Goal: Transaction & Acquisition: Purchase product/service

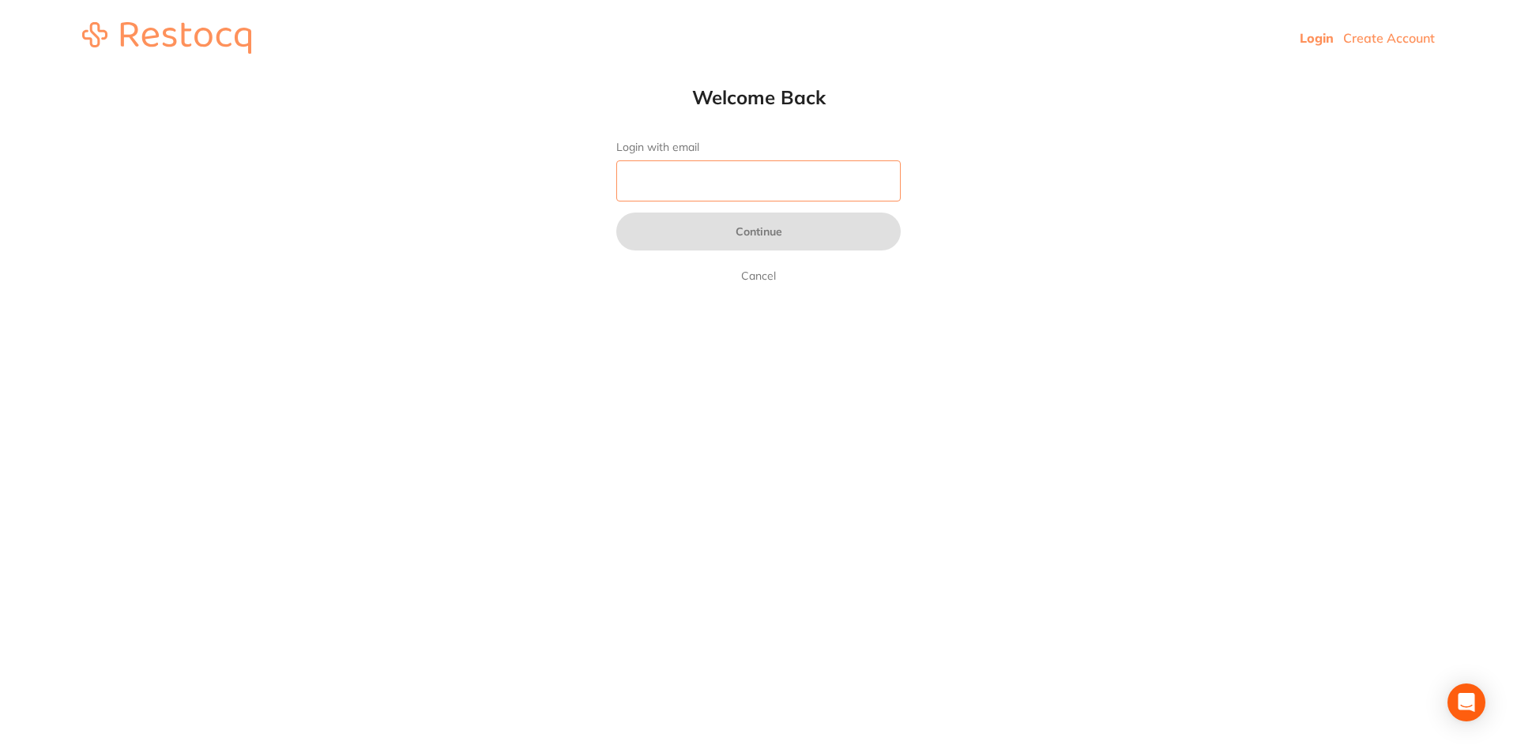
click at [712, 190] on input "Login with email" at bounding box center [758, 180] width 285 height 41
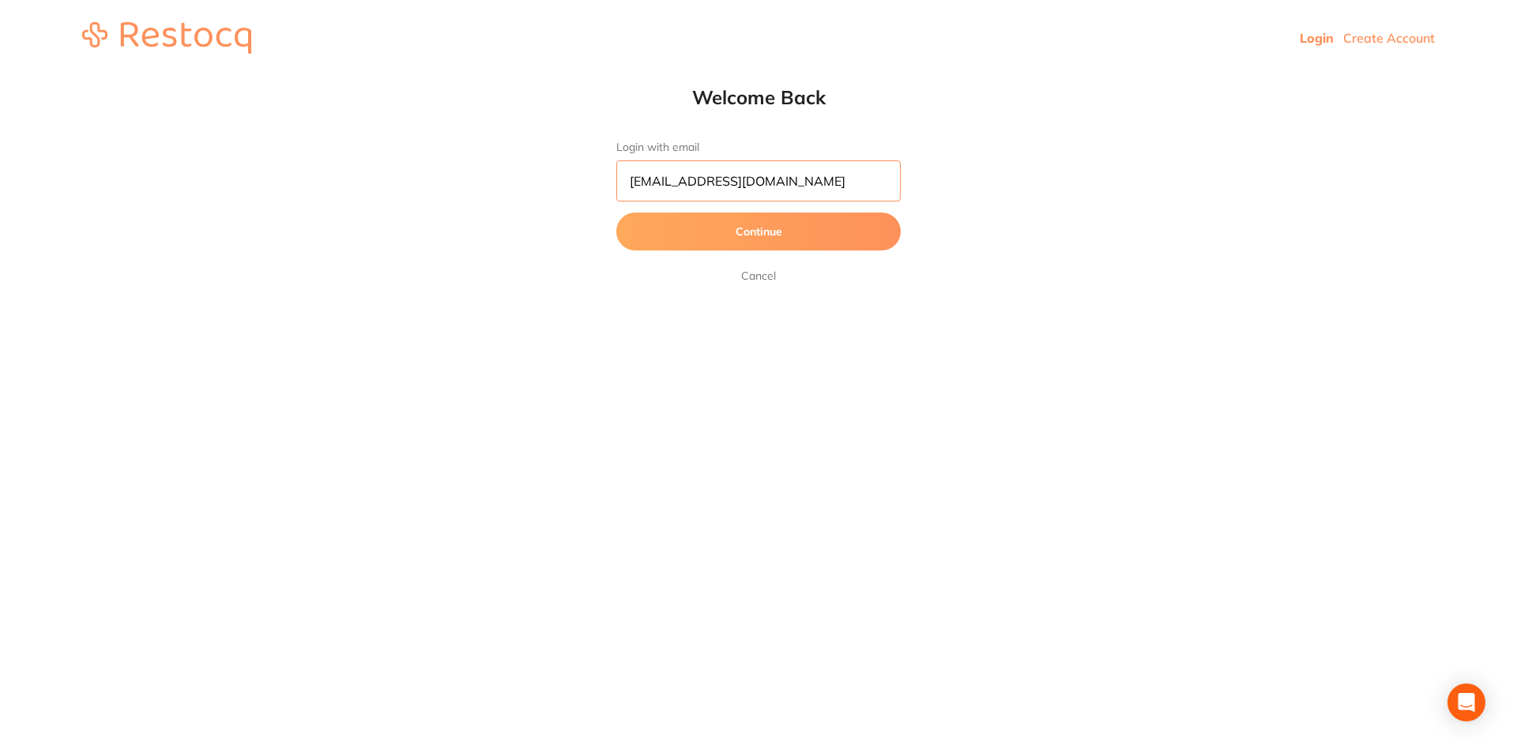
type input "[EMAIL_ADDRESS][DOMAIN_NAME]"
click at [778, 233] on button "Continue" at bounding box center [758, 232] width 285 height 38
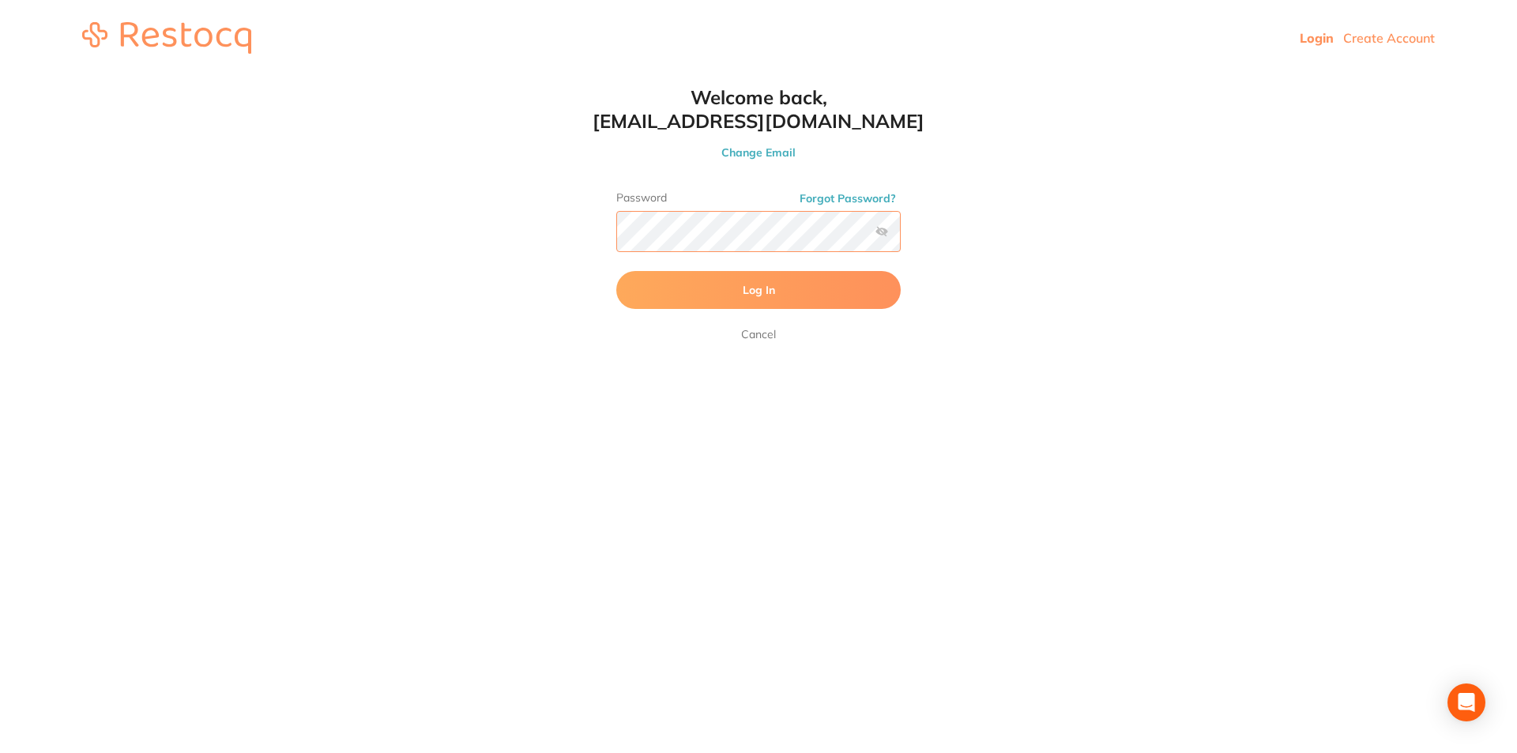
click at [616, 271] on button "Log In" at bounding box center [758, 290] width 285 height 38
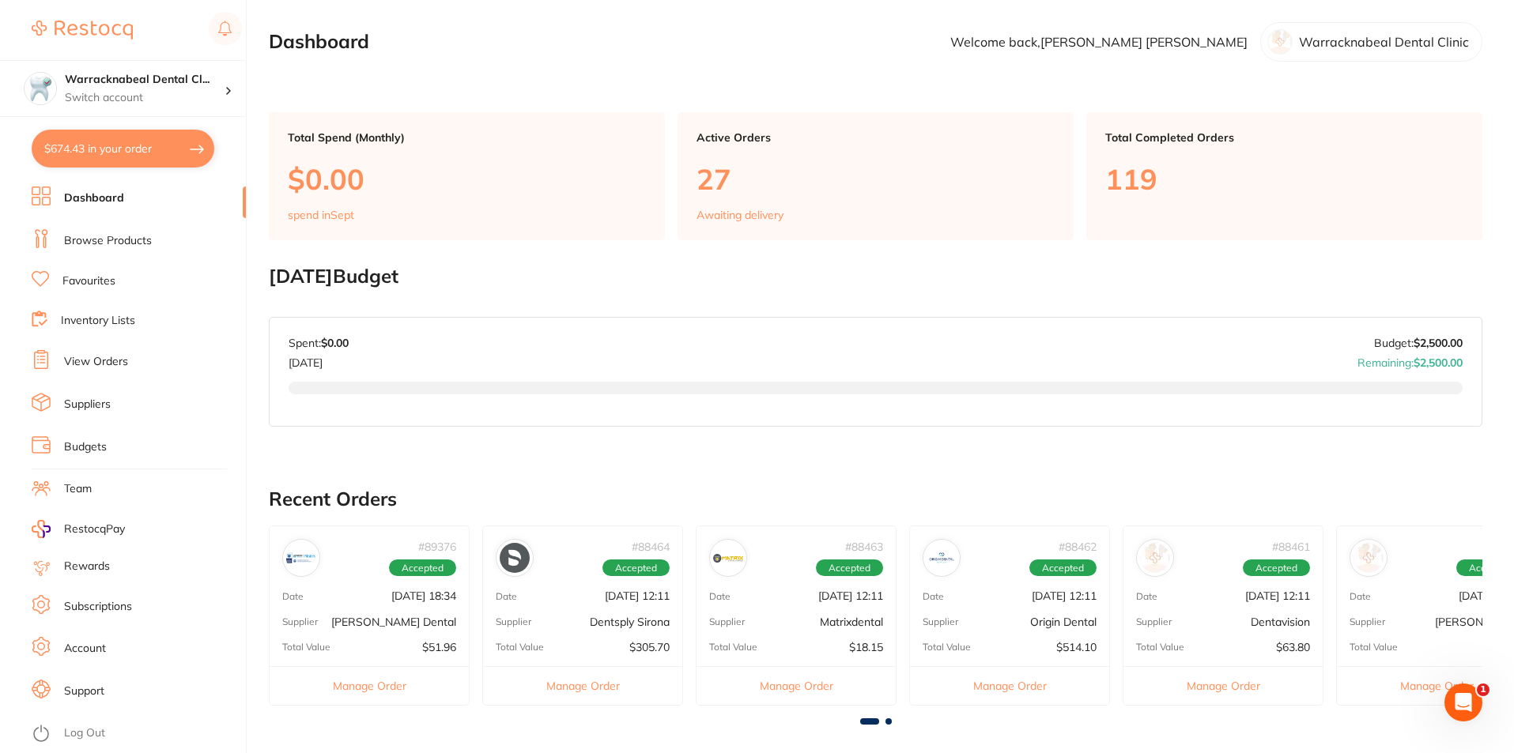
click at [100, 144] on button "$674.43 in your order" at bounding box center [123, 149] width 183 height 38
checkbox input "true"
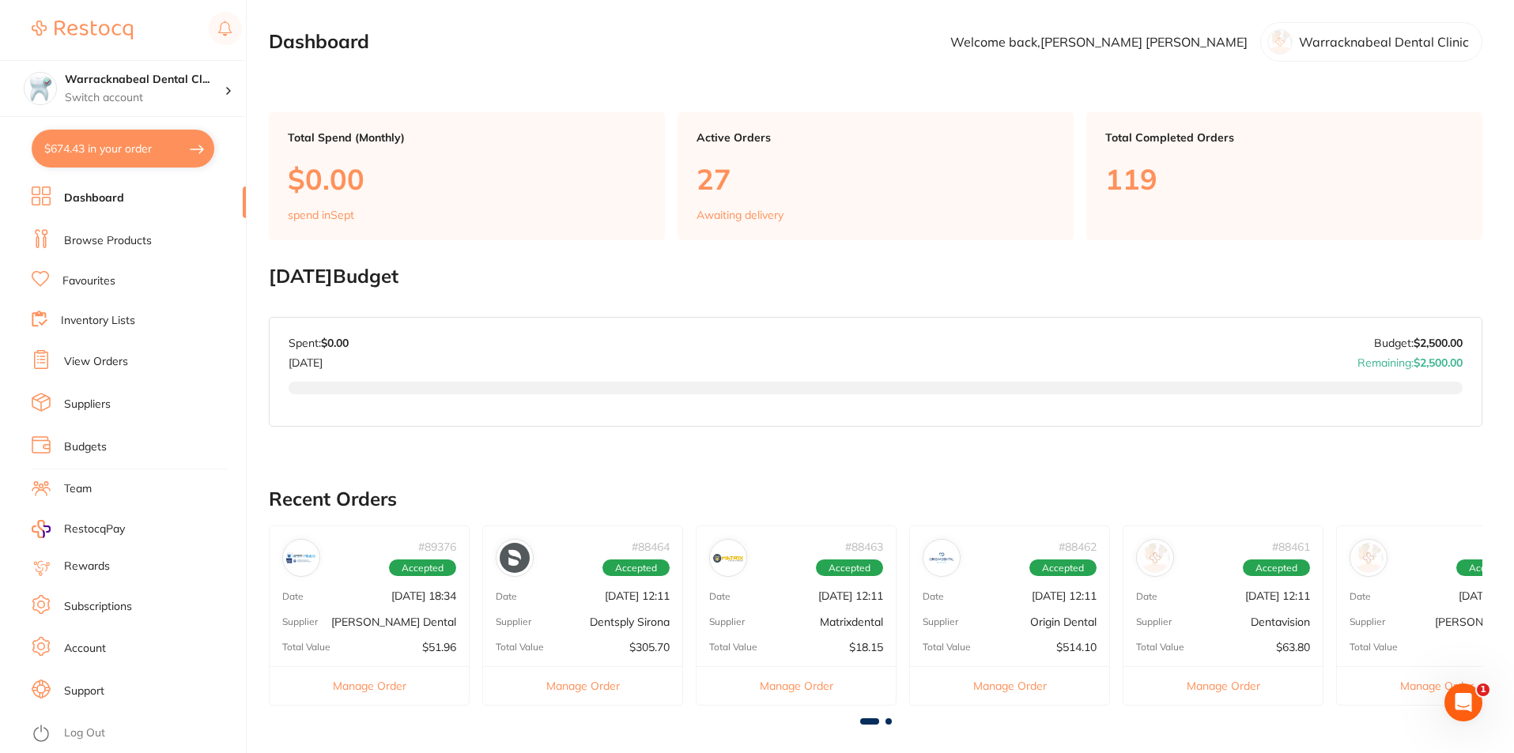
checkbox input "true"
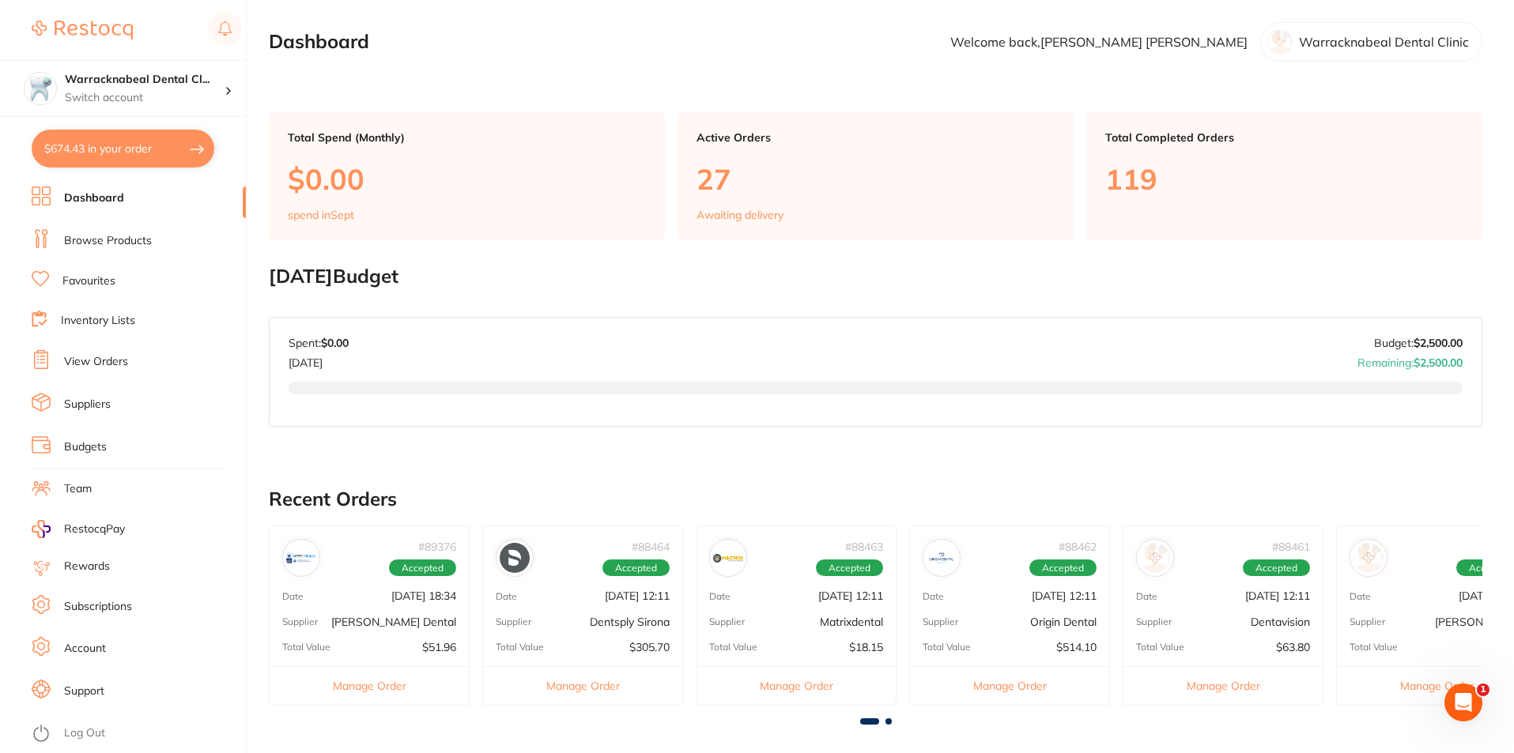
checkbox input "true"
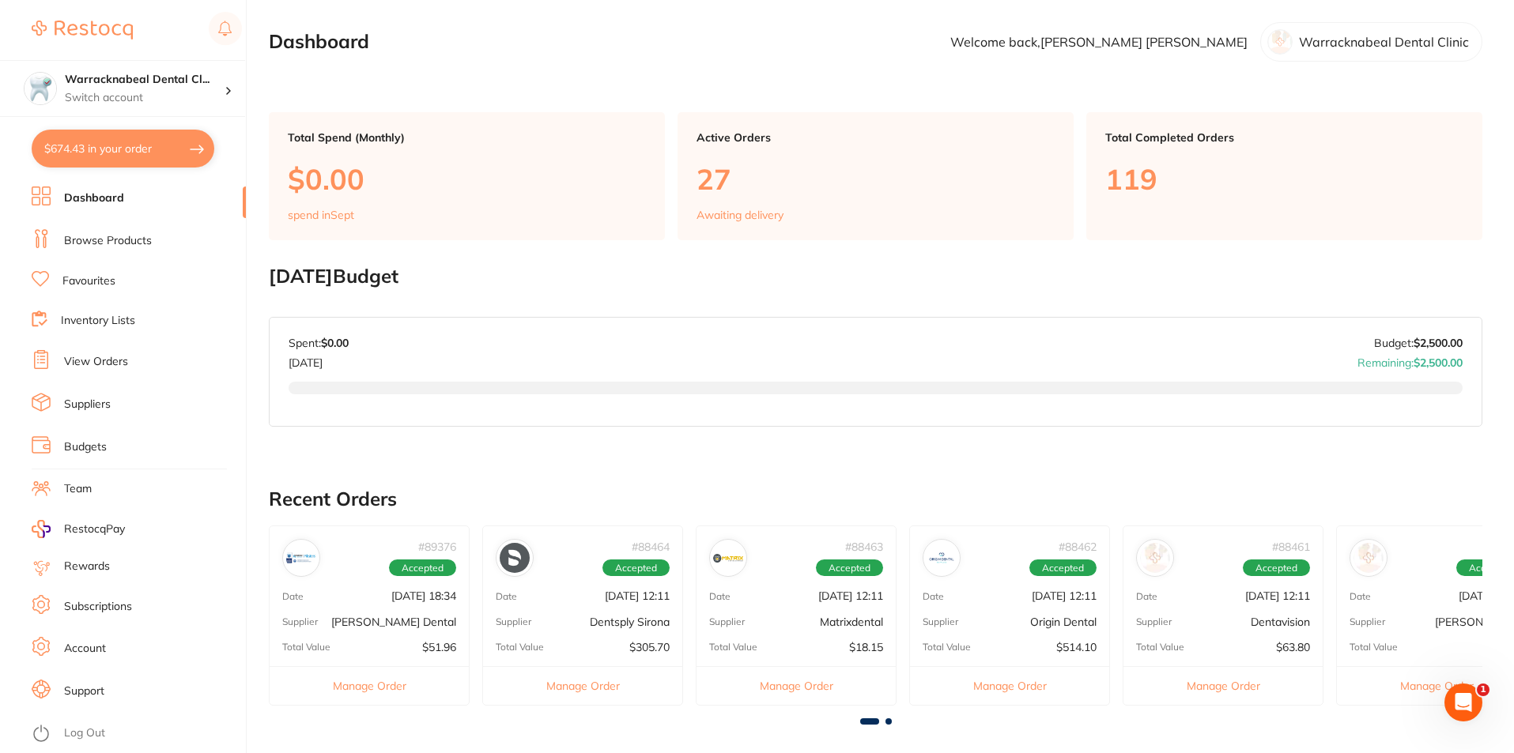
checkbox input "true"
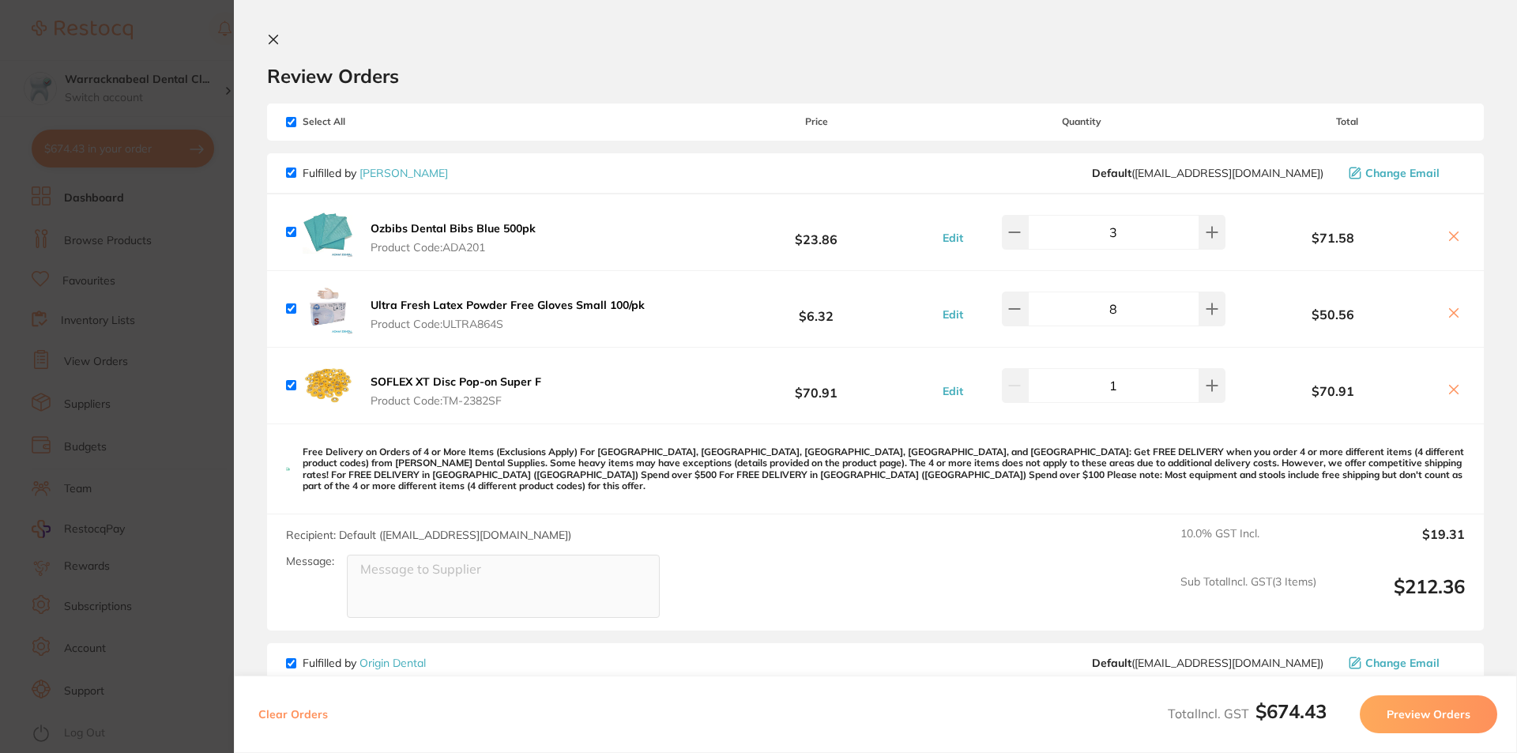
click at [269, 40] on icon at bounding box center [273, 39] width 13 height 13
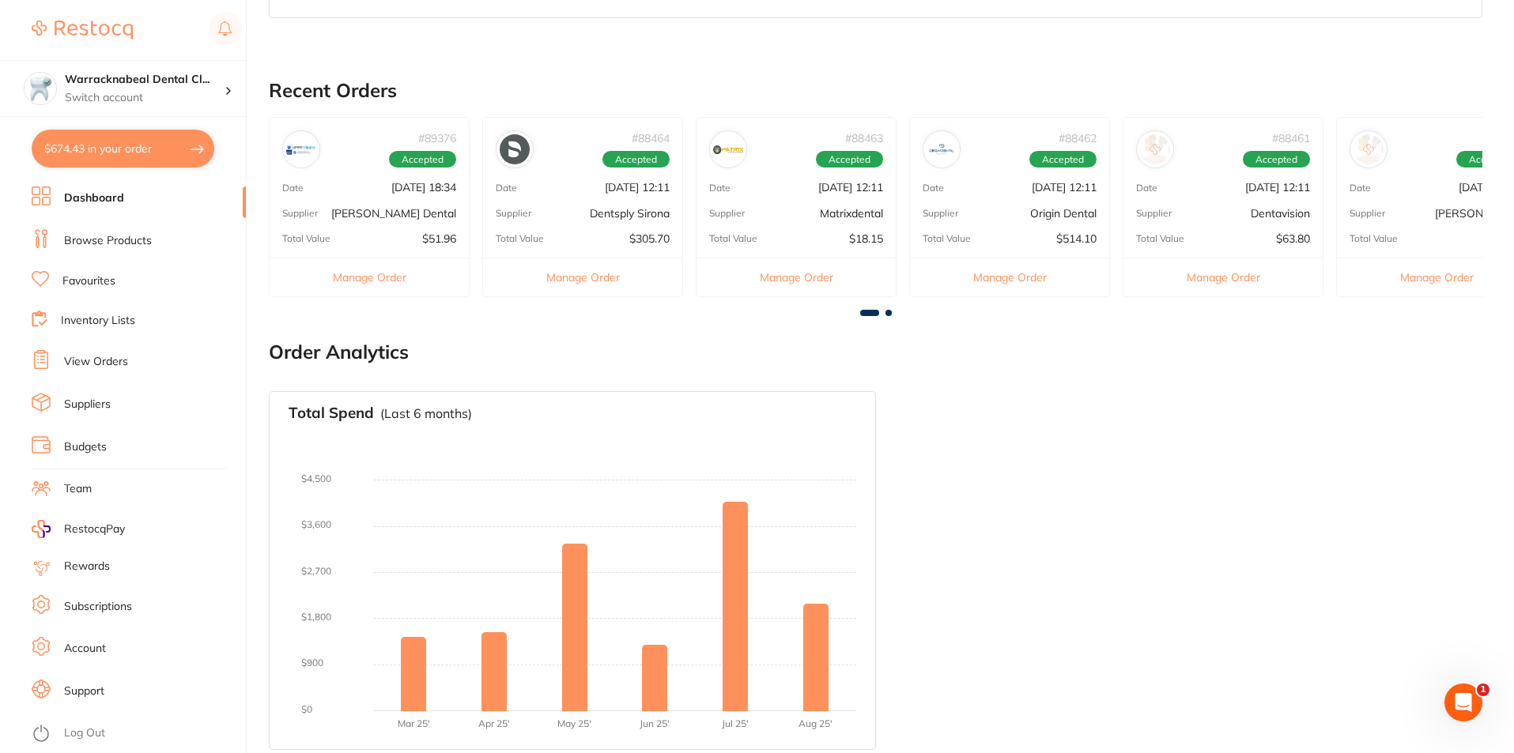
scroll to position [418, 0]
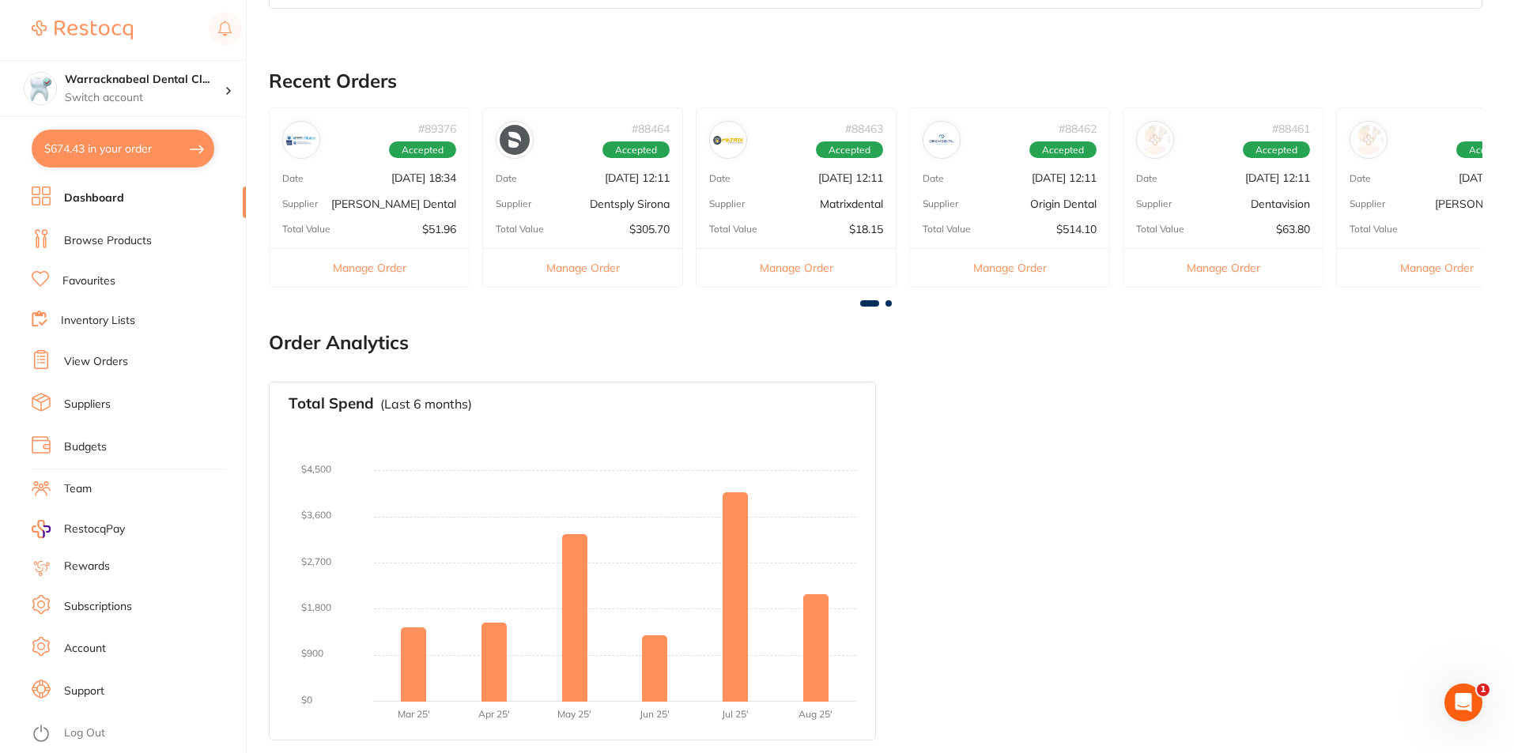
click at [102, 276] on link "Favourites" at bounding box center [88, 281] width 53 height 16
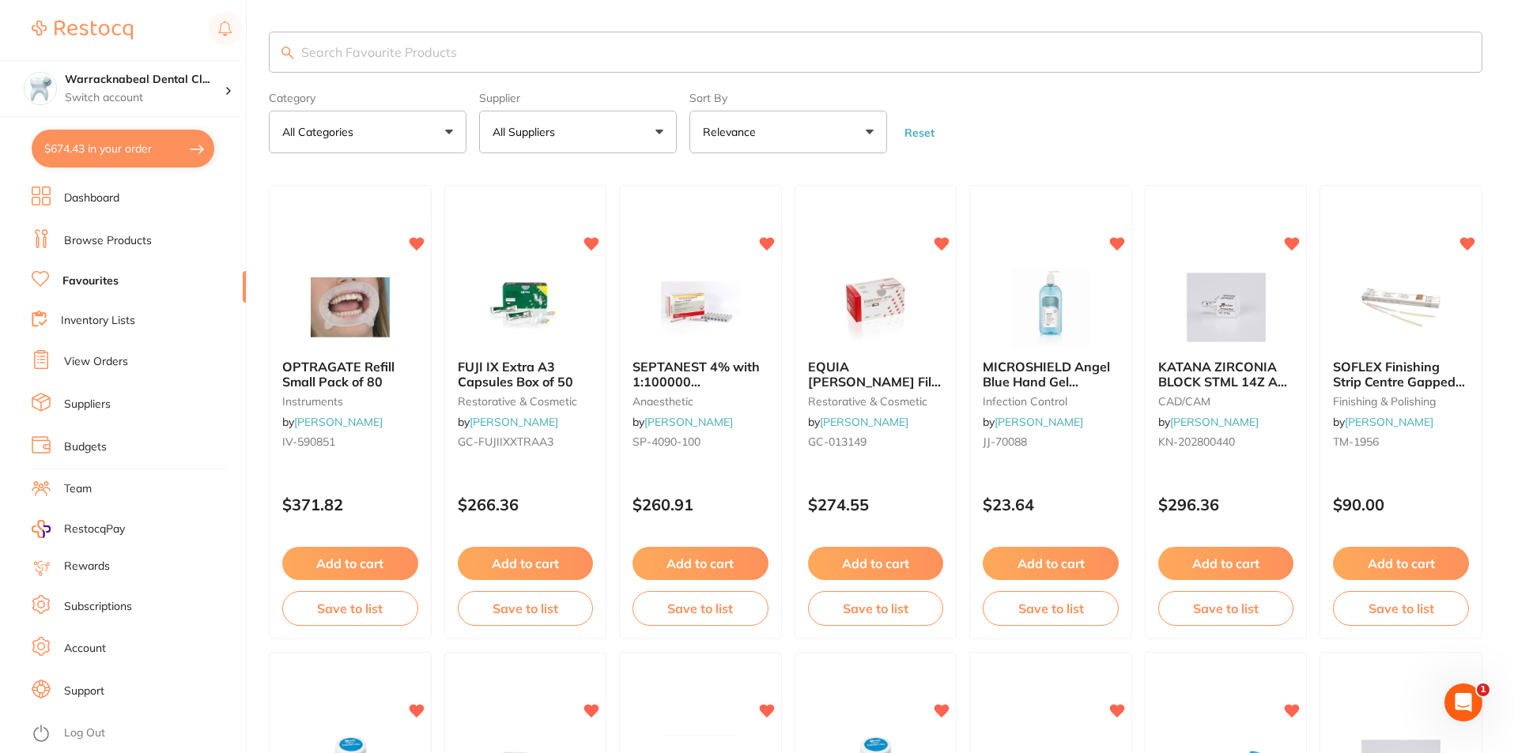
click at [97, 320] on link "Inventory Lists" at bounding box center [98, 321] width 74 height 16
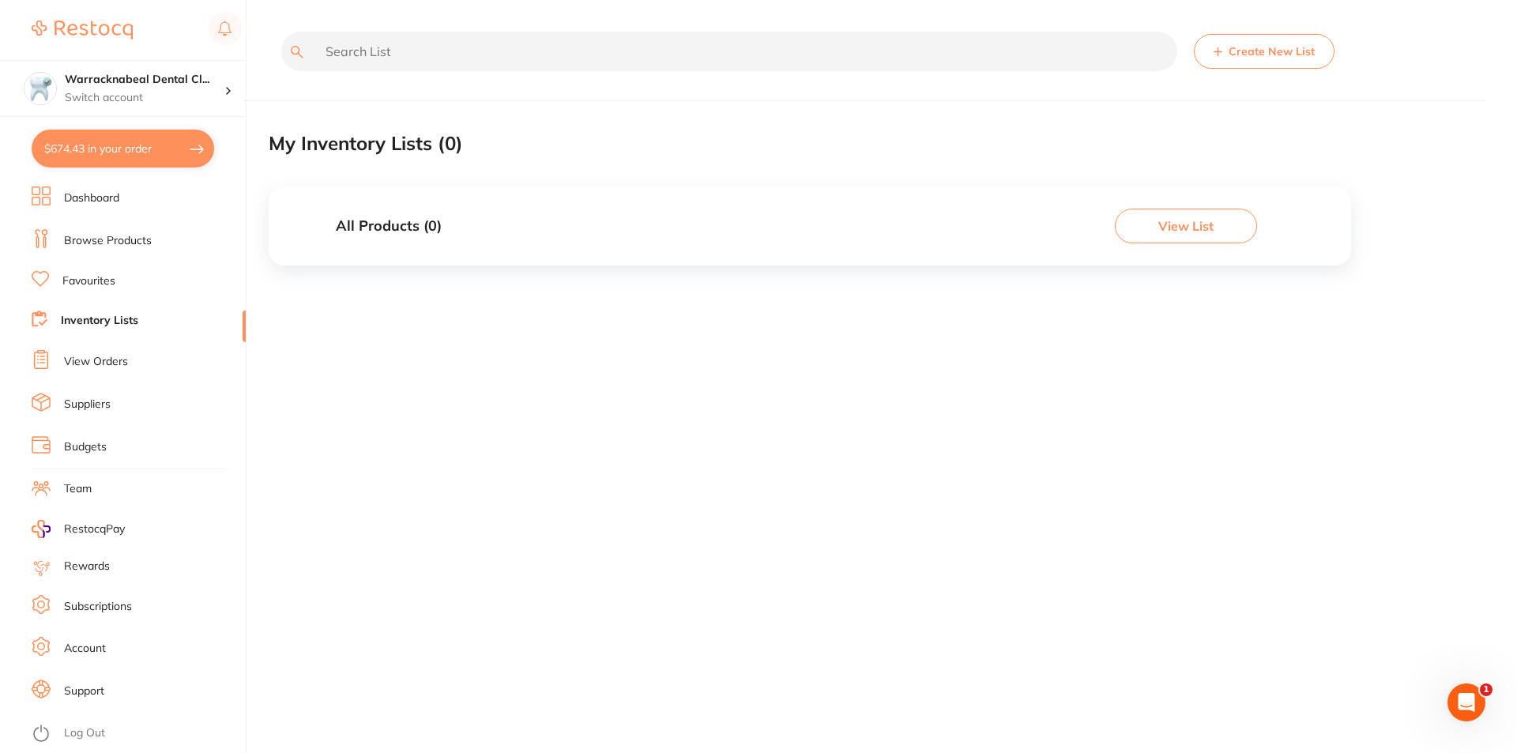
click at [96, 233] on link "Browse Products" at bounding box center [108, 241] width 88 height 16
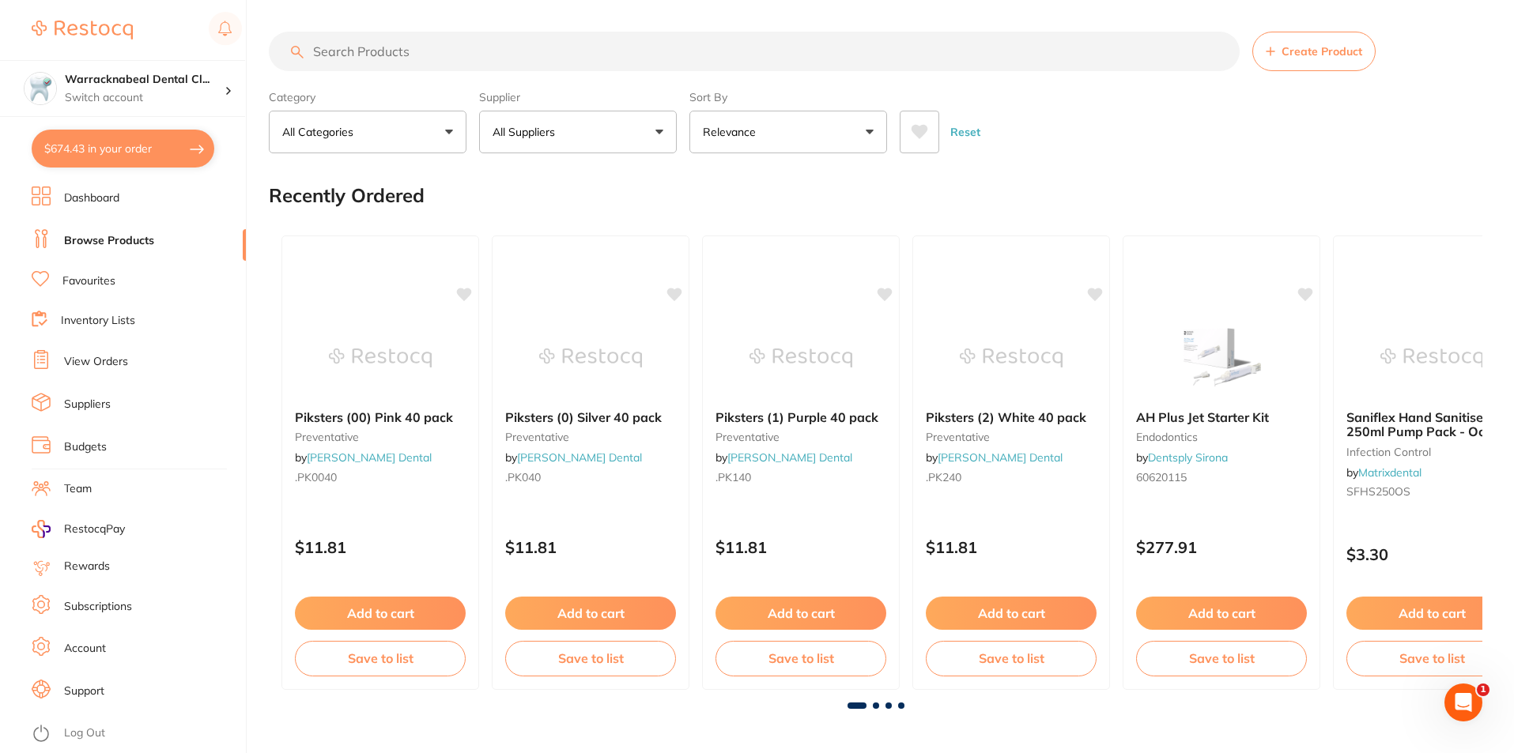
click at [880, 705] on div at bounding box center [875, 706] width 1213 height 6
click at [875, 707] on span at bounding box center [876, 706] width 6 height 6
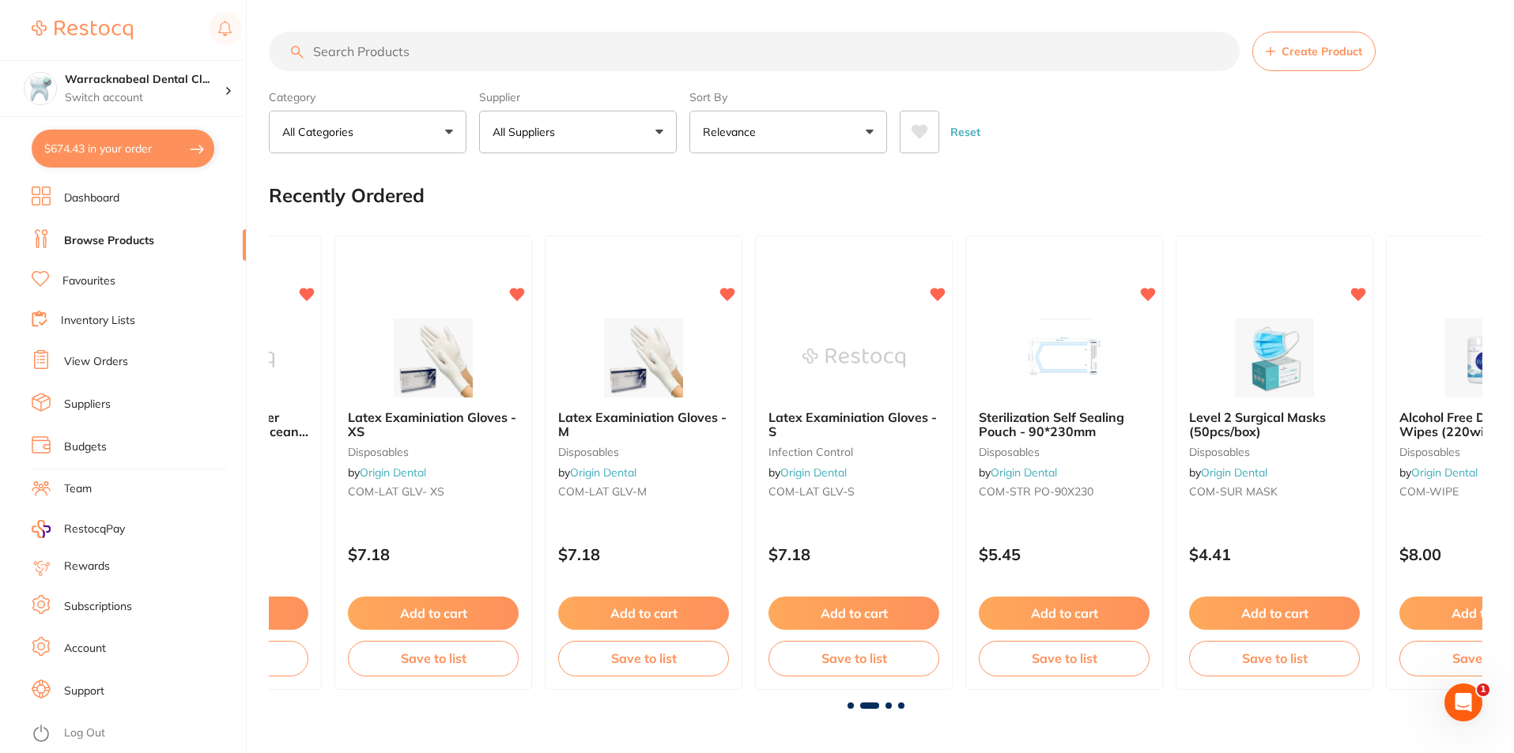
scroll to position [0, 1213]
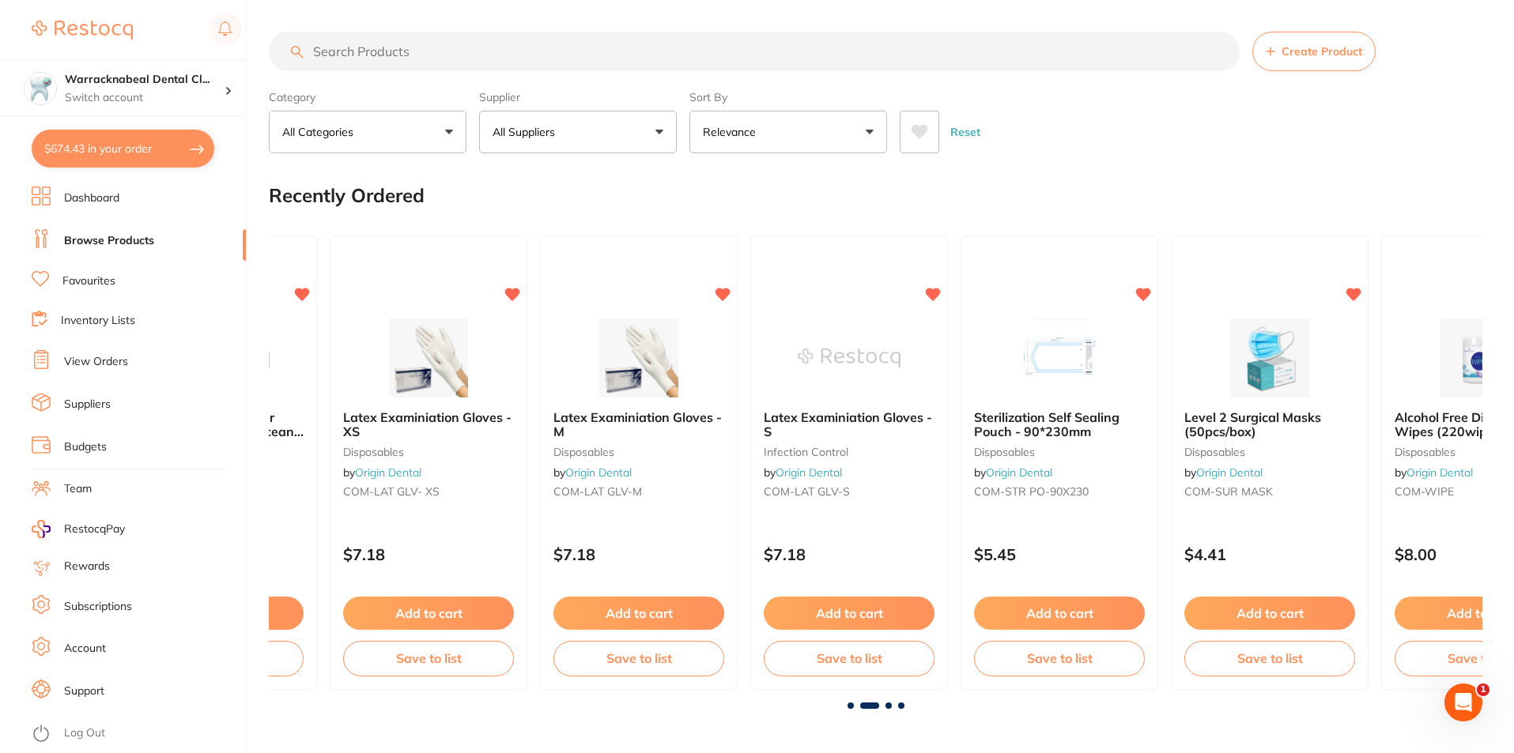
click at [888, 703] on span at bounding box center [888, 706] width 6 height 6
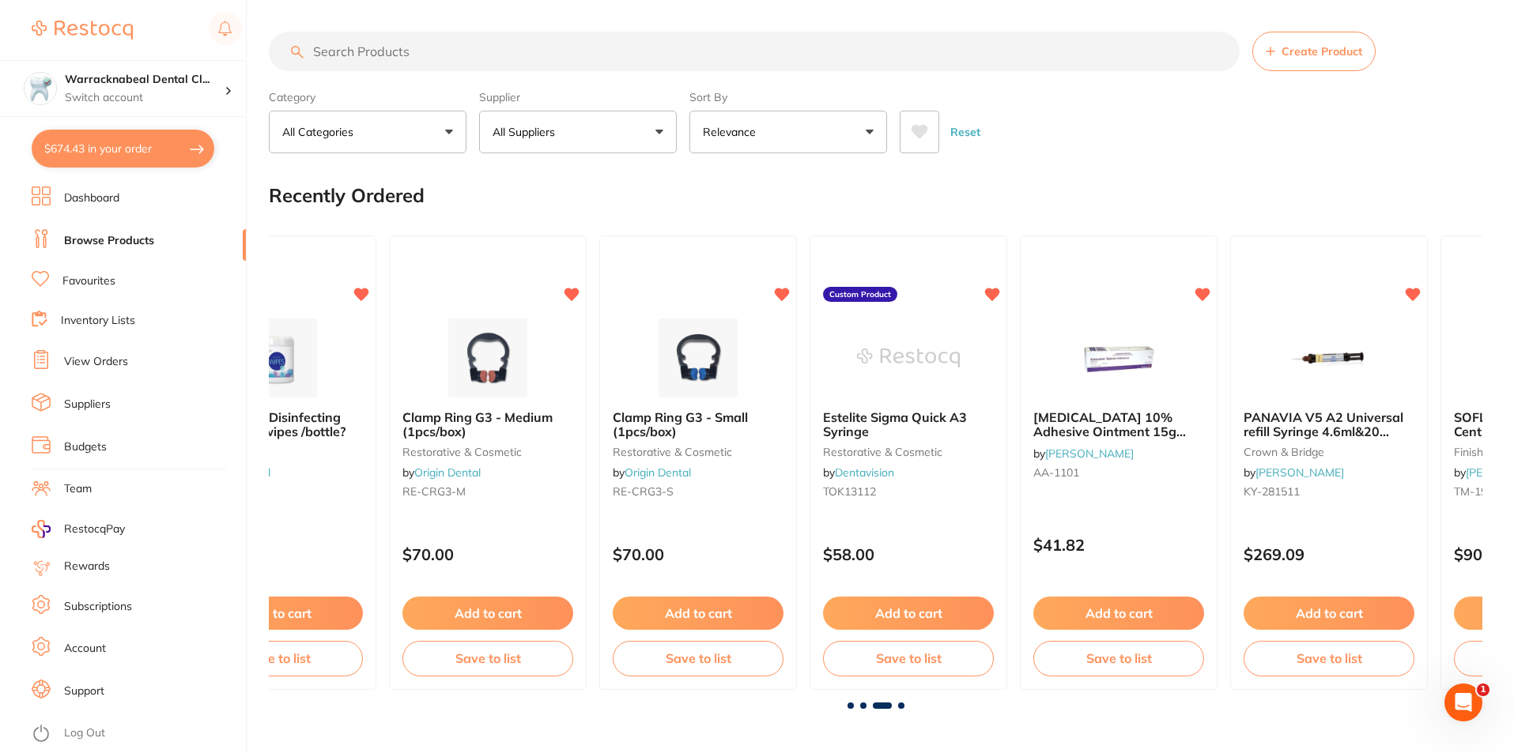
scroll to position [0, 2426]
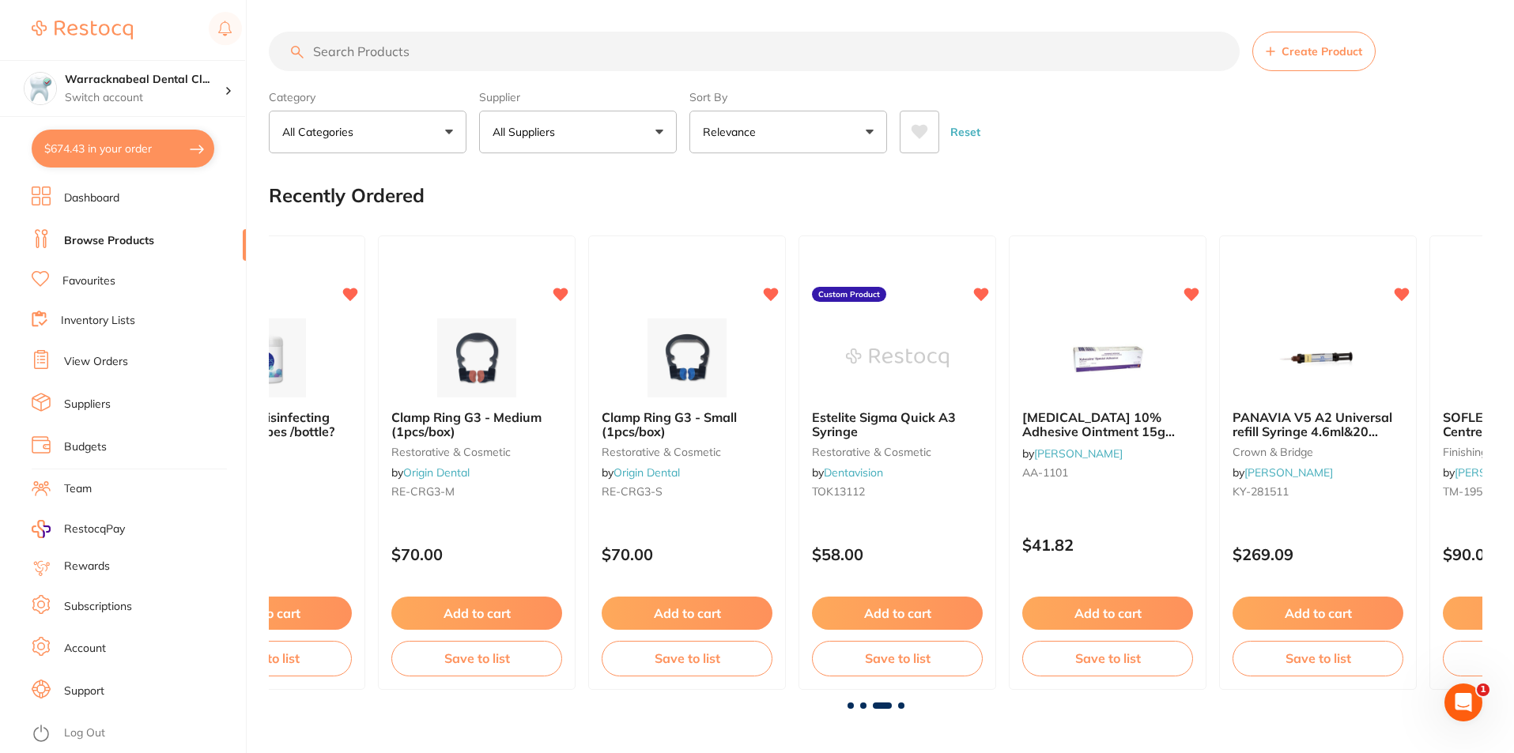
click at [902, 703] on span at bounding box center [901, 706] width 6 height 6
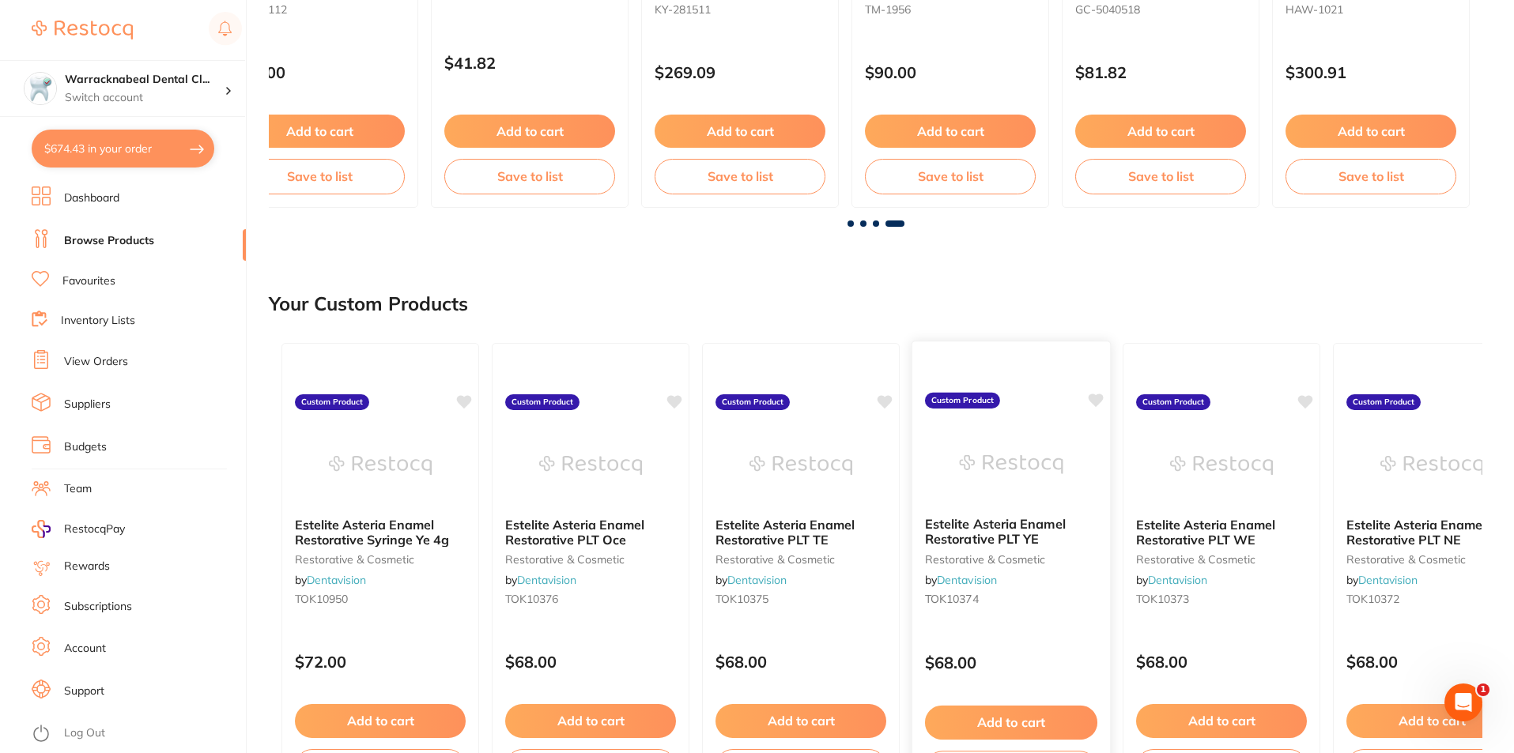
scroll to position [632, 0]
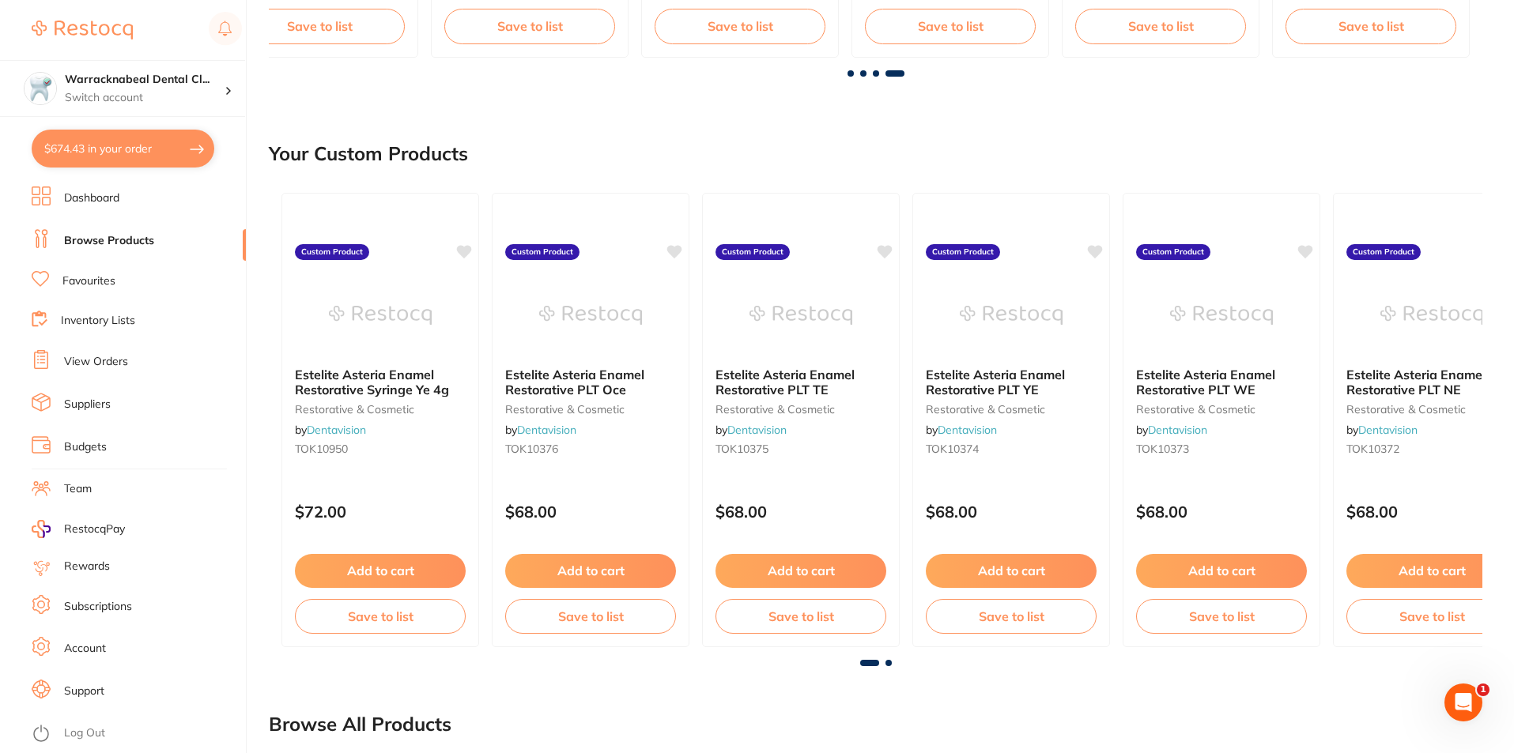
click at [885, 664] on span at bounding box center [888, 663] width 6 height 6
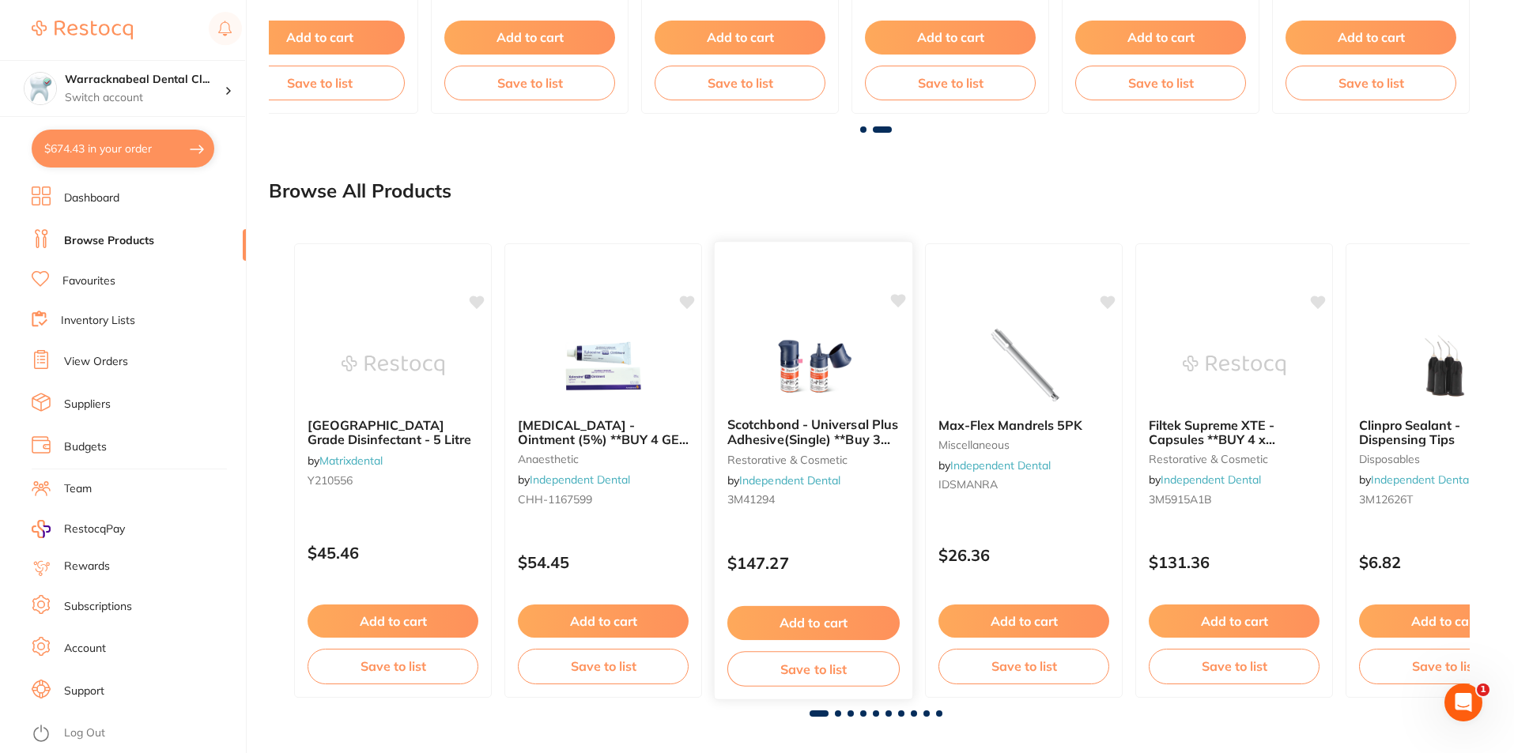
scroll to position [1174, 0]
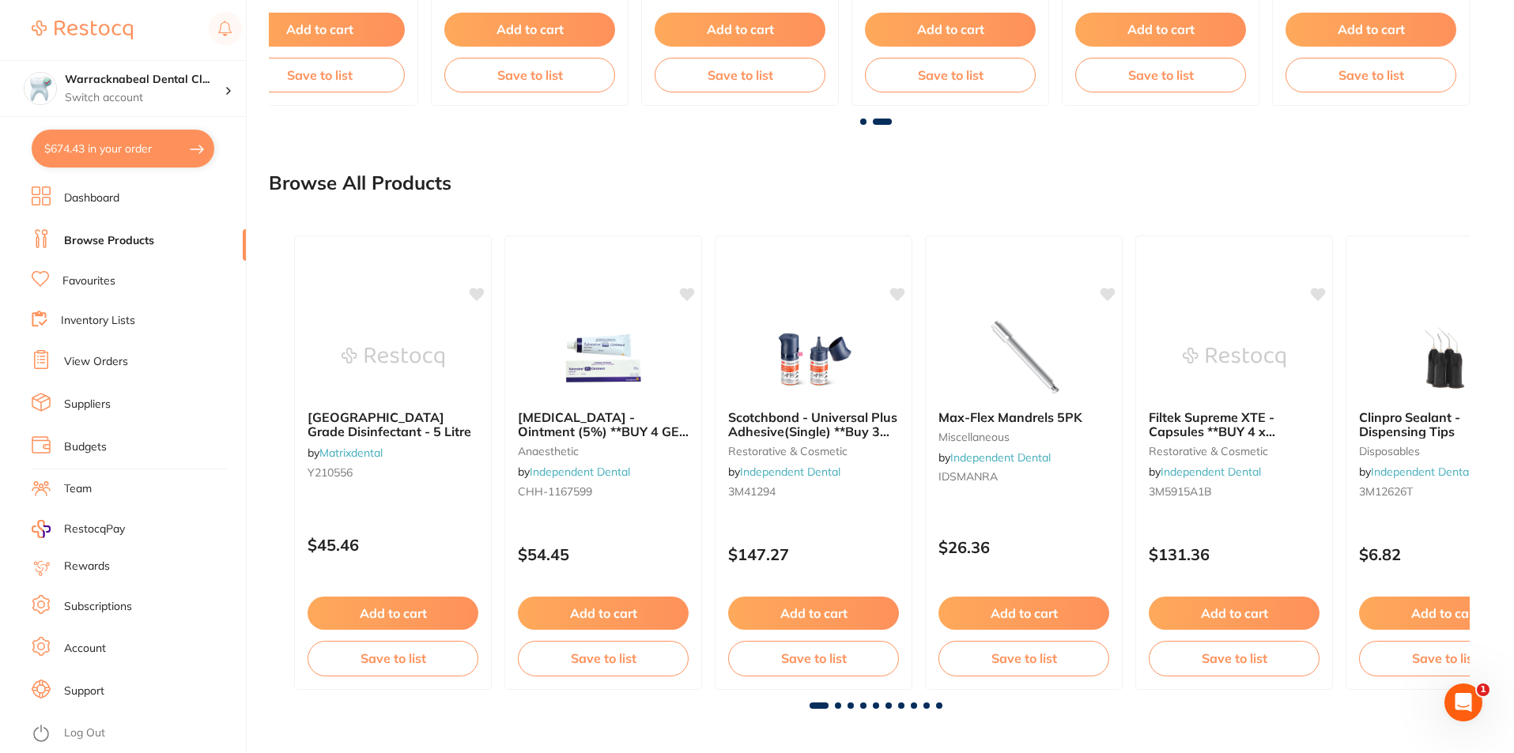
click at [840, 705] on span at bounding box center [838, 706] width 6 height 6
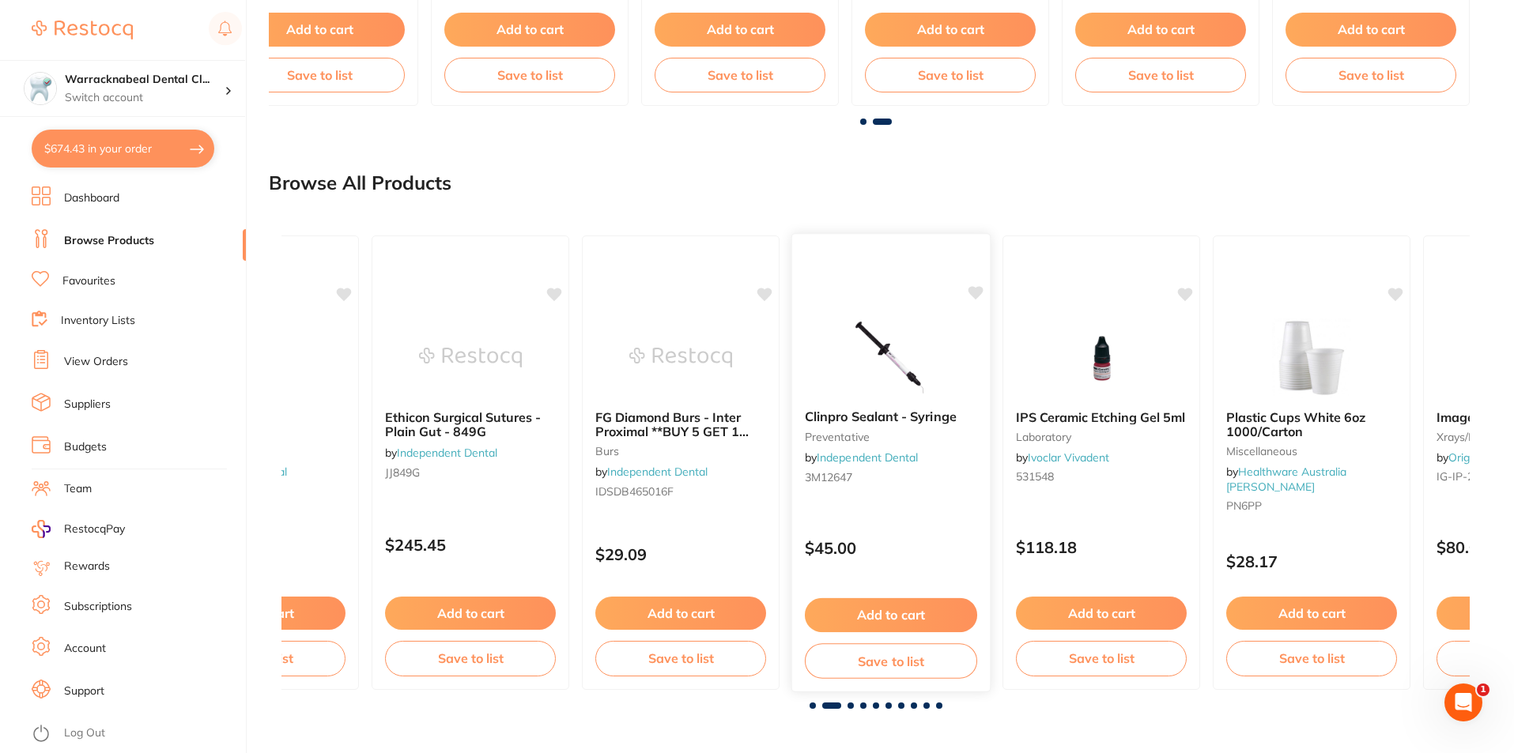
scroll to position [0, 1188]
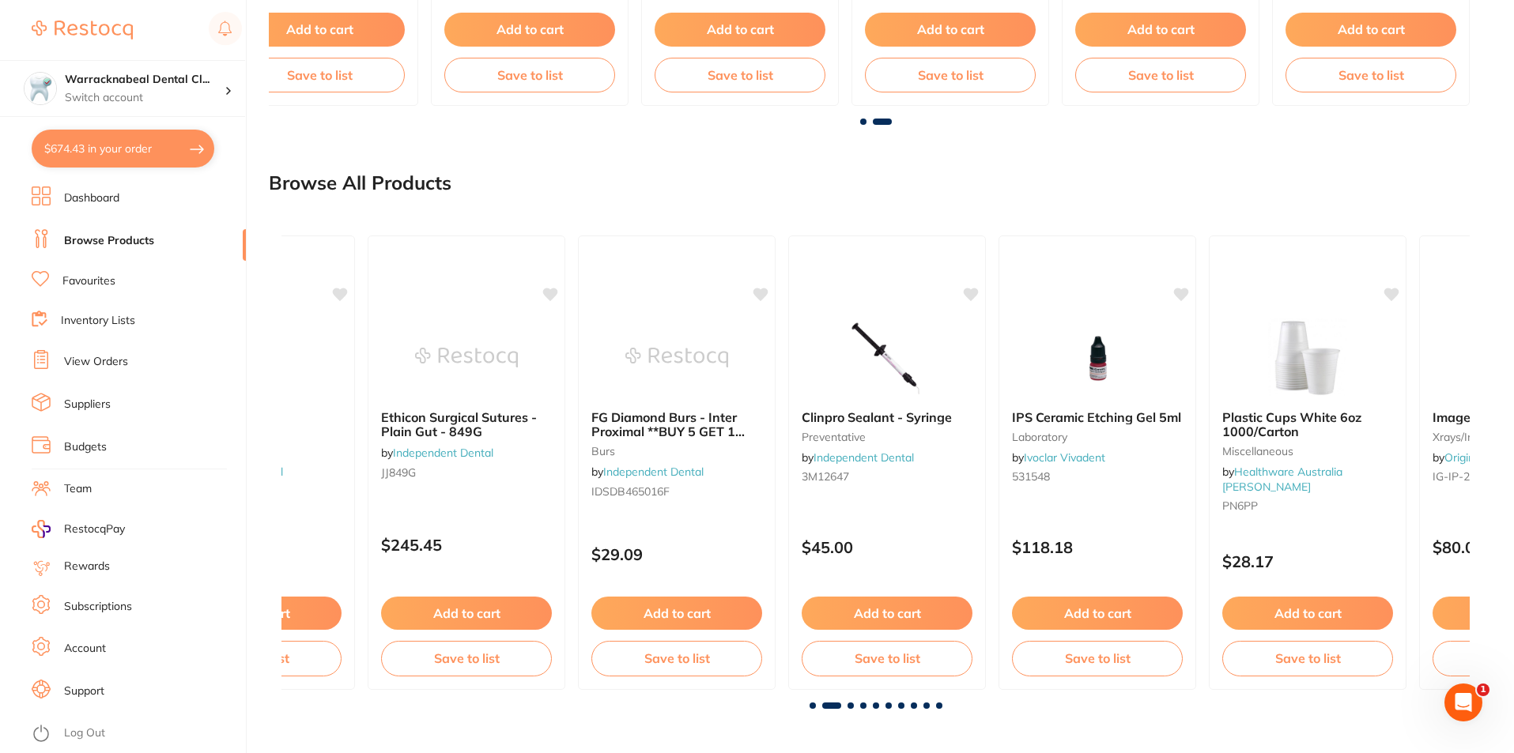
click at [848, 706] on span at bounding box center [850, 706] width 6 height 6
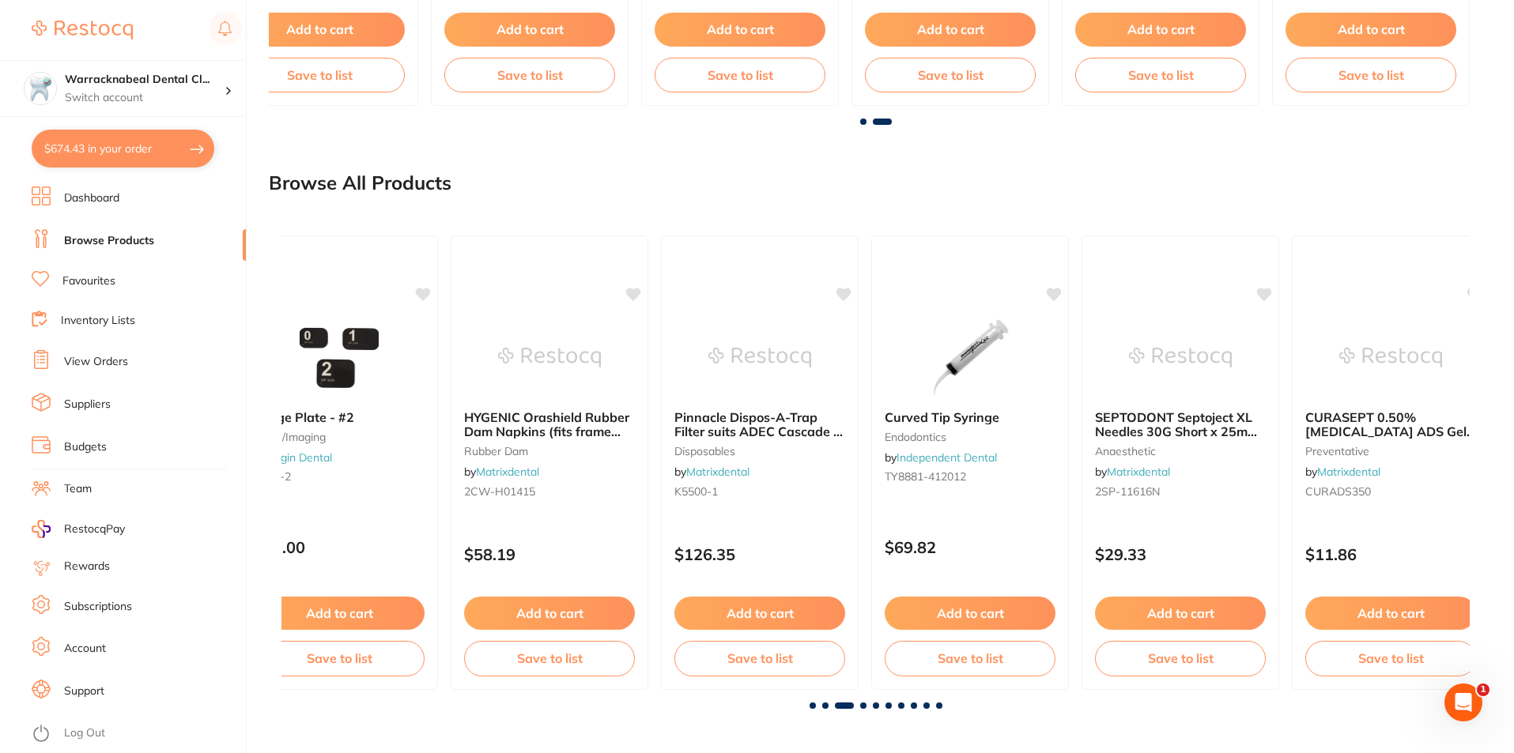
scroll to position [0, 2376]
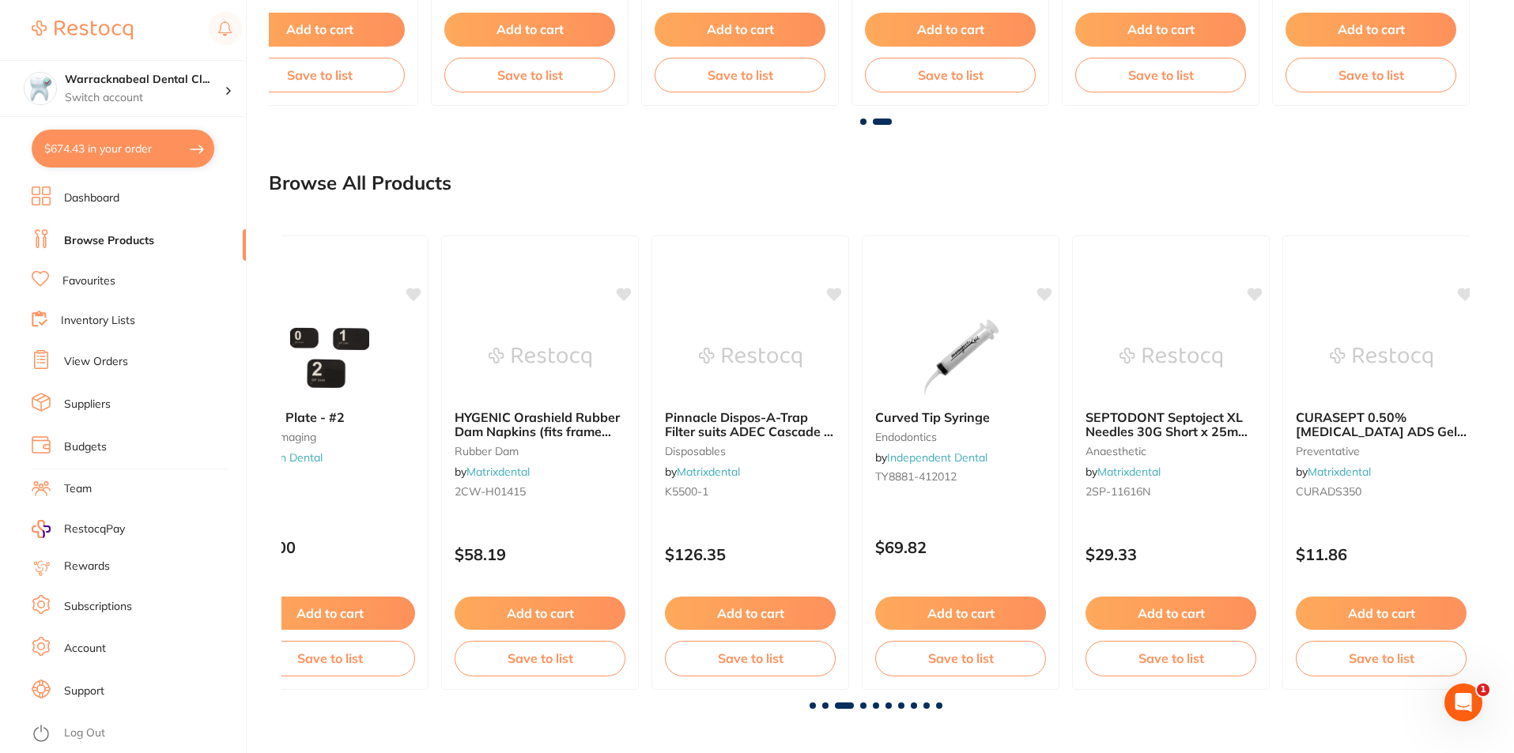
click at [864, 706] on span at bounding box center [863, 706] width 6 height 6
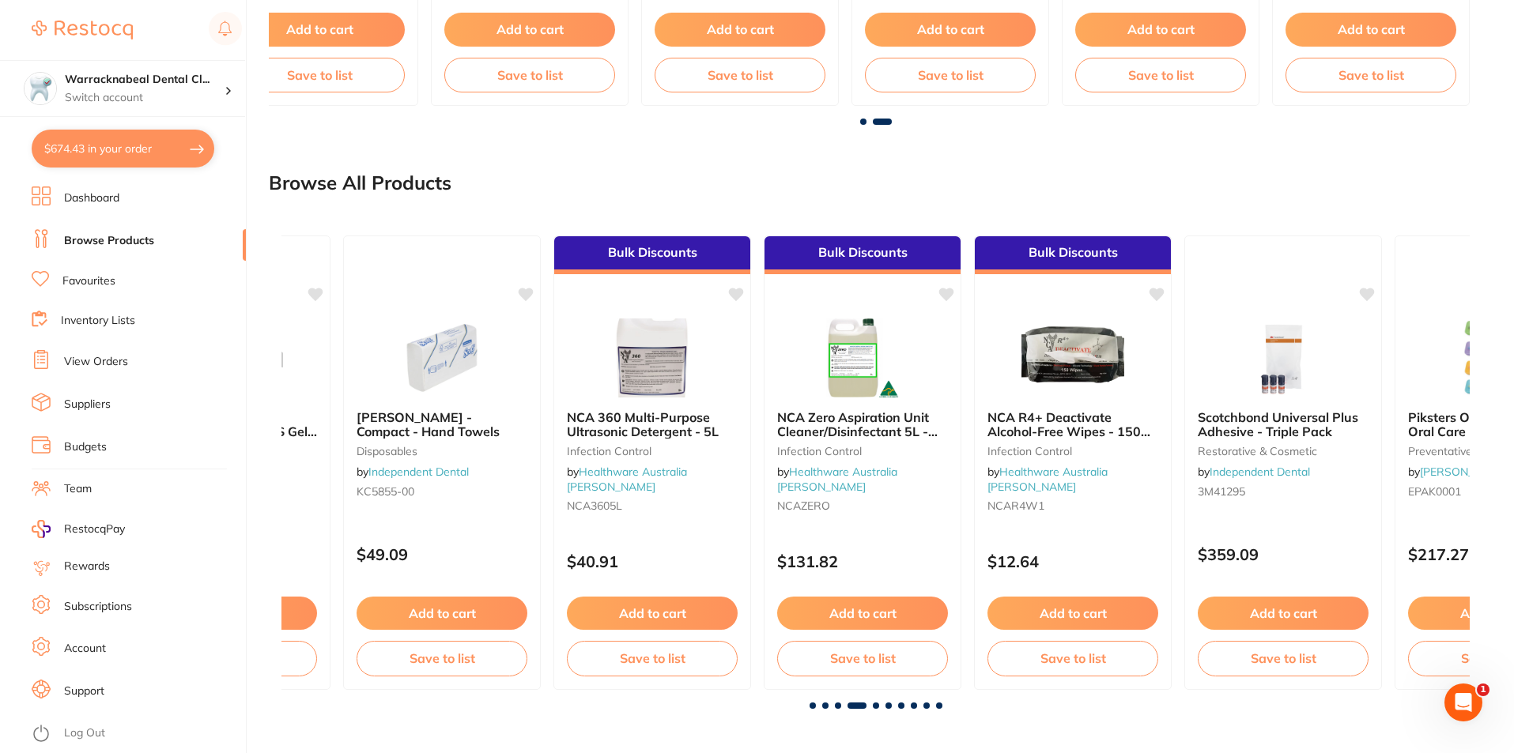
scroll to position [0, 3564]
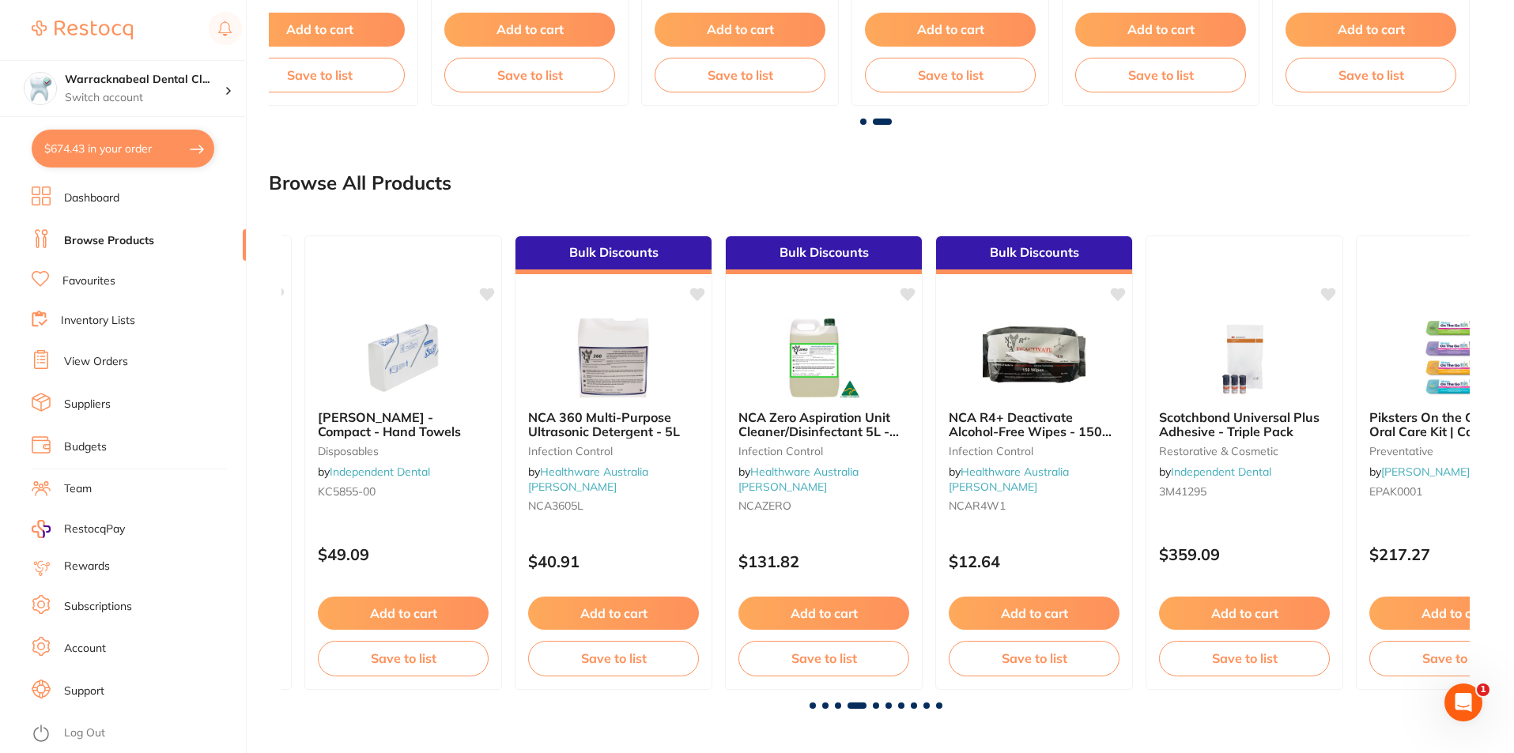
click at [876, 706] on span at bounding box center [876, 706] width 6 height 6
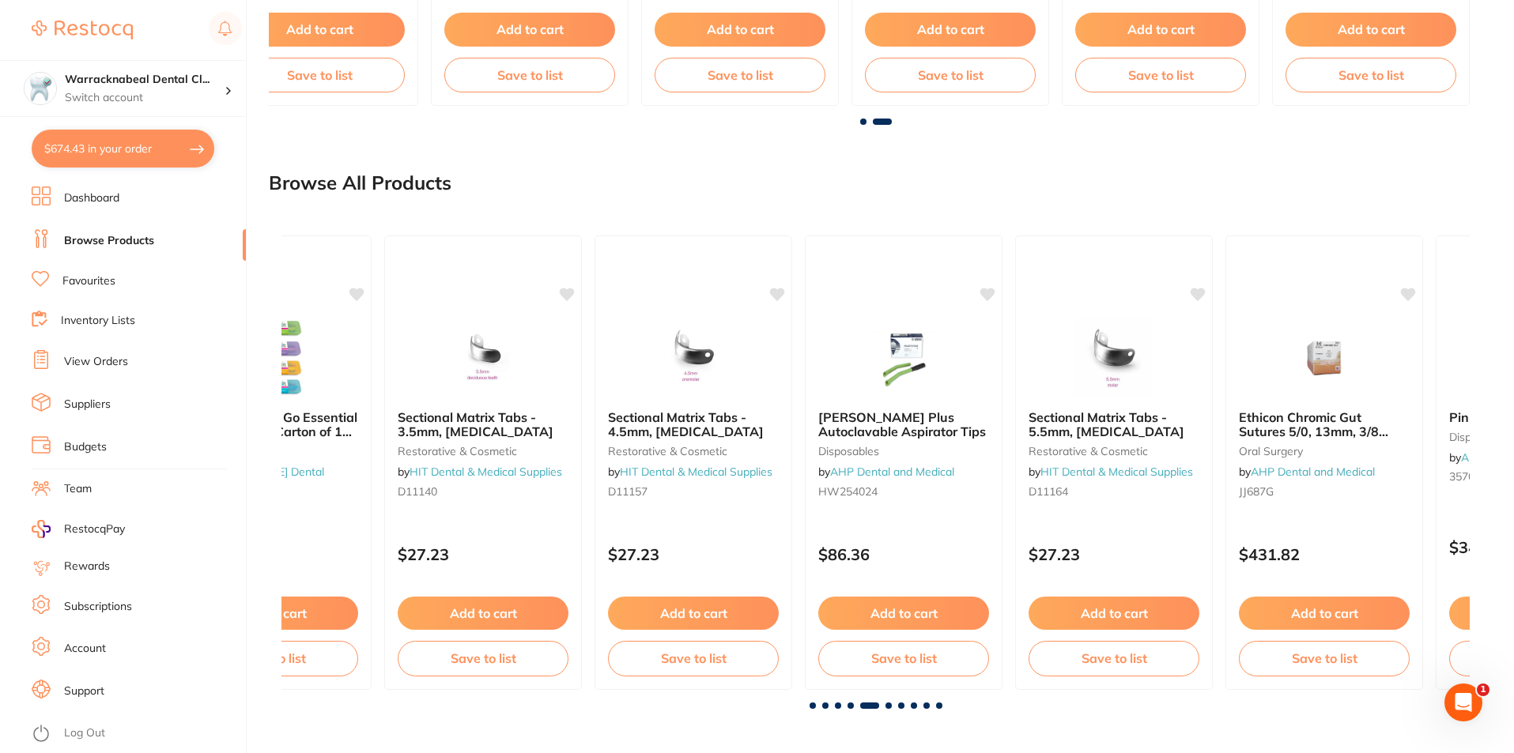
scroll to position [0, 4752]
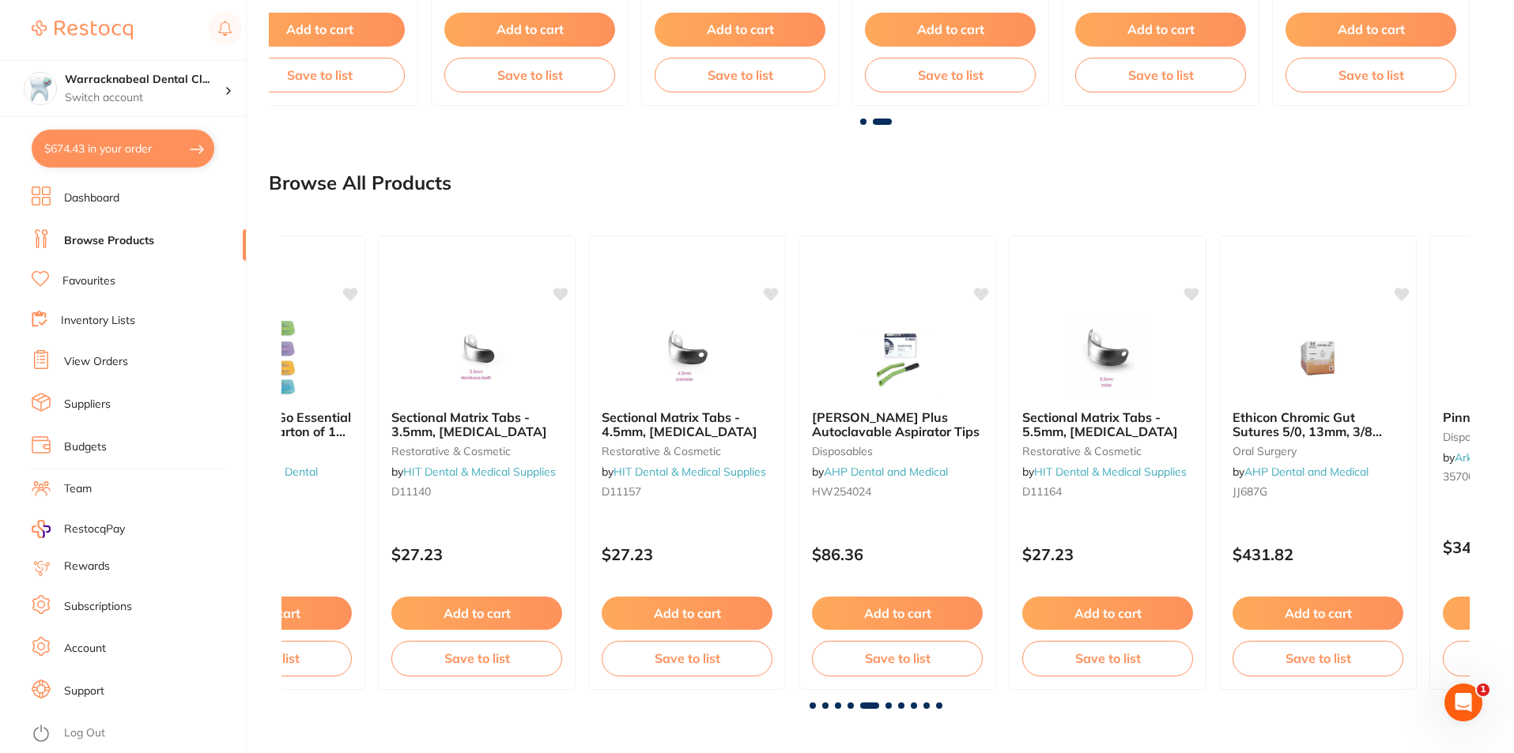
click at [891, 706] on span at bounding box center [888, 706] width 6 height 6
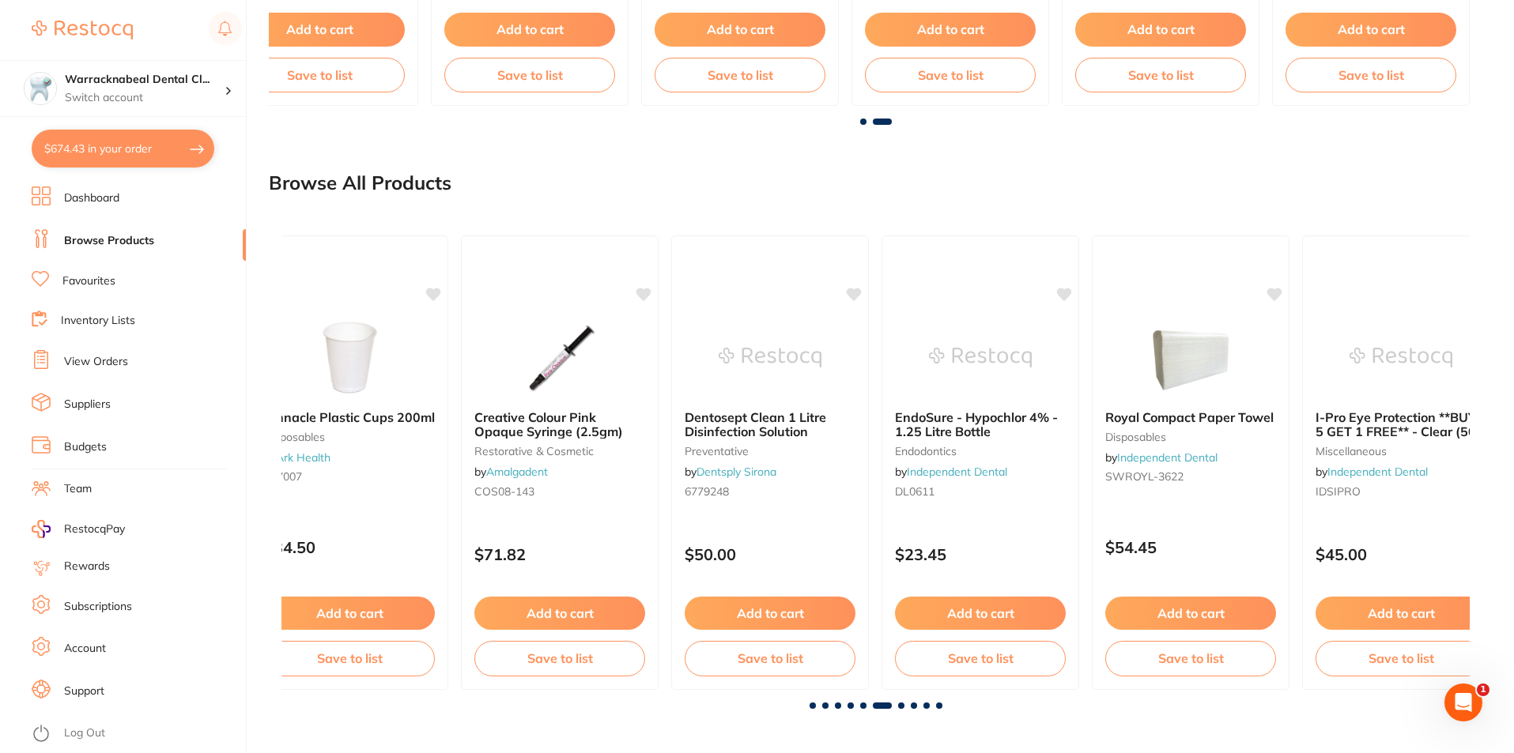
scroll to position [0, 5939]
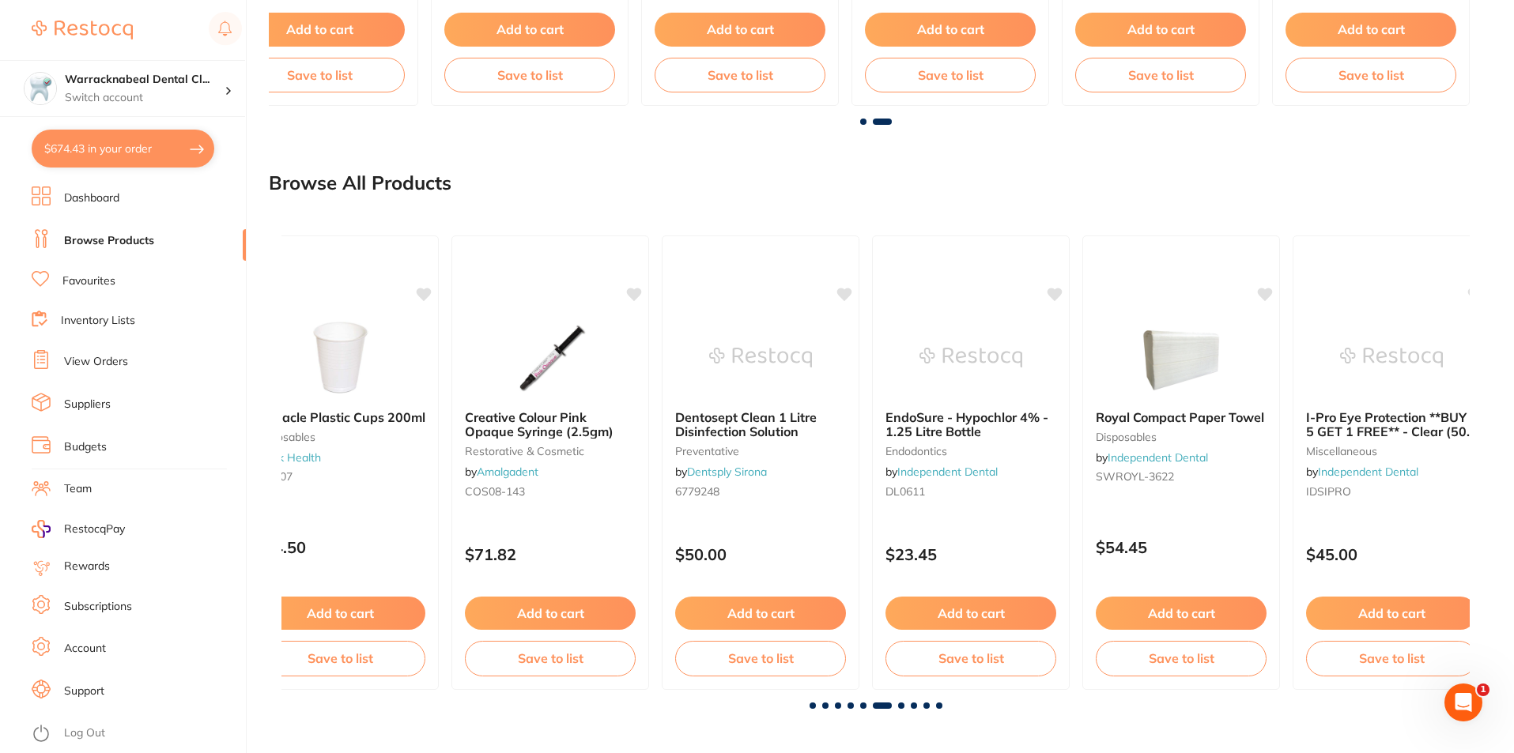
click at [900, 703] on span at bounding box center [901, 706] width 6 height 6
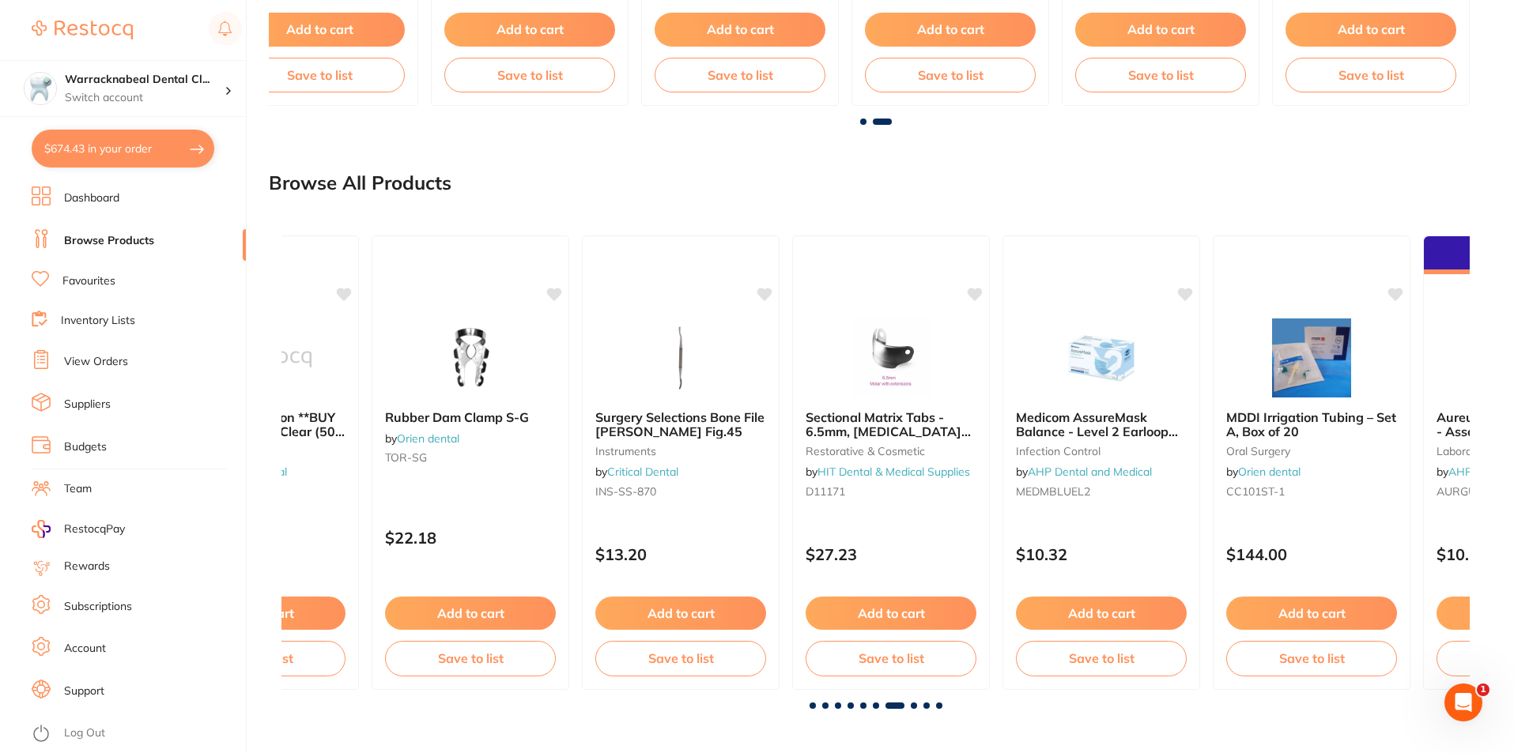
scroll to position [0, 7127]
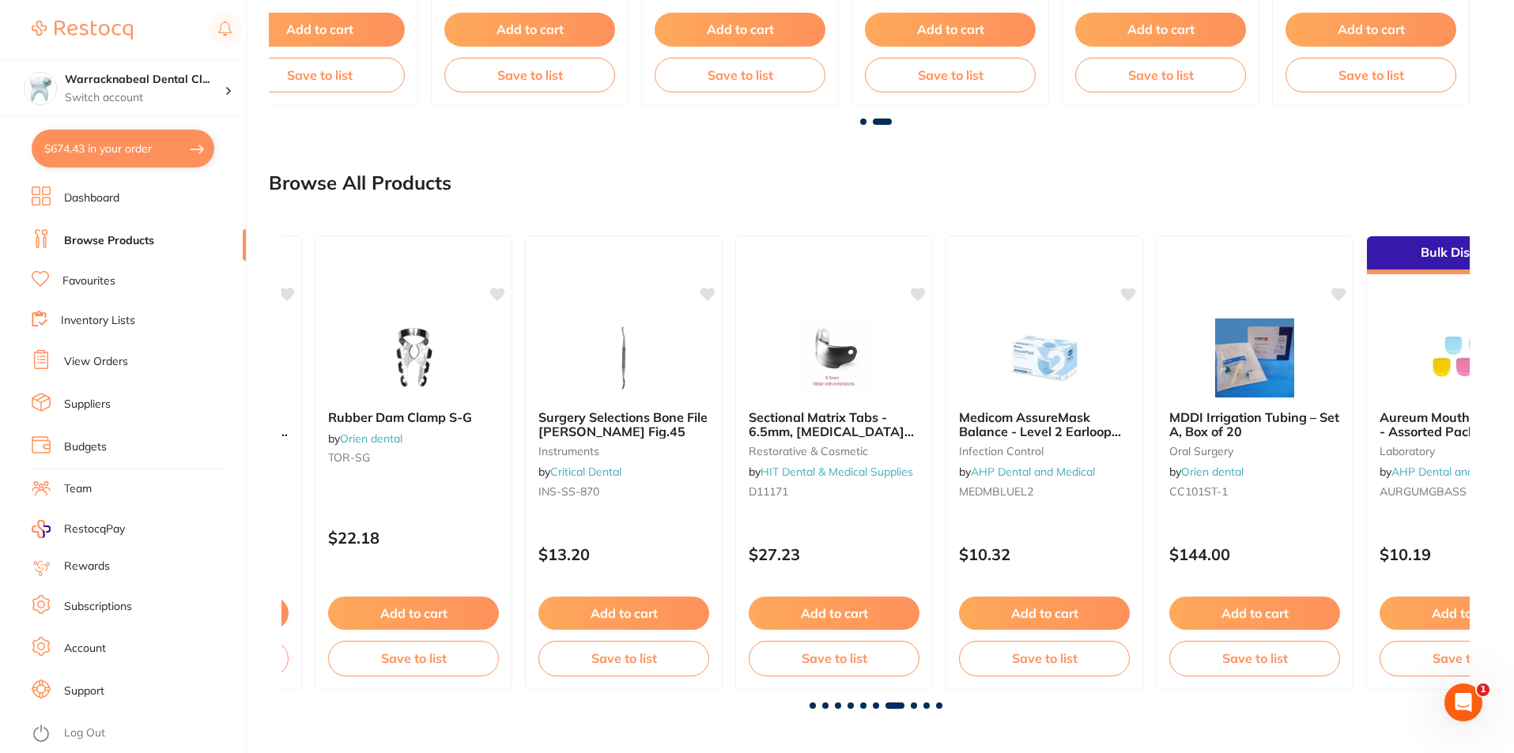
click at [913, 703] on span at bounding box center [913, 706] width 6 height 6
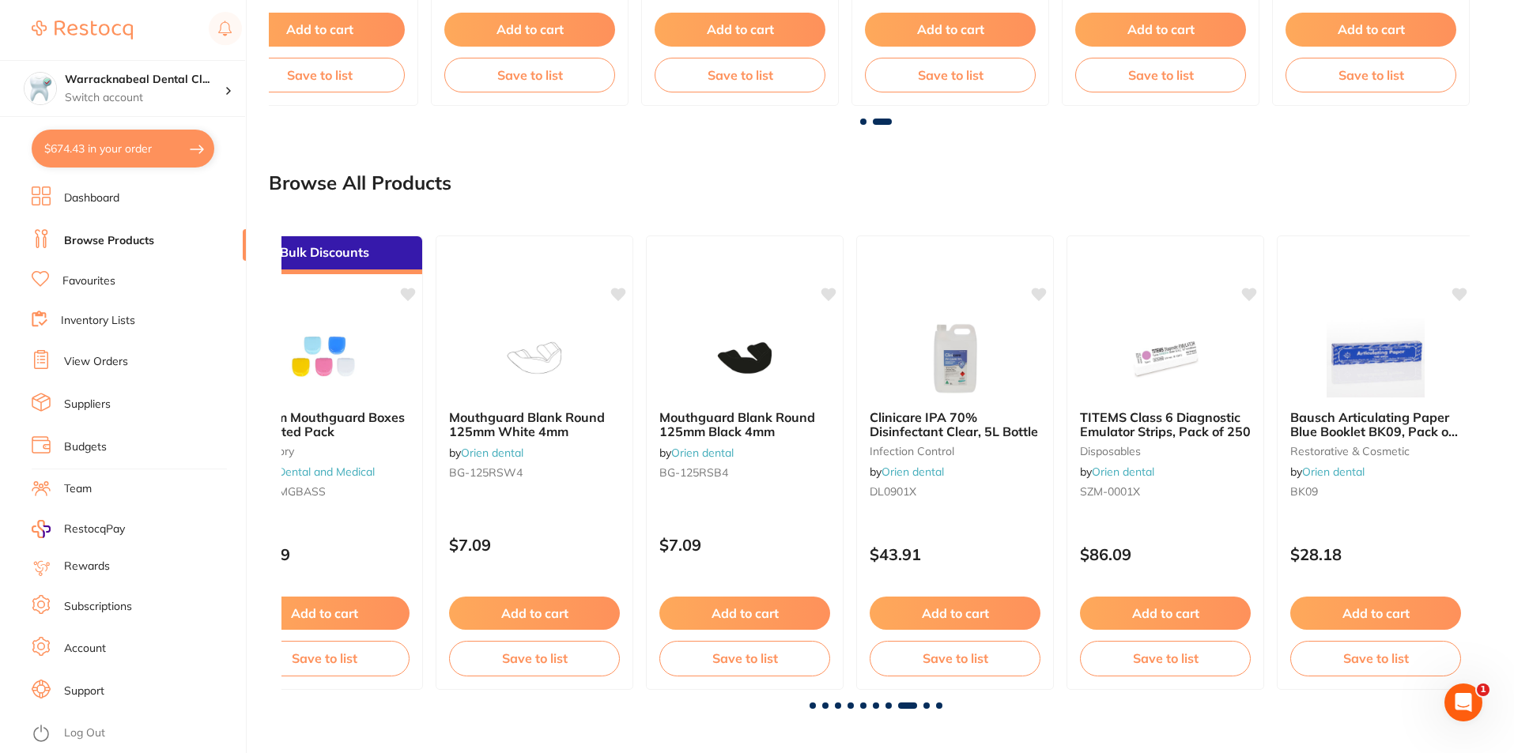
scroll to position [0, 8315]
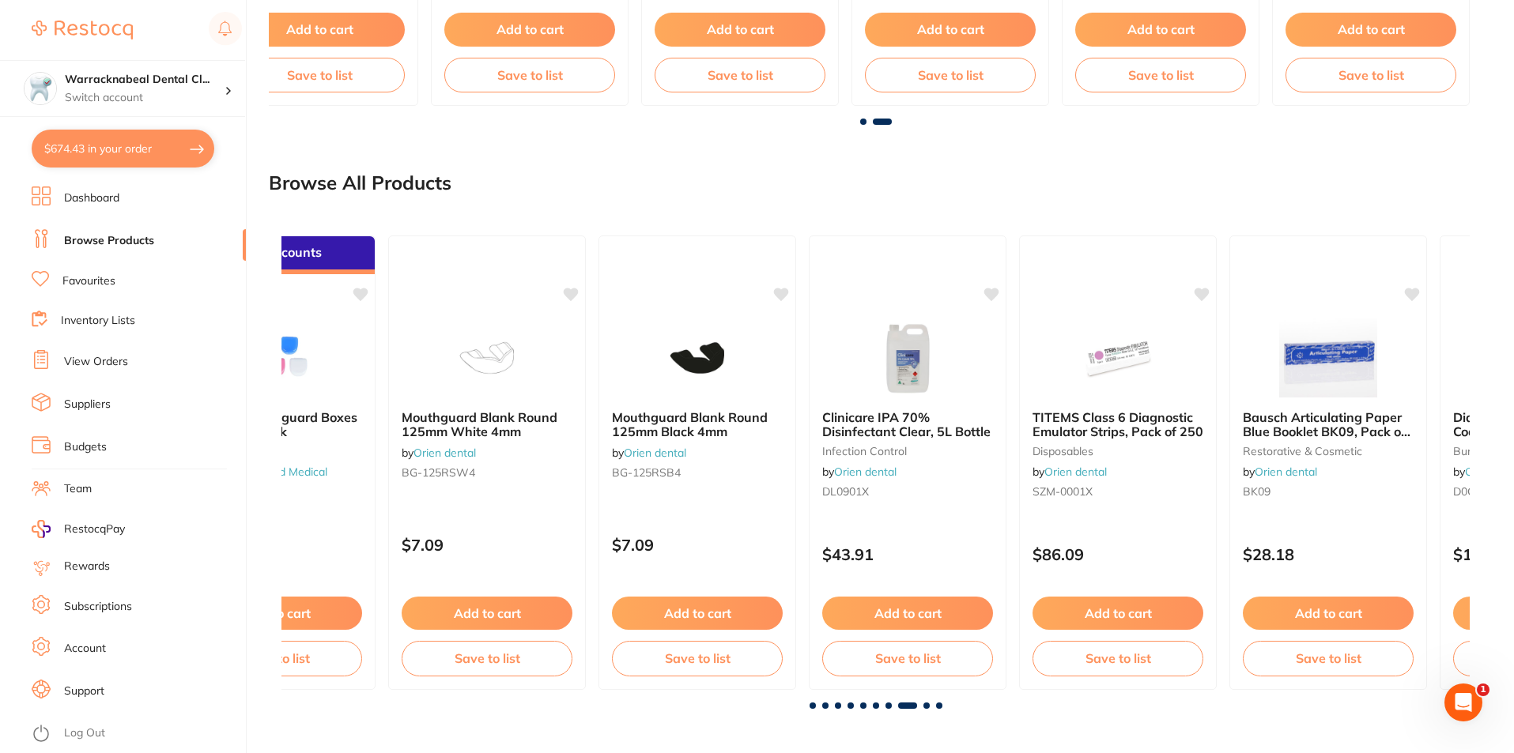
click at [923, 707] on span at bounding box center [926, 706] width 6 height 6
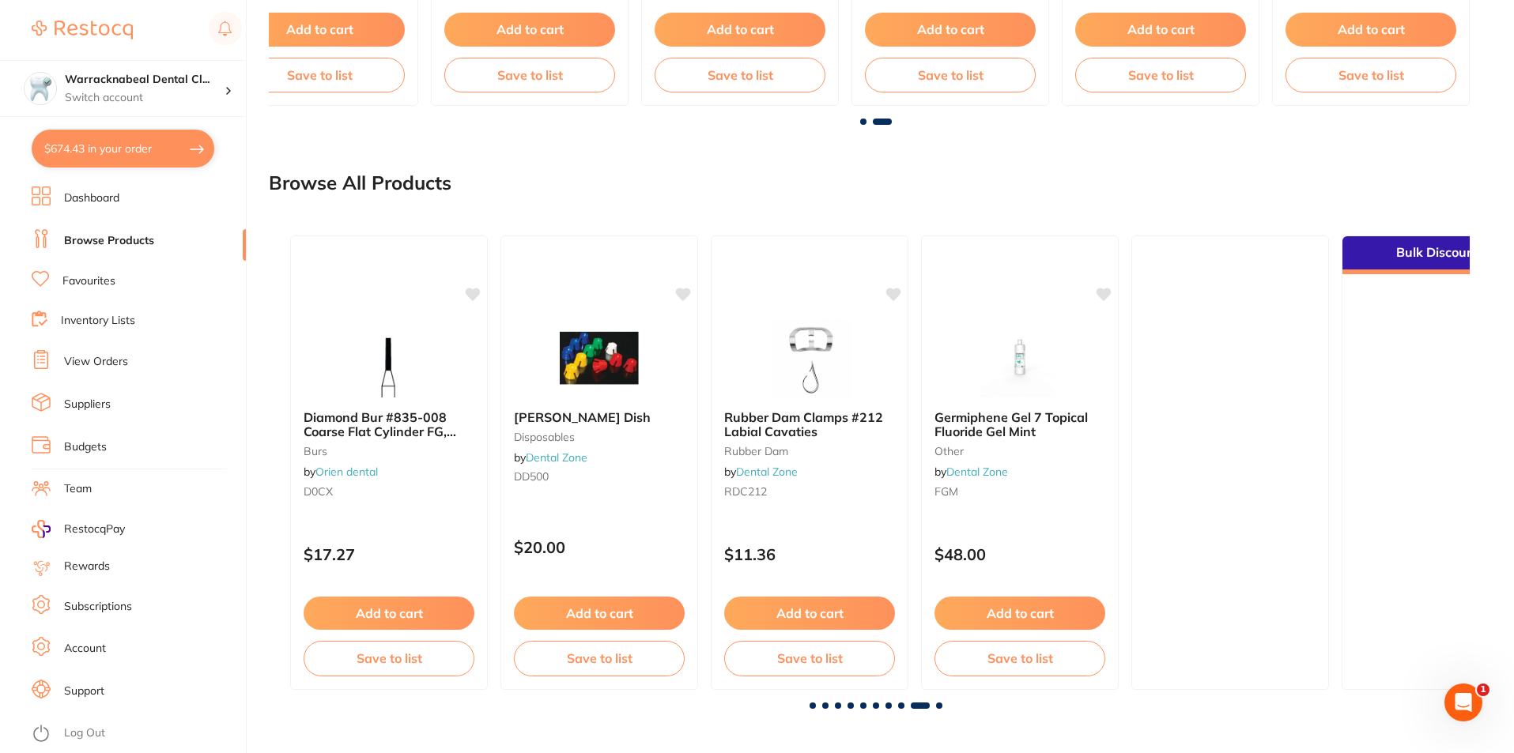
scroll to position [0, 9503]
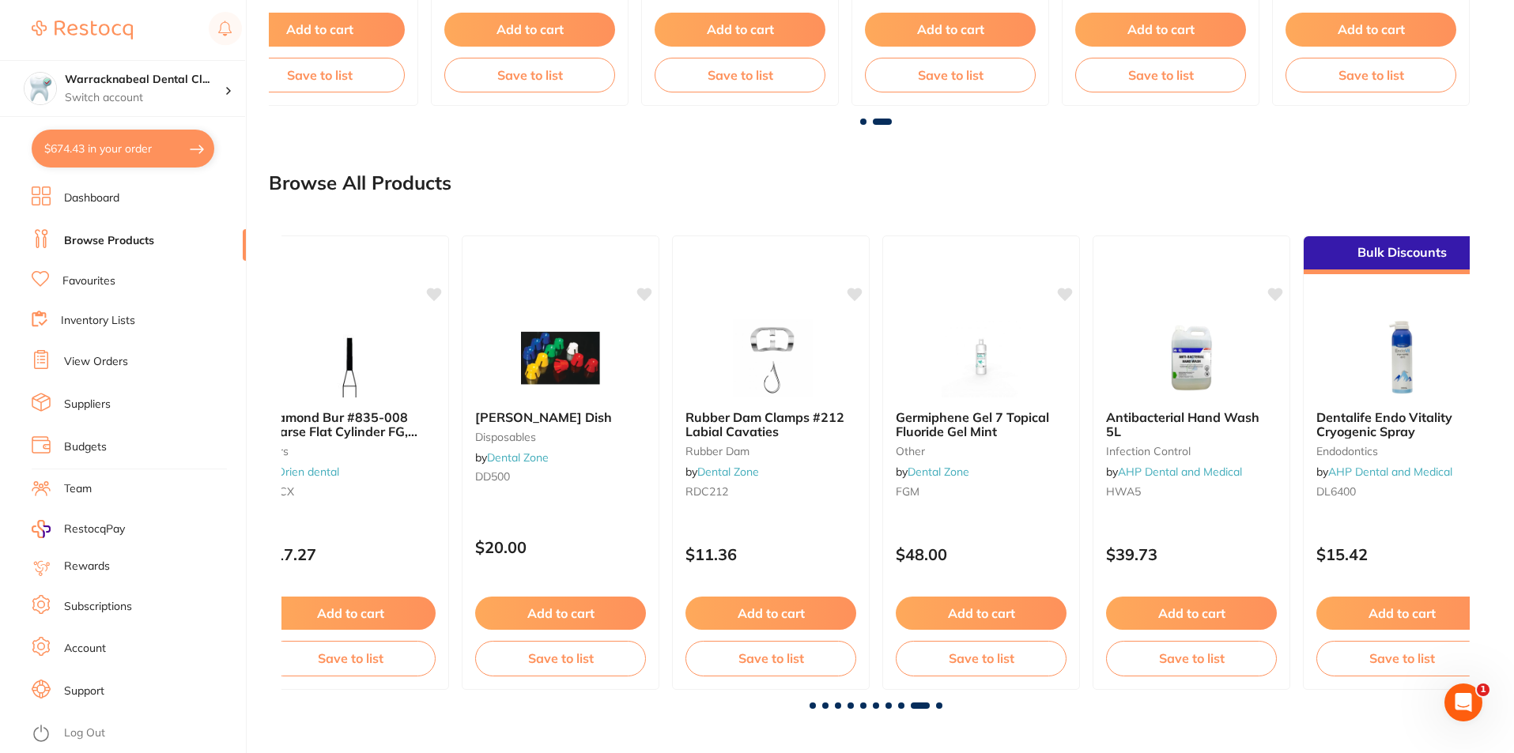
click at [937, 707] on span at bounding box center [939, 706] width 6 height 6
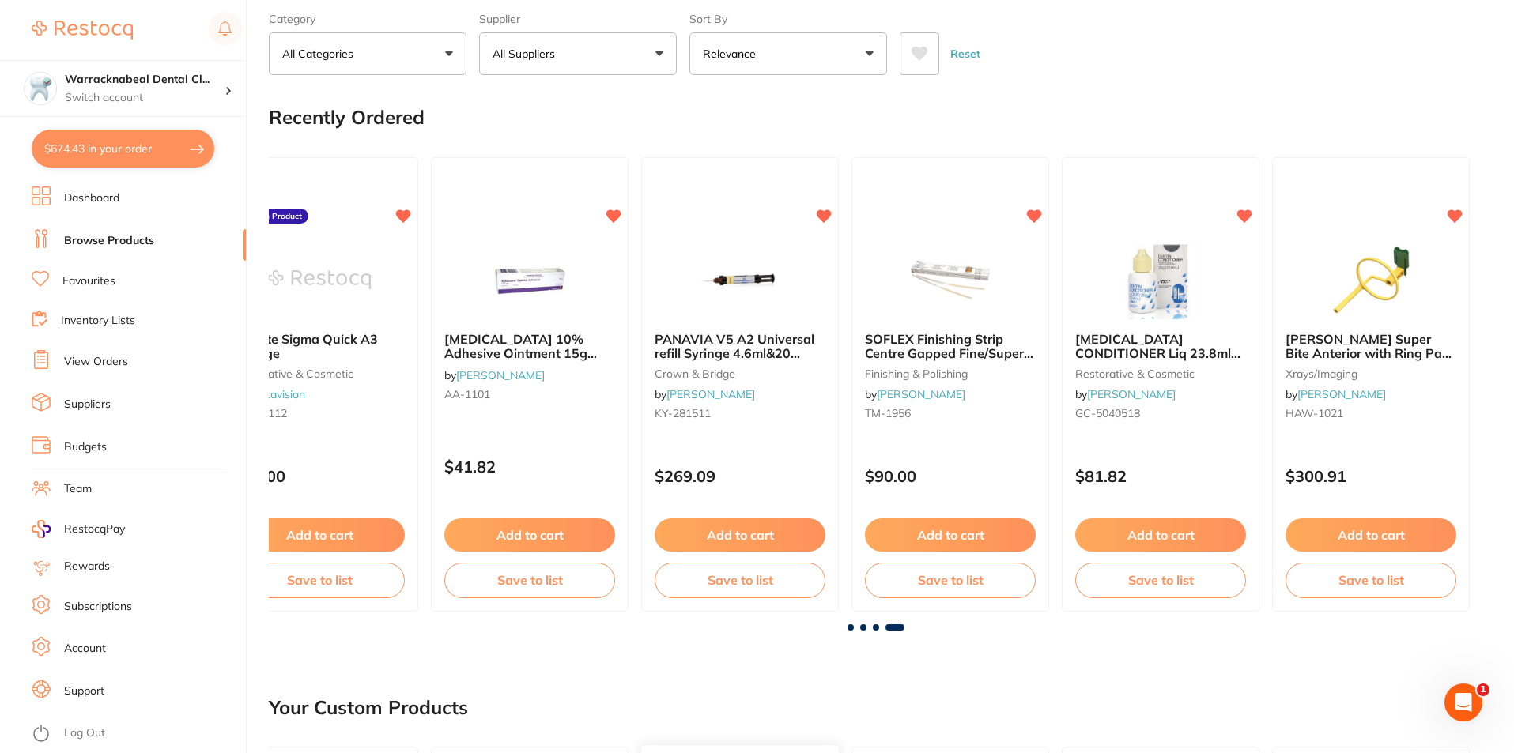
scroll to position [0, 0]
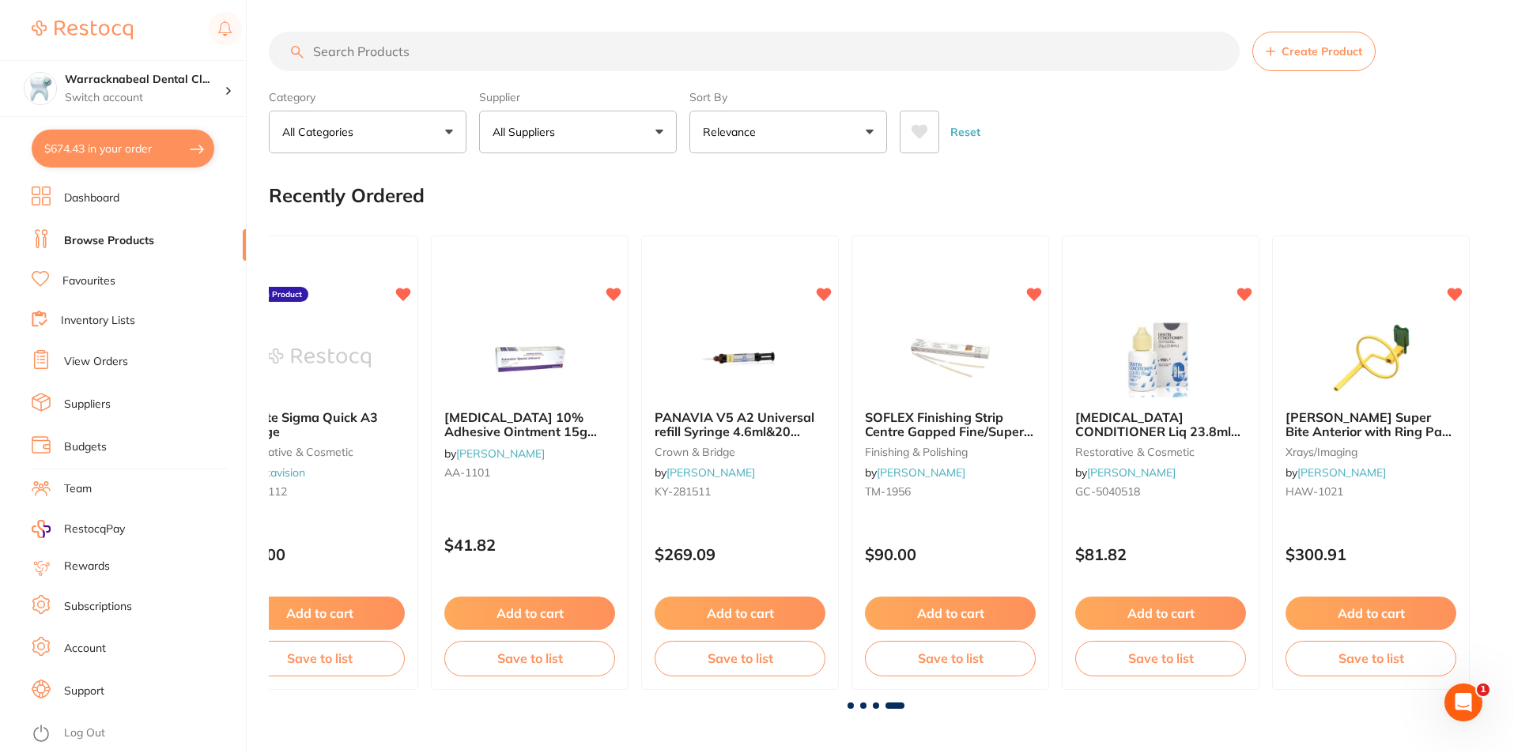
click at [417, 55] on input "search" at bounding box center [754, 52] width 971 height 40
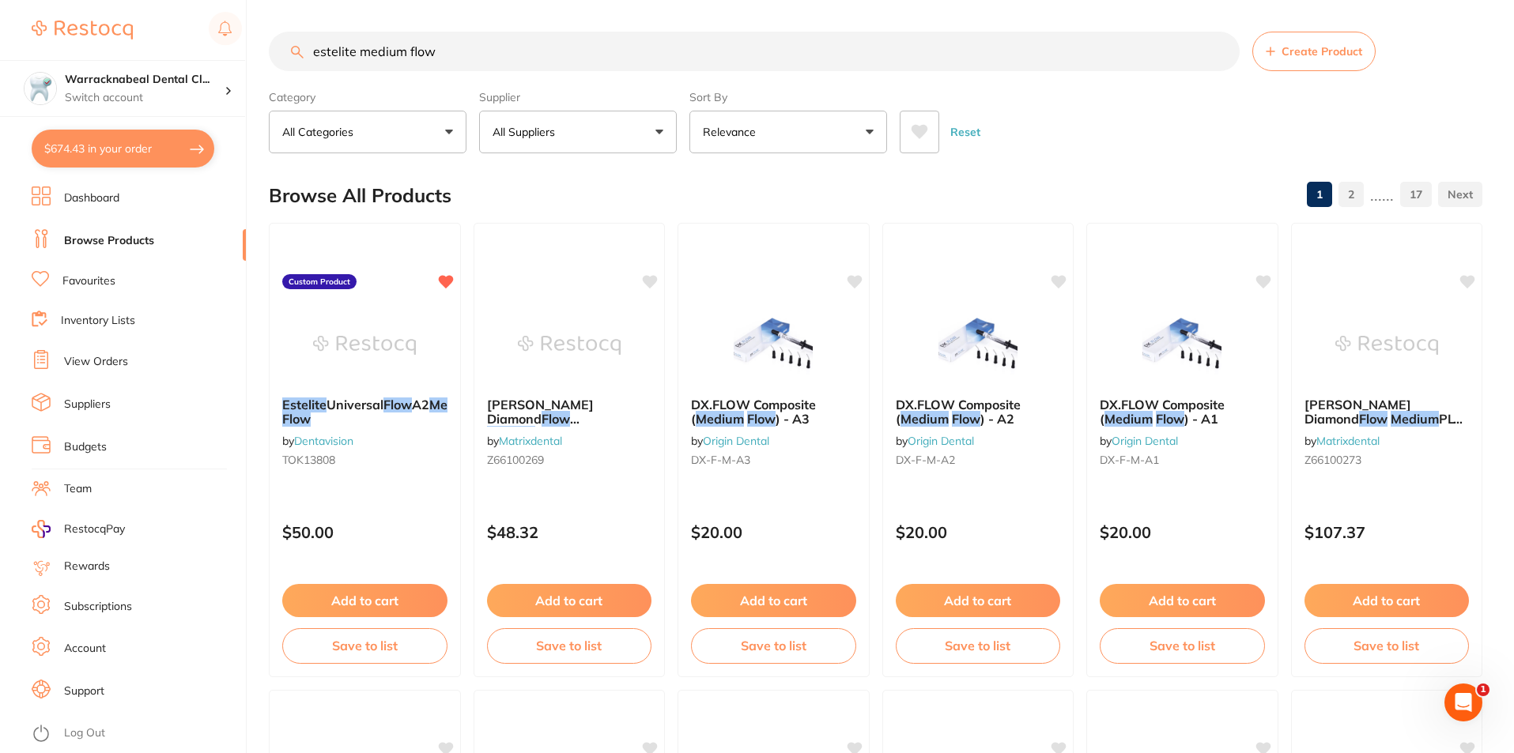
click at [633, 130] on button "All Suppliers" at bounding box center [578, 132] width 198 height 43
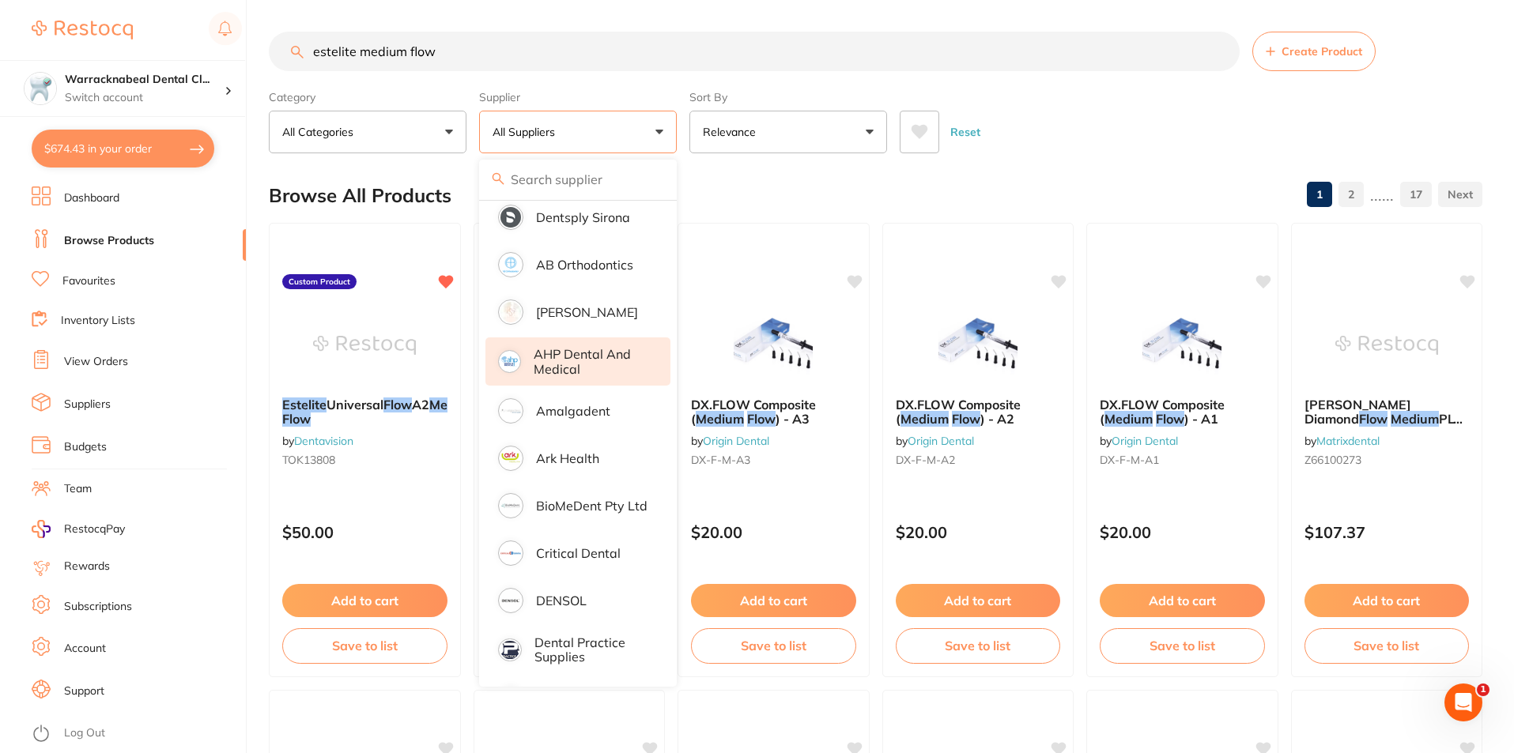
scroll to position [79, 0]
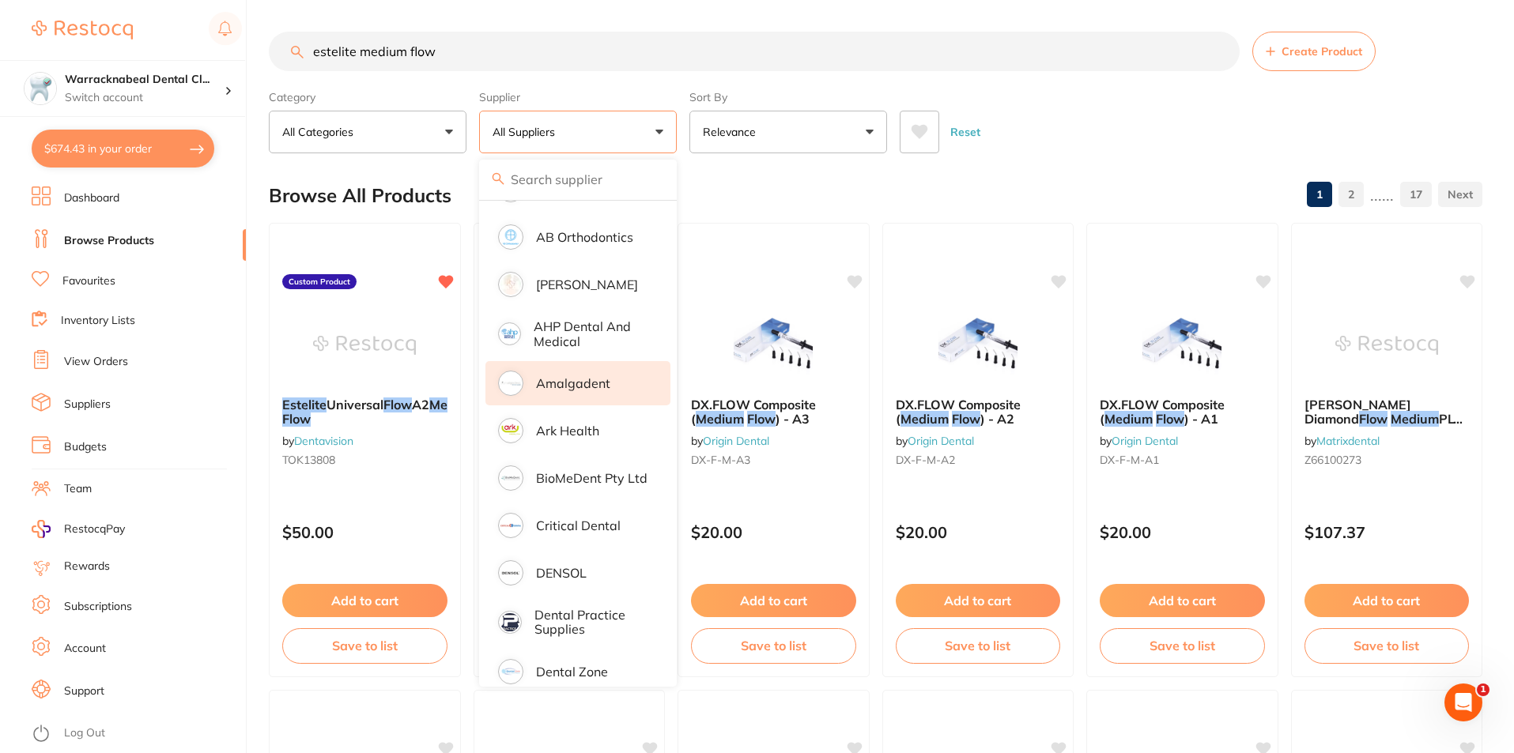
click at [499, 374] on li "Amalgadent" at bounding box center [577, 383] width 185 height 44
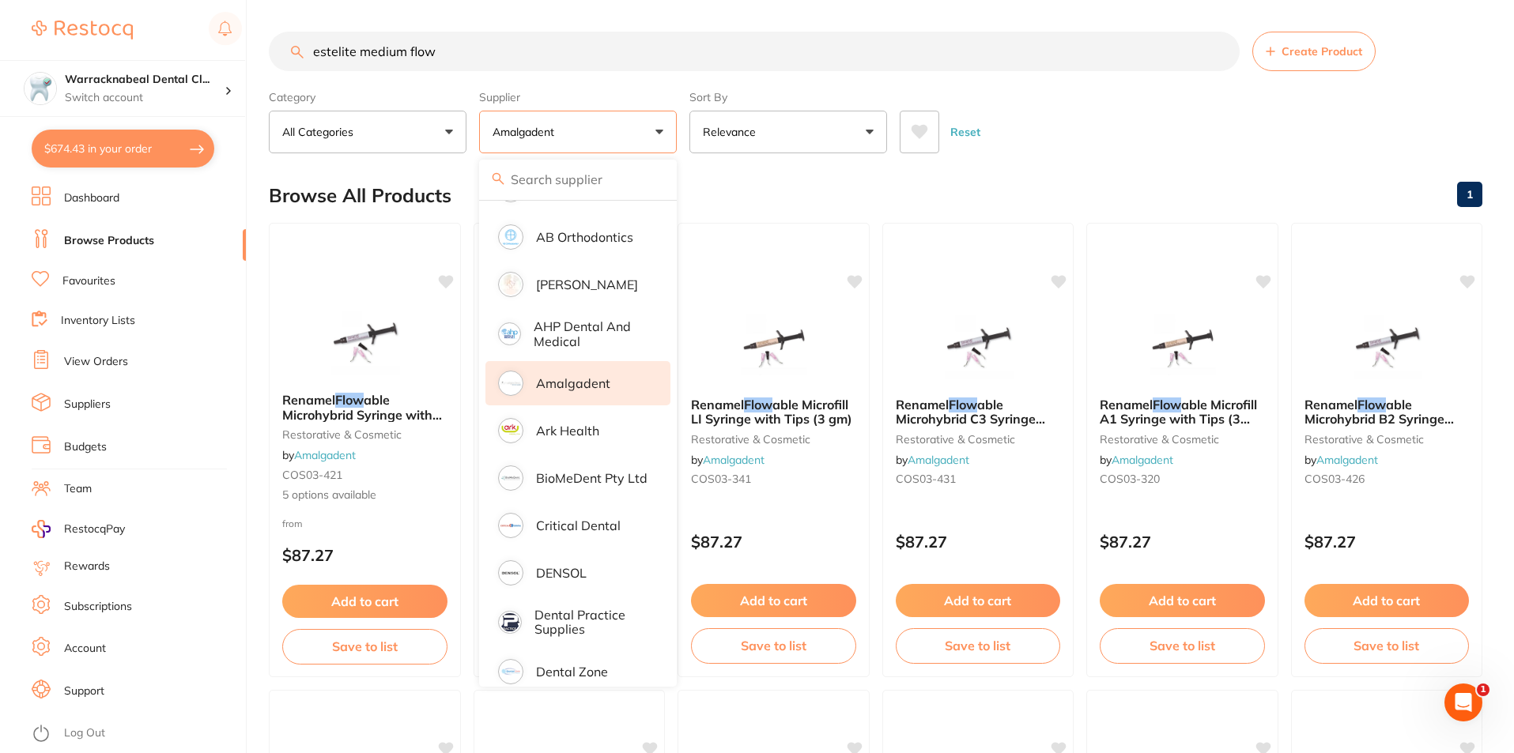
scroll to position [0, 0]
click at [1057, 100] on div "Reset" at bounding box center [1184, 125] width 570 height 55
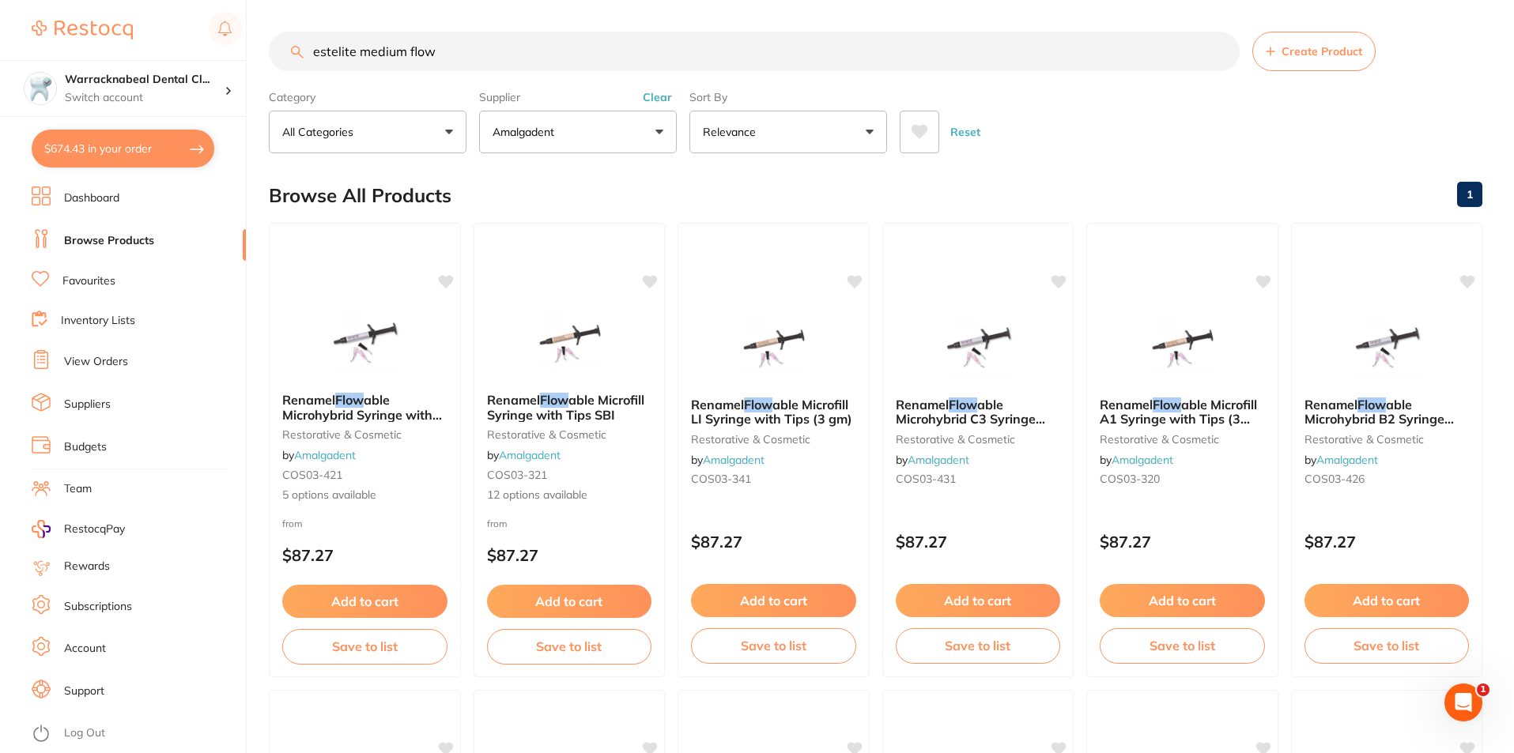
drag, startPoint x: 358, startPoint y: 51, endPoint x: 0, endPoint y: 51, distance: 358.0
click at [0, 51] on div "$674.43 Warracknabeal Dental Cl... Switch account Warracknabeal Dental Clinic $…" at bounding box center [757, 376] width 1514 height 753
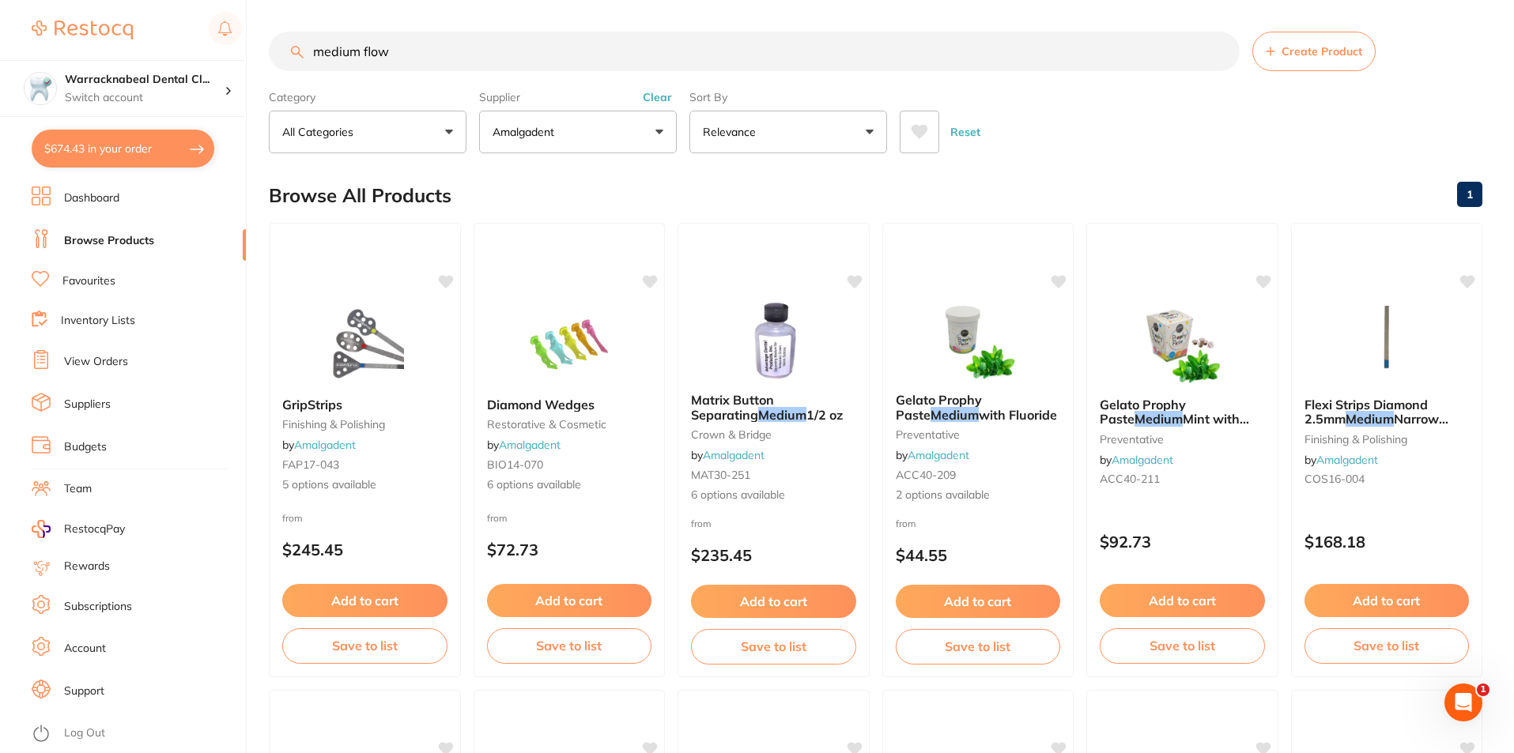
drag, startPoint x: 418, startPoint y: 55, endPoint x: 261, endPoint y: 55, distance: 157.3
click at [261, 55] on div "$674.43 Warracknabeal Dental Cl... Switch account Warracknabeal Dental Clinic $…" at bounding box center [757, 376] width 1514 height 753
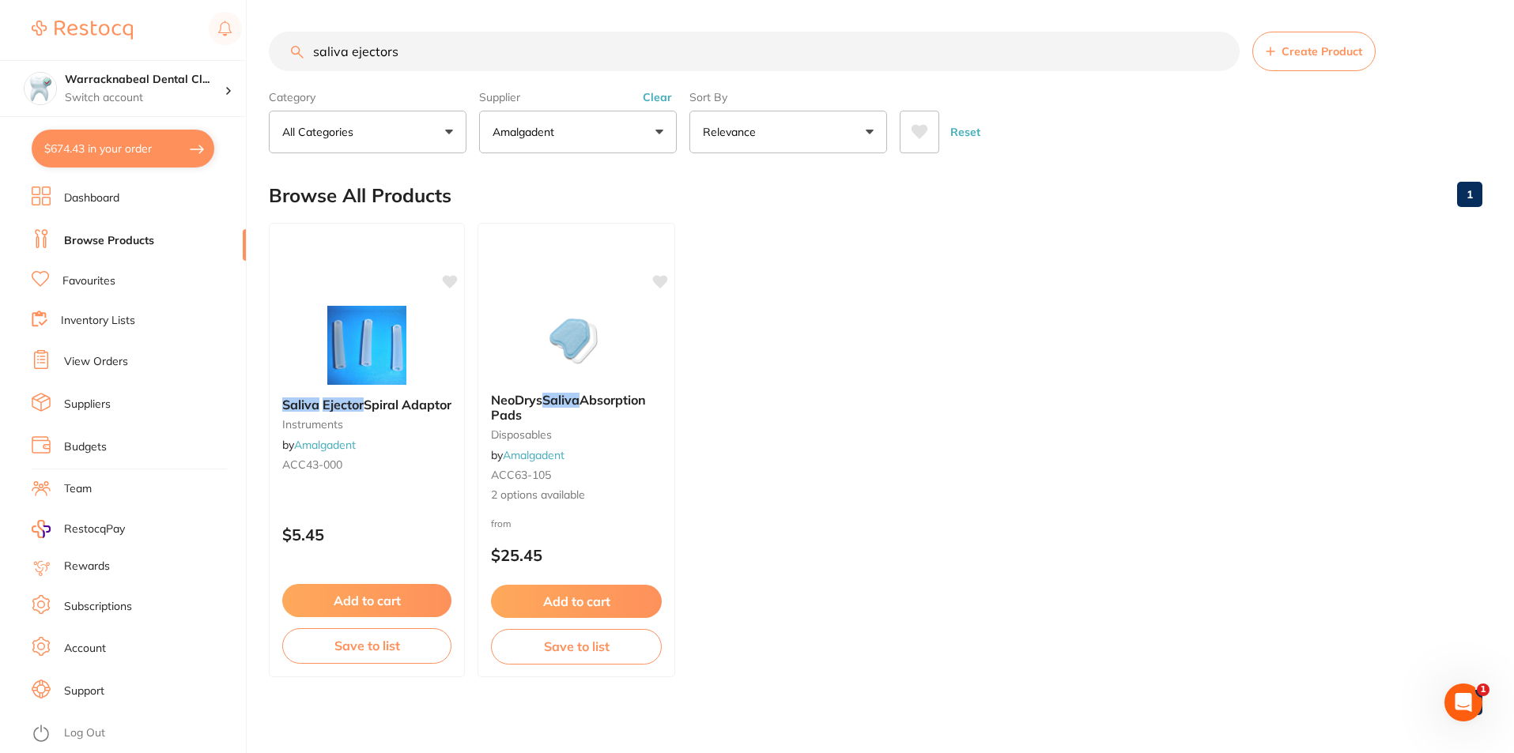
type input "saliva ejectors"
click at [660, 137] on button "Amalgadent" at bounding box center [578, 132] width 198 height 43
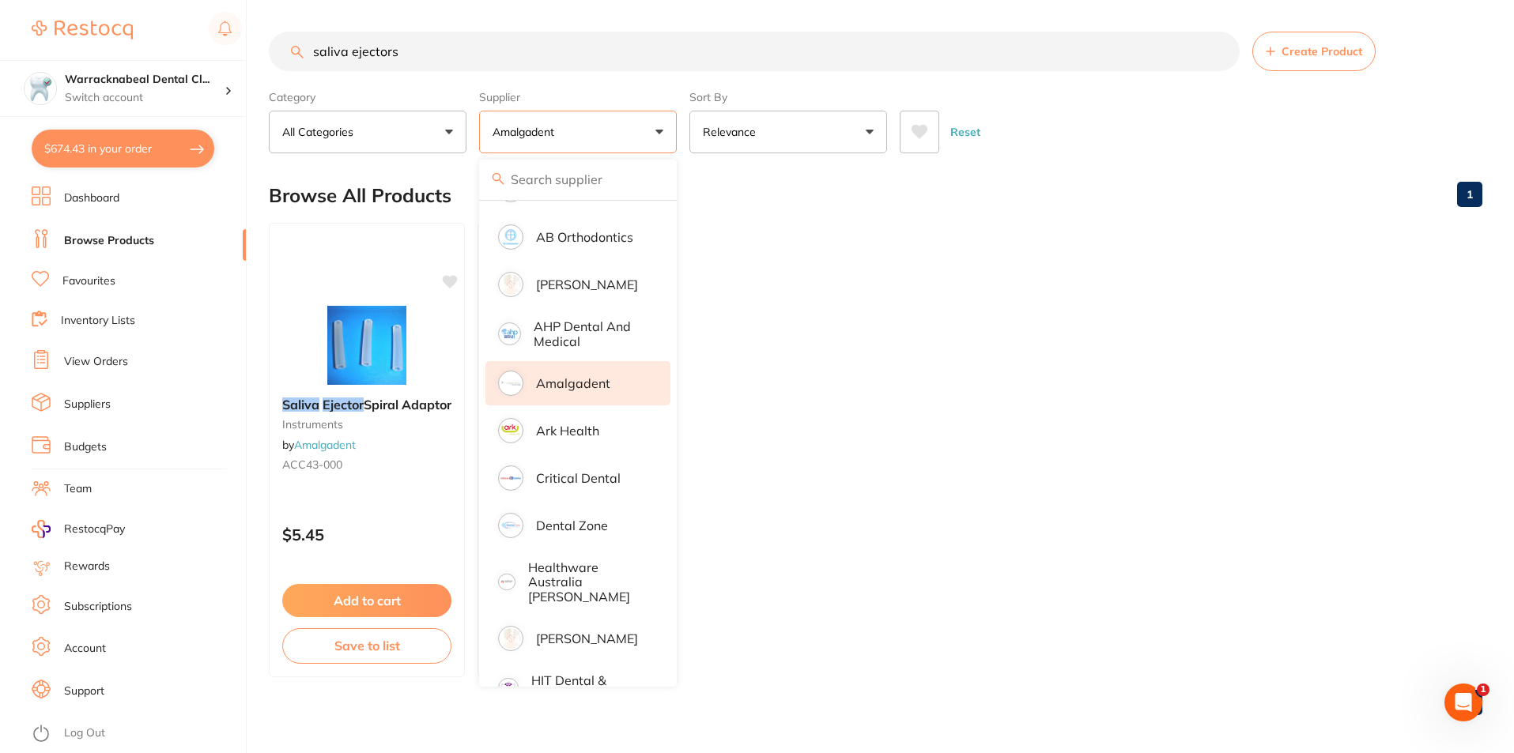
click at [545, 381] on p "Amalgadent" at bounding box center [573, 383] width 74 height 14
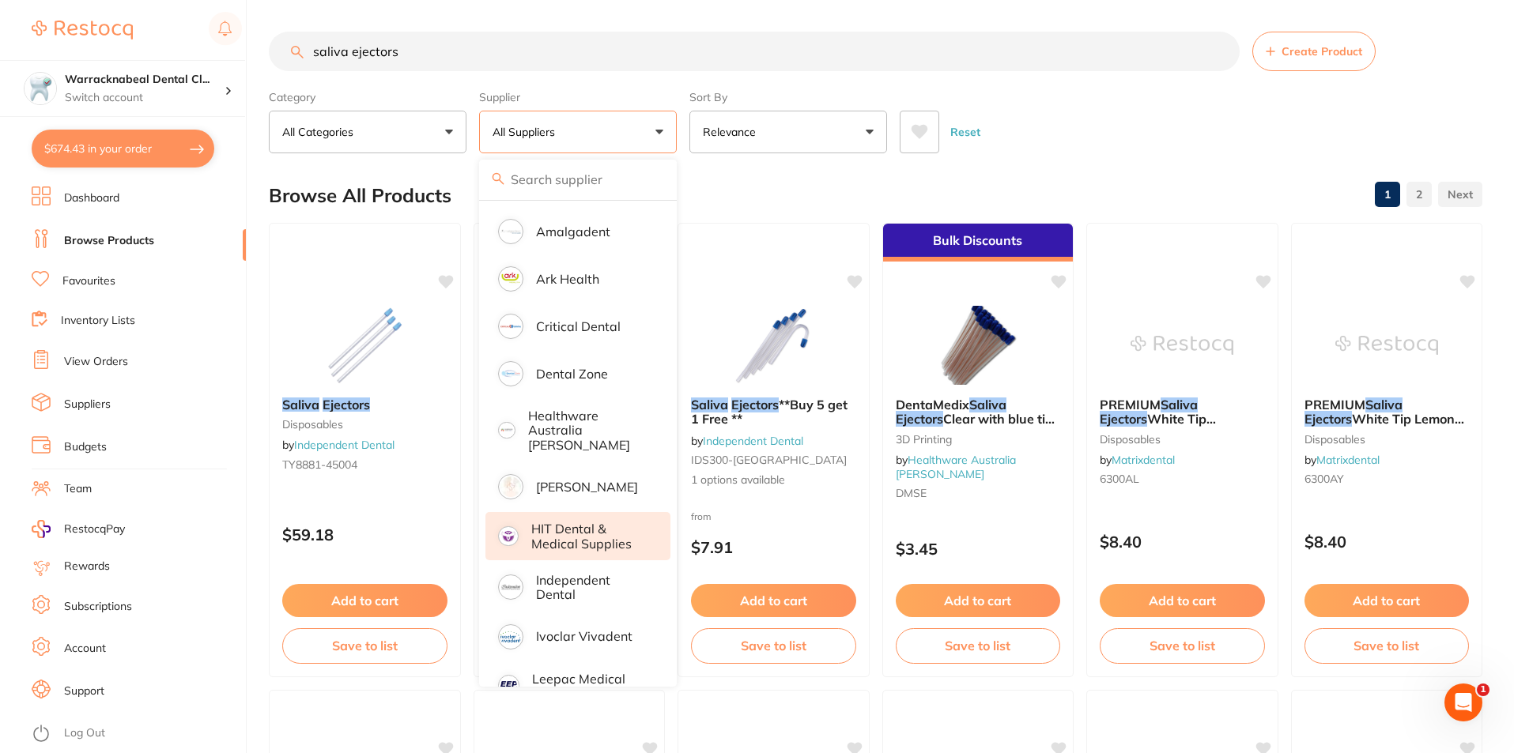
scroll to position [237, 0]
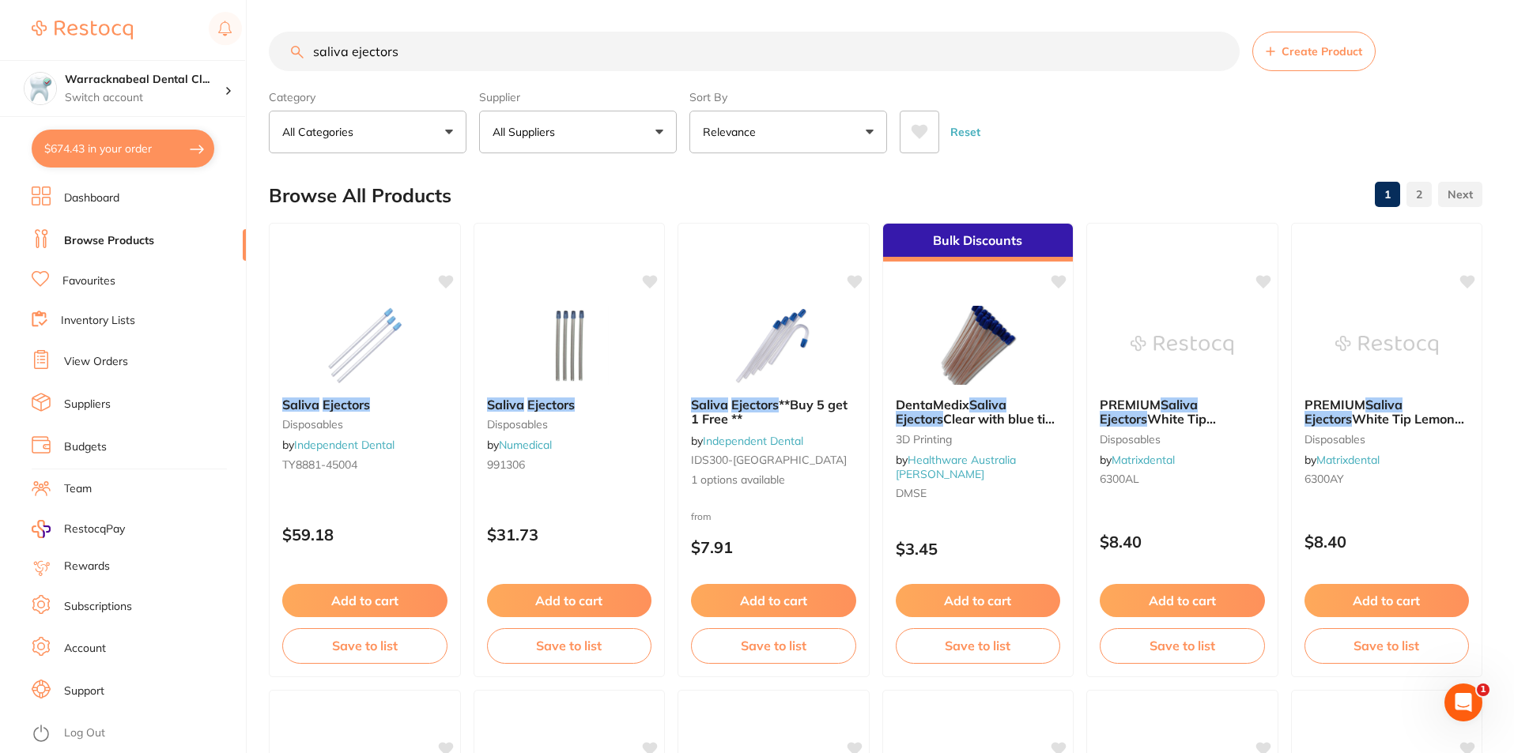
click at [765, 131] on span at bounding box center [765, 132] width 6 height 6
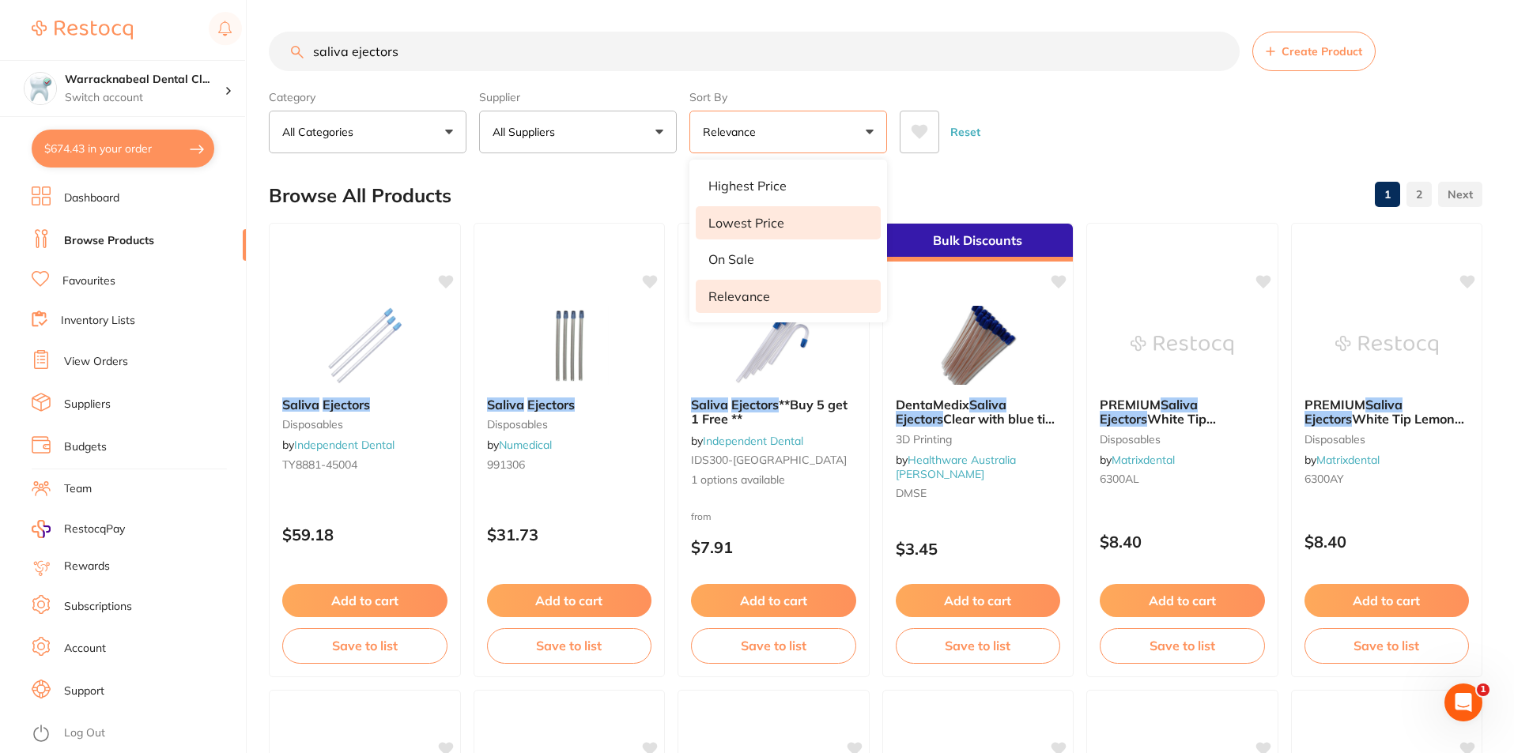
click at [743, 224] on p "Lowest Price" at bounding box center [746, 223] width 76 height 14
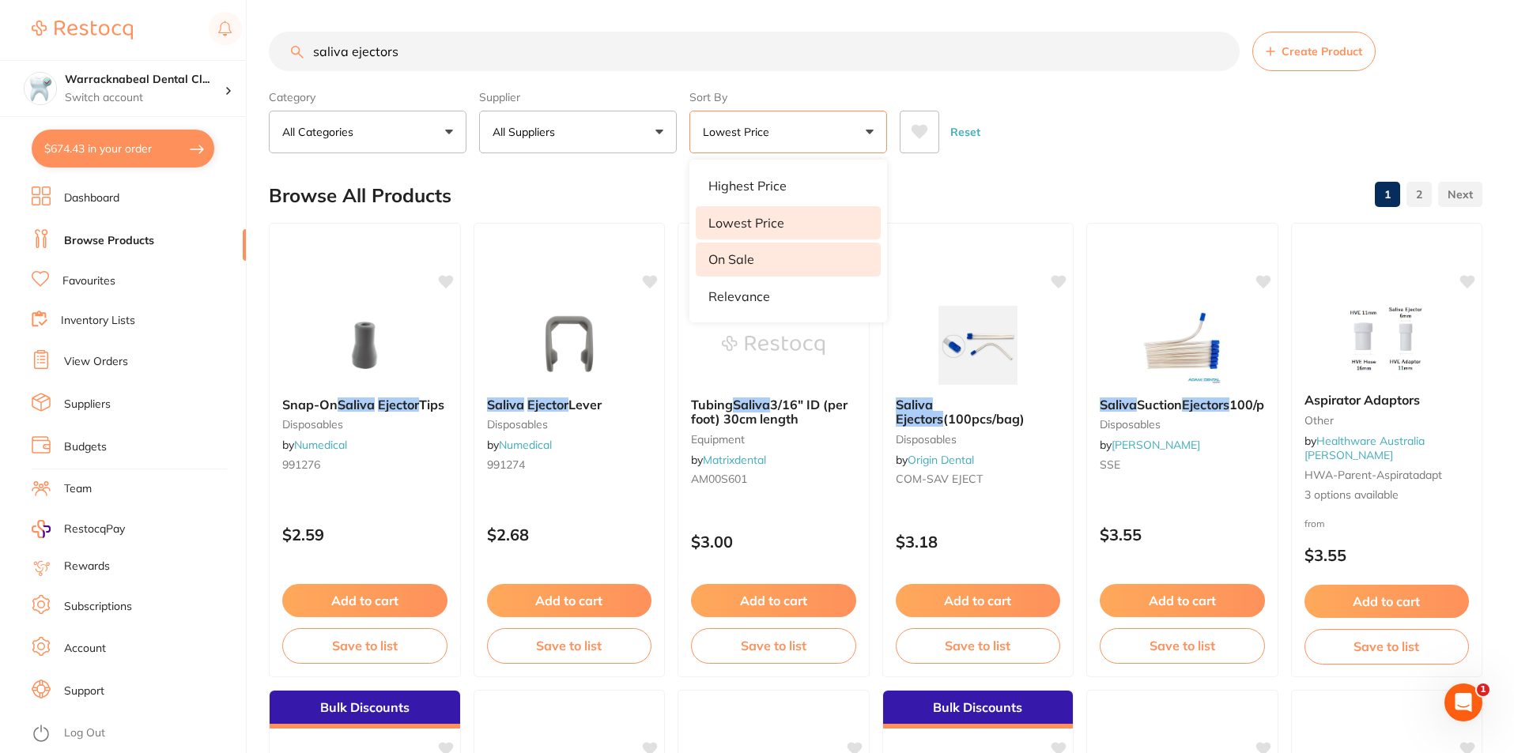
scroll to position [0, 0]
click at [1196, 600] on button "Add to cart" at bounding box center [1182, 603] width 167 height 34
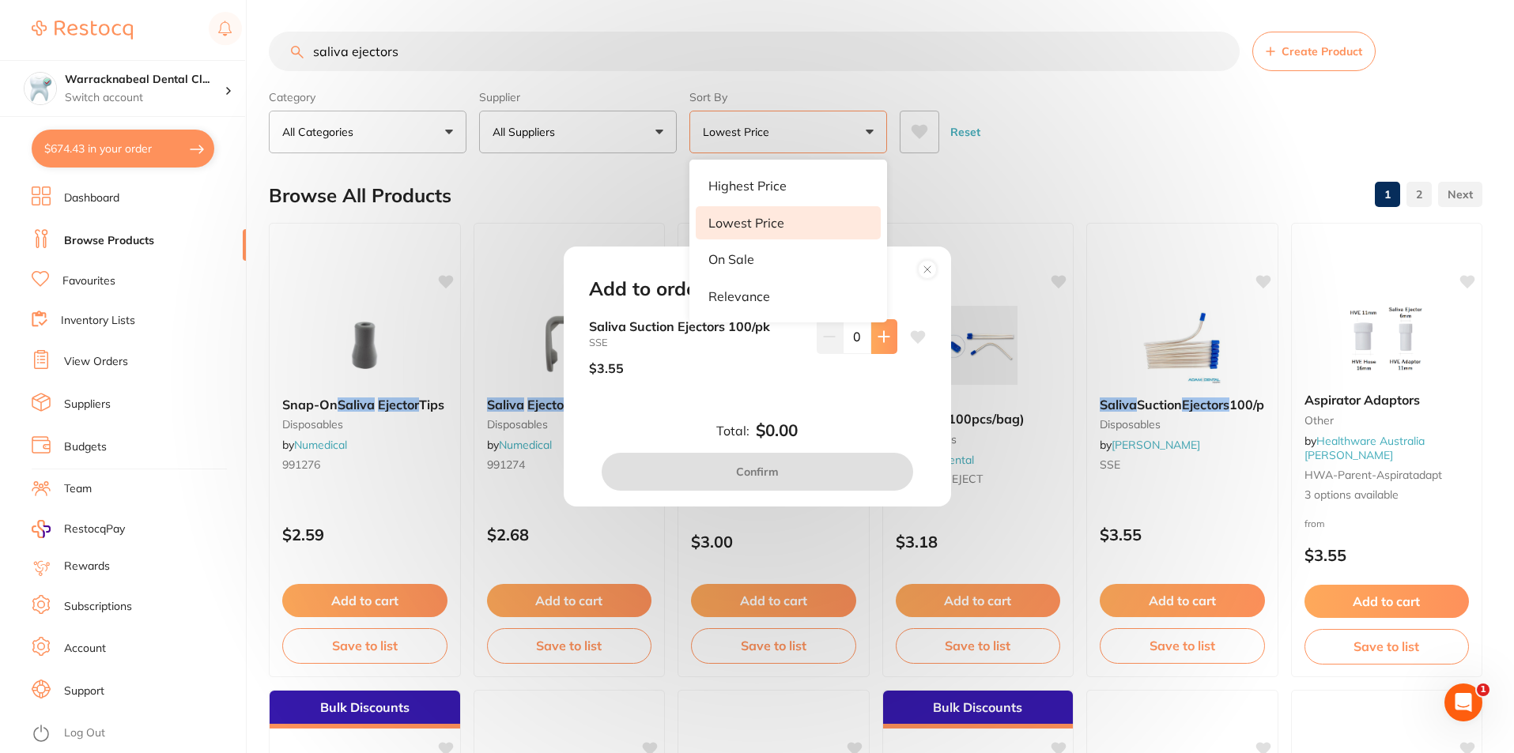
click at [877, 341] on icon at bounding box center [883, 336] width 13 height 13
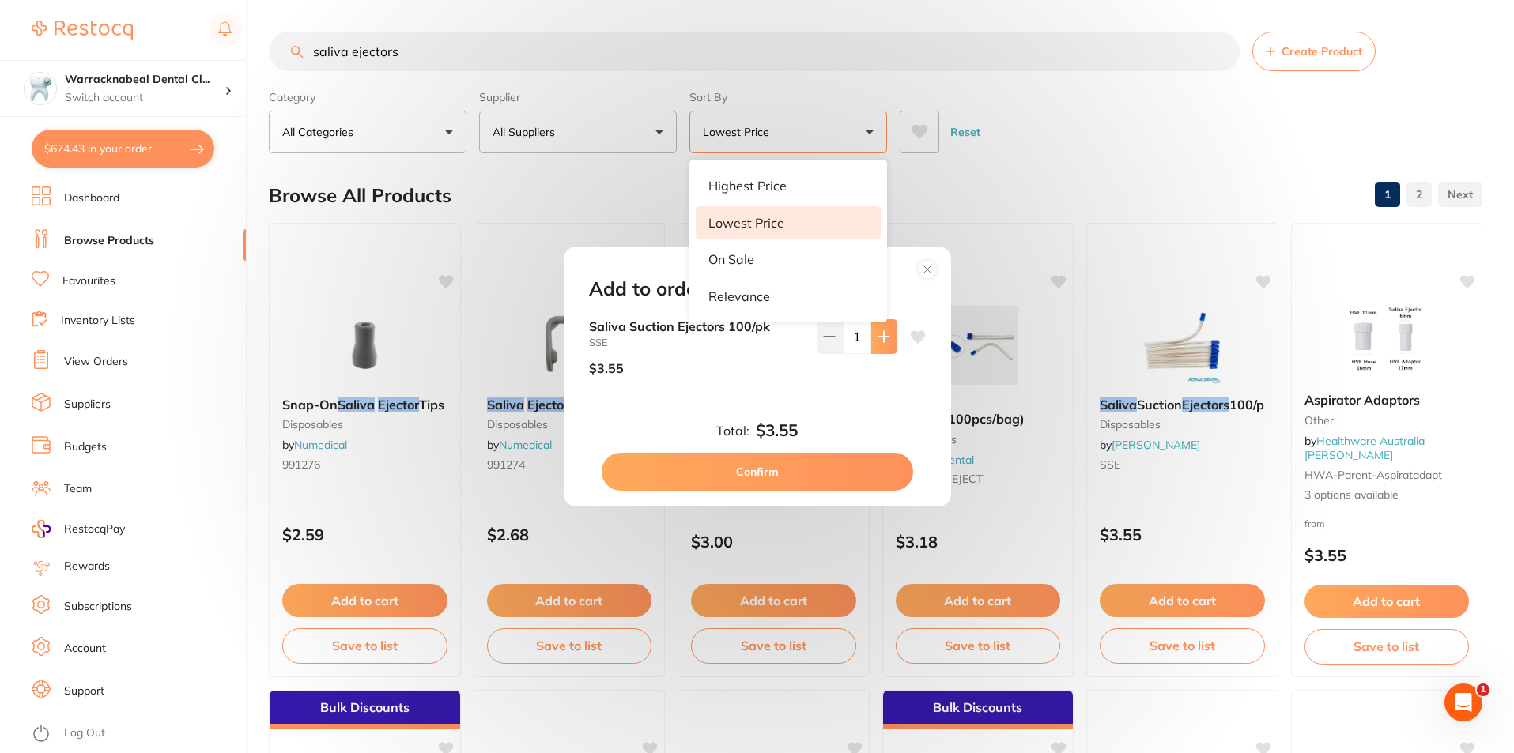
click at [877, 341] on icon at bounding box center [883, 336] width 13 height 13
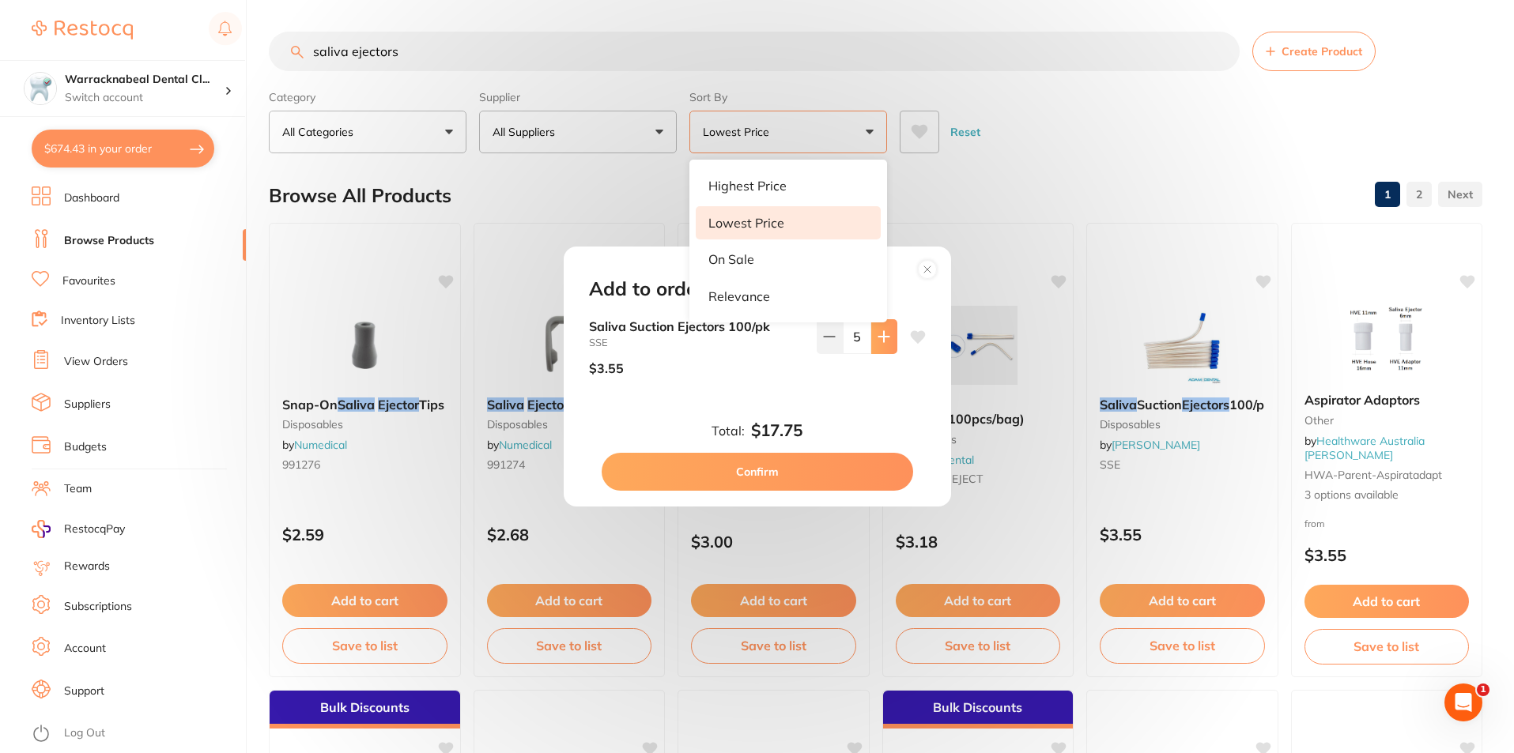
type input "6"
click at [789, 477] on button "Confirm" at bounding box center [756, 472] width 311 height 38
checkbox input "false"
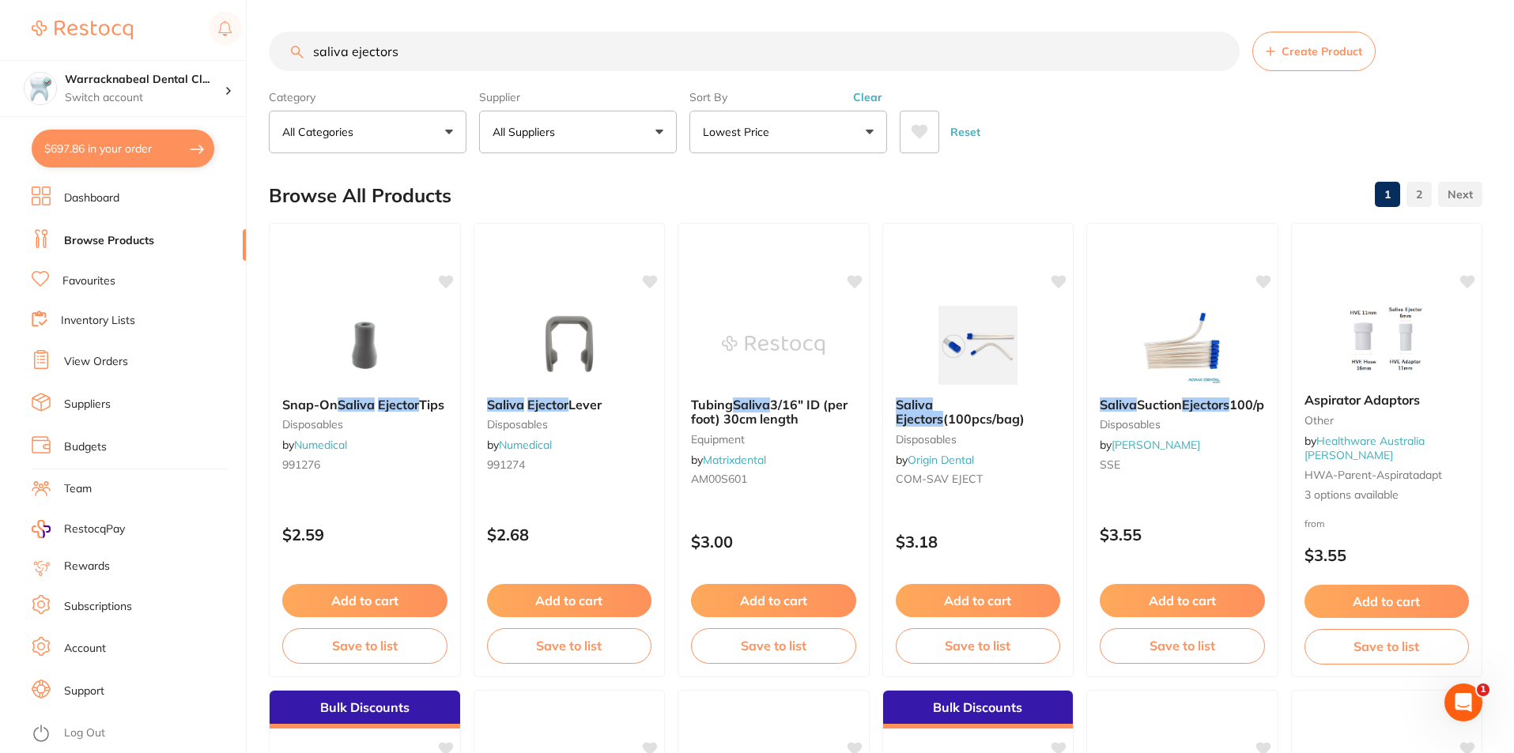
click at [111, 145] on button "$697.86 in your order" at bounding box center [123, 149] width 183 height 38
checkbox input "true"
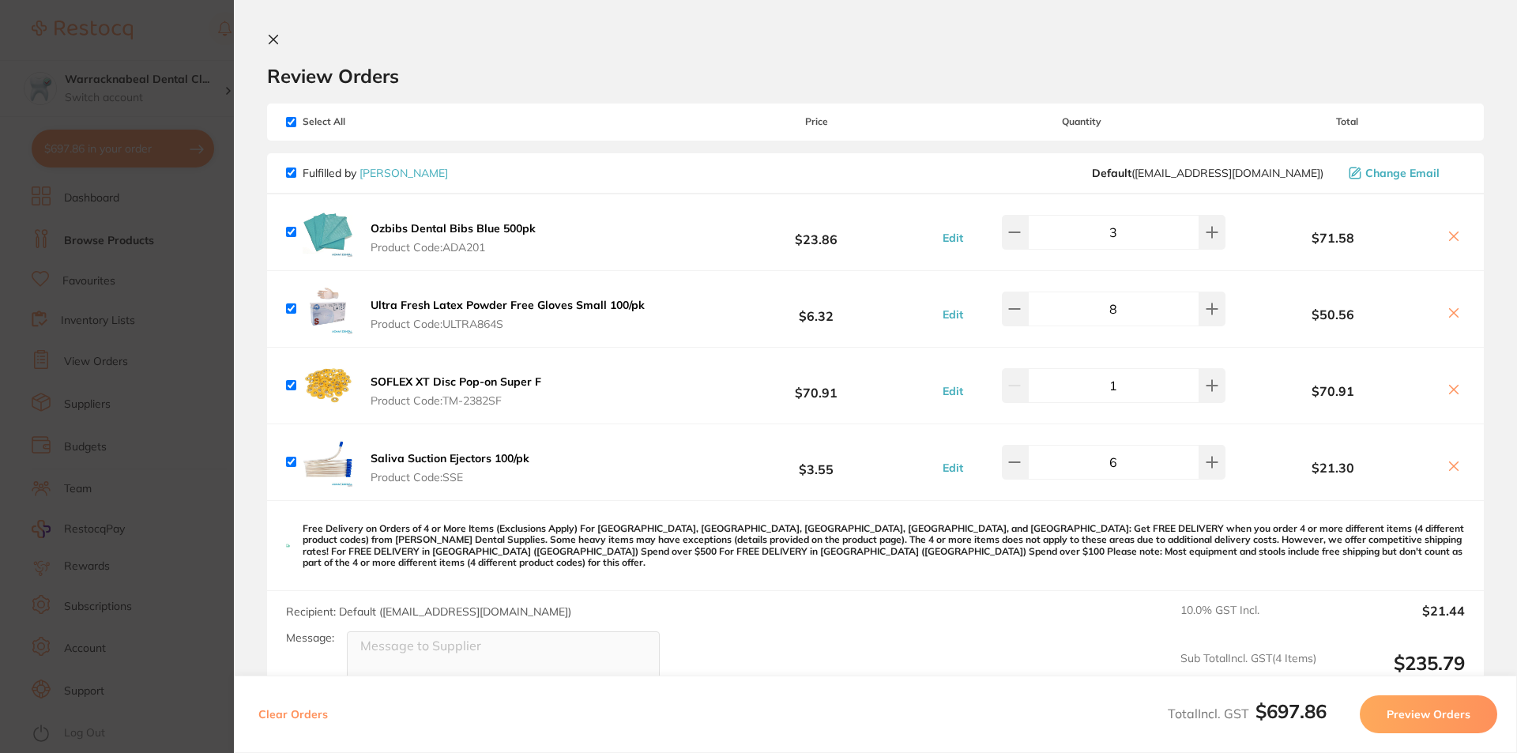
click at [273, 35] on icon at bounding box center [273, 39] width 13 height 13
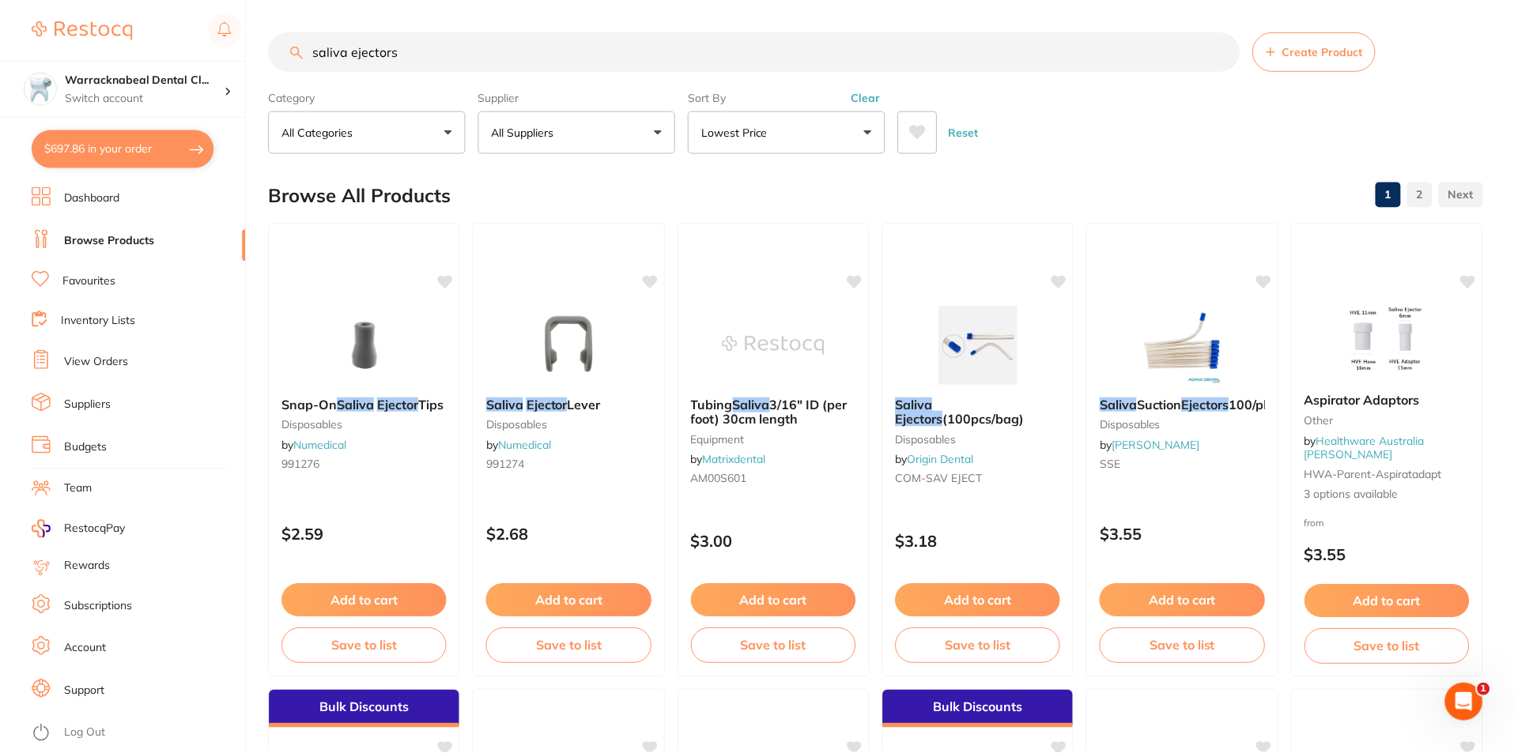
scroll to position [2, 0]
drag, startPoint x: 417, startPoint y: 47, endPoint x: 179, endPoint y: 46, distance: 237.9
click at [179, 46] on div "$697.86 Warracknabeal Dental Cl... Switch account Warracknabeal Dental Clinic $…" at bounding box center [757, 374] width 1514 height 753
type input "estelite medium flow"
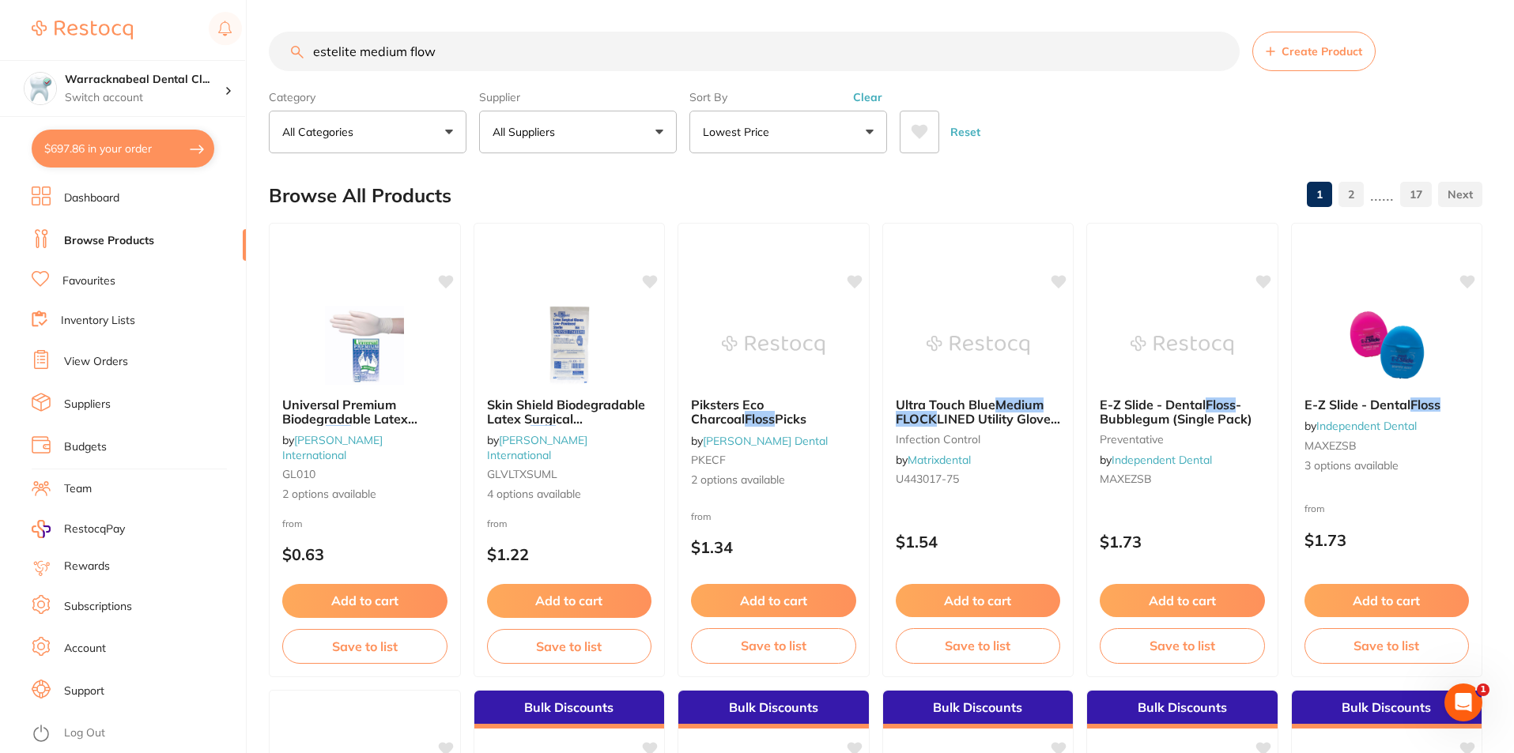
scroll to position [0, 0]
click at [780, 127] on button "Lowest Price" at bounding box center [788, 132] width 198 height 43
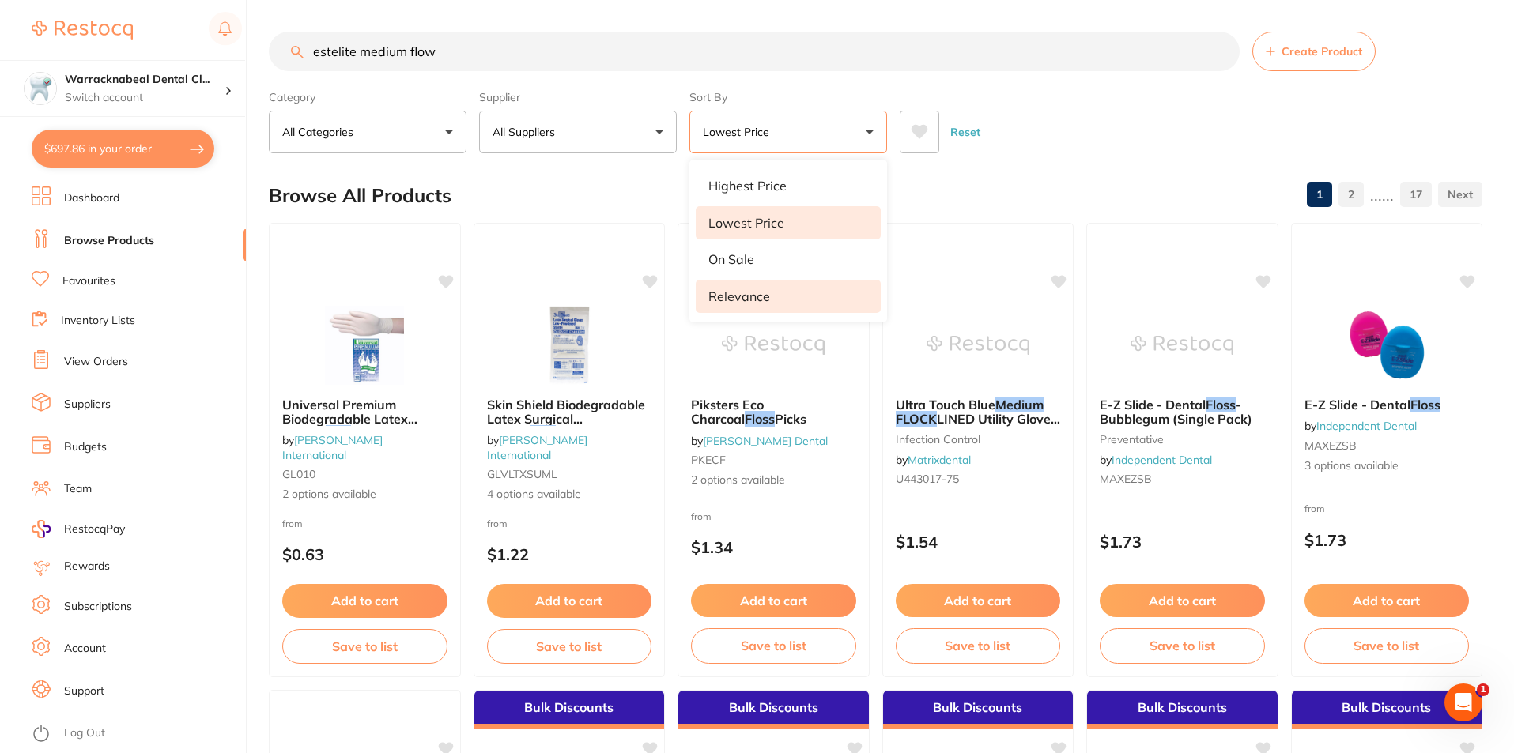
click at [726, 298] on p "Relevance" at bounding box center [739, 296] width 62 height 14
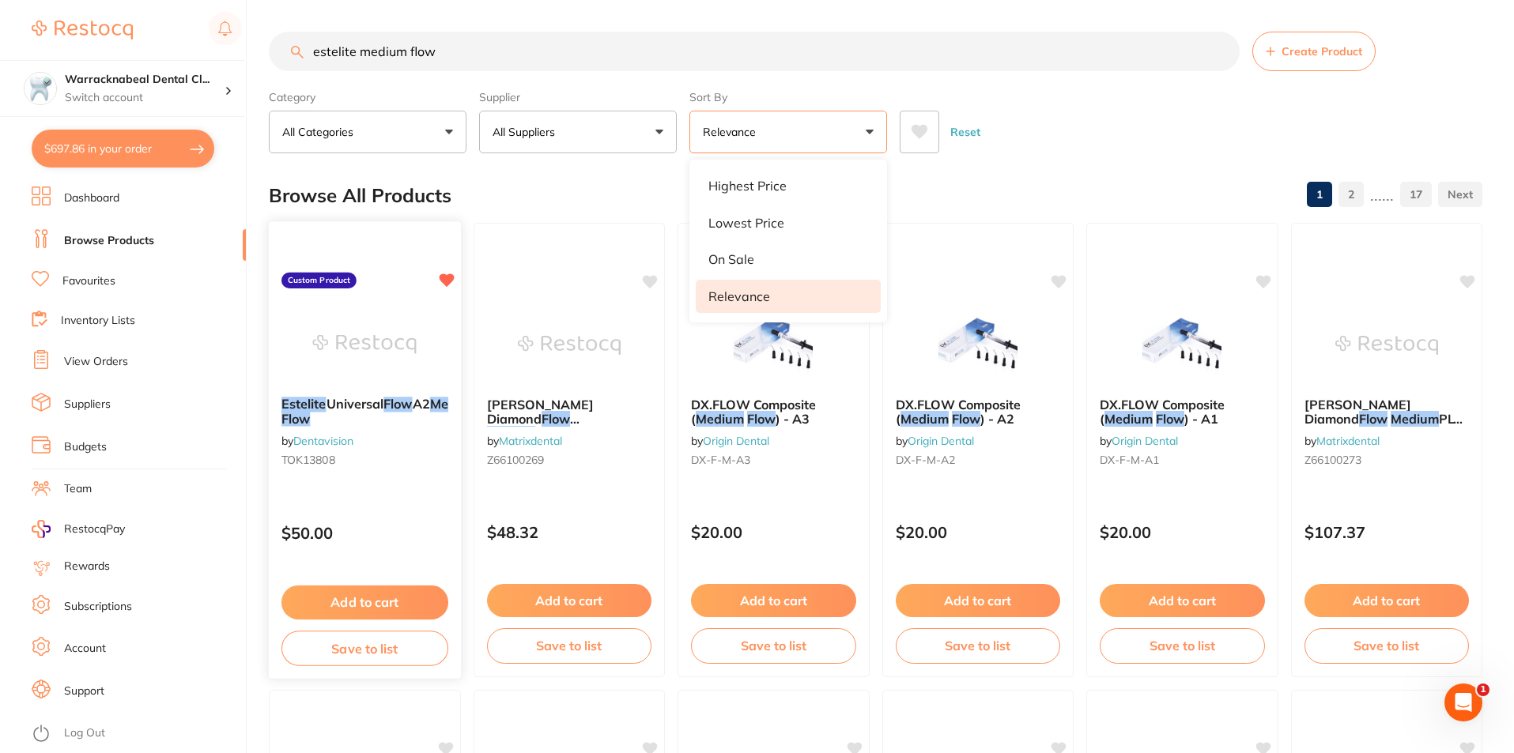
click at [332, 604] on button "Add to cart" at bounding box center [364, 603] width 167 height 34
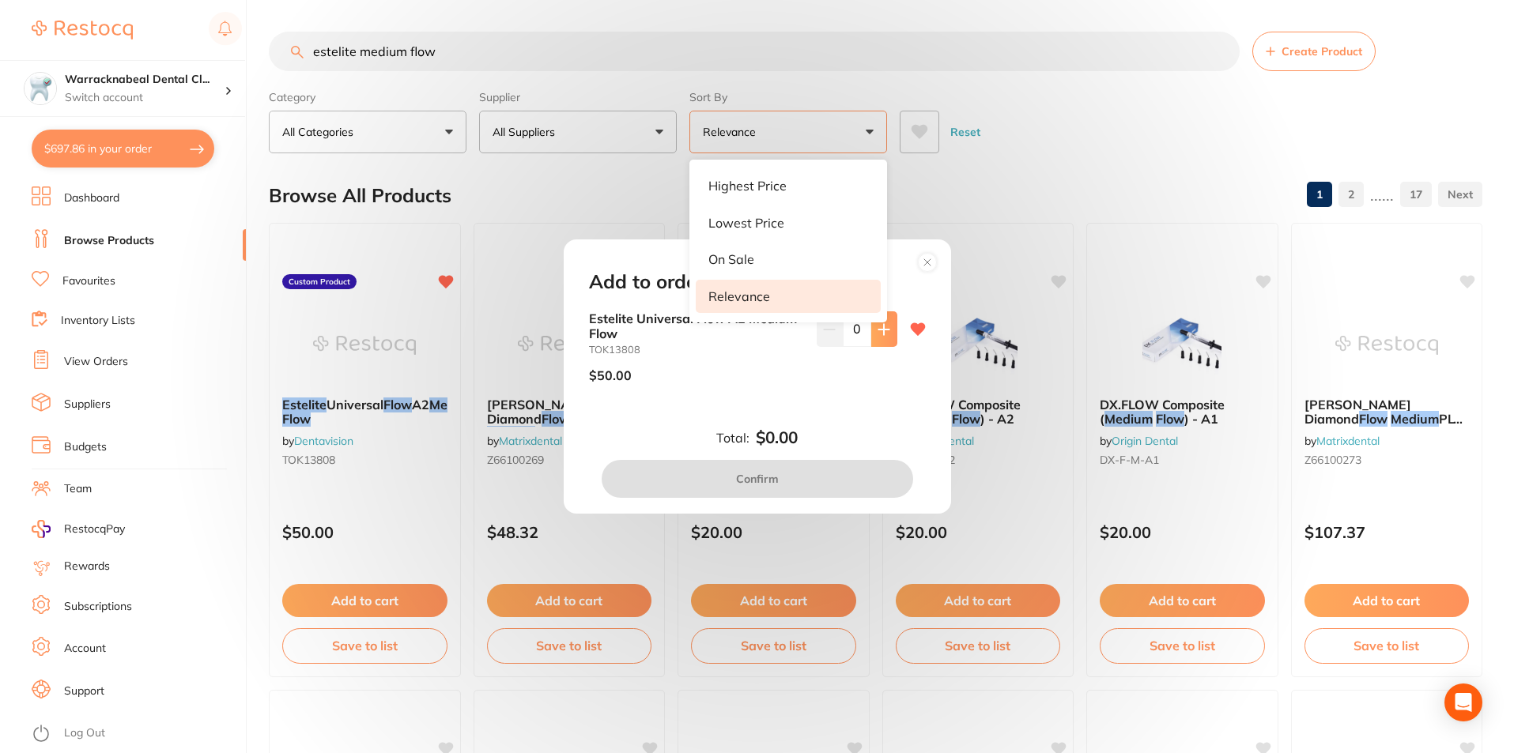
click at [880, 337] on button at bounding box center [884, 328] width 26 height 35
type input "2"
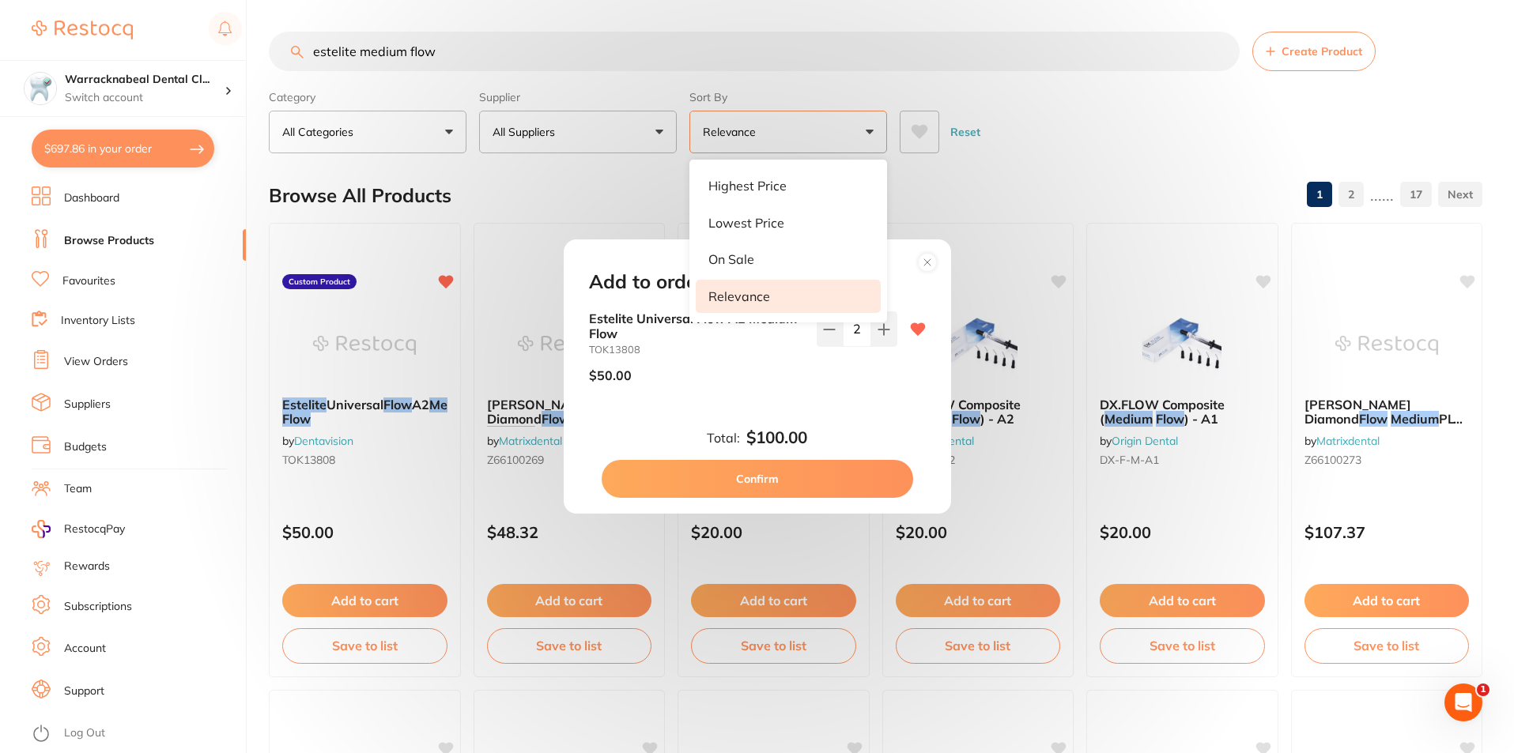
click at [689, 483] on button "Confirm" at bounding box center [756, 479] width 311 height 38
checkbox input "false"
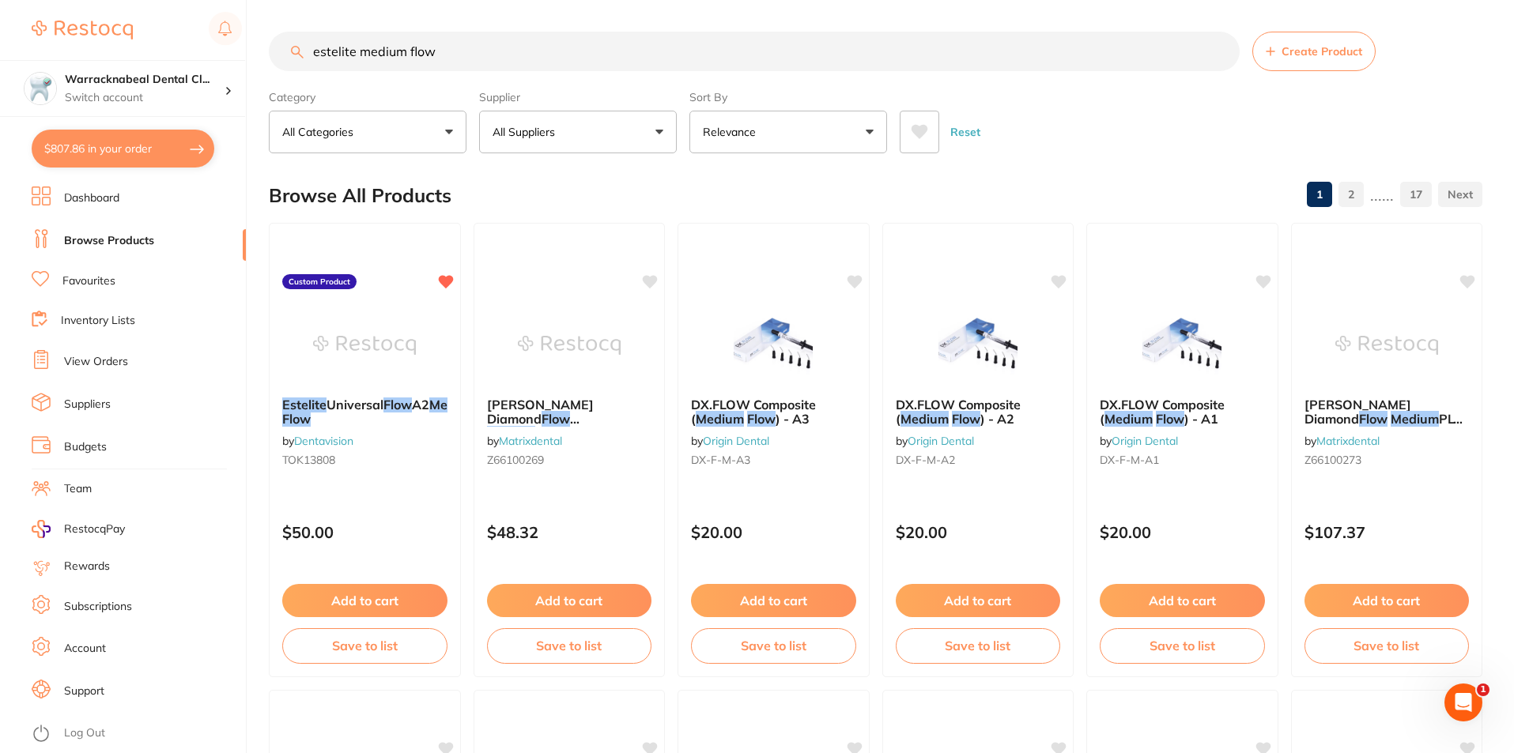
drag, startPoint x: 437, startPoint y: 46, endPoint x: 188, endPoint y: 41, distance: 249.0
click at [188, 41] on div "$807.86 Warracknabeal Dental Cl... Switch account Warracknabeal Dental Clinic $…" at bounding box center [757, 376] width 1514 height 753
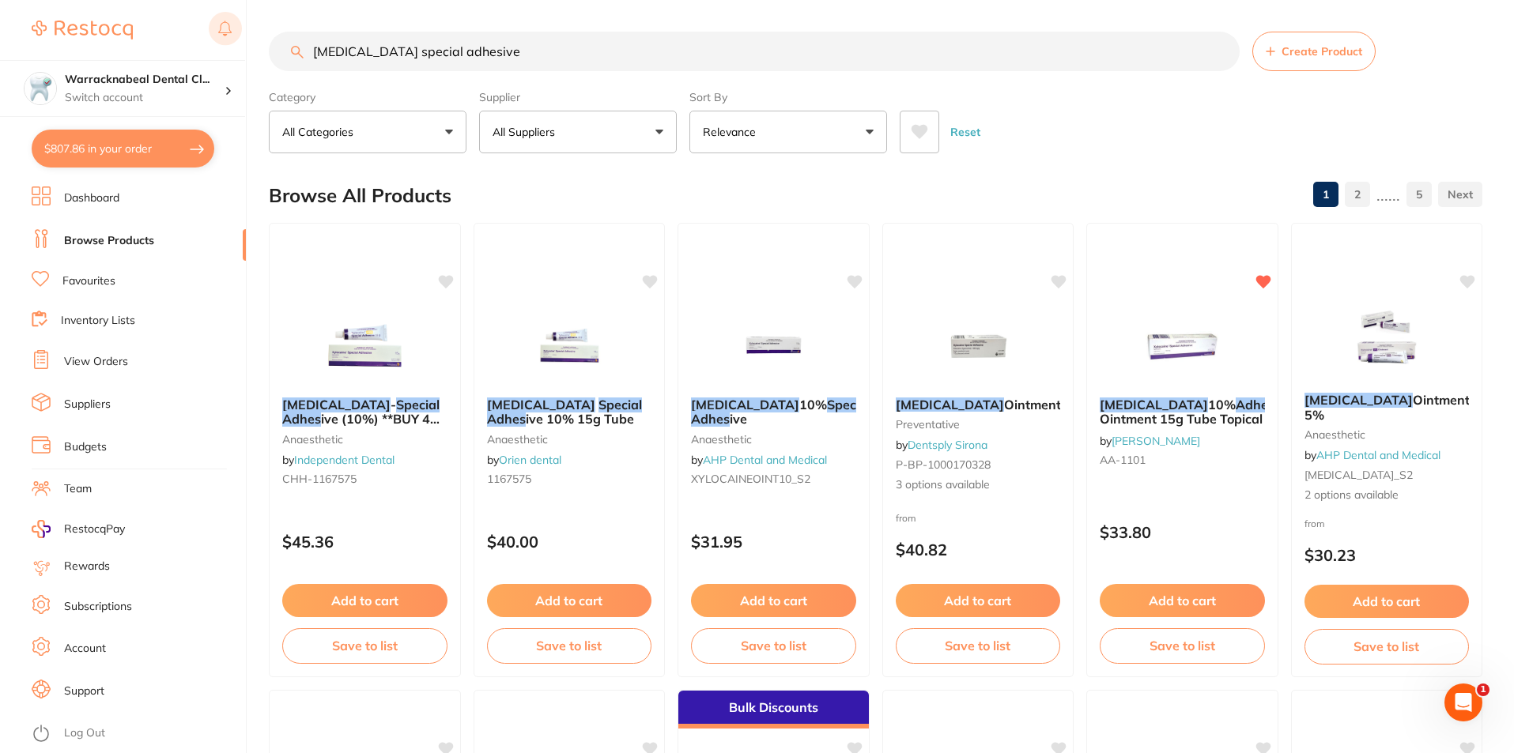
type input "xylocaine special adhesive"
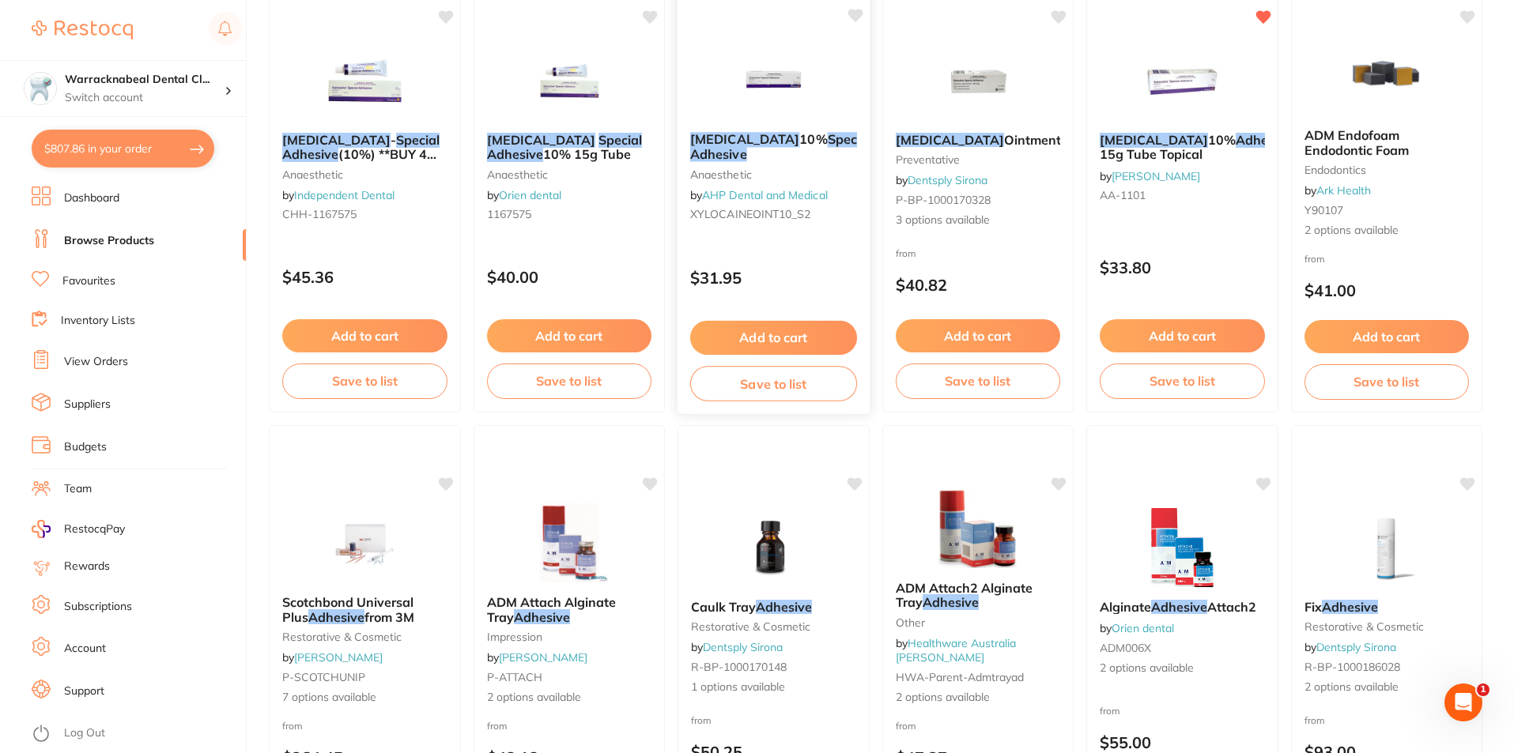
scroll to position [79, 0]
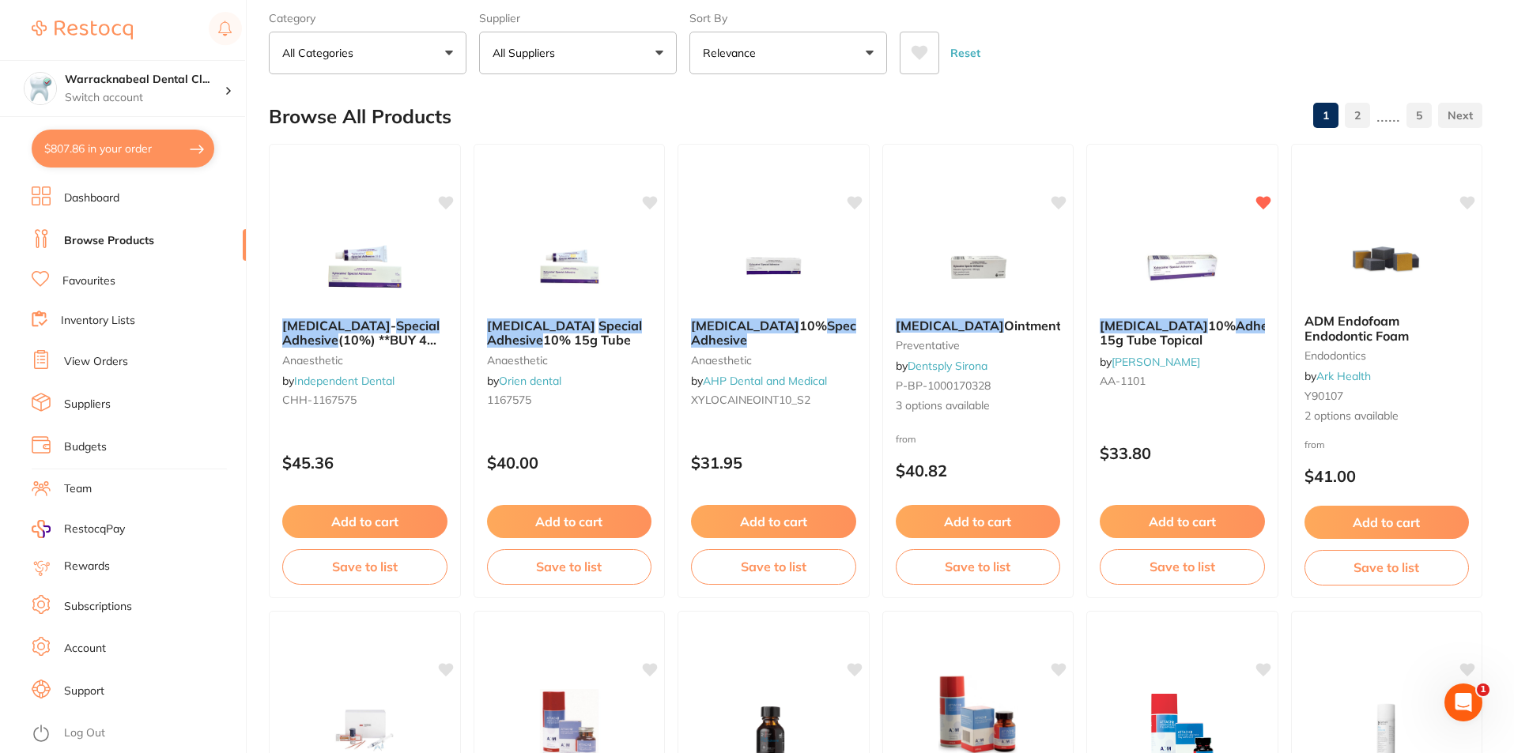
drag, startPoint x: 752, startPoint y: 35, endPoint x: 752, endPoint y: 26, distance: 8.7
click at [752, 28] on div "Sort By Relevance Highest Price Lowest Price On Sale Relevance Clear" at bounding box center [788, 40] width 198 height 70
click at [729, 62] on button "Relevance" at bounding box center [788, 53] width 198 height 43
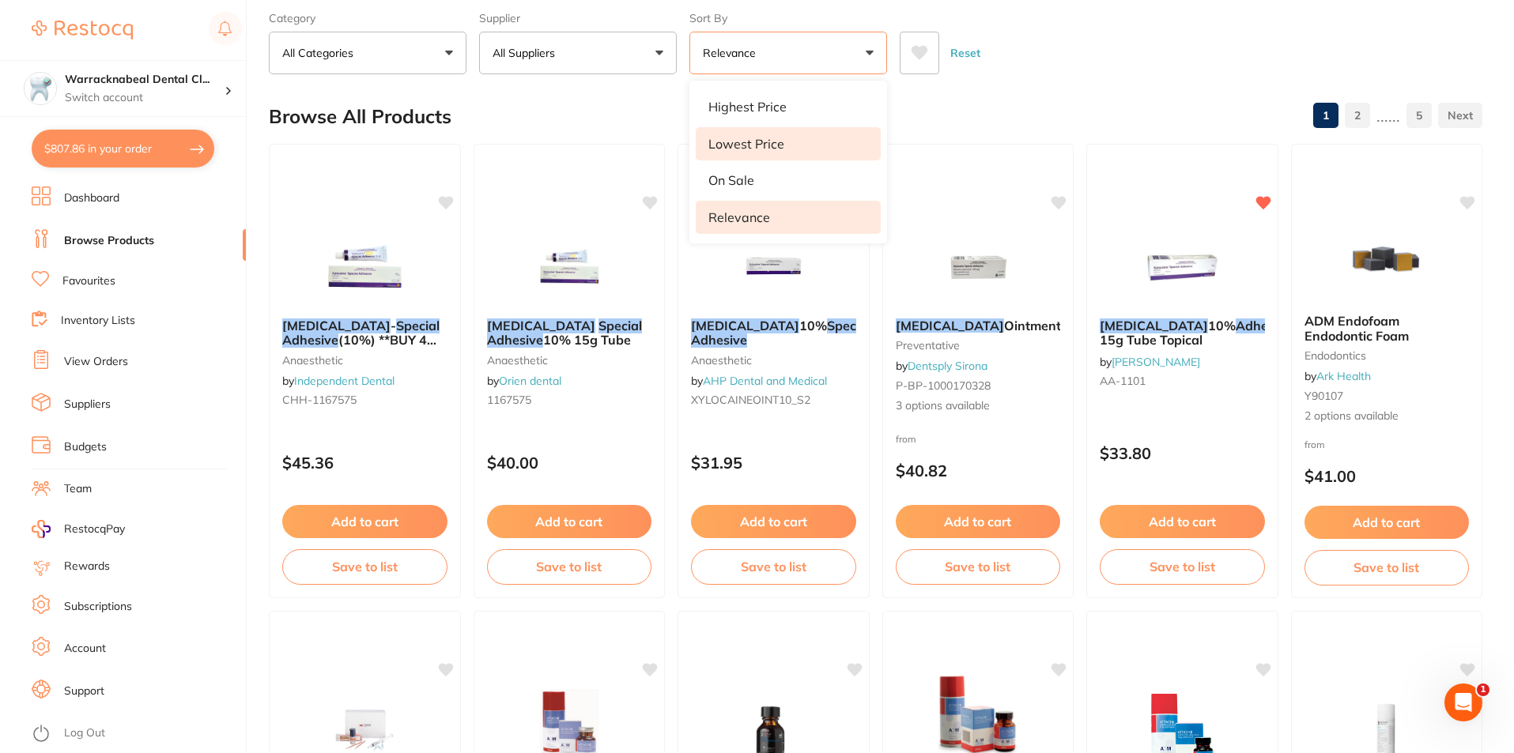
click at [729, 138] on p "Lowest Price" at bounding box center [746, 144] width 76 height 14
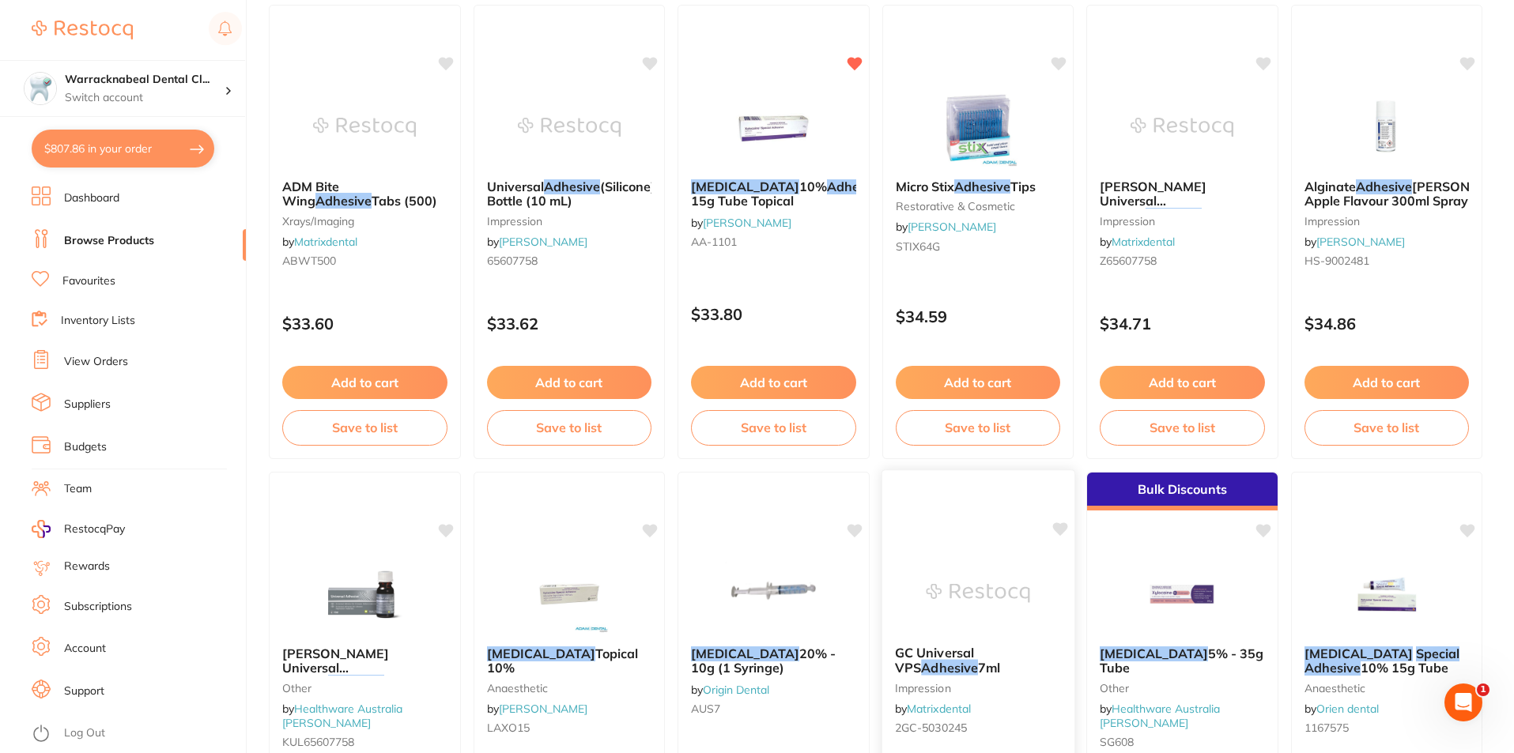
scroll to position [3743, 0]
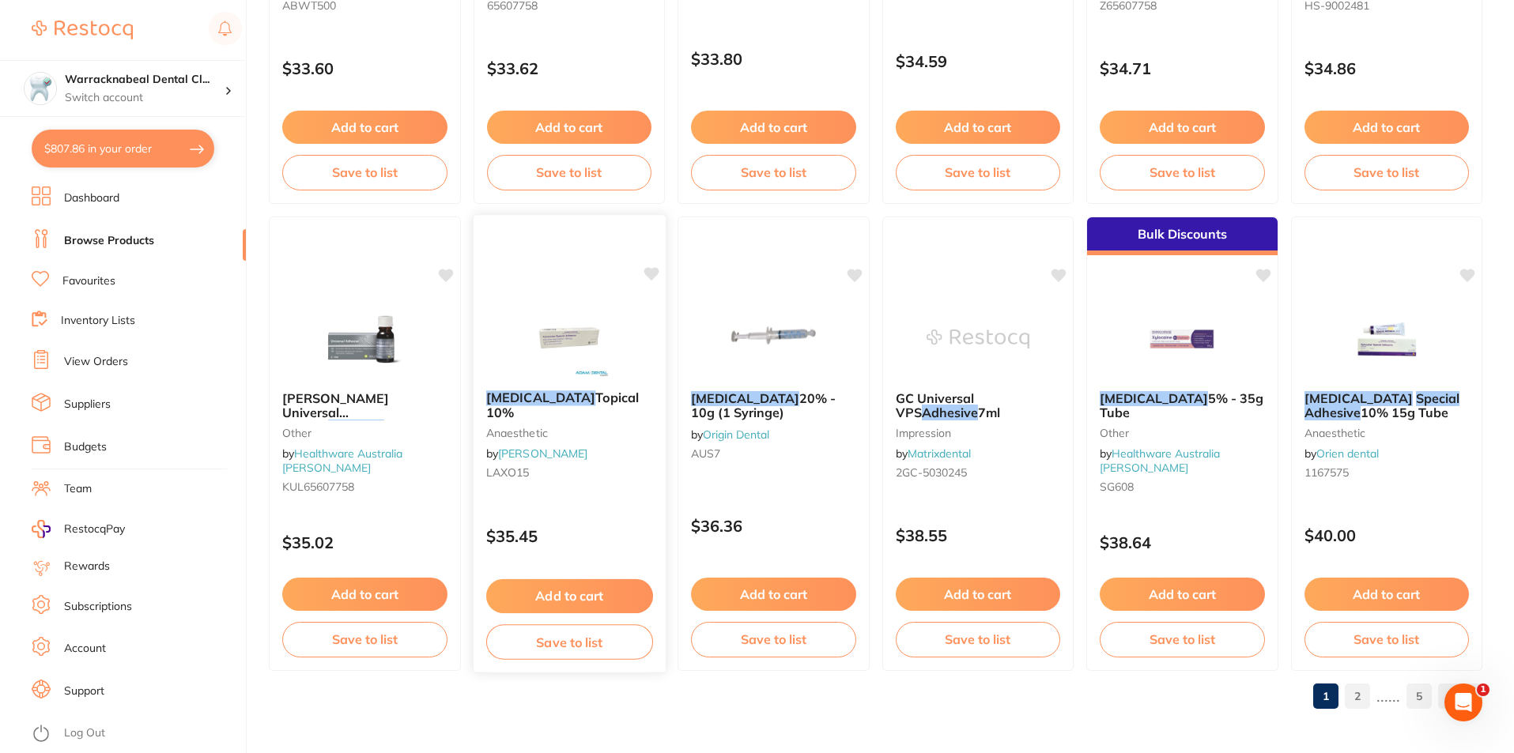
click at [578, 398] on span "Topical 10%" at bounding box center [561, 405] width 153 height 31
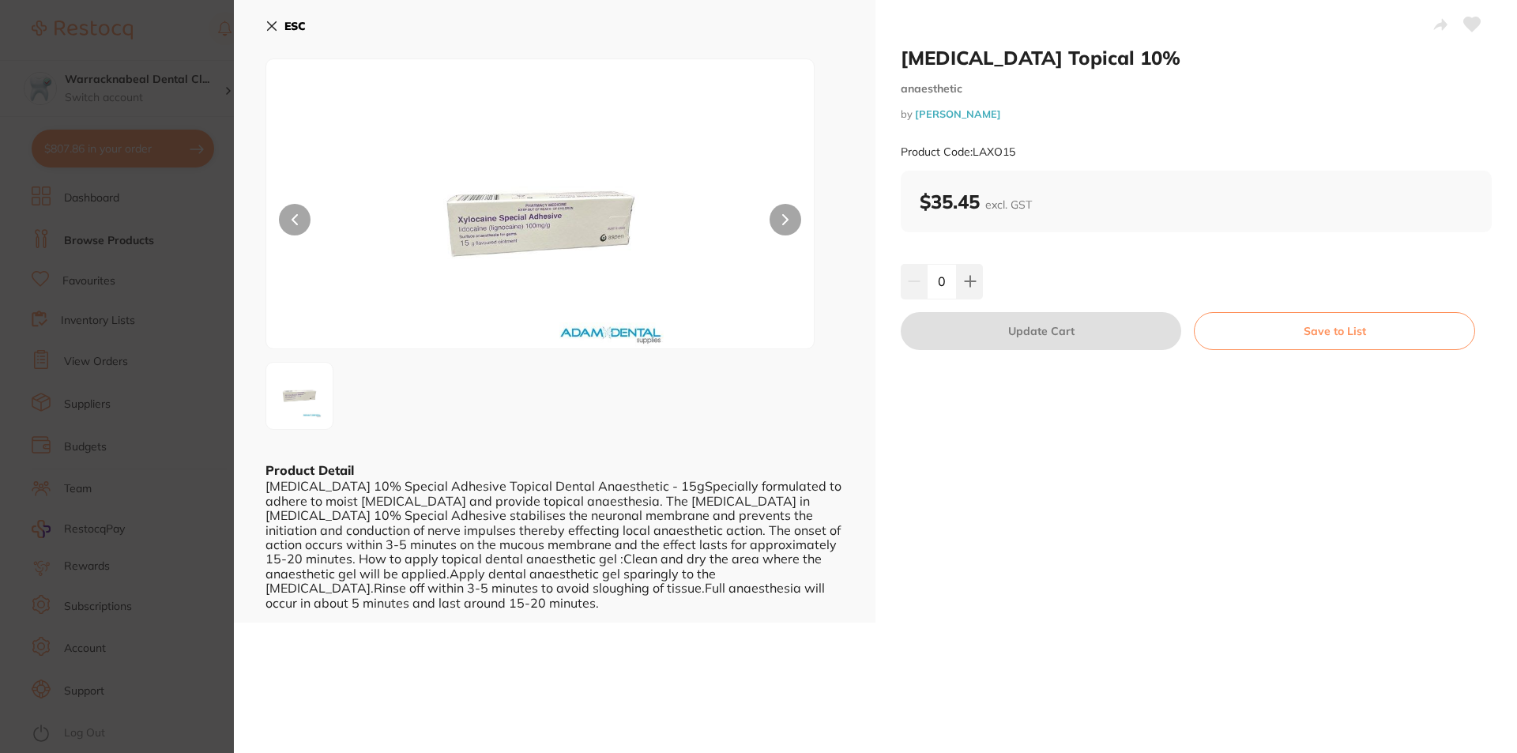
click at [788, 215] on button at bounding box center [786, 220] width 32 height 32
click at [787, 215] on button at bounding box center [786, 220] width 32 height 32
click at [786, 216] on button at bounding box center [786, 220] width 32 height 32
click at [975, 289] on button at bounding box center [970, 281] width 26 height 35
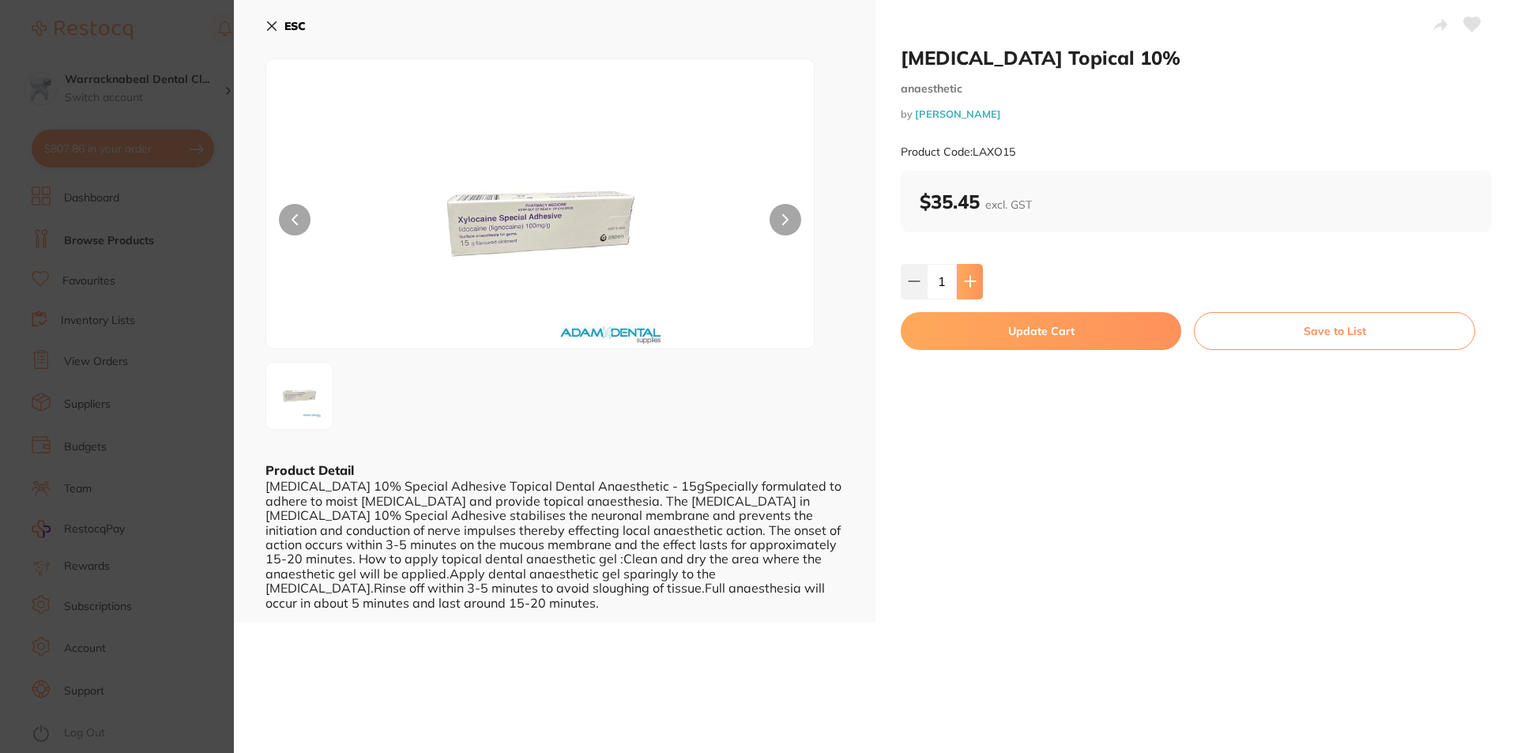
click at [975, 289] on button at bounding box center [970, 281] width 26 height 35
type input "4"
click at [983, 331] on button "Update Cart" at bounding box center [1041, 331] width 281 height 38
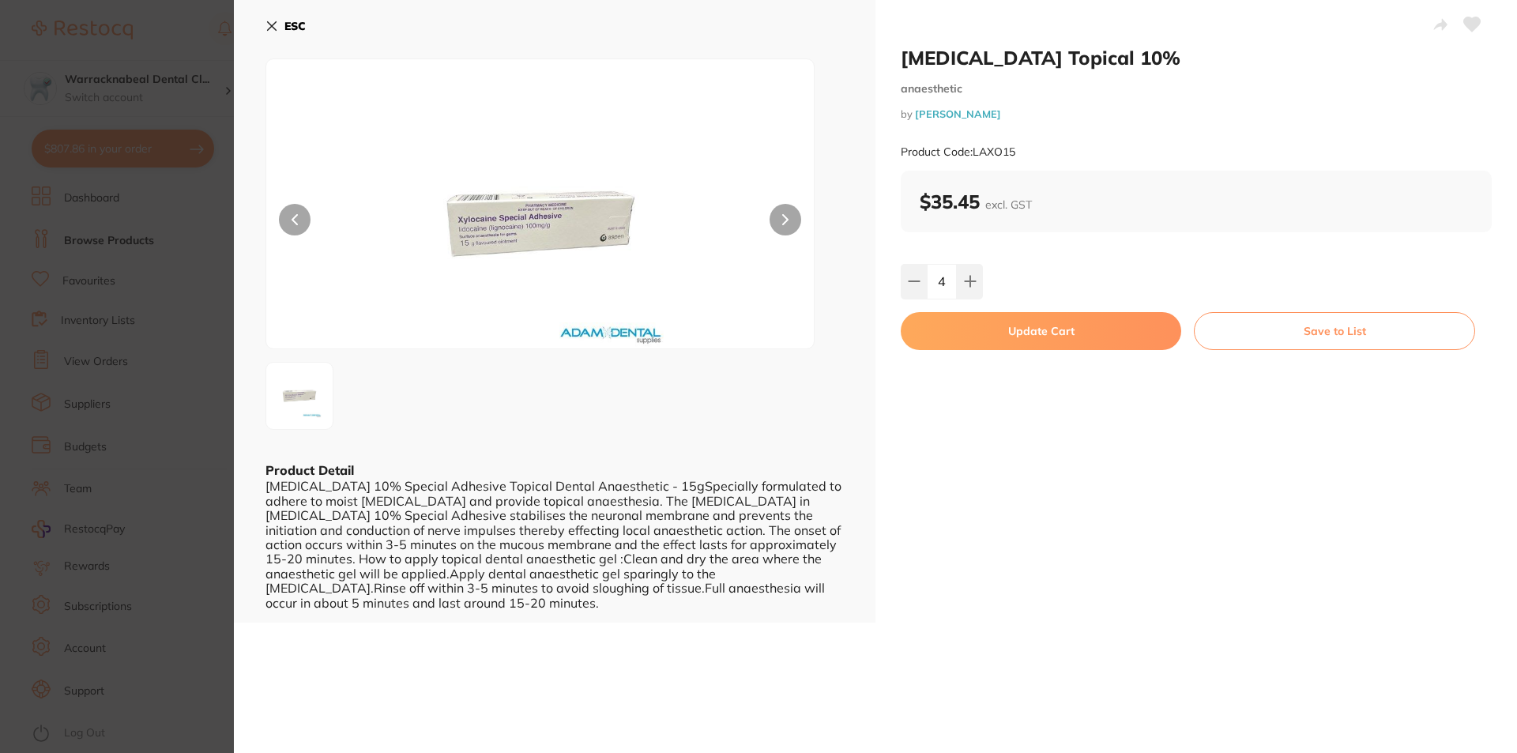
checkbox input "false"
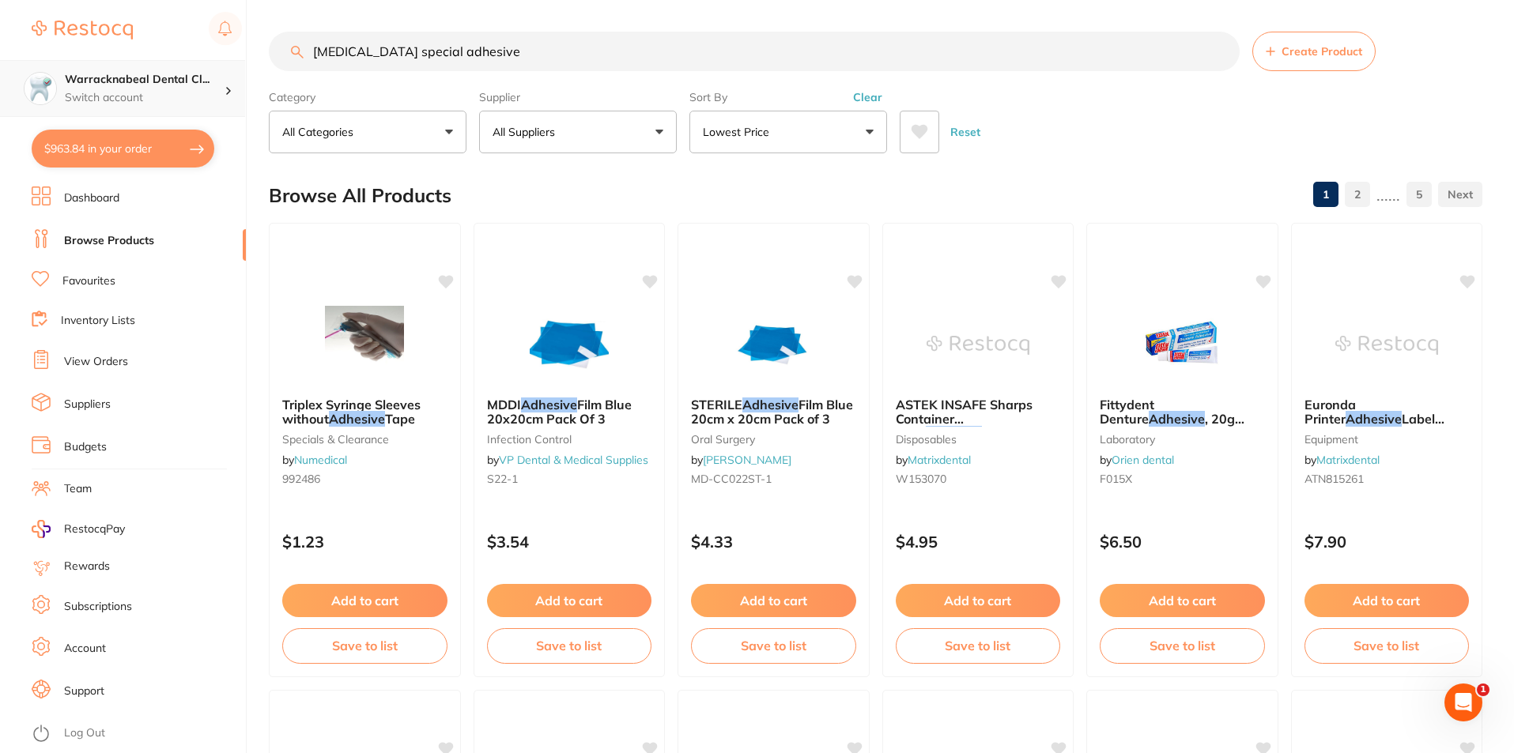
scroll to position [1, 0]
drag, startPoint x: 487, startPoint y: 50, endPoint x: 104, endPoint y: 91, distance: 384.7
click at [107, 98] on div "$963.84 Warracknabeal Dental Cl... Switch account Warracknabeal Dental Clinic $…" at bounding box center [757, 376] width 1514 height 753
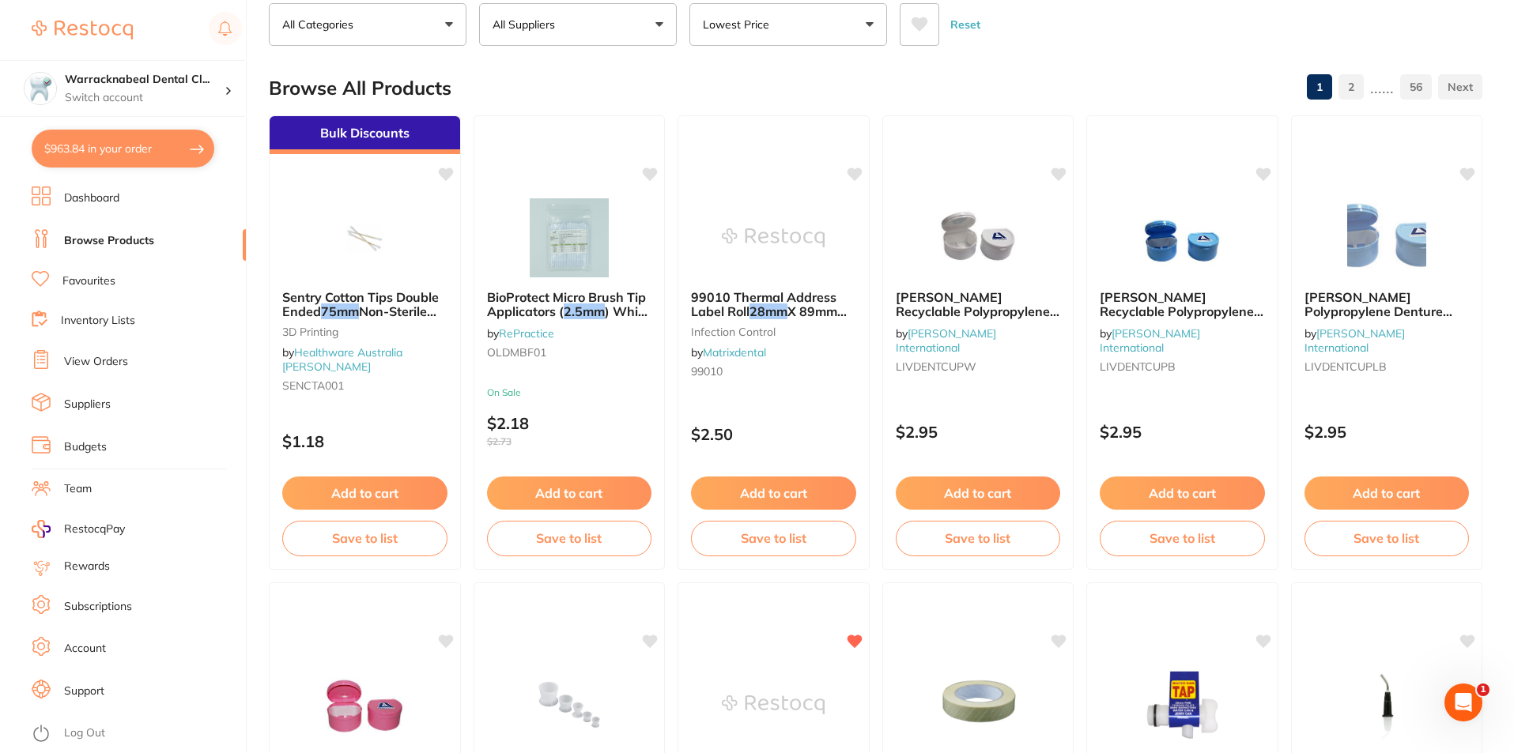
scroll to position [0, 0]
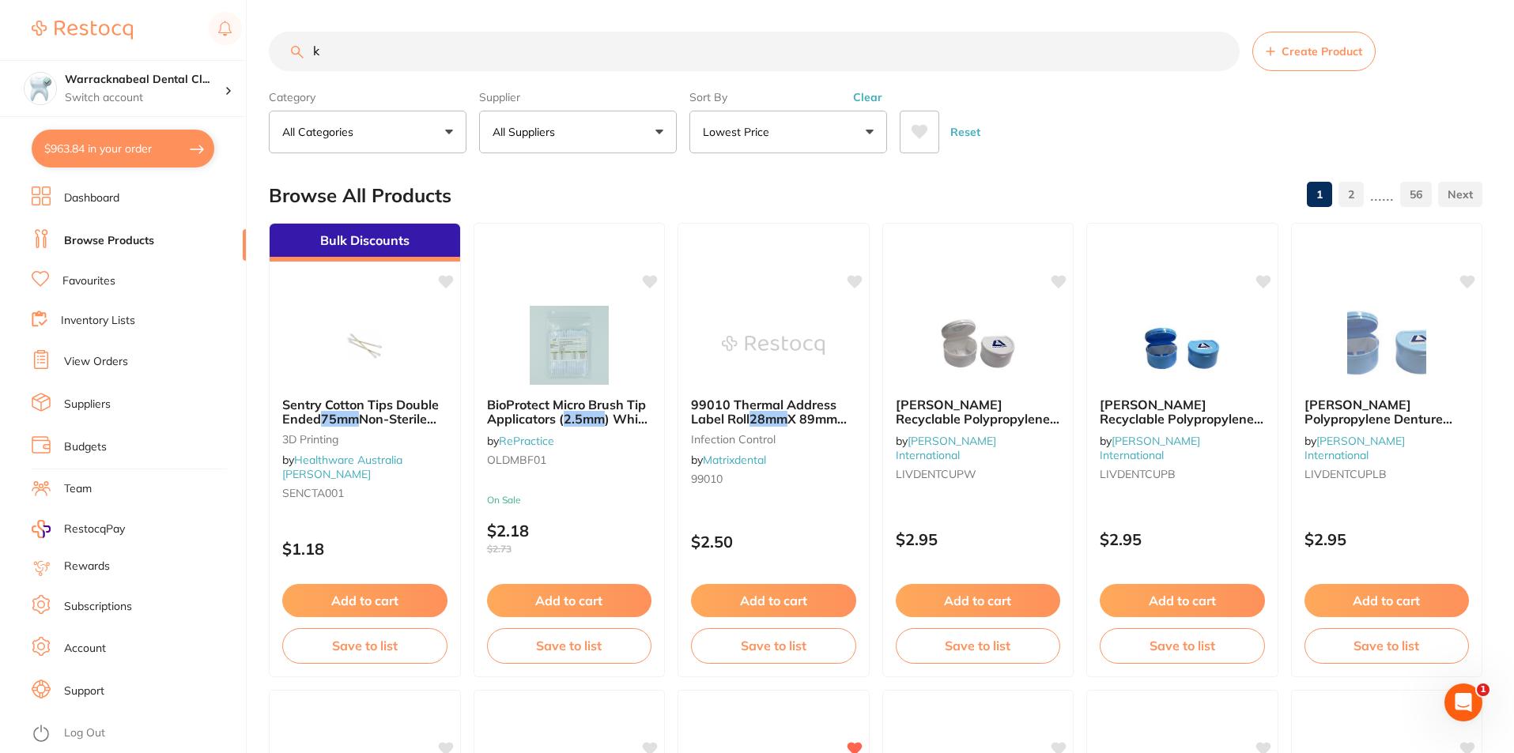
type input "k"
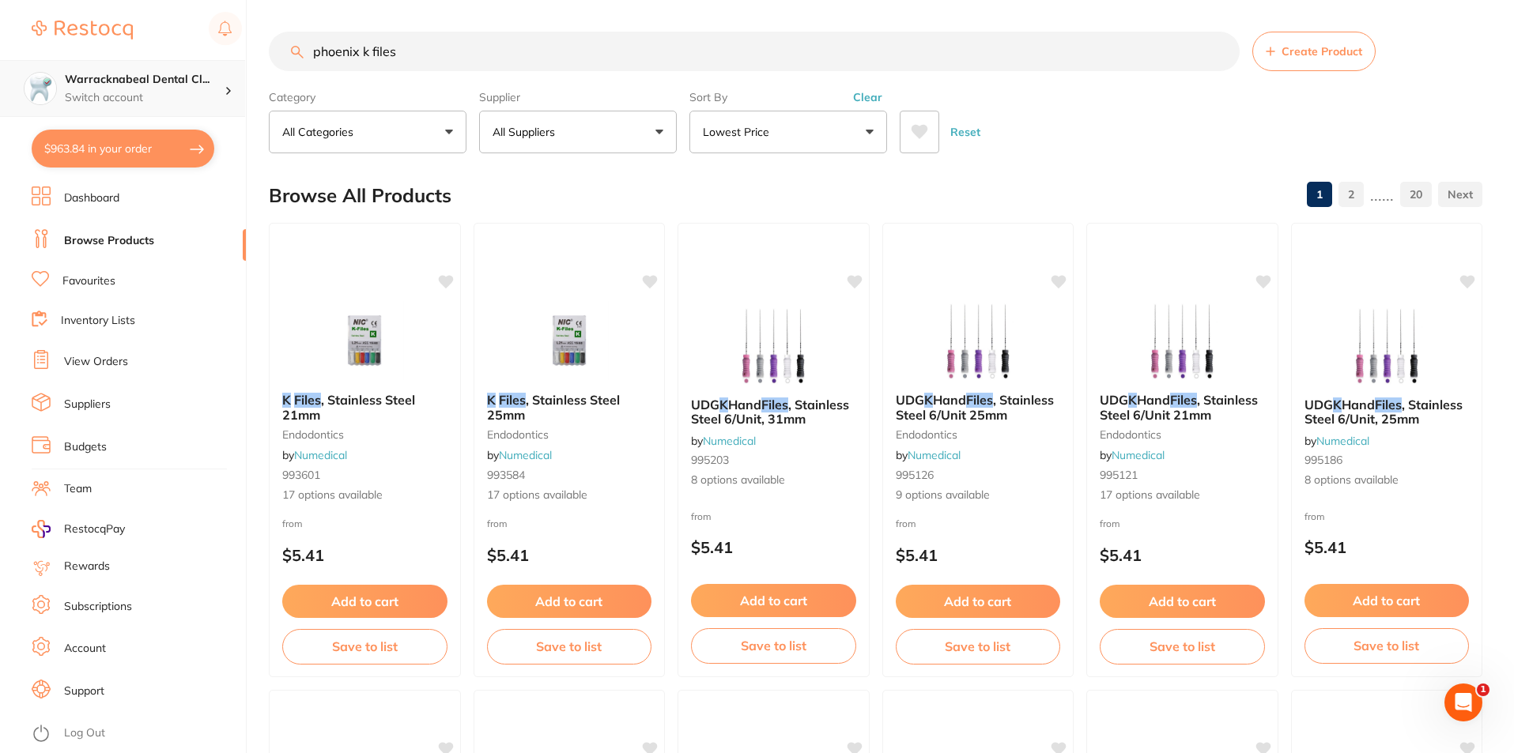
scroll to position [1, 0]
drag, startPoint x: 412, startPoint y: 40, endPoint x: 53, endPoint y: 77, distance: 360.7
click at [54, 77] on div "$963.84 Warracknabeal Dental Cl... Switch account Warracknabeal Dental Clinic $…" at bounding box center [757, 376] width 1514 height 753
type input "stainless steel k file"
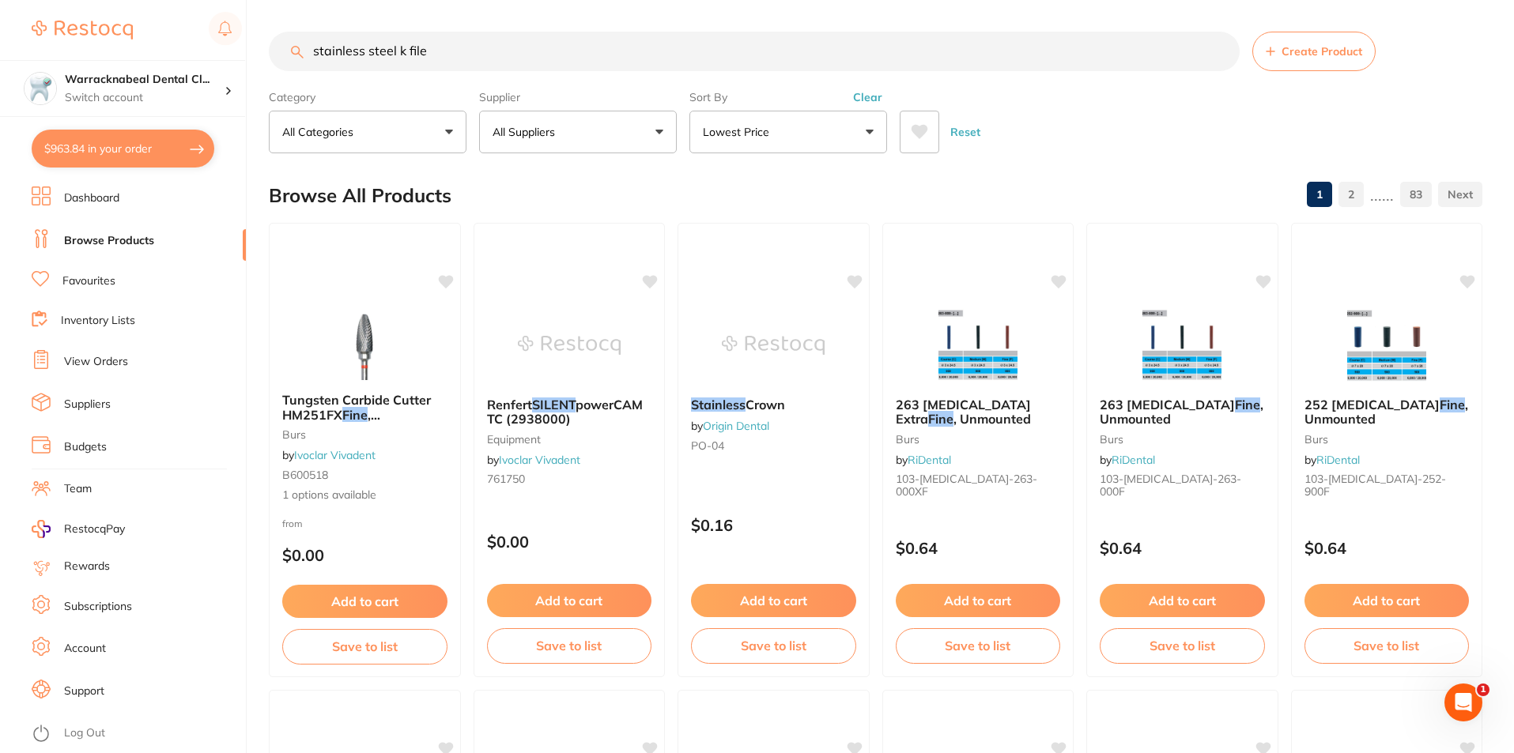
scroll to position [0, 0]
click at [783, 124] on button "Lowest Price" at bounding box center [788, 132] width 198 height 43
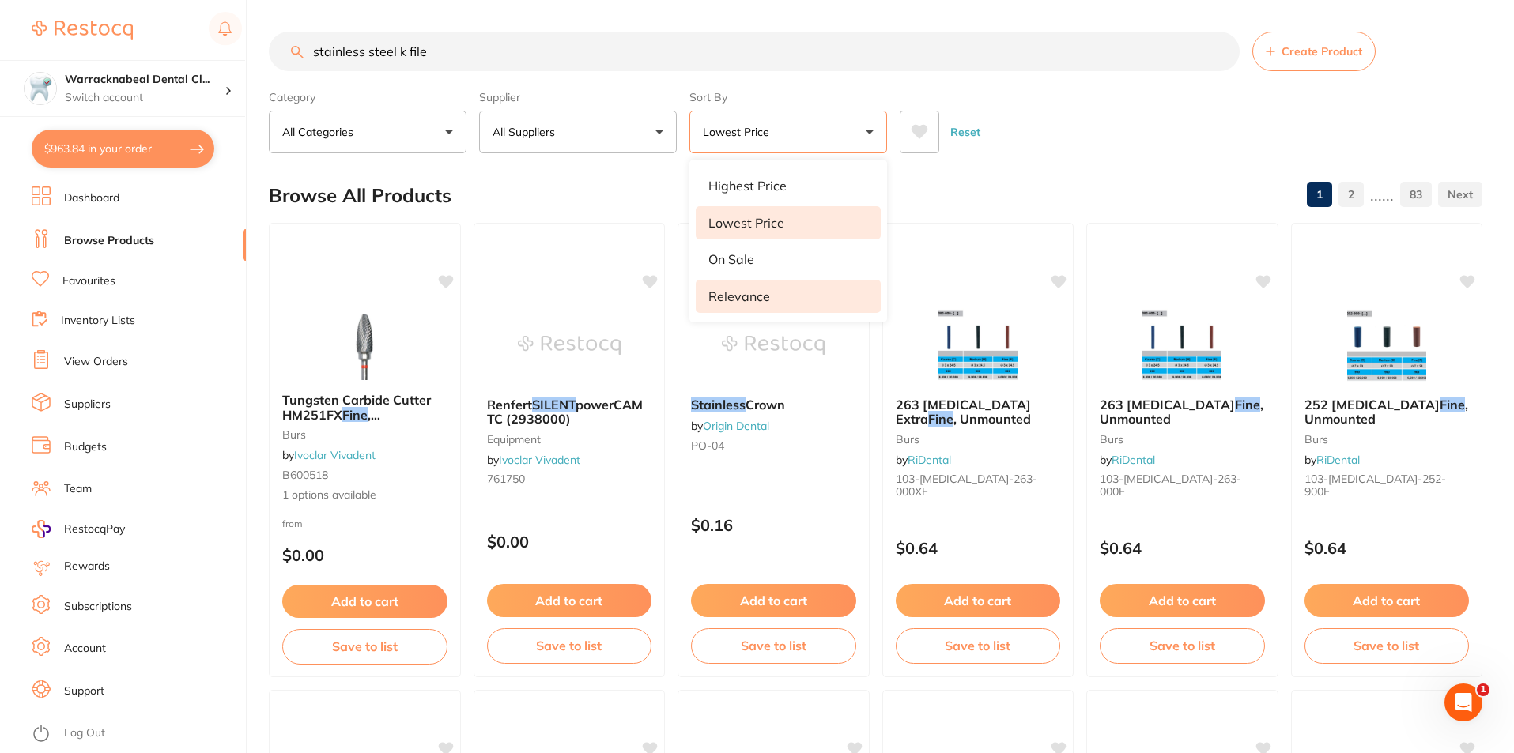
click at [752, 301] on p "Relevance" at bounding box center [739, 296] width 62 height 14
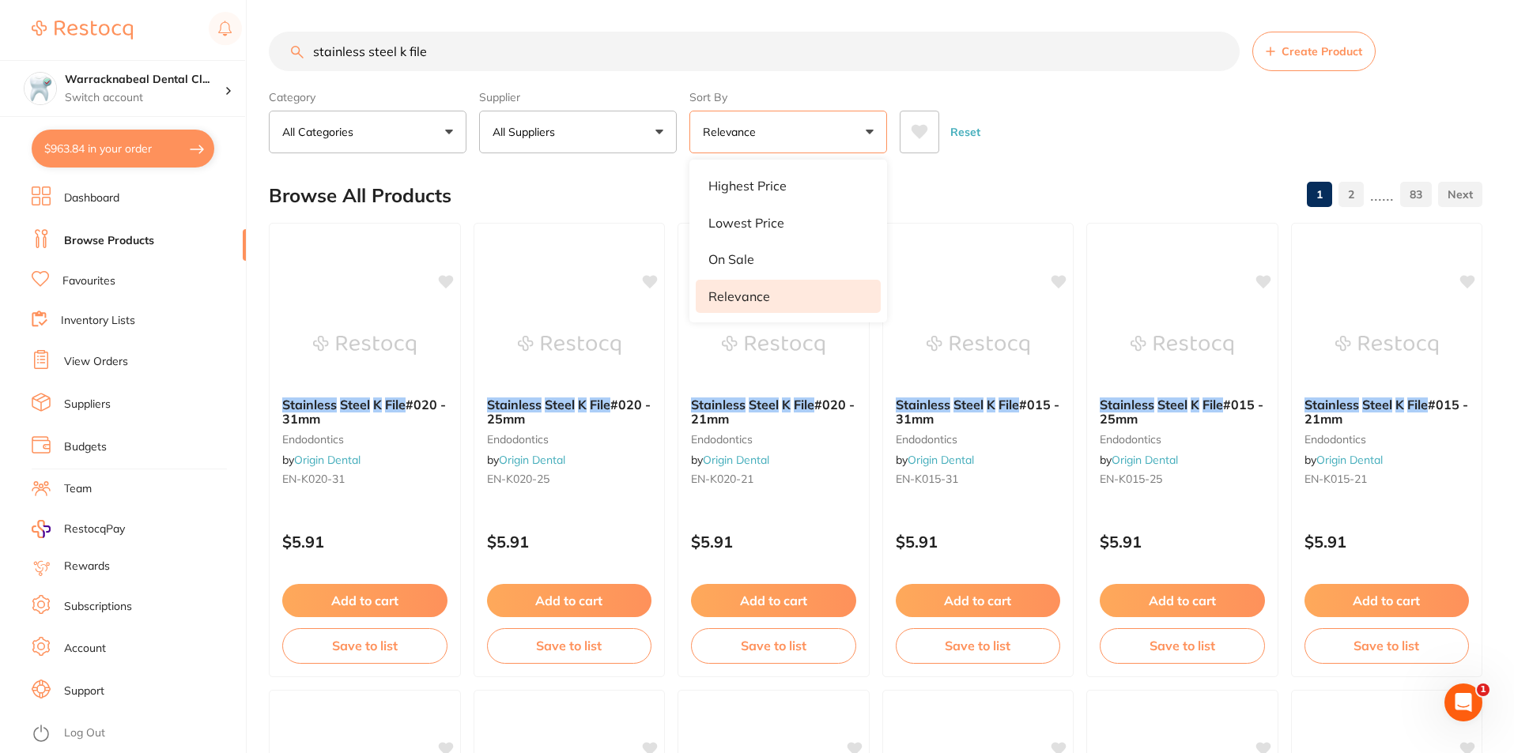
click at [503, 47] on input "stainless steel k file" at bounding box center [754, 52] width 971 height 40
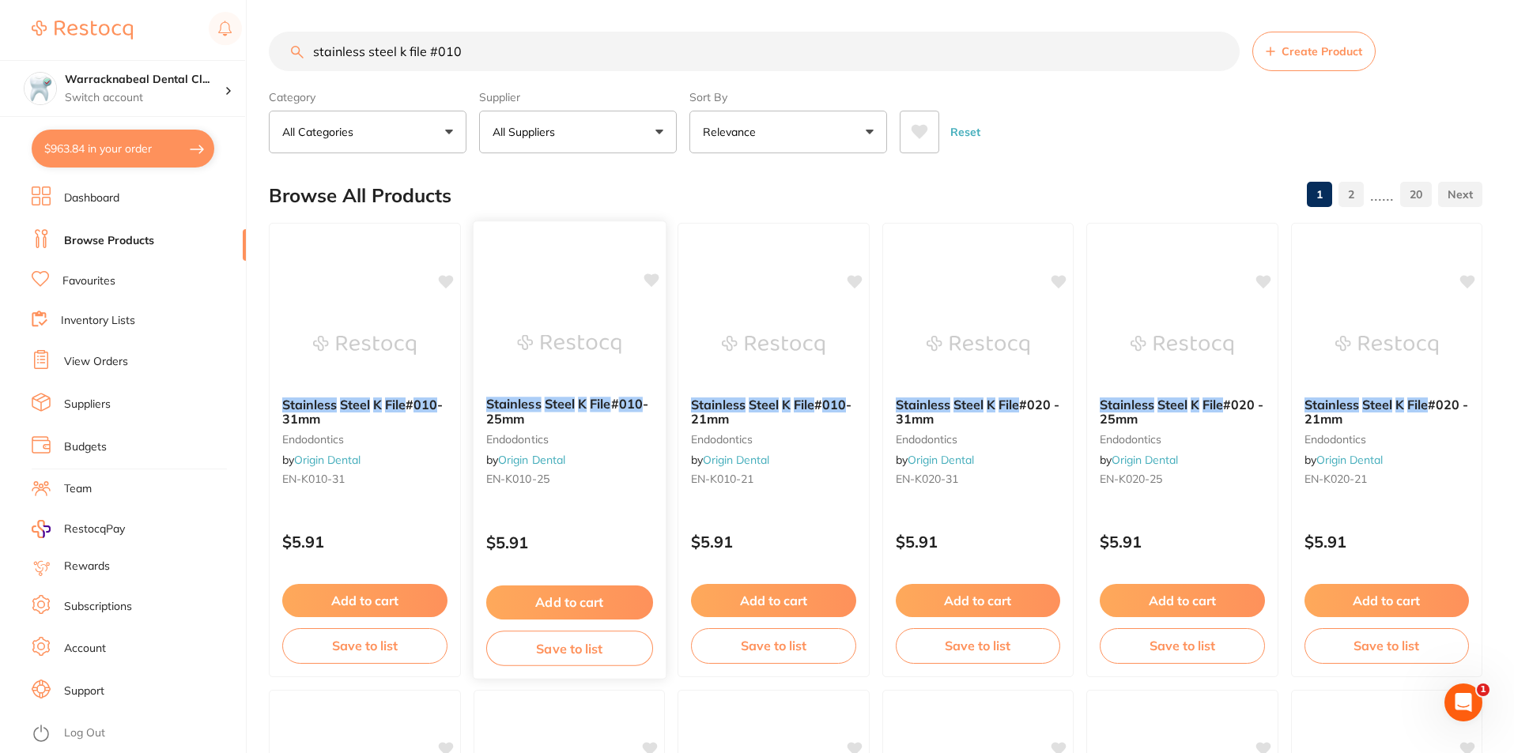
type input "stainless steel k file #010"
click at [567, 602] on button "Add to cart" at bounding box center [568, 603] width 167 height 34
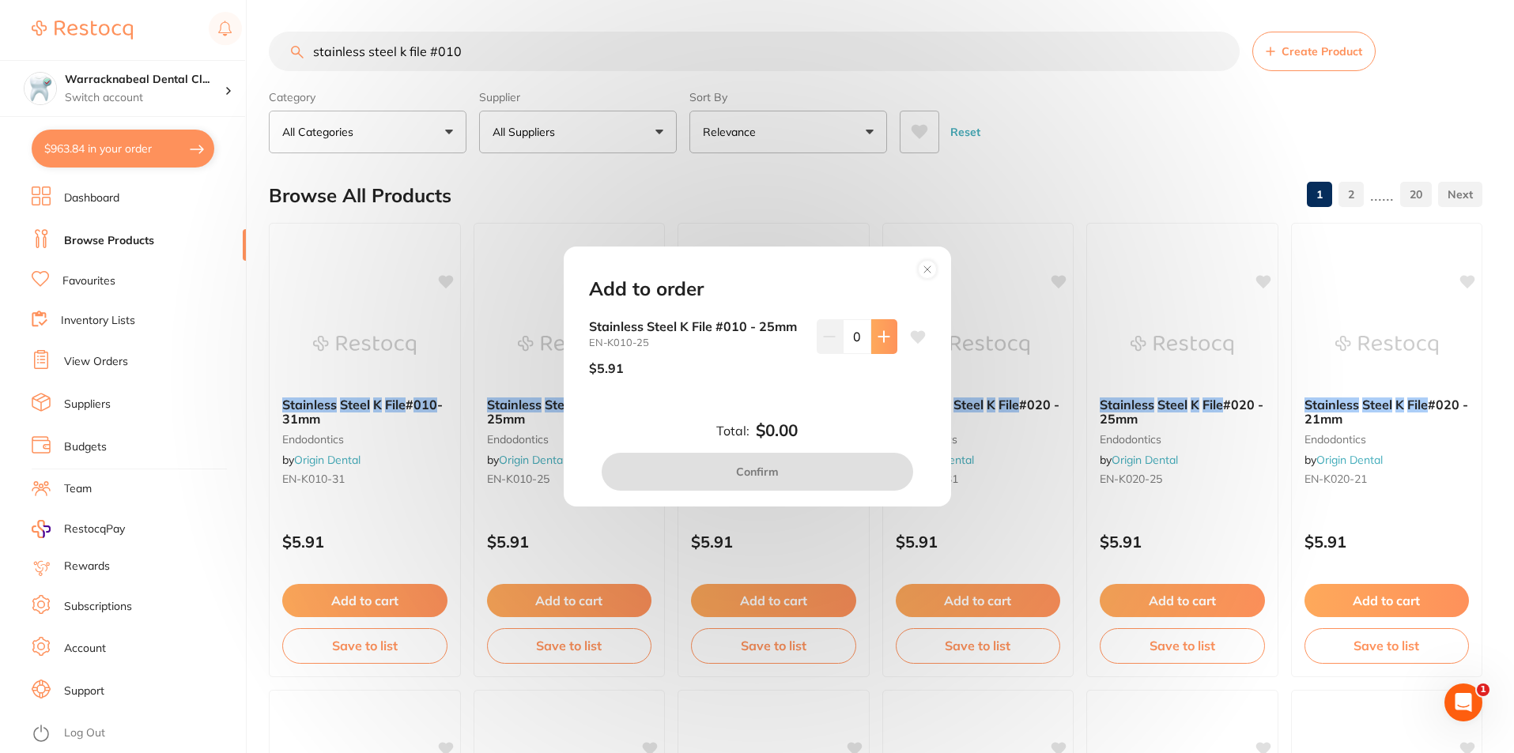
click at [877, 333] on icon at bounding box center [883, 336] width 13 height 13
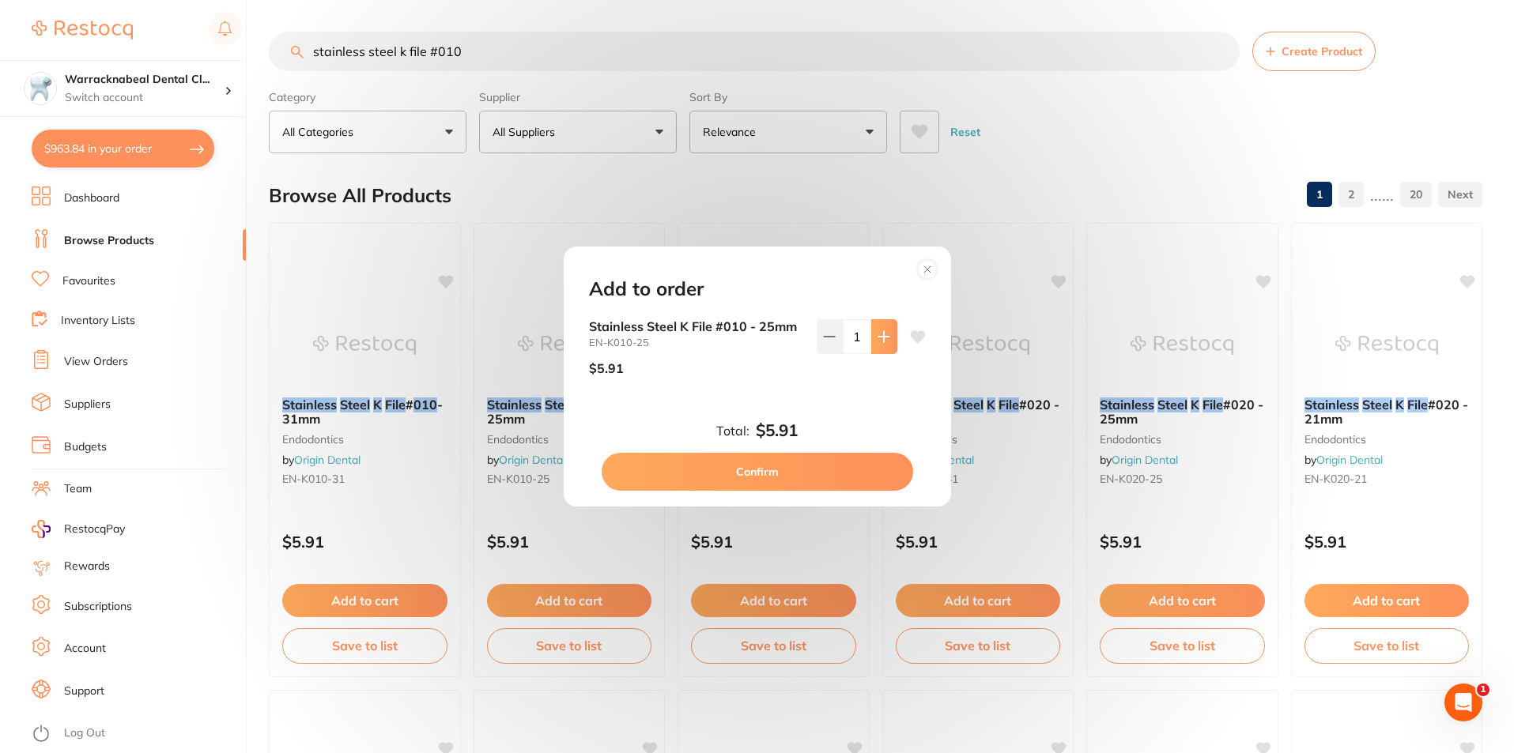
click at [877, 333] on icon at bounding box center [883, 336] width 13 height 13
type input "5"
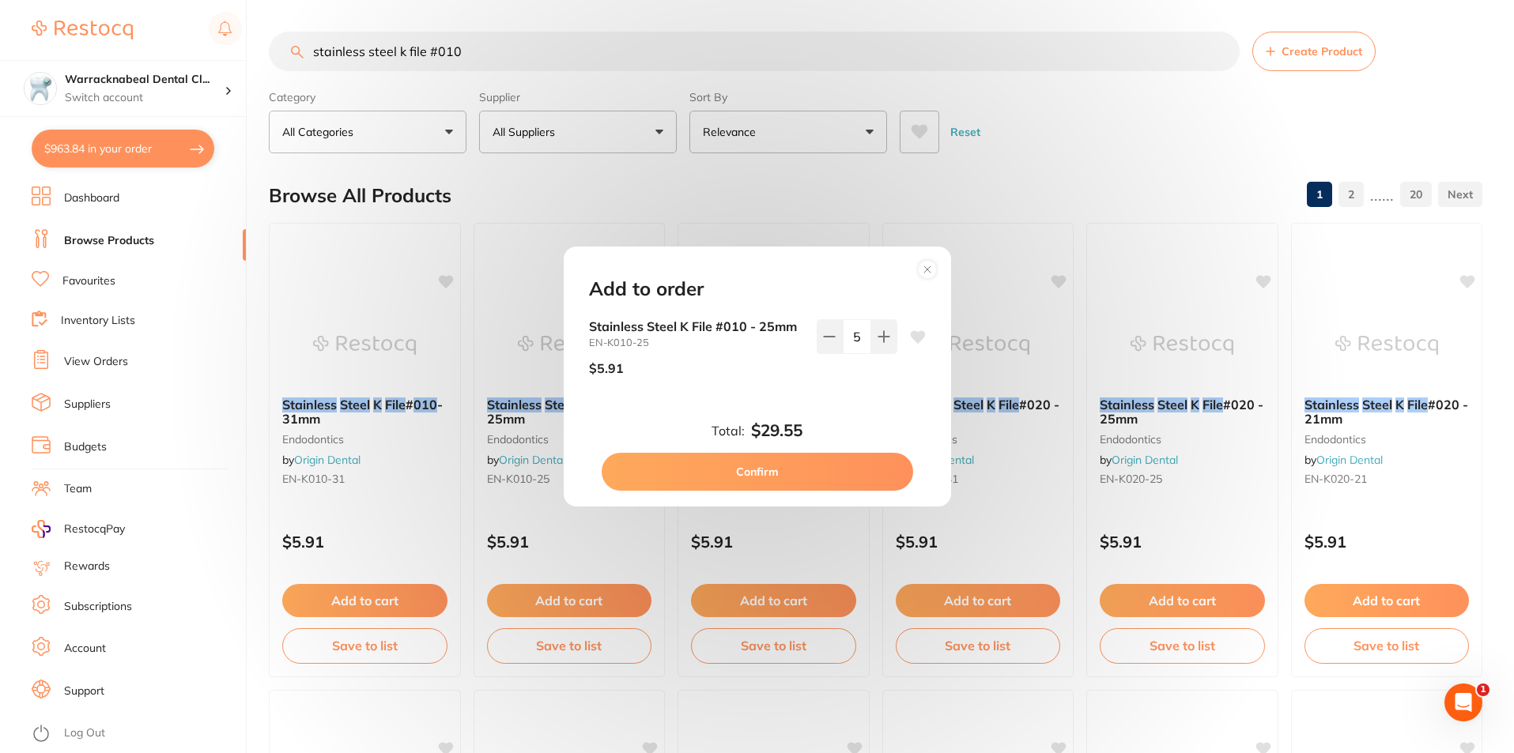
click at [765, 473] on button "Confirm" at bounding box center [756, 472] width 311 height 38
checkbox input "false"
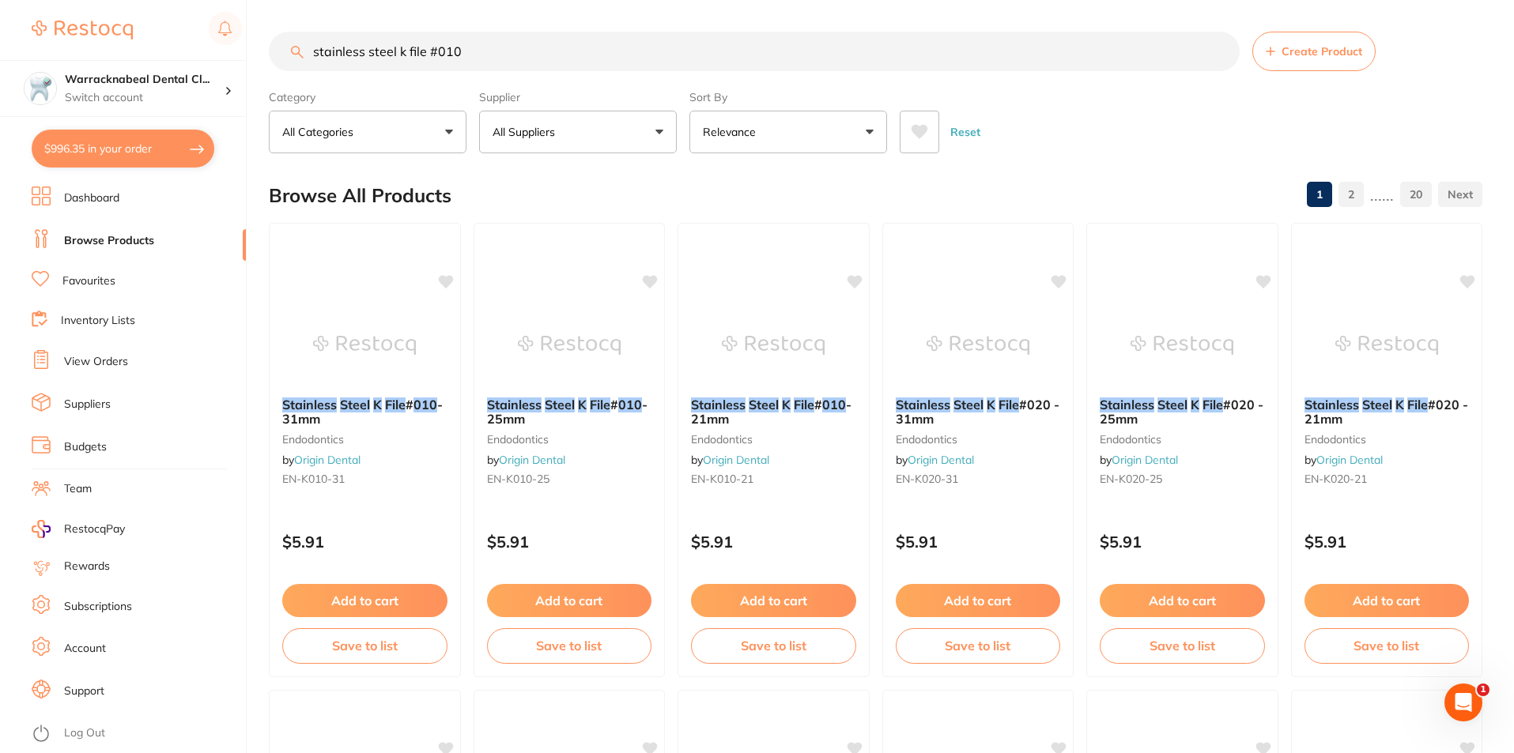
click at [472, 47] on input "stainless steel k file #010" at bounding box center [754, 52] width 971 height 40
click at [442, 51] on input "stainless steel k file #08" at bounding box center [754, 52] width 971 height 40
type input "stainless steel k file #008"
click at [561, 601] on button "Add to cart" at bounding box center [568, 603] width 167 height 34
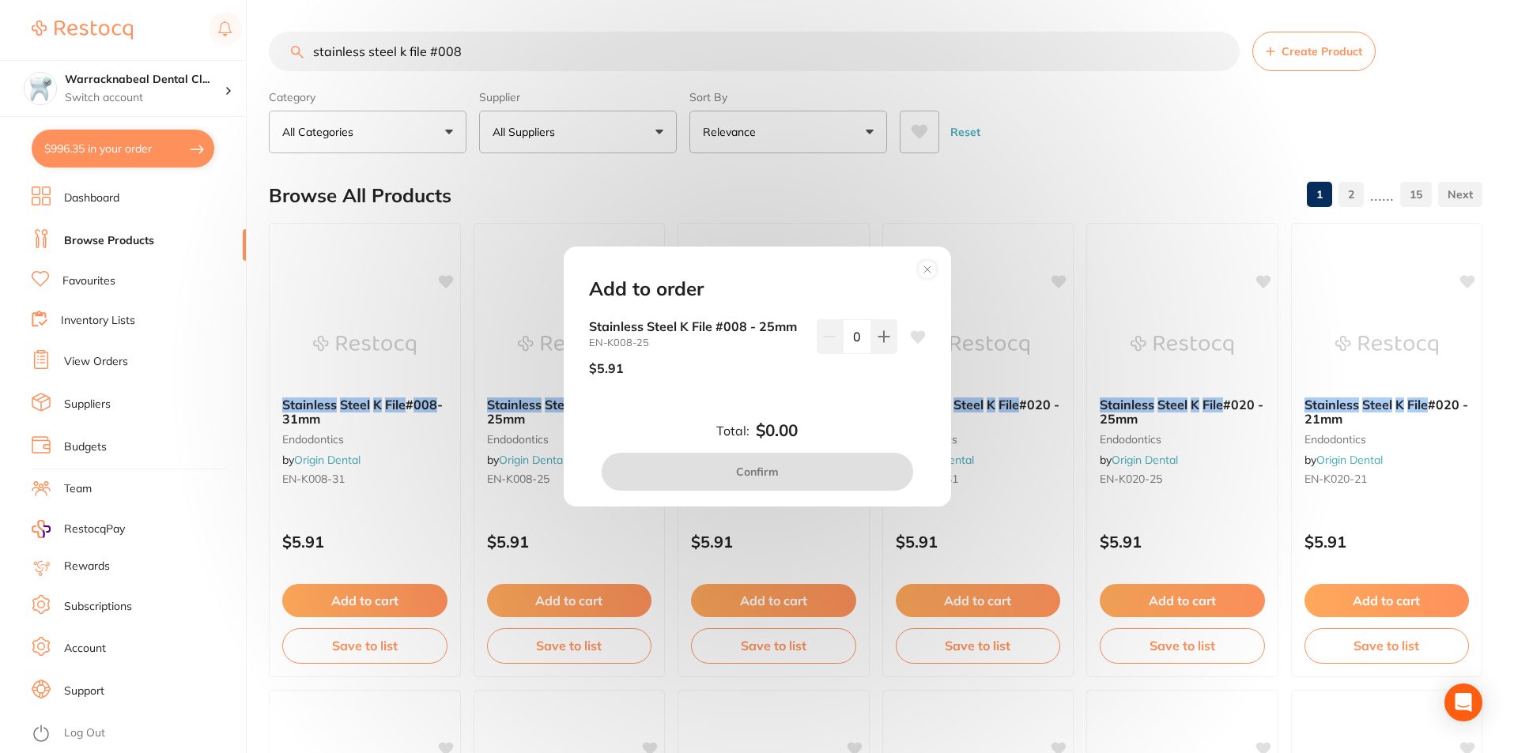
click at [898, 332] on div "Stainless Steel K File #008 - 25mm EN-K008-25 $5.91 0" at bounding box center [757, 353] width 337 height 69
click at [888, 331] on button at bounding box center [884, 336] width 26 height 35
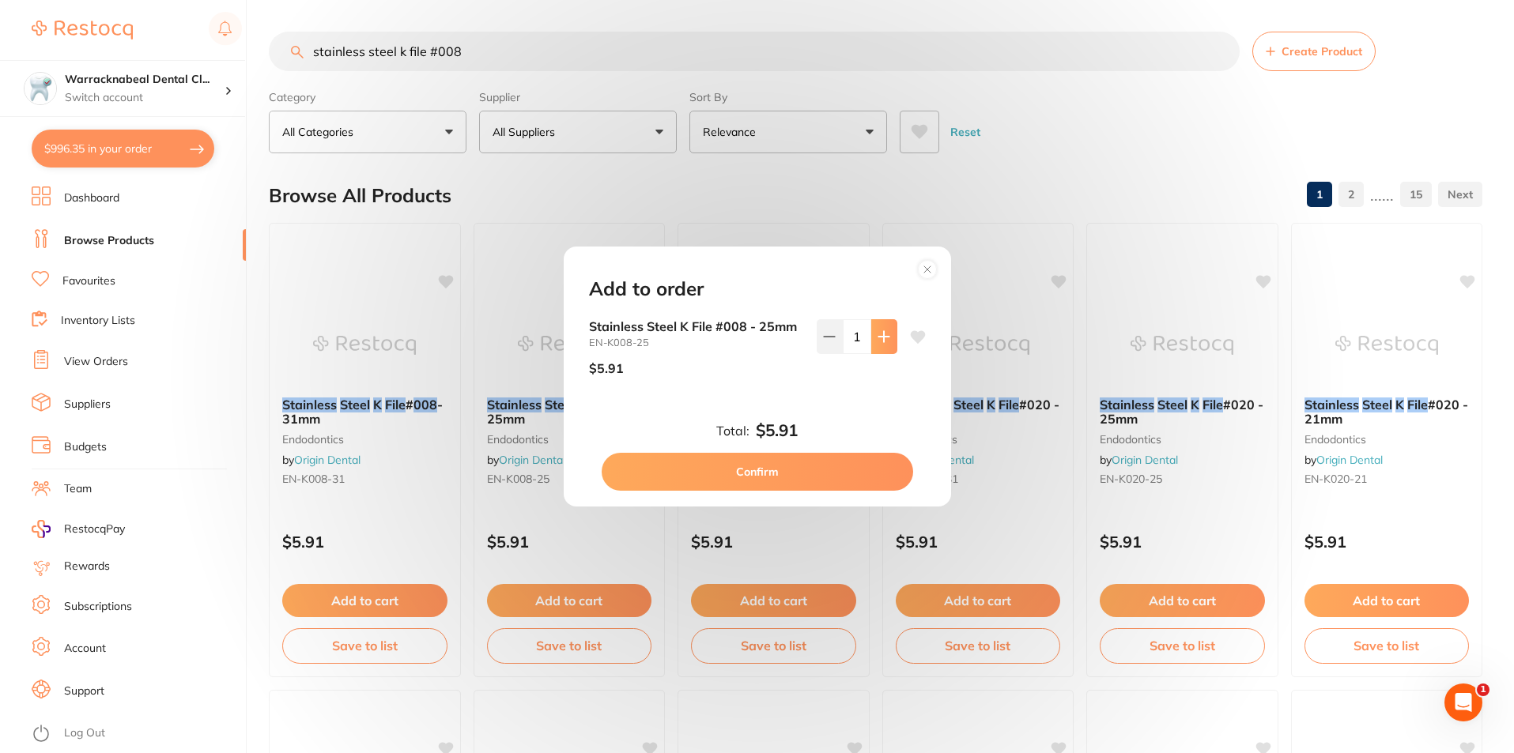
click at [888, 331] on button at bounding box center [884, 336] width 26 height 35
type input "5"
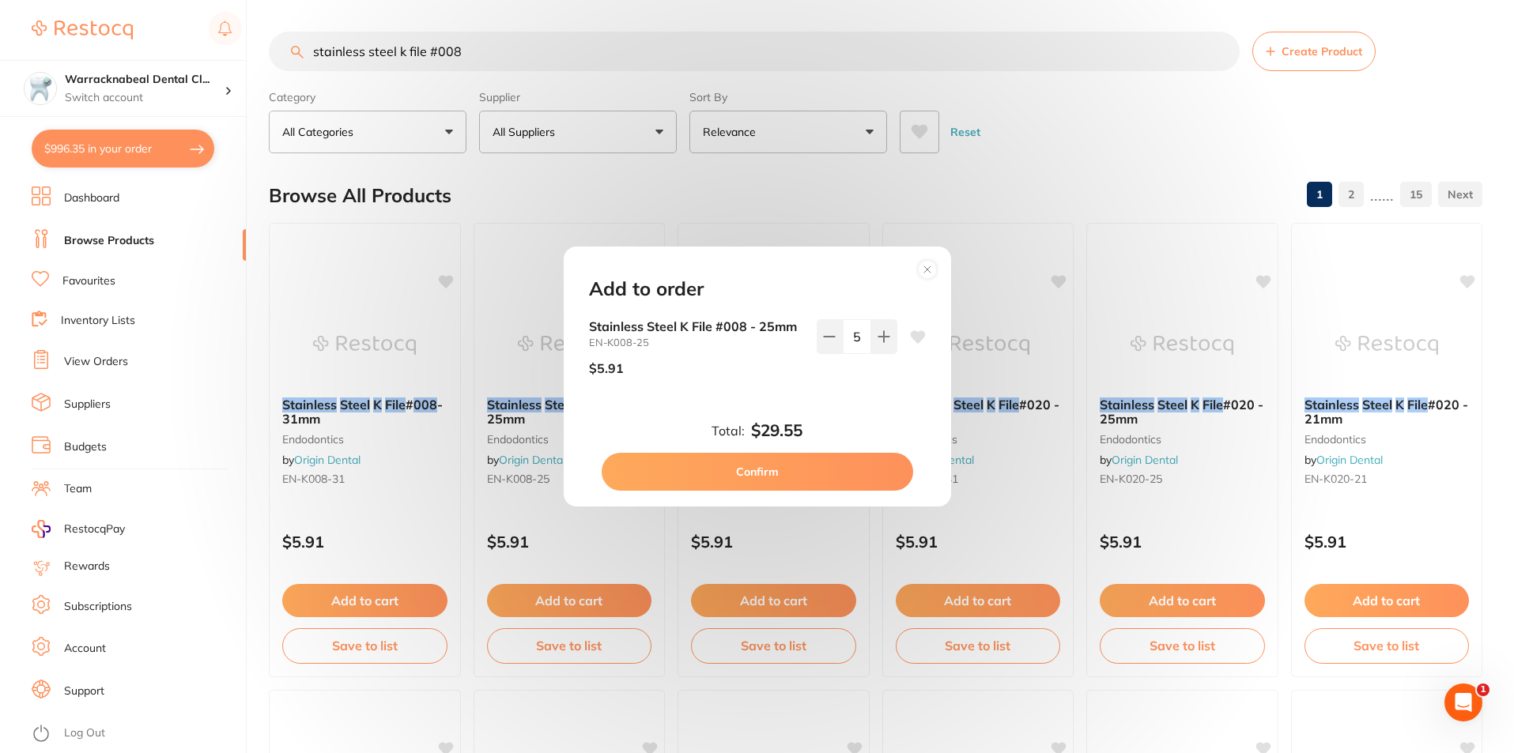
click at [737, 474] on button "Confirm" at bounding box center [756, 472] width 311 height 38
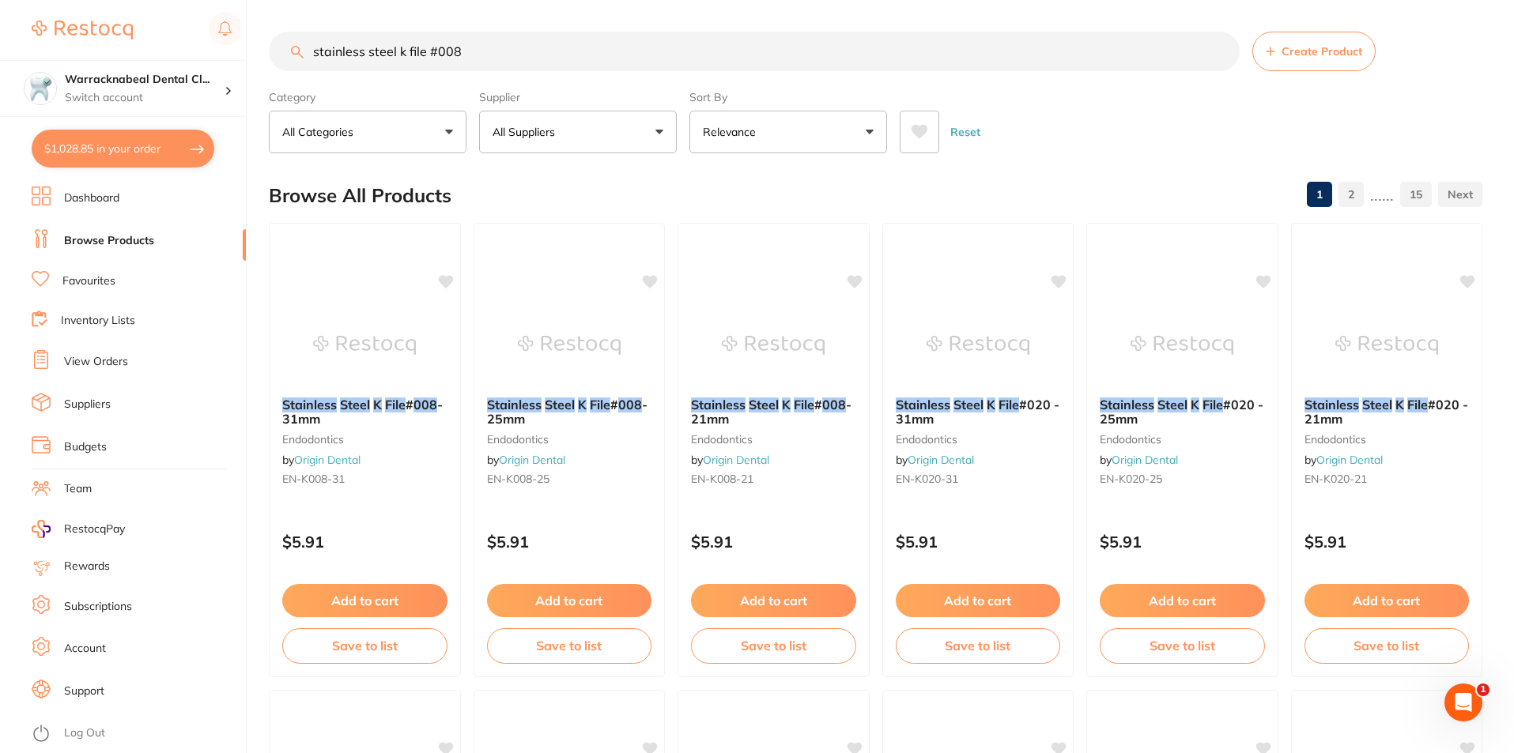
drag, startPoint x: 488, startPoint y: 53, endPoint x: 195, endPoint y: 53, distance: 292.4
click at [195, 53] on div "$1,028.85 Warracknabeal Dental Cl... Switch account Warracknabeal Dental Clinic…" at bounding box center [757, 376] width 1514 height 753
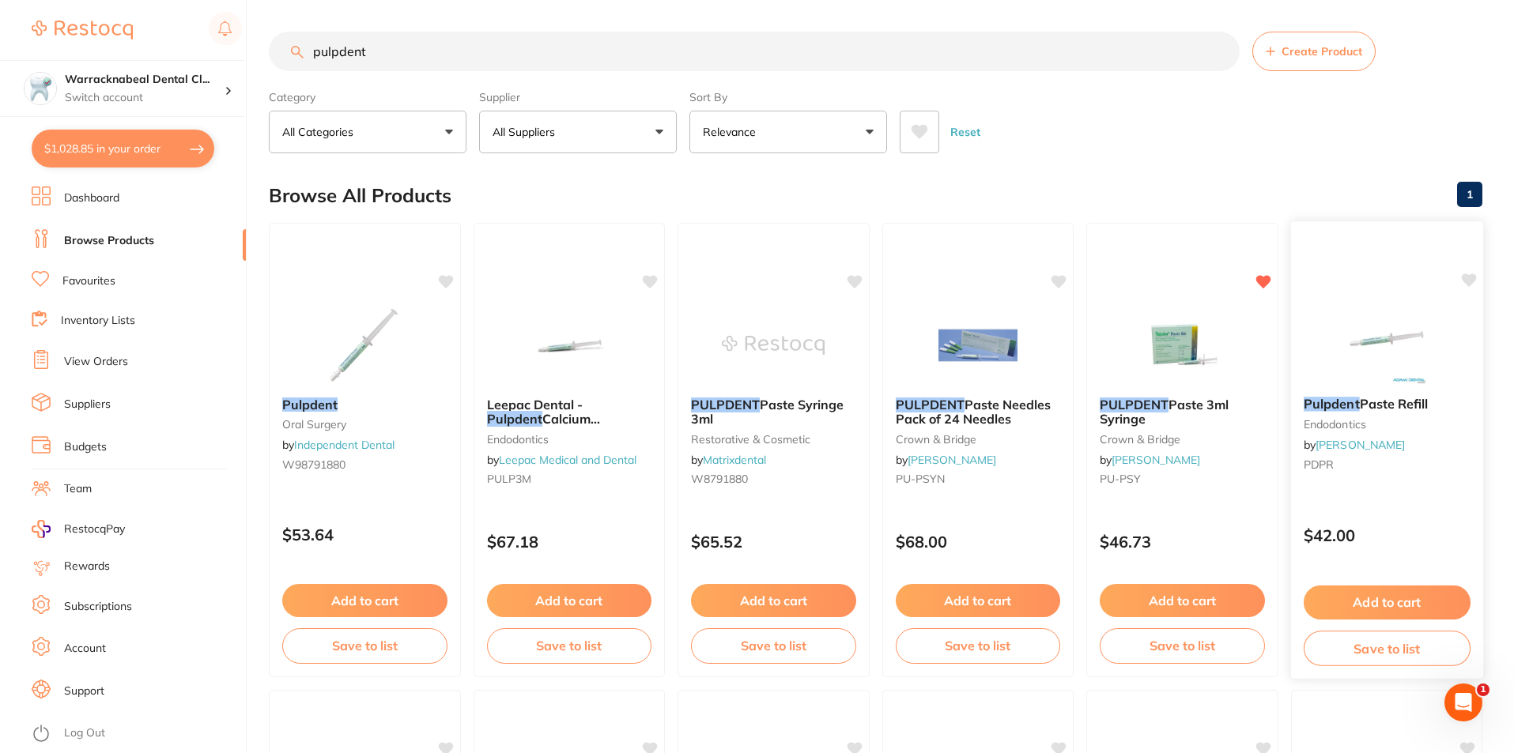
type input "pulpdent"
click at [1367, 405] on span "Paste Refill" at bounding box center [1393, 404] width 69 height 16
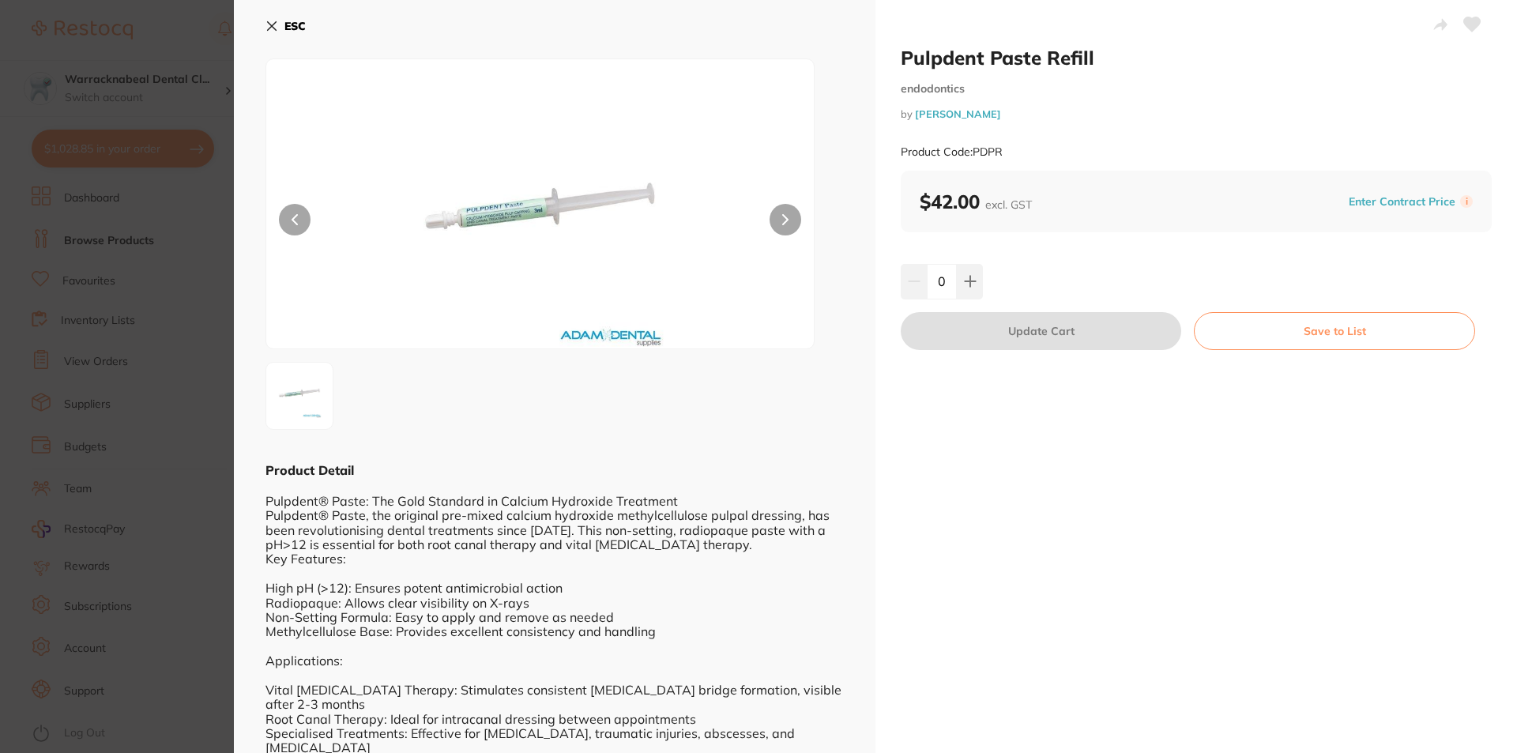
click at [269, 25] on icon at bounding box center [272, 26] width 13 height 13
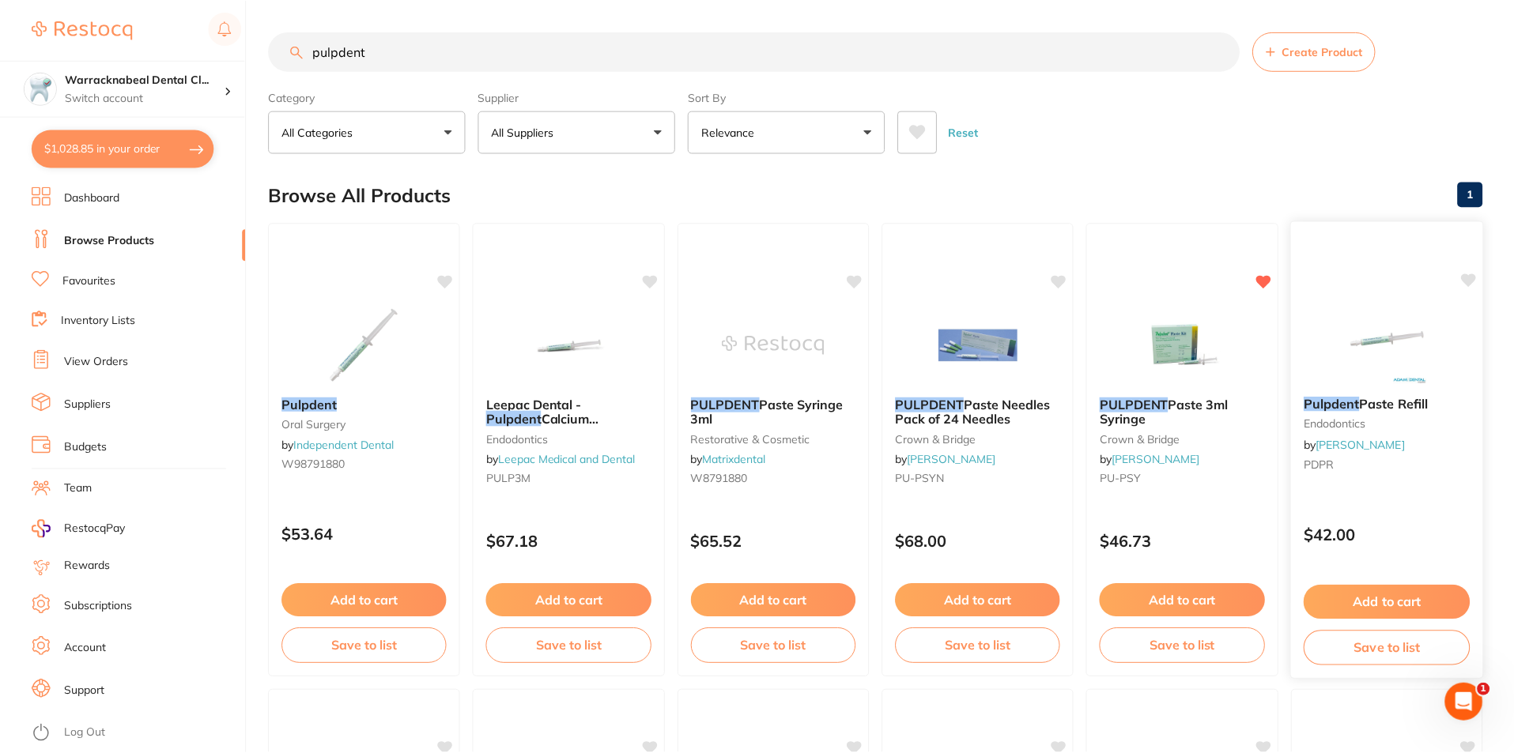
scroll to position [1, 0]
click at [1374, 602] on button "Add to cart" at bounding box center [1385, 602] width 167 height 34
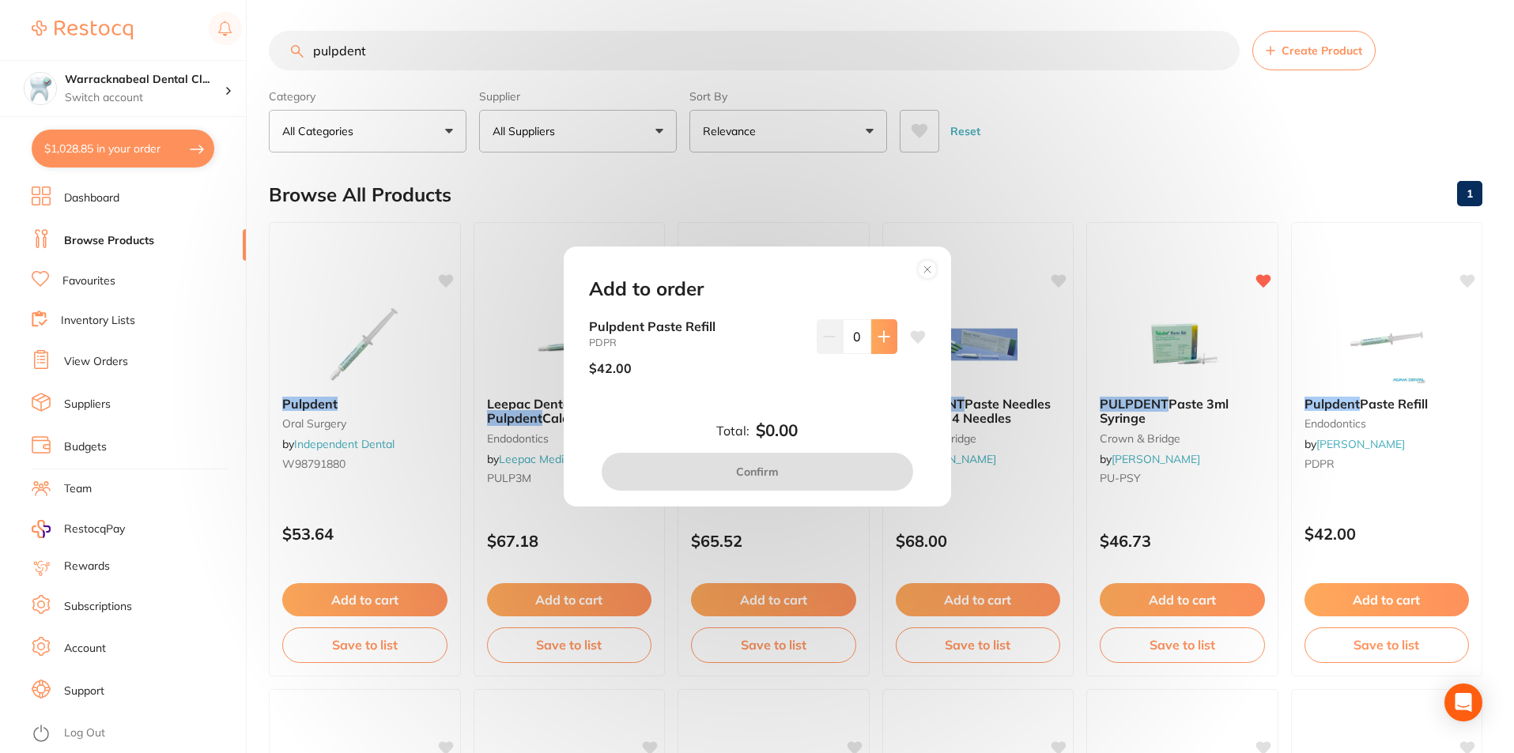
click at [889, 342] on button at bounding box center [884, 336] width 26 height 35
type input "1"
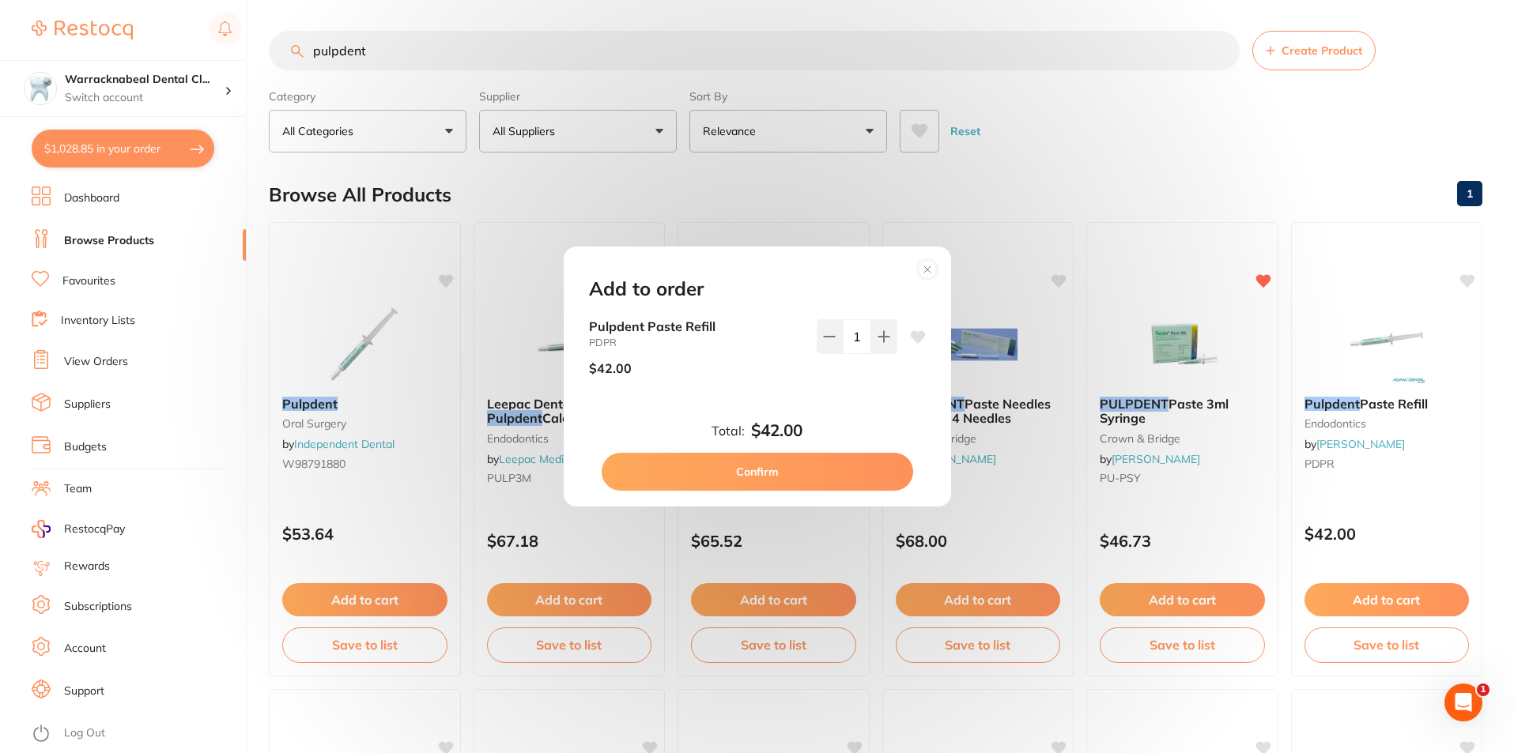
scroll to position [0, 0]
click at [775, 471] on button "Confirm" at bounding box center [756, 472] width 311 height 38
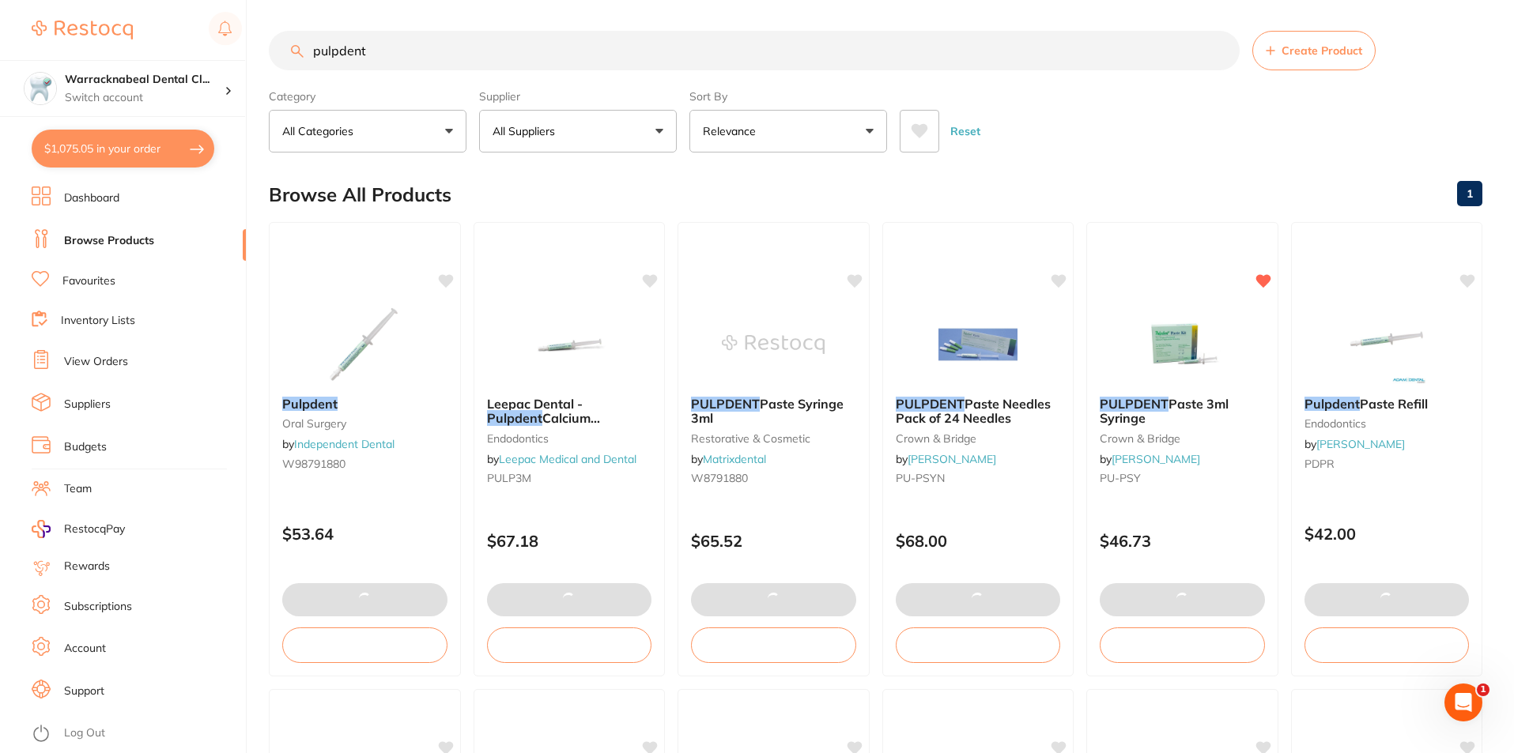
drag, startPoint x: 386, startPoint y: 52, endPoint x: 274, endPoint y: 49, distance: 112.3
click at [274, 49] on input "pulpdent" at bounding box center [754, 51] width 971 height 40
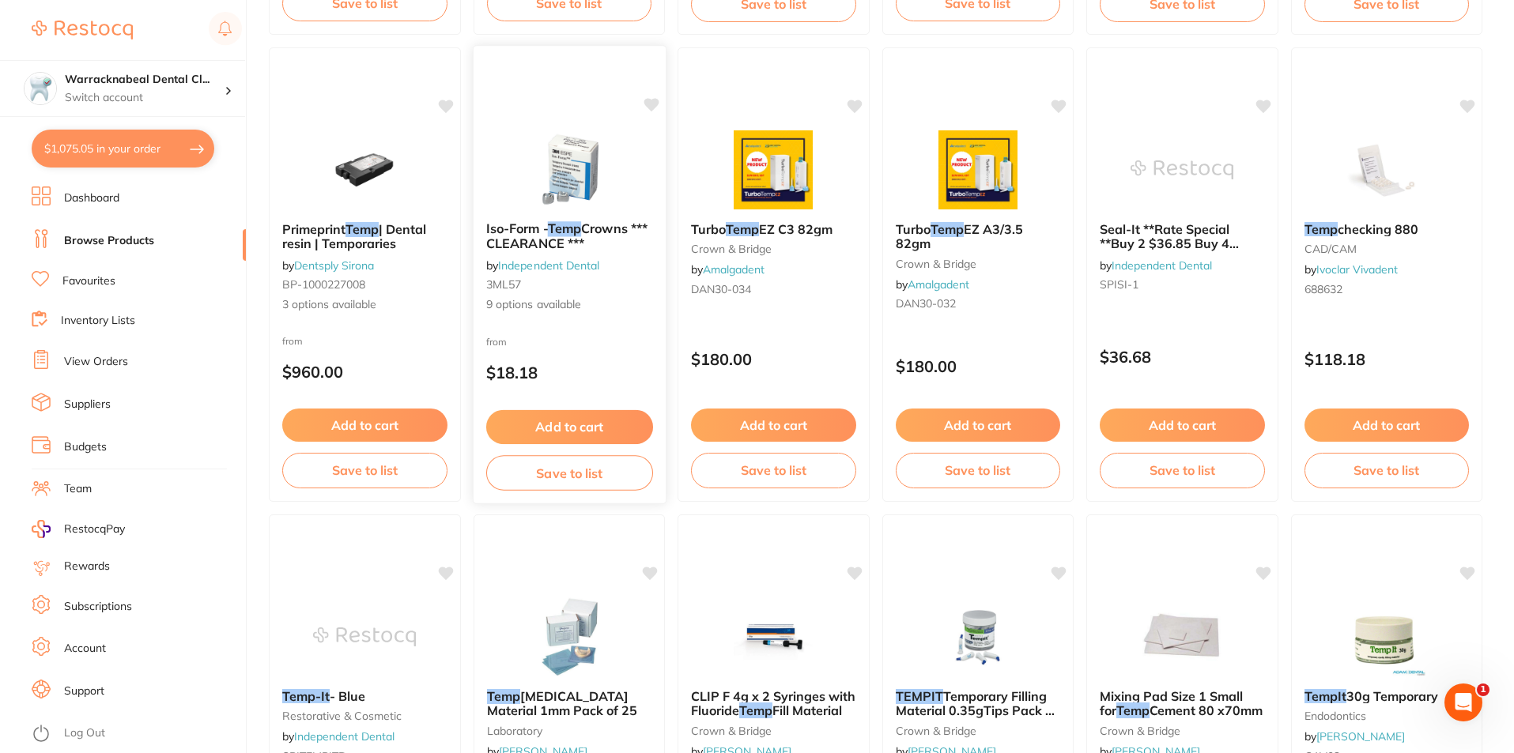
scroll to position [948, 0]
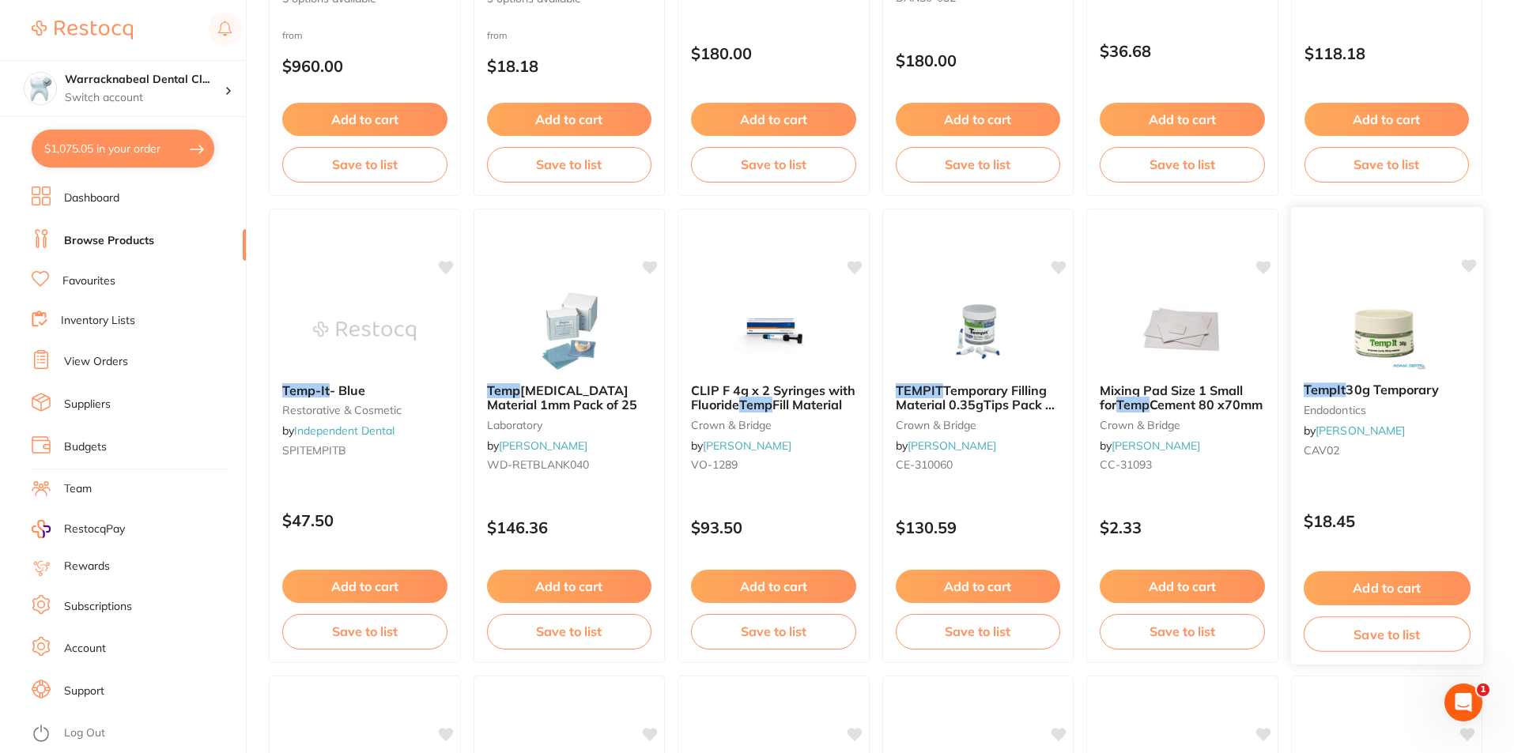
type input "temp it"
click at [1369, 389] on span "30g Temporary" at bounding box center [1391, 390] width 92 height 16
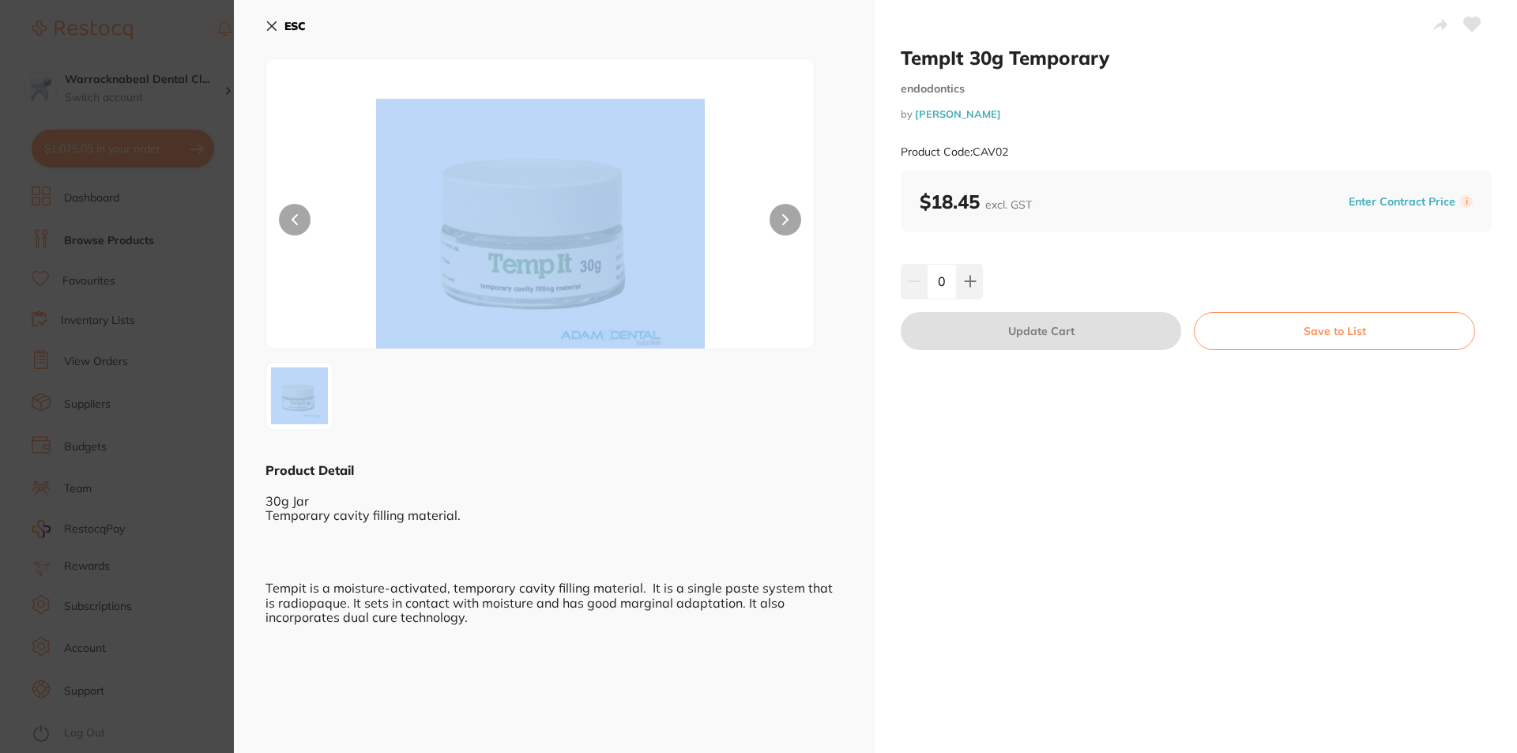
click at [771, 224] on div at bounding box center [540, 203] width 549 height 291
click at [790, 218] on button at bounding box center [786, 220] width 32 height 32
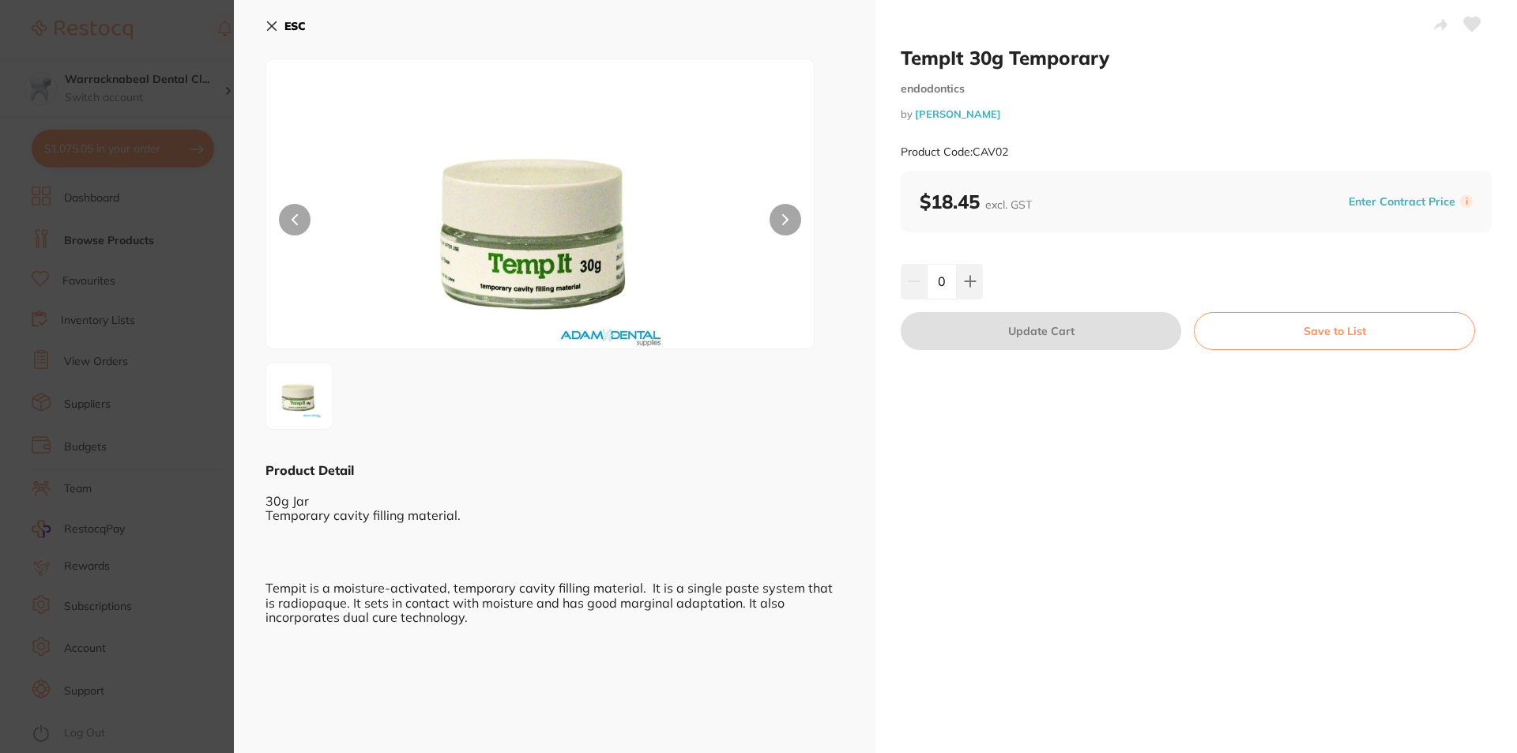
click at [261, 18] on div "ESC Product Detail 30g Jar Temporary cavity filling material. Tempit is a moist…" at bounding box center [555, 427] width 642 height 855
click at [964, 277] on icon at bounding box center [970, 281] width 13 height 13
type input "1"
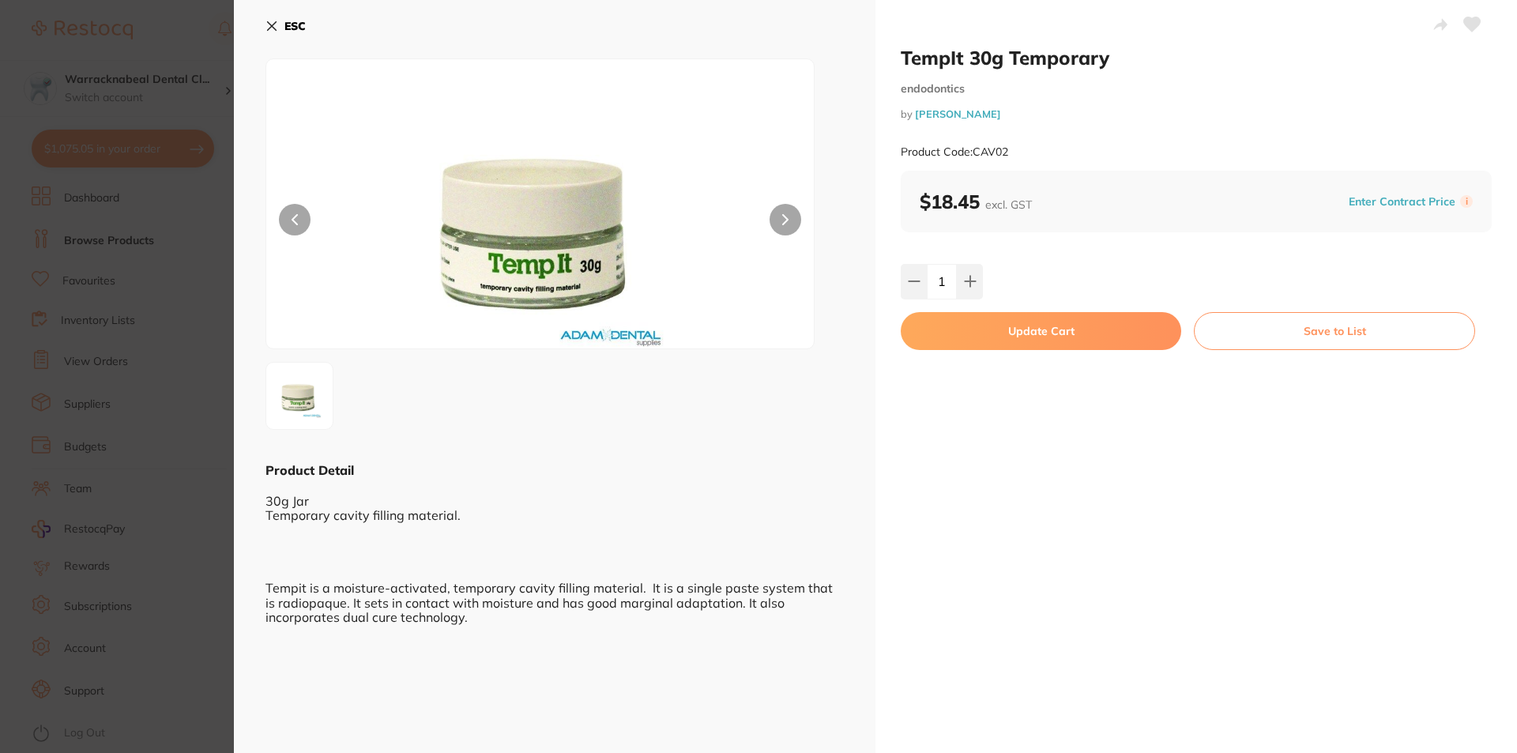
click at [1019, 341] on button "Update Cart" at bounding box center [1041, 331] width 281 height 38
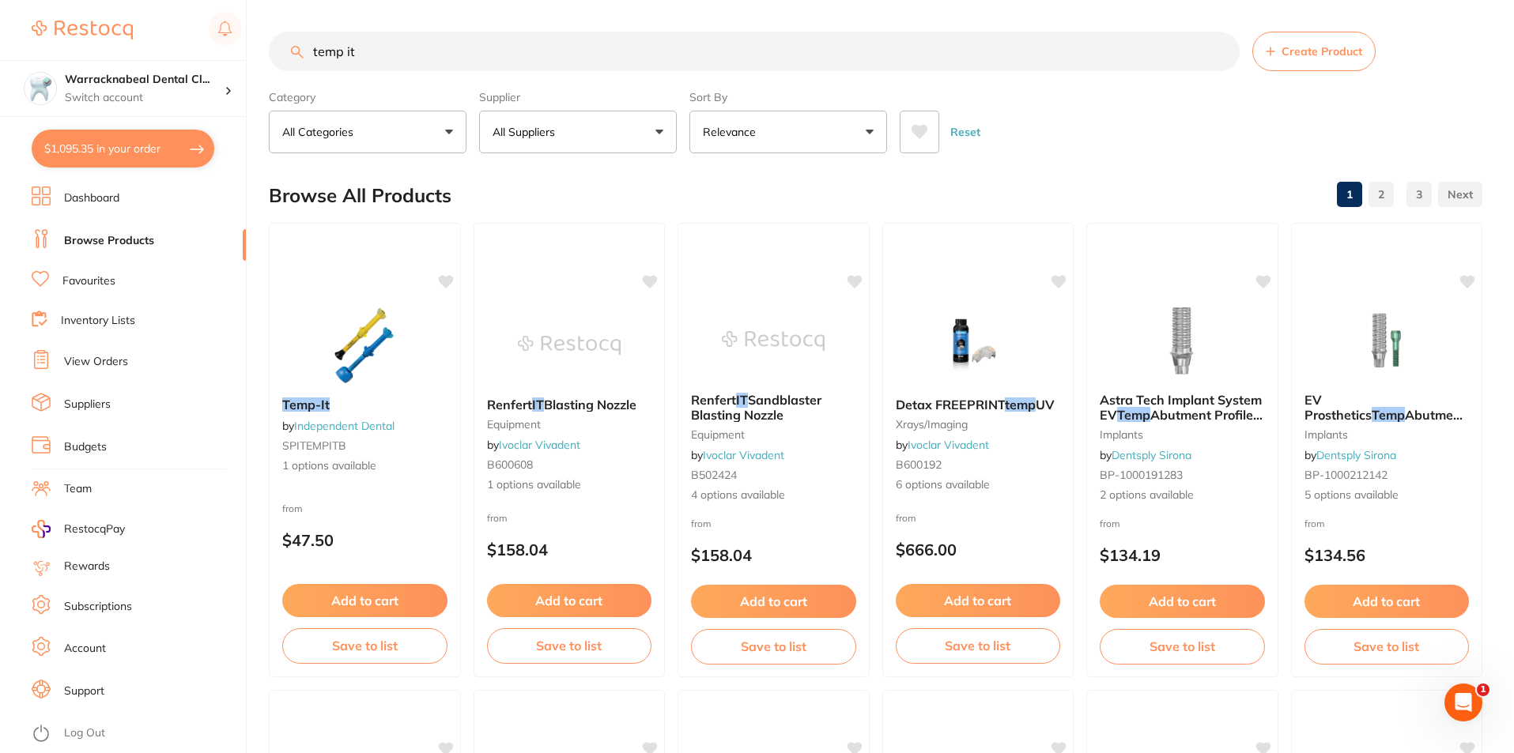
drag, startPoint x: 410, startPoint y: 49, endPoint x: 163, endPoint y: 36, distance: 247.7
click at [166, 46] on div "$1,095.35 Warracknabeal Dental Cl... Switch account Warracknabeal Dental Clinic…" at bounding box center [757, 376] width 1514 height 753
type input "odontopaste"
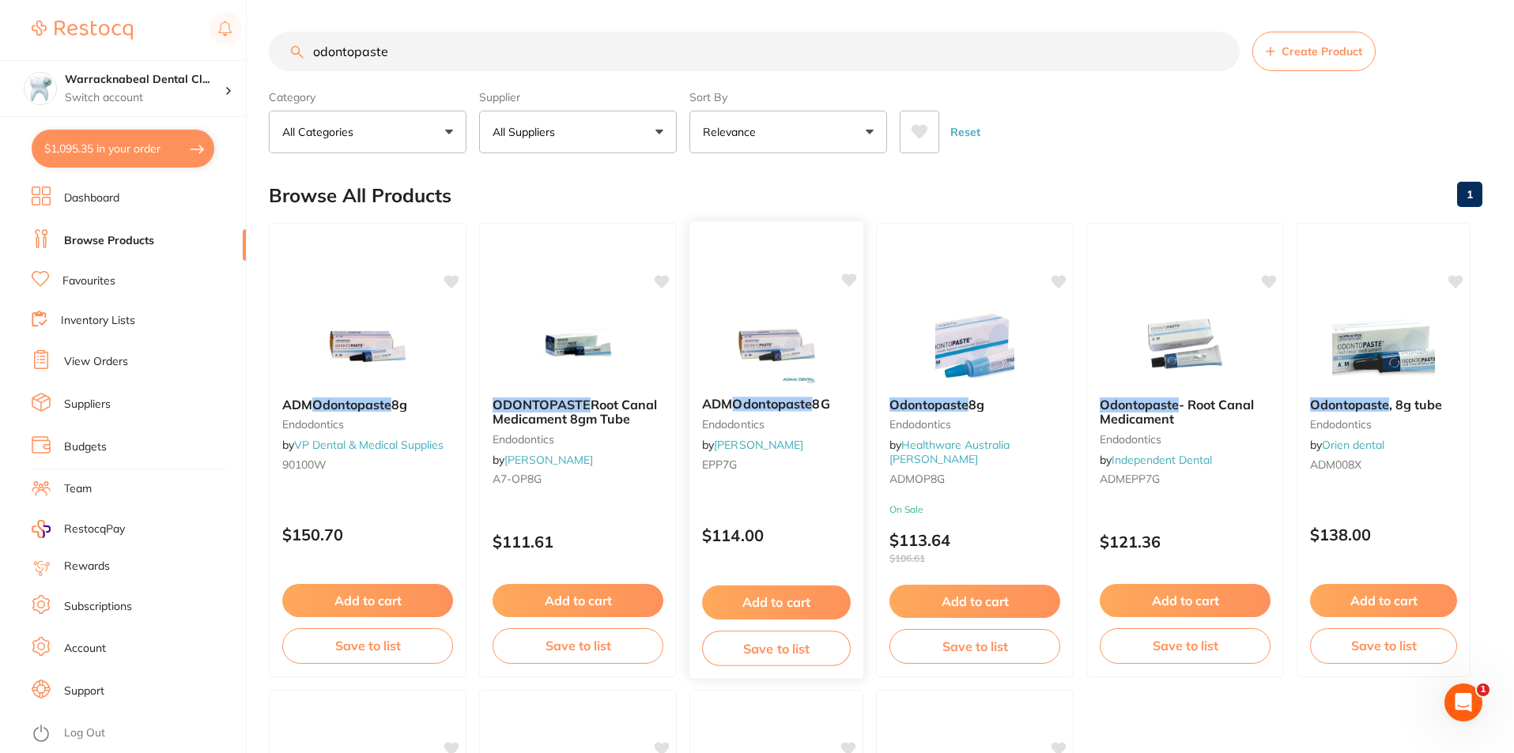
click at [792, 401] on em "Odontopaste" at bounding box center [772, 404] width 80 height 16
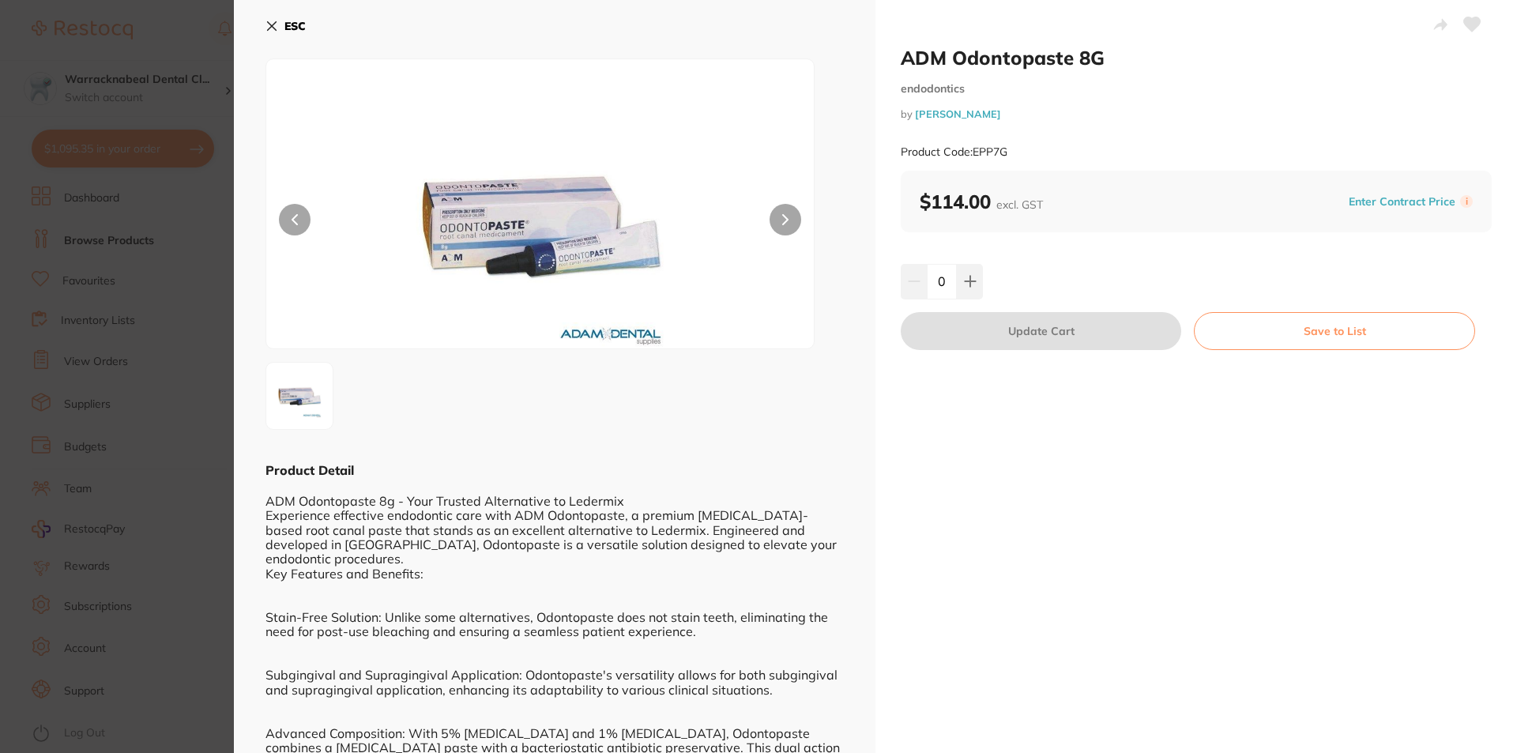
click at [273, 30] on icon at bounding box center [272, 26] width 13 height 13
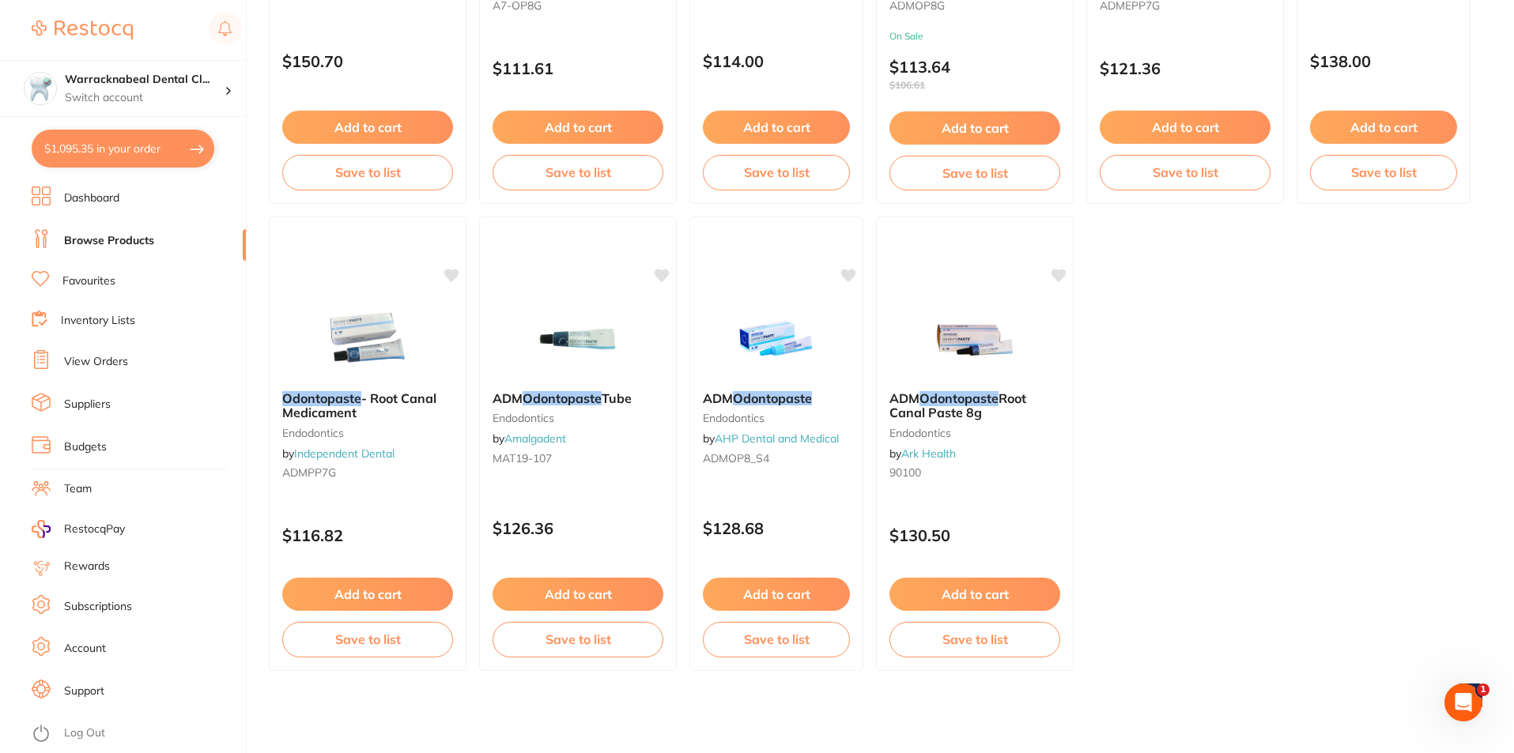
scroll to position [78, 0]
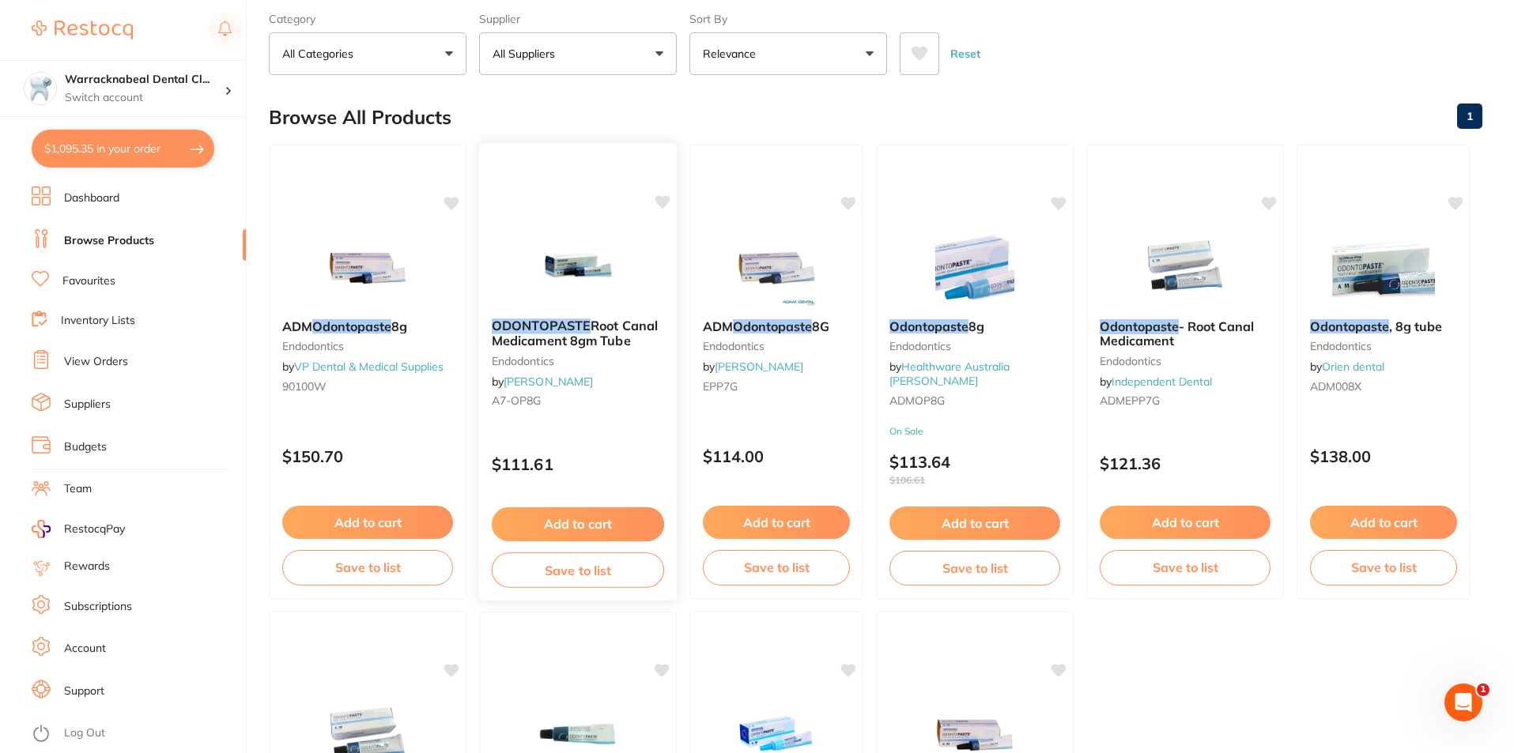
click at [584, 315] on div "ODONTOPASTE Root Canal Medicament 8gm Tube endodontics by Henry Schein Halas A7…" at bounding box center [578, 366] width 198 height 121
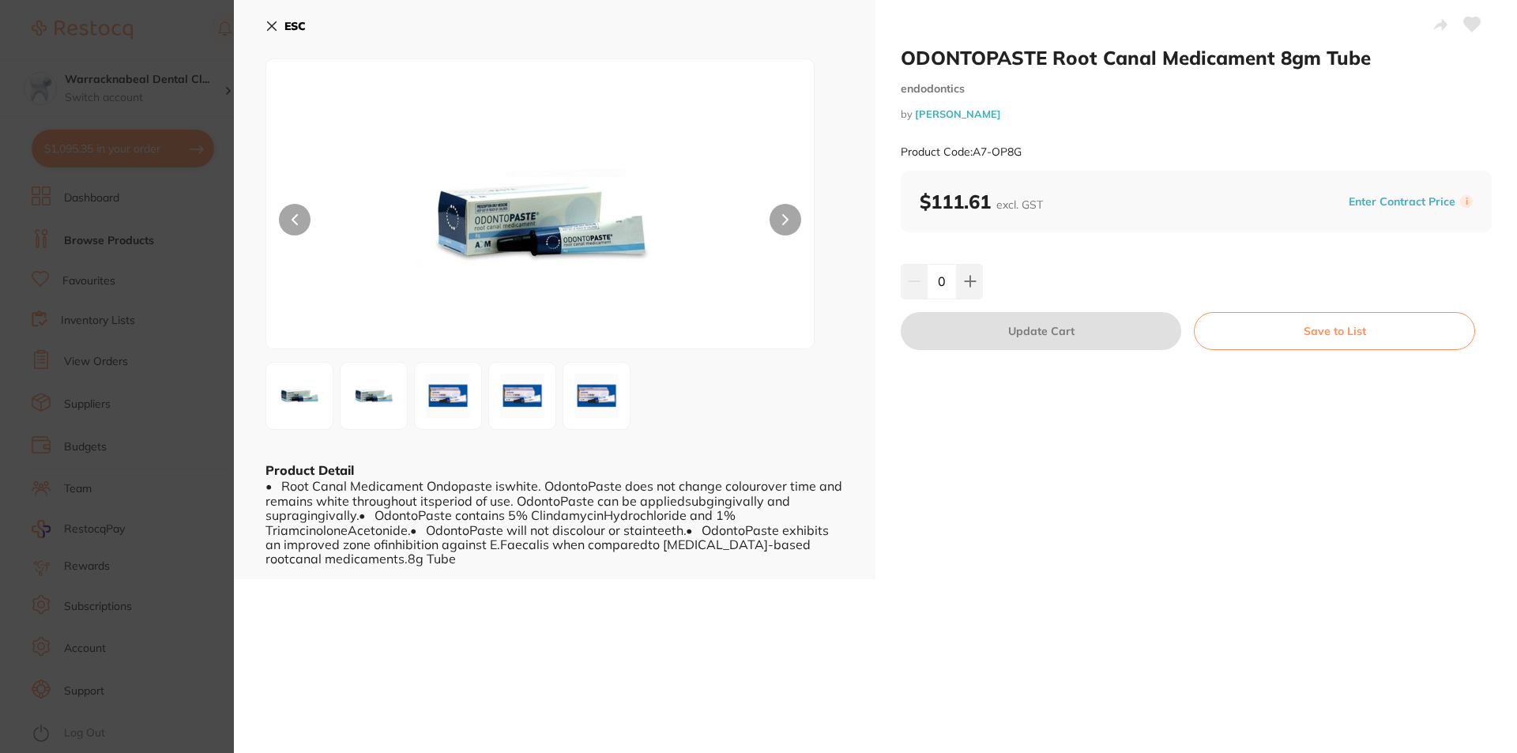
click at [276, 22] on icon at bounding box center [272, 26] width 9 height 9
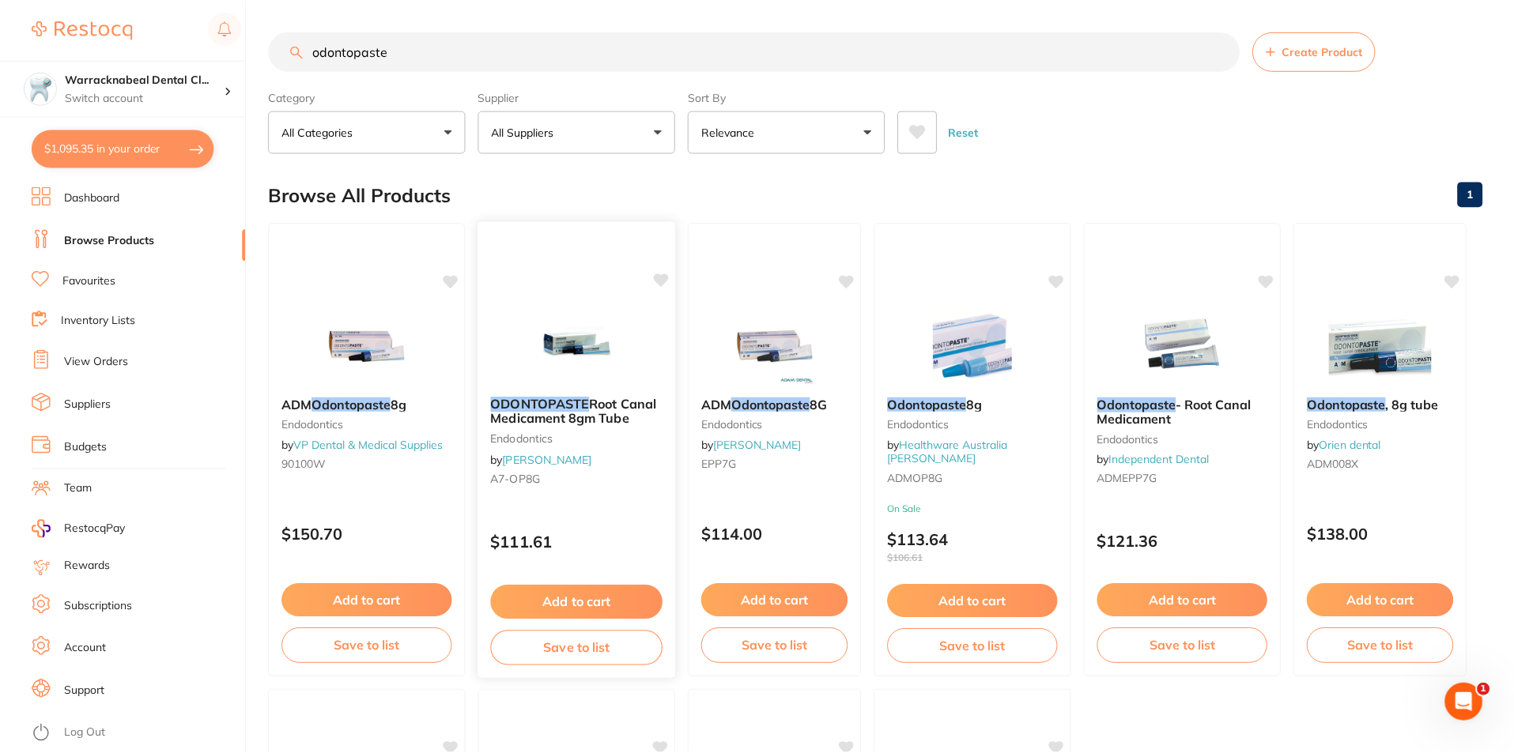
scroll to position [78, 0]
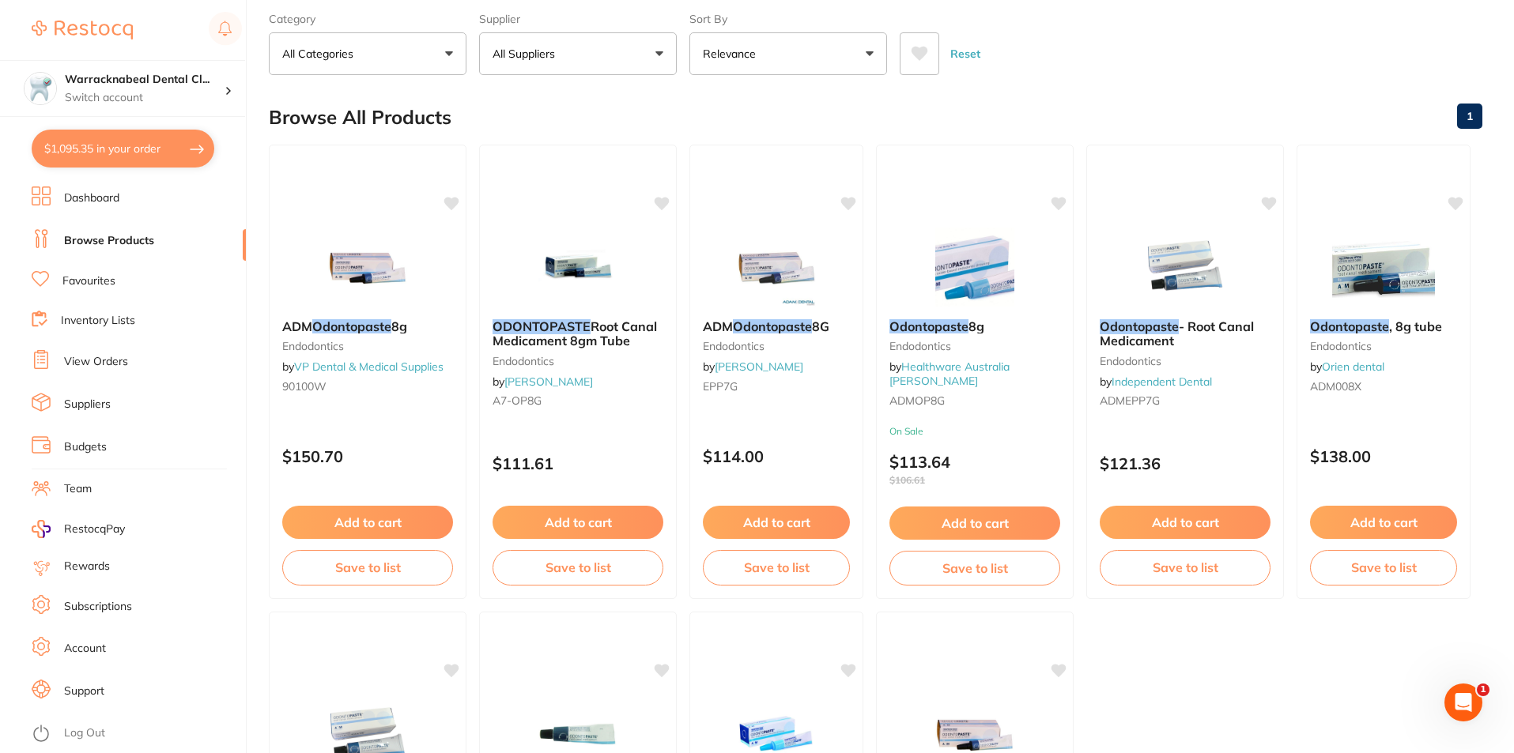
click at [631, 522] on button "Add to cart" at bounding box center [577, 522] width 171 height 33
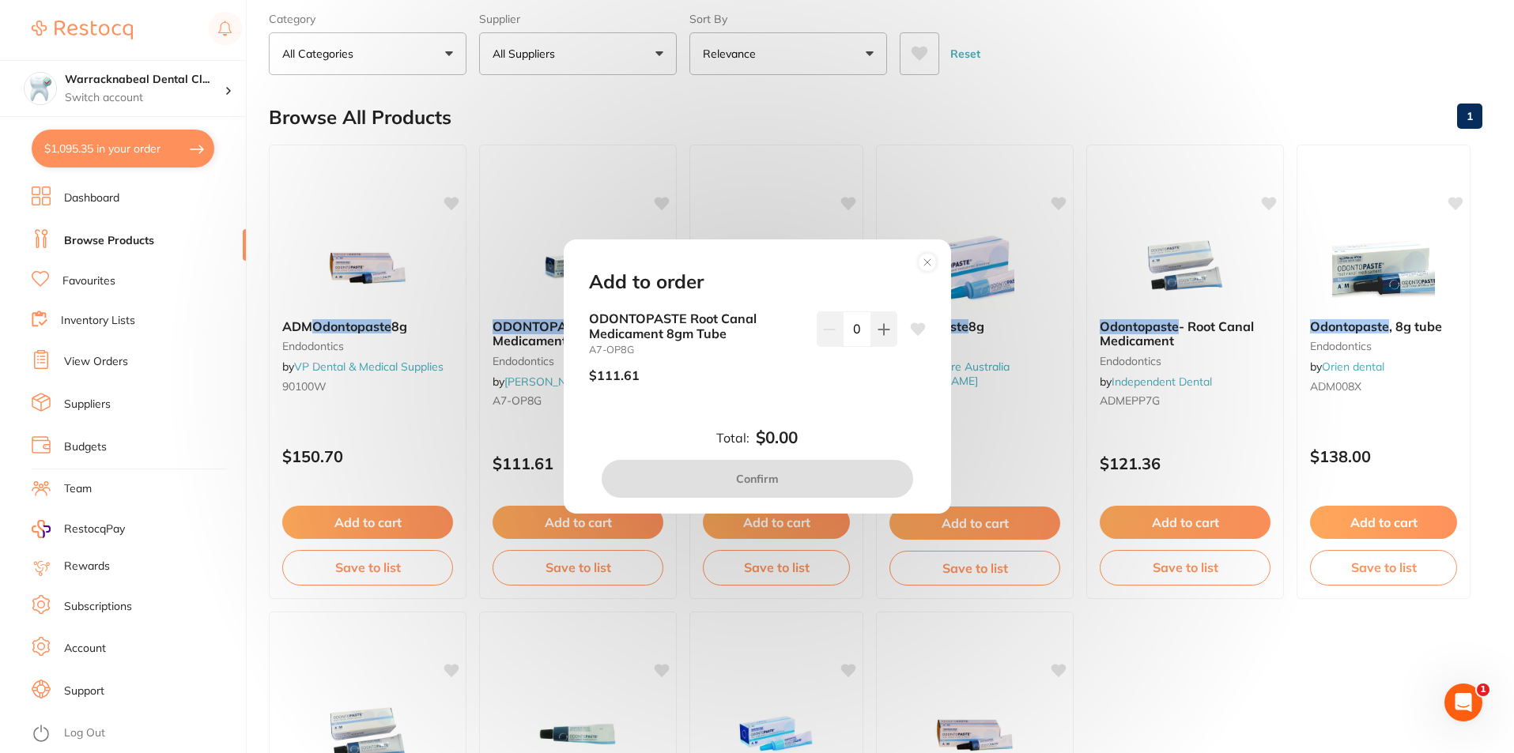
scroll to position [0, 0]
click at [885, 339] on button at bounding box center [884, 328] width 26 height 35
type input "1"
click at [864, 481] on button "Confirm" at bounding box center [756, 479] width 311 height 38
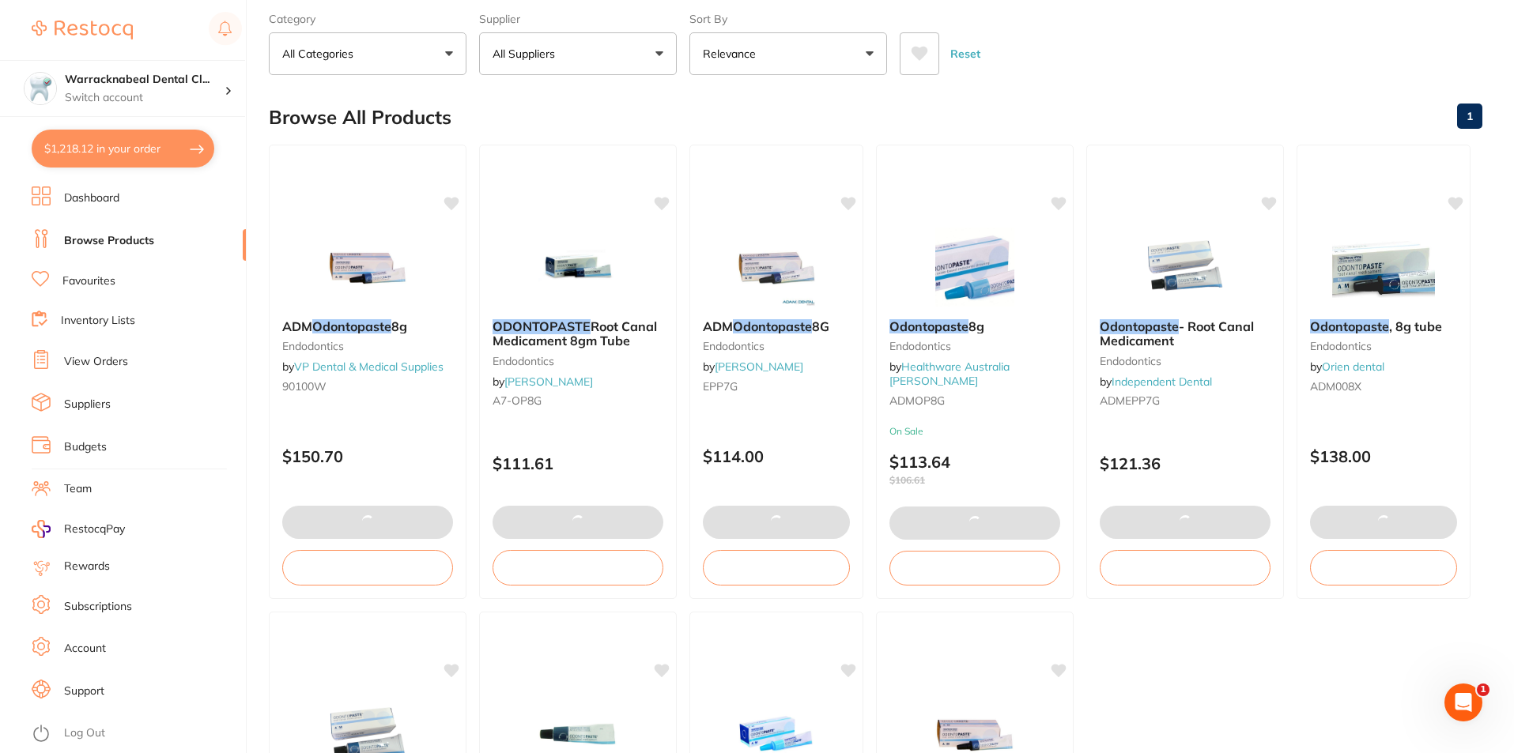
click at [54, 146] on button "$1,218.12 in your order" at bounding box center [123, 149] width 183 height 38
checkbox input "true"
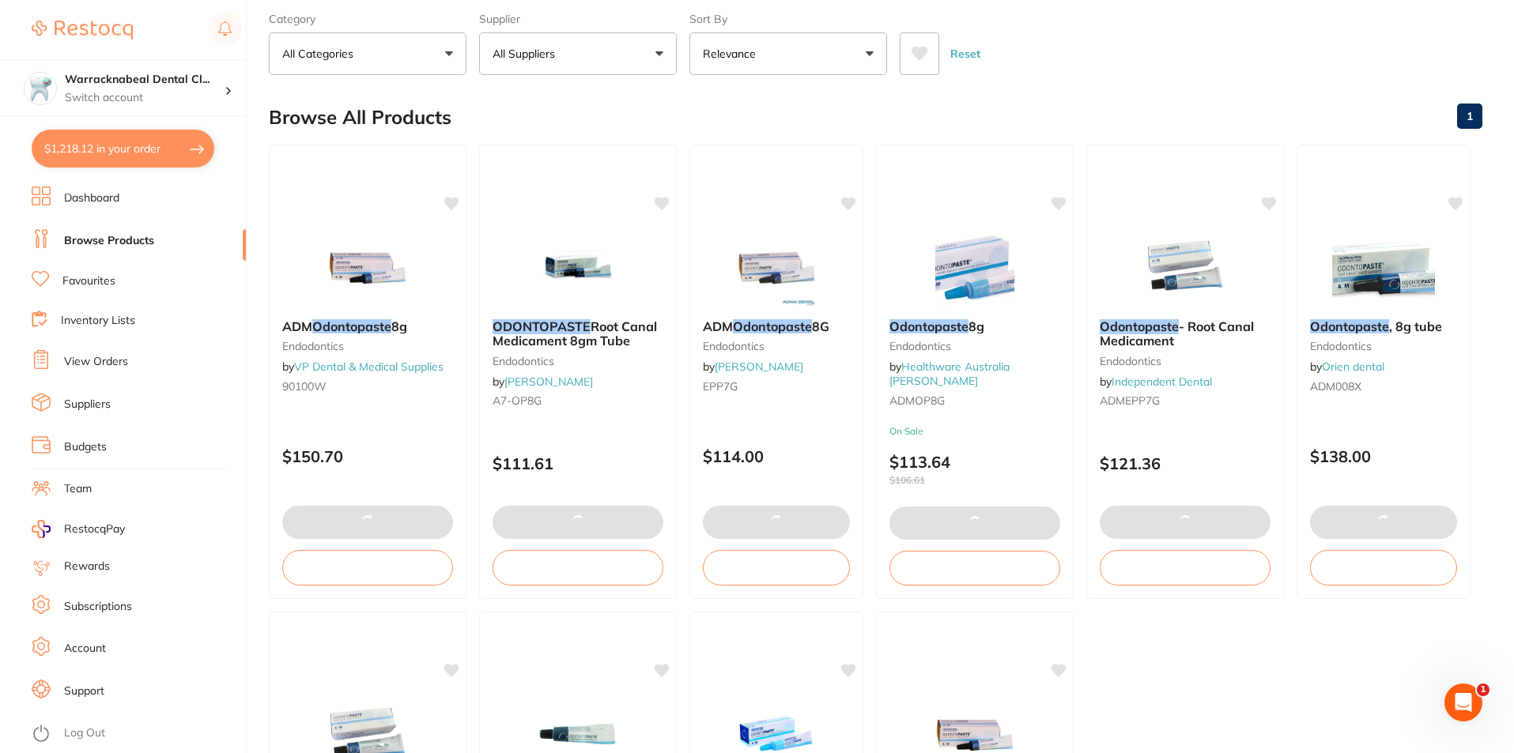
checkbox input "true"
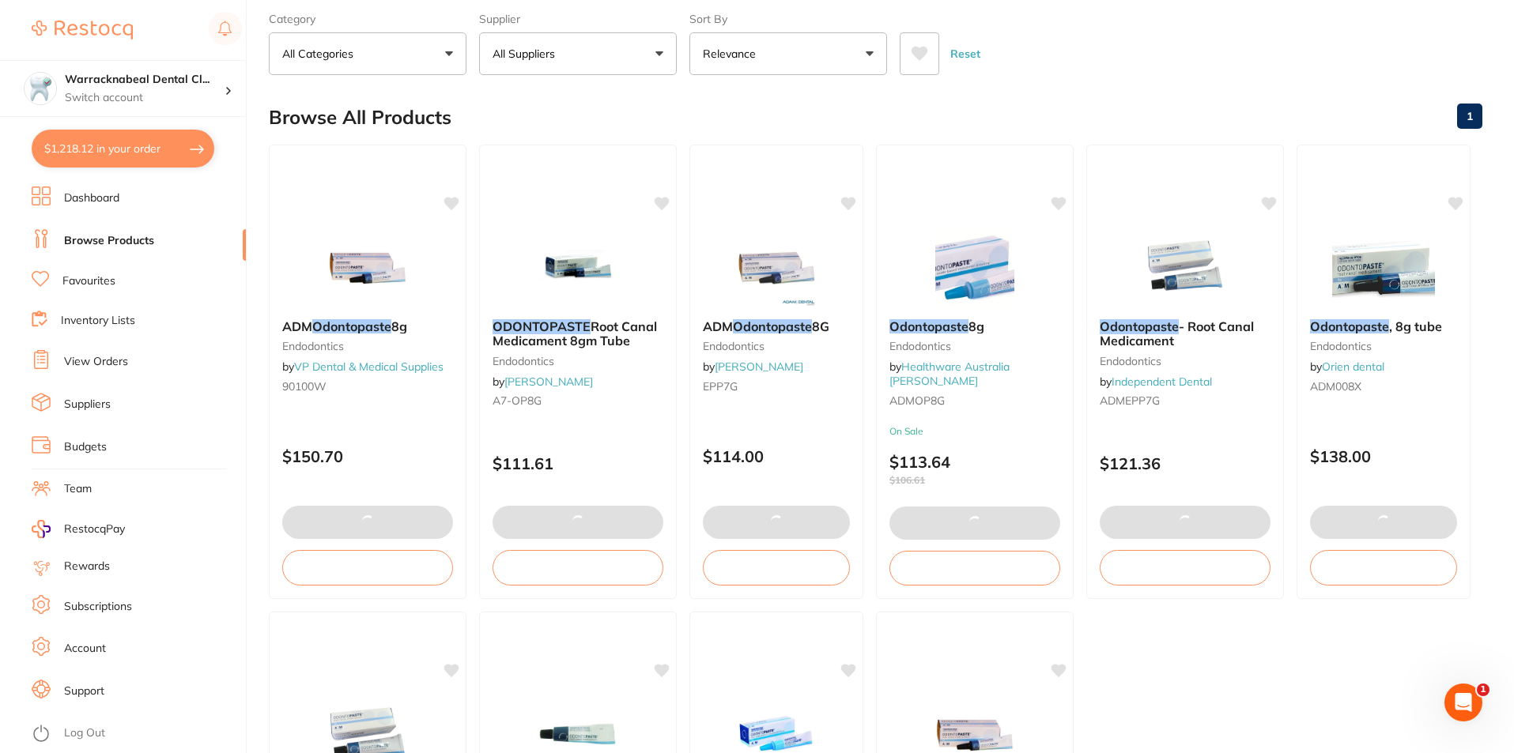
checkbox input "true"
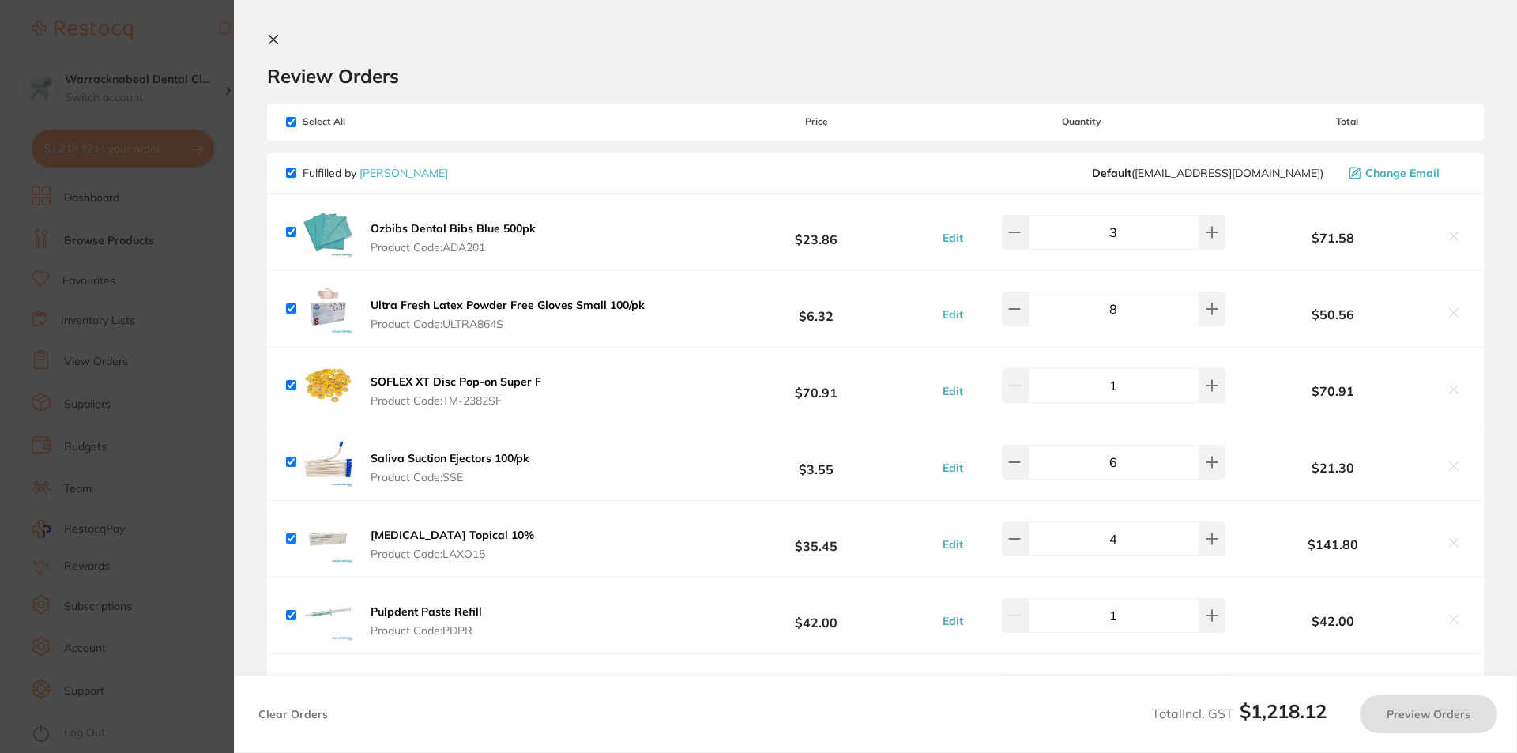
checkbox input "false"
checkbox input "true"
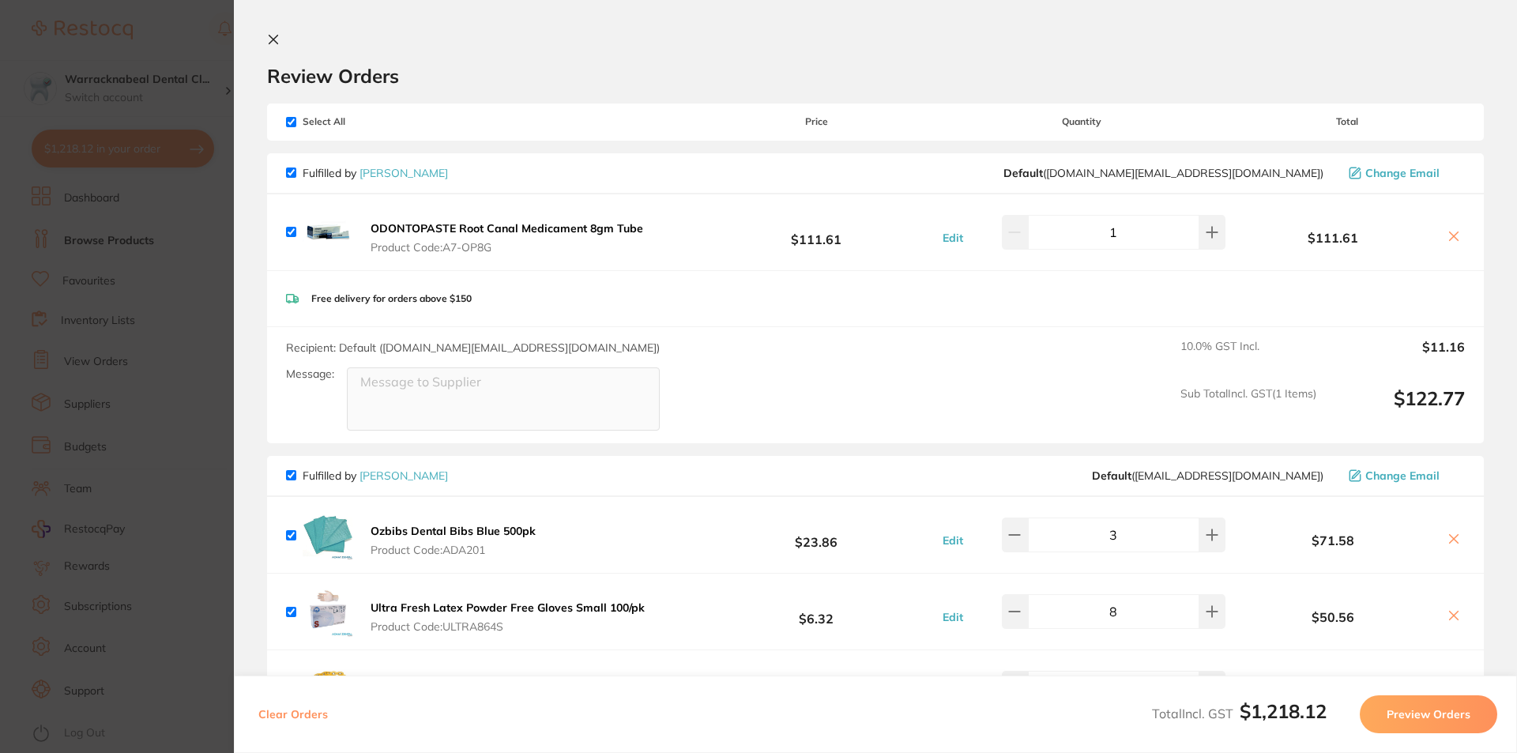
click at [278, 37] on icon at bounding box center [273, 39] width 13 height 13
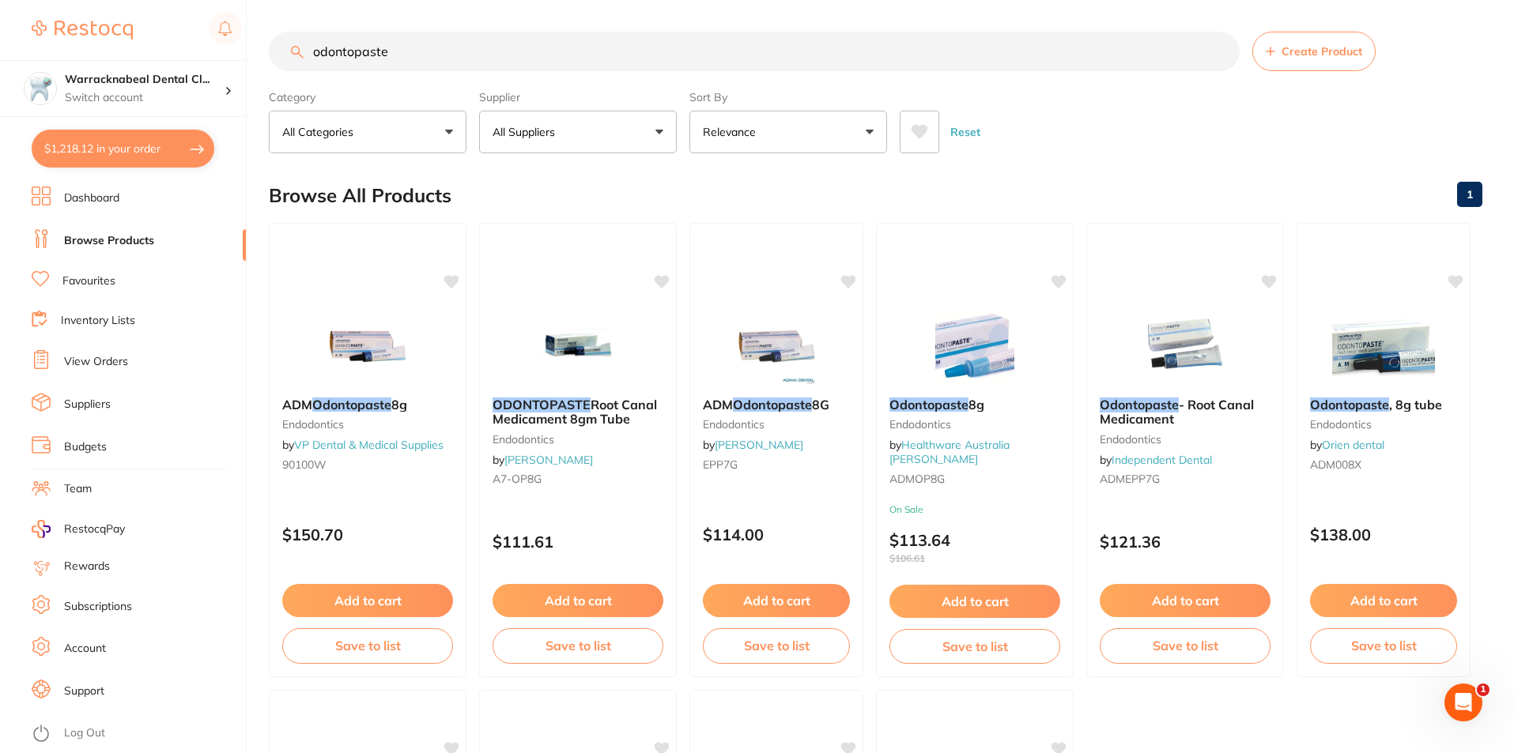
click at [669, 129] on button "All Suppliers" at bounding box center [578, 132] width 198 height 43
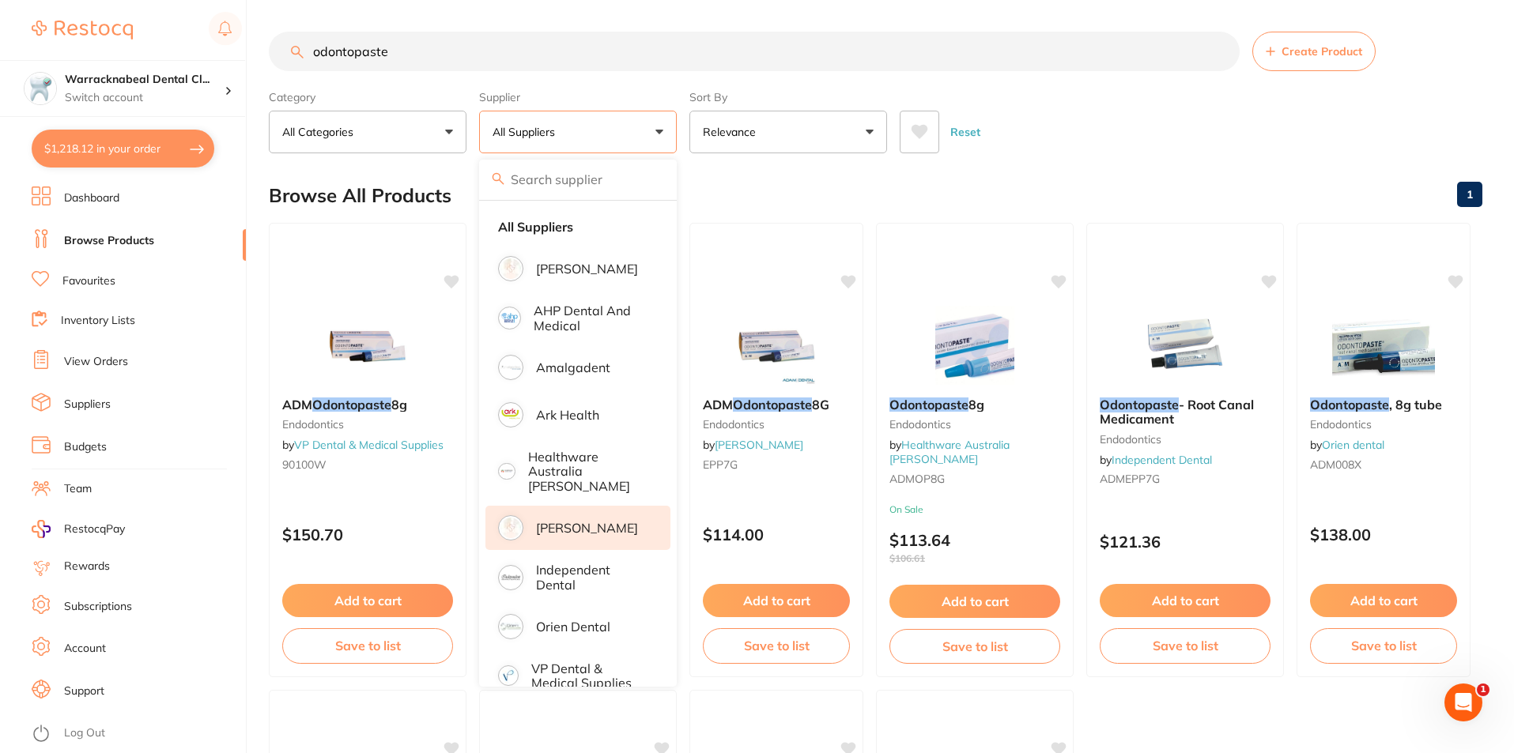
click at [588, 521] on p "[PERSON_NAME]" at bounding box center [587, 528] width 102 height 14
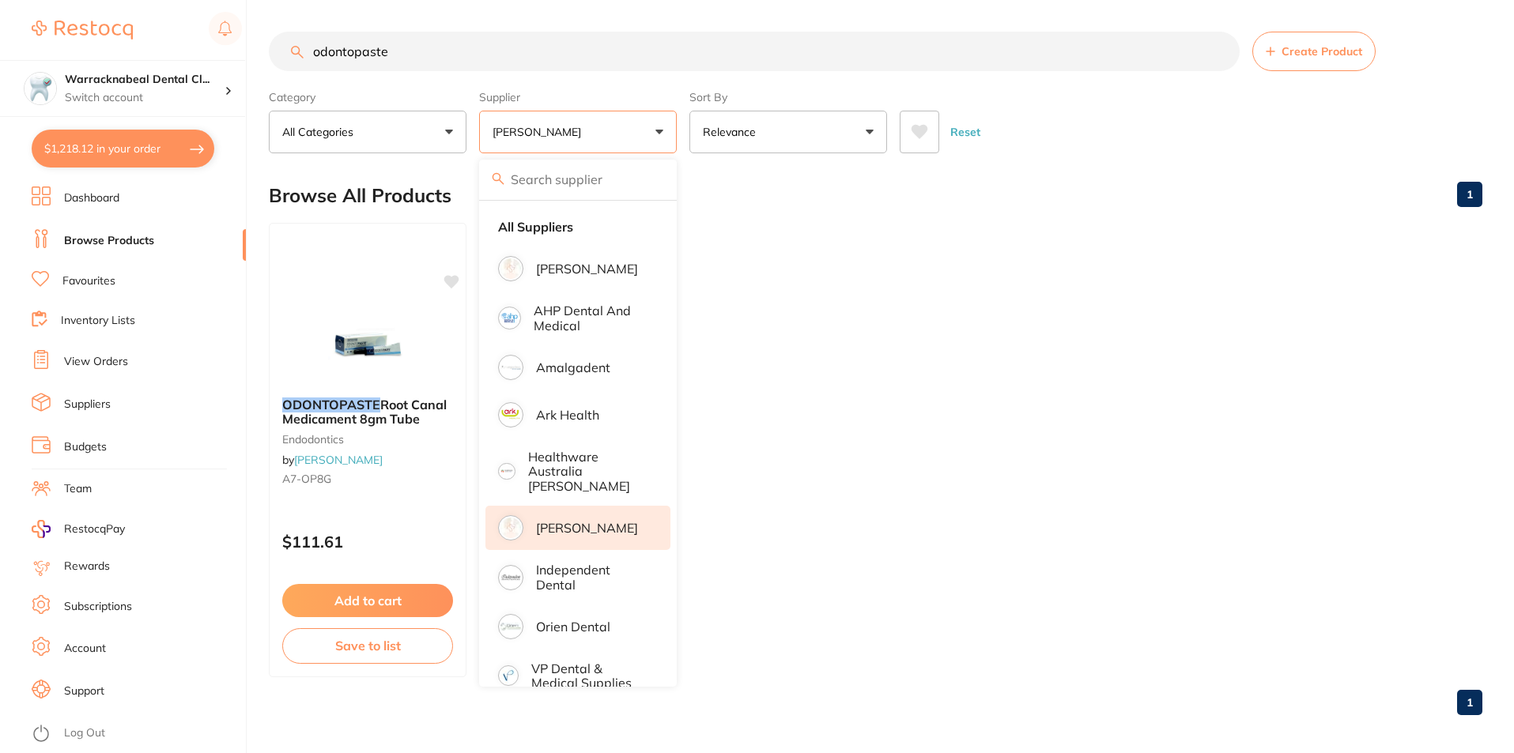
drag, startPoint x: 401, startPoint y: 43, endPoint x: 206, endPoint y: 50, distance: 194.5
click at [210, 52] on div "$1,218.12 Warracknabeal Dental Cl... Switch account Warracknabeal Dental Clinic…" at bounding box center [757, 376] width 1514 height 753
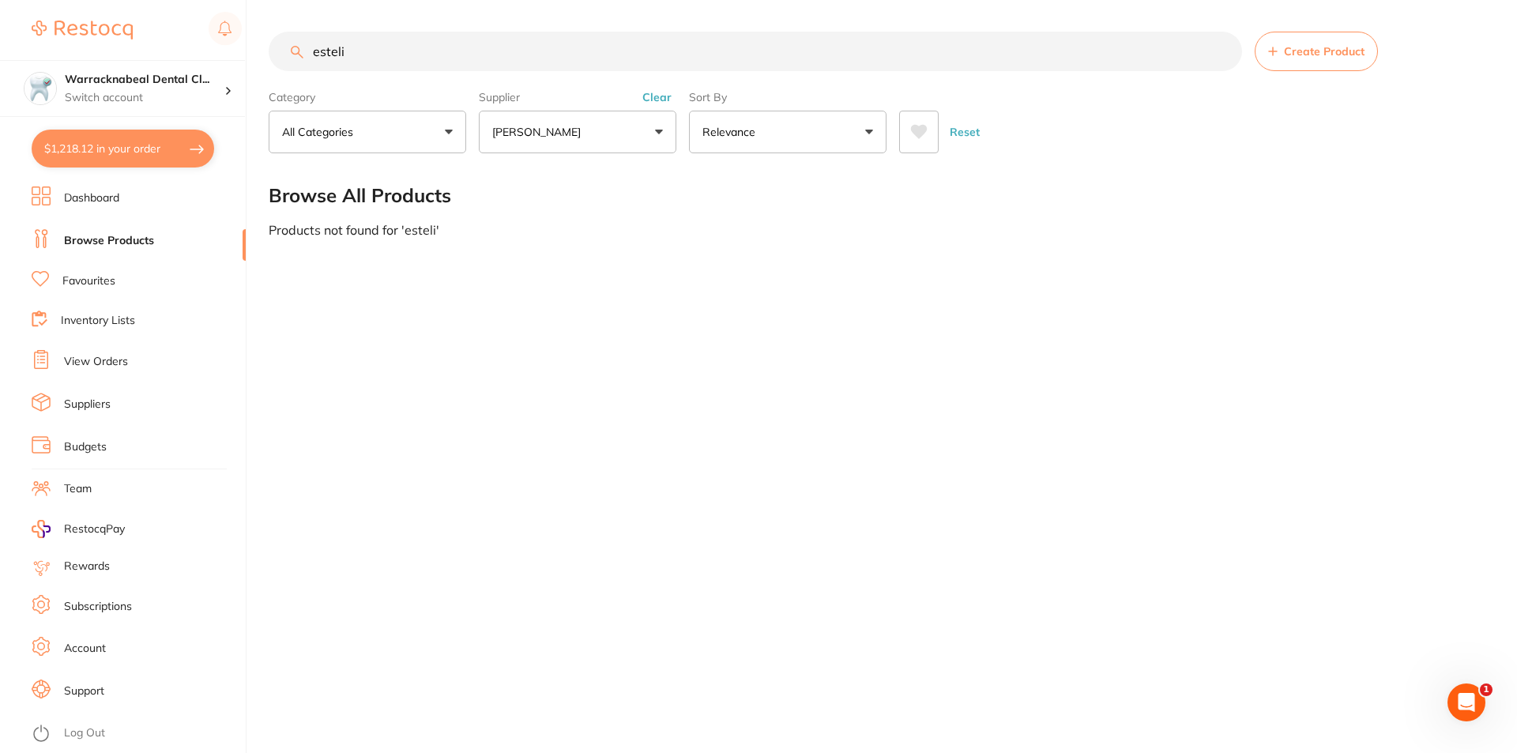
click at [426, 39] on input "esteli" at bounding box center [756, 52] width 974 height 40
click at [587, 124] on p "[PERSON_NAME]" at bounding box center [539, 132] width 95 height 16
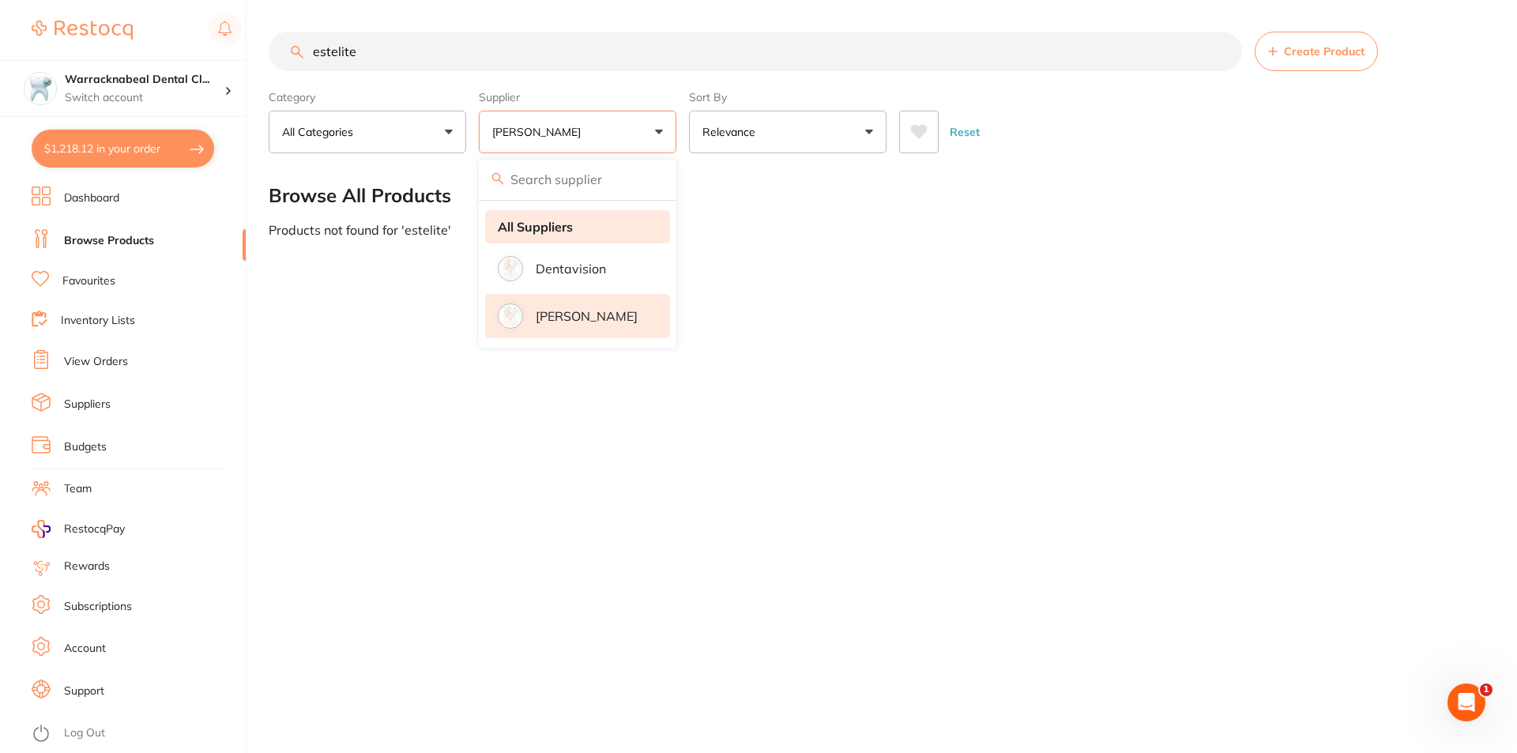
click at [564, 221] on strong "All Suppliers" at bounding box center [535, 227] width 75 height 14
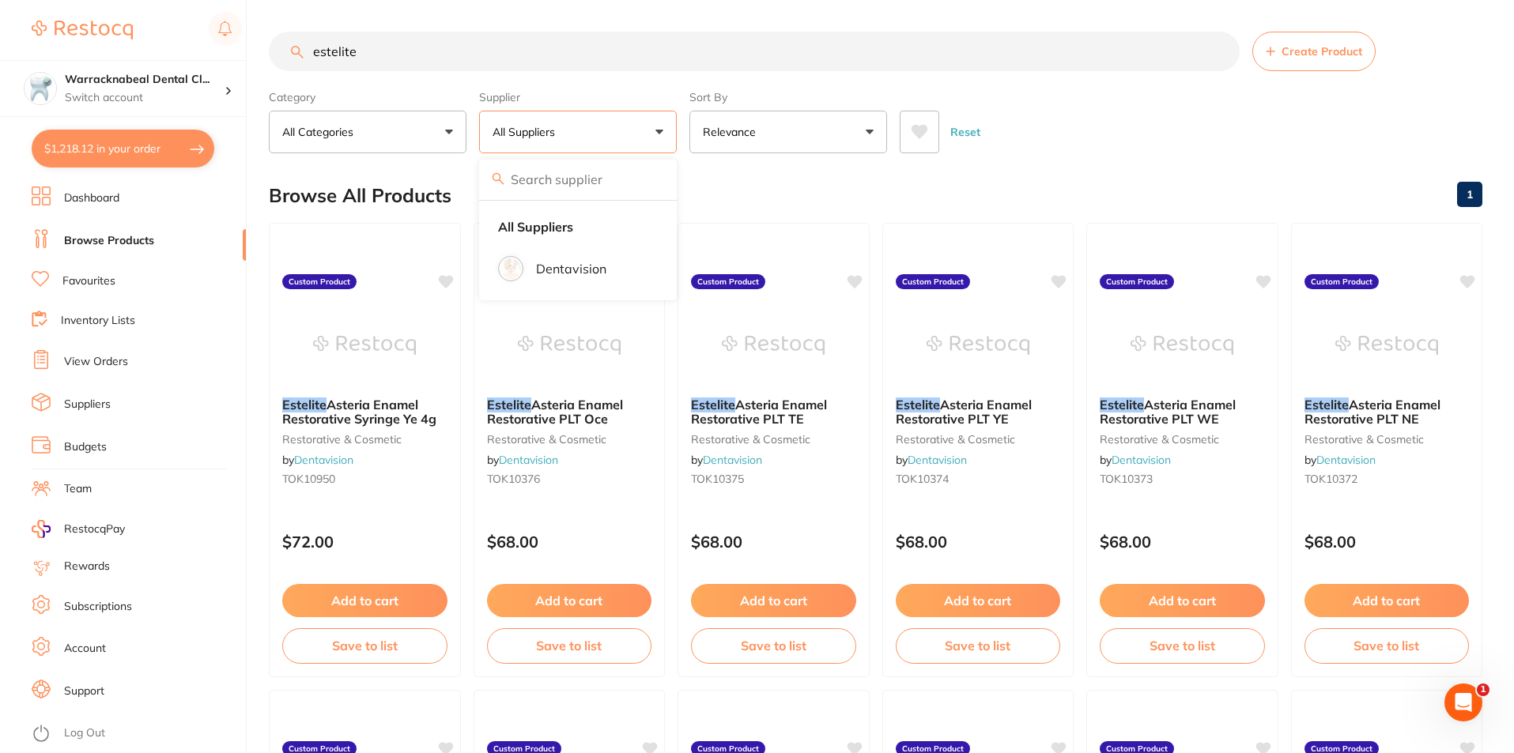
click at [393, 48] on input "estelite" at bounding box center [754, 52] width 971 height 40
type input "estelite universal flow"
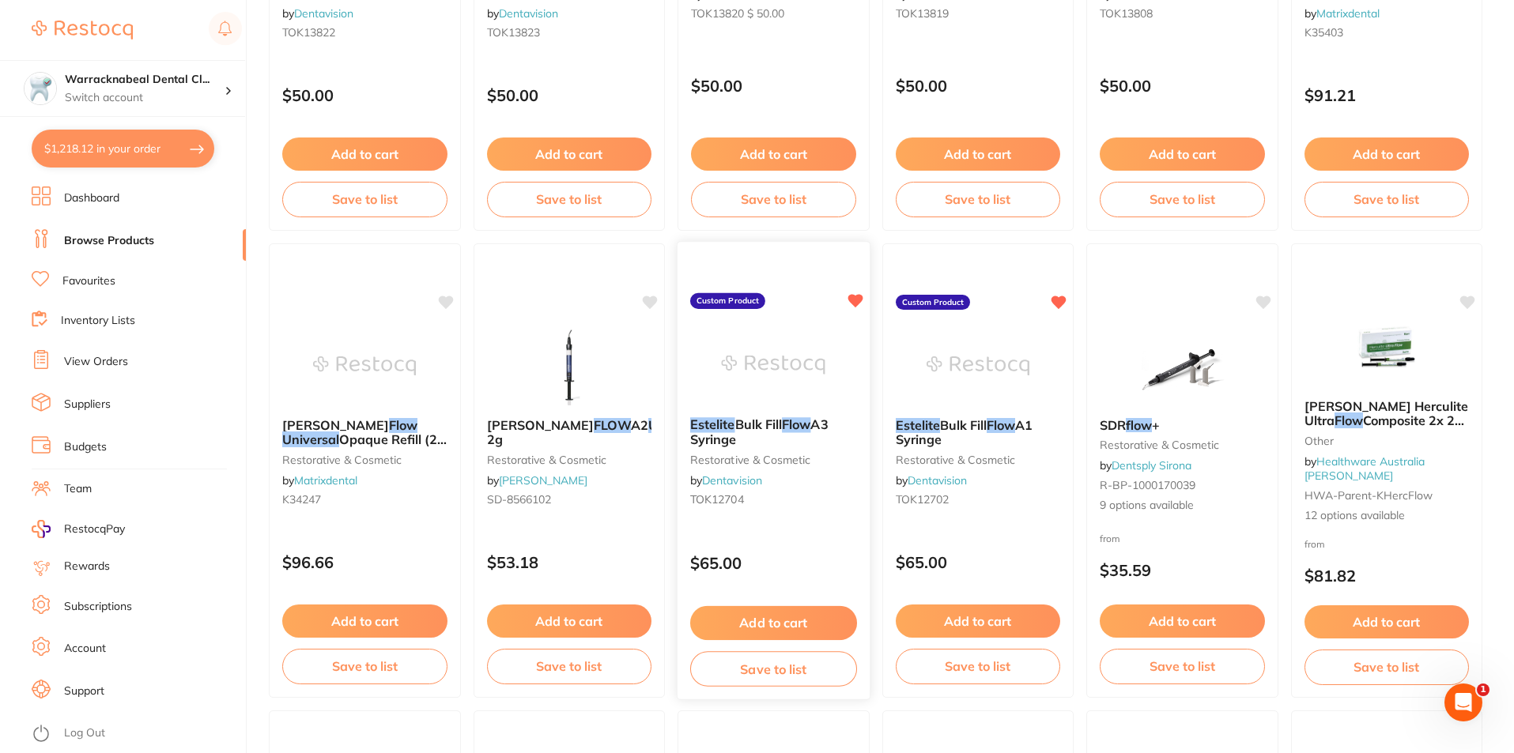
scroll to position [474, 0]
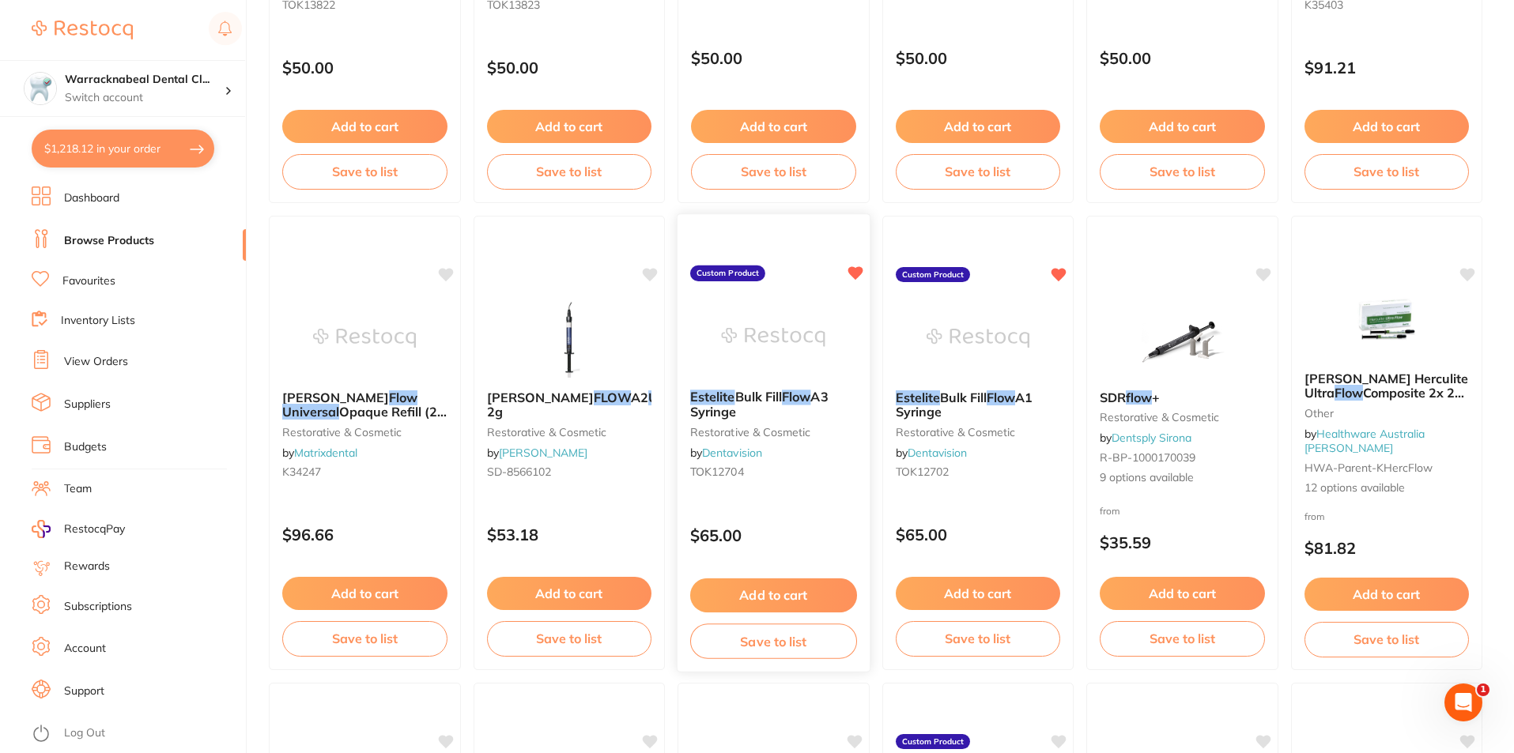
drag, startPoint x: 683, startPoint y: 395, endPoint x: 799, endPoint y: 413, distance: 117.6
click at [799, 413] on div "Estelite Bulk Fill Flow A3 Syringe restorative & cosmetic by Dentavision TOK127…" at bounding box center [773, 437] width 192 height 121
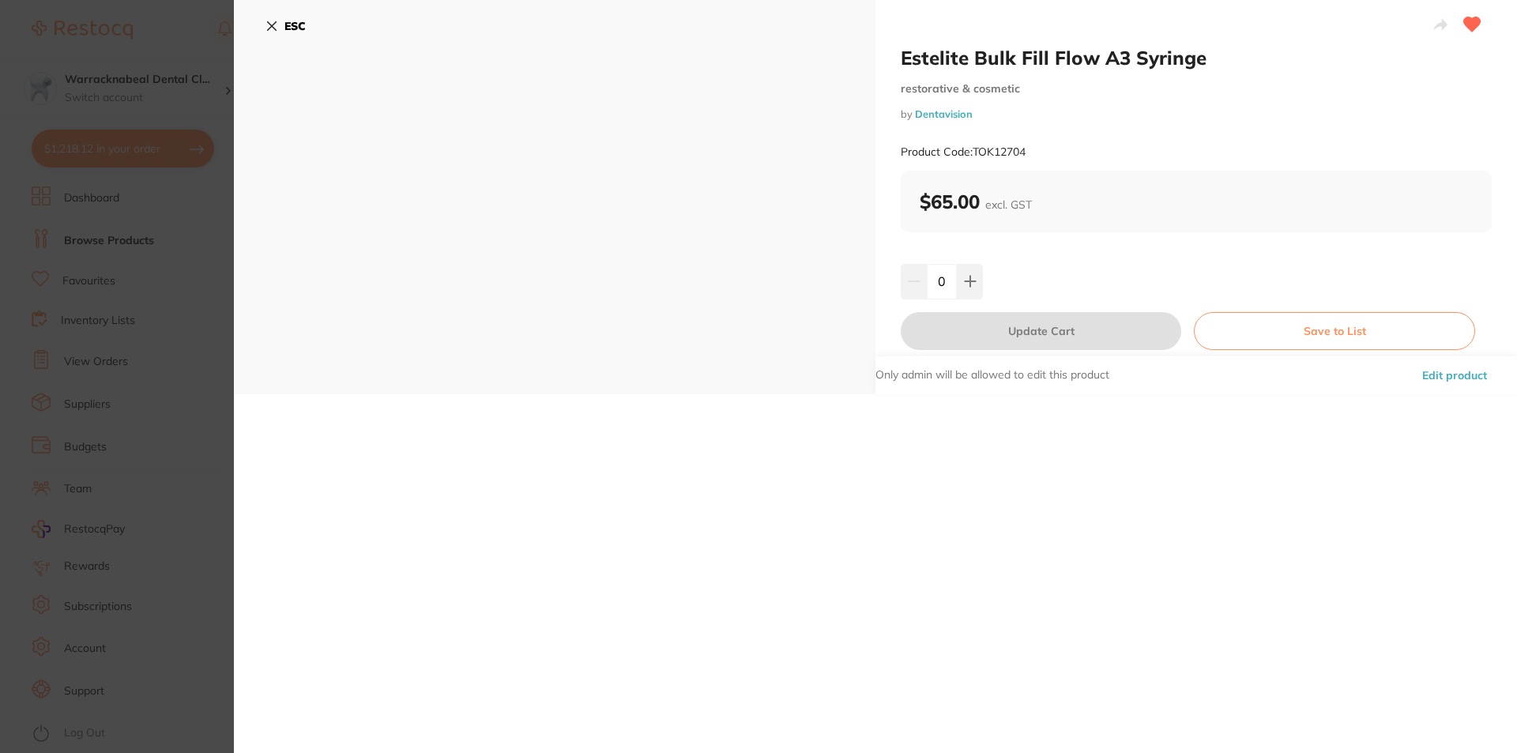
drag, startPoint x: 751, startPoint y: 392, endPoint x: 1092, endPoint y: 14, distance: 509.2
click at [489, 130] on div "ESC" at bounding box center [555, 197] width 642 height 394
drag, startPoint x: 948, startPoint y: 58, endPoint x: 1202, endPoint y: 62, distance: 254.5
click at [1202, 62] on h2 "Estelite Bulk Fill Flow A3 Syringe" at bounding box center [1196, 58] width 591 height 24
copy h2 "Estelite Bulk Fill Flow A3 Syringe"
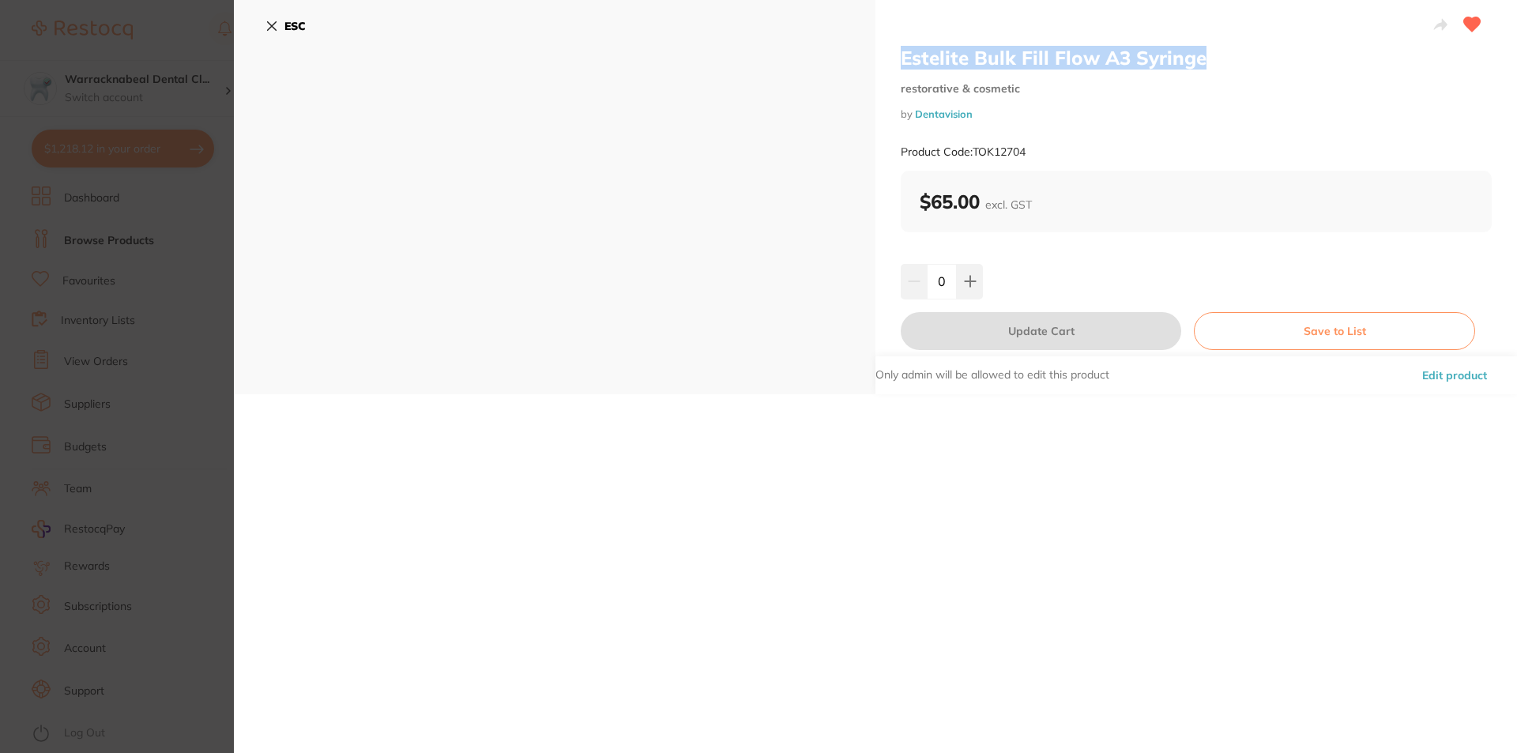
drag, startPoint x: 273, startPoint y: 32, endPoint x: 321, endPoint y: 82, distance: 69.9
click at [273, 30] on icon at bounding box center [272, 26] width 13 height 13
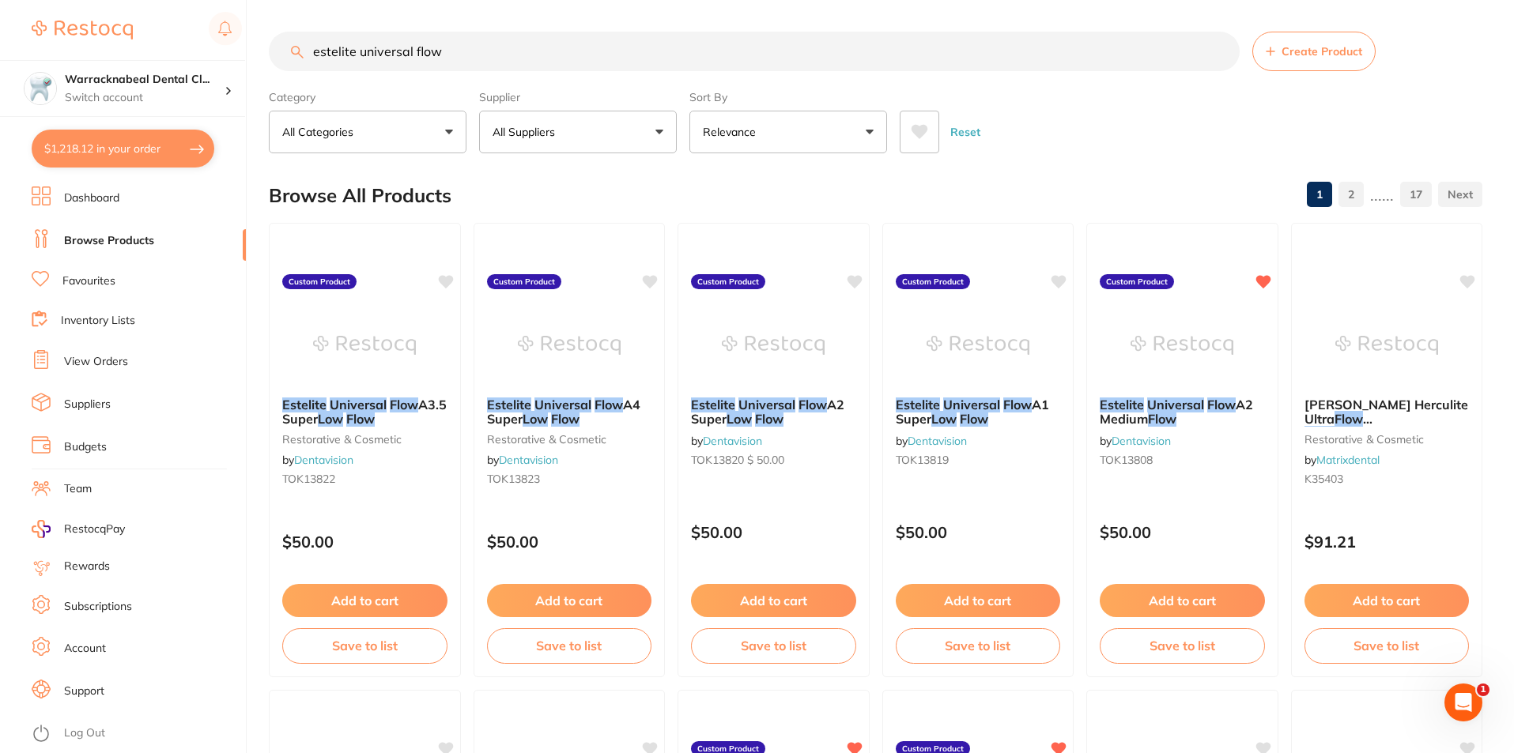
drag, startPoint x: 537, startPoint y: 49, endPoint x: 167, endPoint y: 51, distance: 369.9
click at [168, 51] on div "$1,218.12 Warracknabeal Dental Cl... Switch account Warracknabeal Dental Clinic…" at bounding box center [757, 376] width 1514 height 753
